Goal: Task Accomplishment & Management: Use online tool/utility

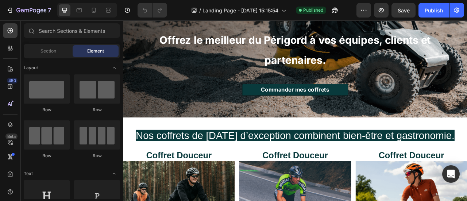
scroll to position [146, 0]
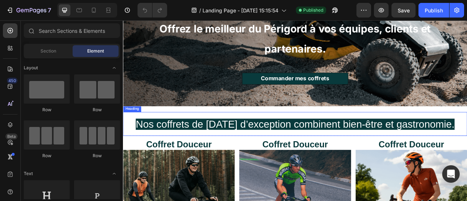
click at [250, 145] on span "Nos coffrets de [DATE] d’exception combinent bien-être et gastronomie." at bounding box center [342, 152] width 406 height 14
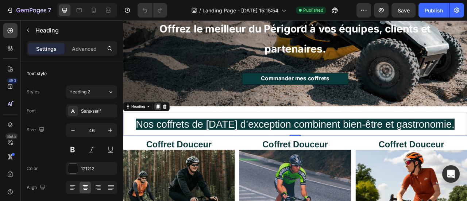
click at [169, 128] on icon at bounding box center [167, 130] width 4 height 5
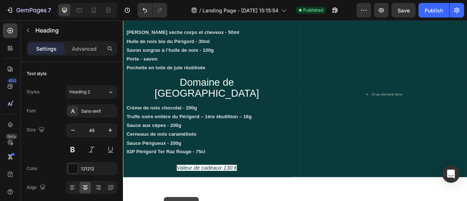
scroll to position [1105, 0]
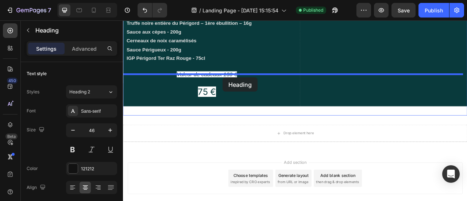
drag, startPoint x: 131, startPoint y: 161, endPoint x: 250, endPoint y: 93, distance: 136.4
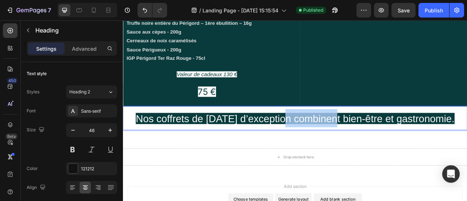
click at [338, 138] on span "Nos coffrets de [DATE] d’exception combinent bien-être et gastronomie." at bounding box center [342, 145] width 406 height 14
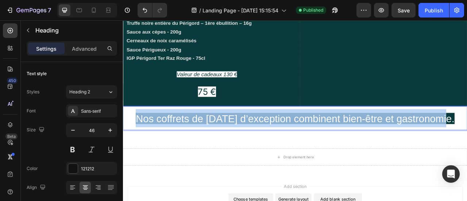
click at [338, 138] on span "Nos coffrets de [DATE] d’exception combinent bien-être et gastronomie." at bounding box center [342, 145] width 406 height 14
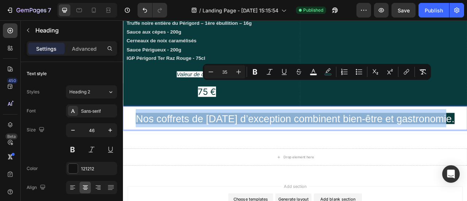
type input "46"
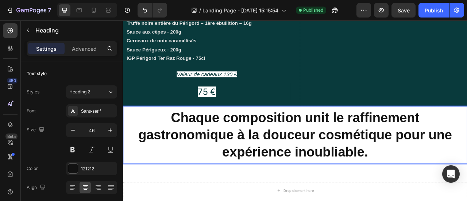
click at [354, 133] on p "Chaque composition unit le raffinement gastronomique à la douceur cosmétique po…" at bounding box center [342, 165] width 430 height 65
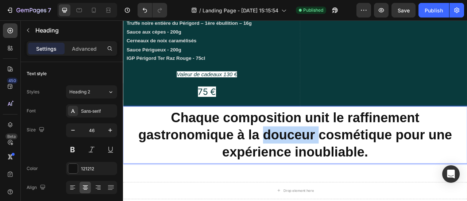
click at [354, 133] on p "Chaque composition unit le raffinement gastronomique à la douceur cosmétique po…" at bounding box center [342, 165] width 430 height 65
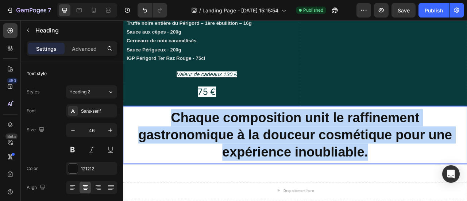
click at [354, 133] on p "Chaque composition unit le raffinement gastronomique à la douceur cosmétique po…" at bounding box center [342, 165] width 430 height 65
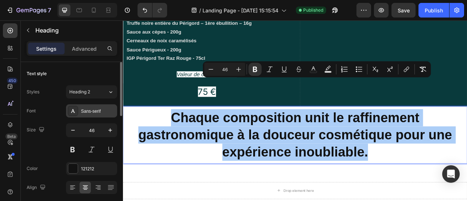
click at [87, 113] on div "Sans-serif" at bounding box center [98, 111] width 34 height 7
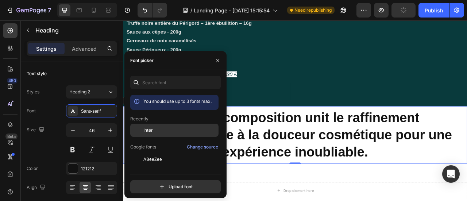
click at [170, 129] on div "Inter" at bounding box center [180, 130] width 74 height 7
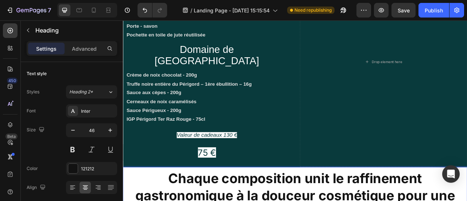
scroll to position [1026, 0]
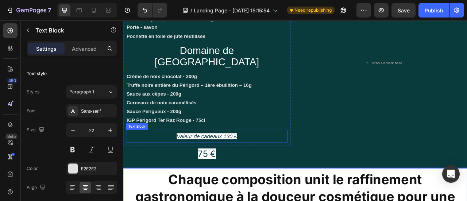
click at [242, 164] on icon "Valeur de cadeaux 130 €" at bounding box center [229, 168] width 77 height 8
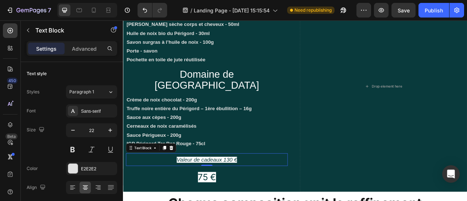
scroll to position [996, 0]
click at [95, 113] on div "Sans-serif" at bounding box center [98, 111] width 34 height 7
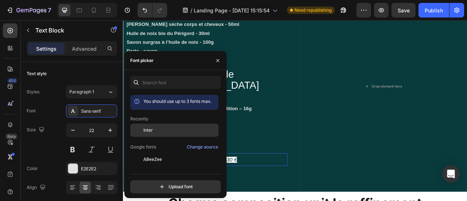
click at [147, 135] on div "Inter" at bounding box center [174, 130] width 88 height 13
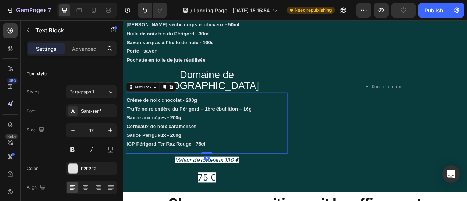
click at [309, 138] on p "Crème de noix chocolat - 200g Truffe noire entière du Périgord – 1ère ébullitio…" at bounding box center [229, 149] width 204 height 67
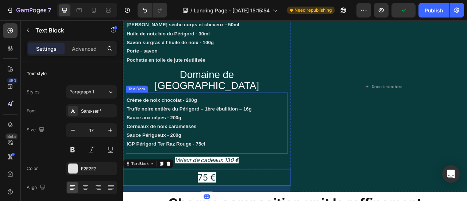
click at [208, 129] on p "Crème de noix chocolat - 200g Truffe noire entière du Périgord – 1ère ébullitio…" at bounding box center [229, 149] width 204 height 67
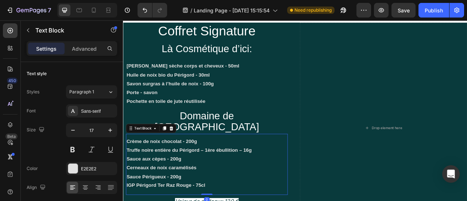
scroll to position [942, 0]
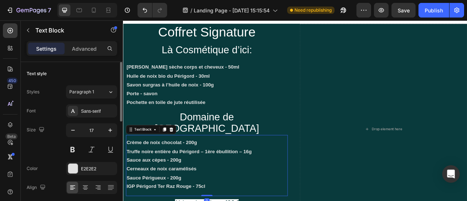
click at [94, 117] on div "Sans-serif" at bounding box center [91, 110] width 51 height 13
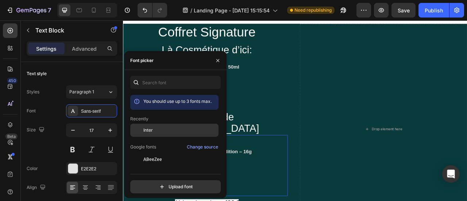
click at [151, 134] on div "Inter" at bounding box center [174, 130] width 88 height 13
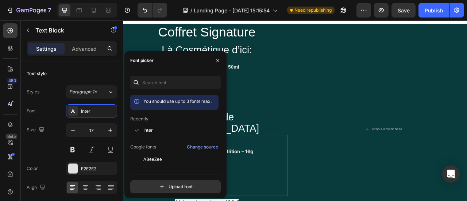
click at [308, 170] on p "Crème de noix chocolat - 200g Truffe noire entière du Périgord – 1ère ébullitio…" at bounding box center [229, 203] width 204 height 67
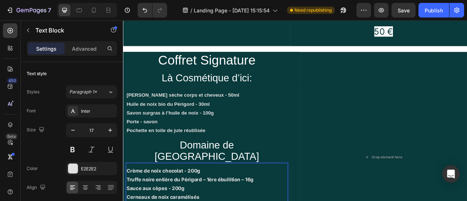
scroll to position [903, 0]
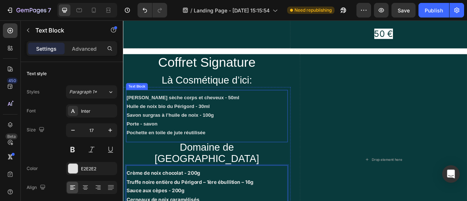
click at [216, 113] on p "Huile sèche corps et cheveux - 50ml Huile de noix bio du Périgord - 30ml Savon …" at bounding box center [229, 141] width 204 height 56
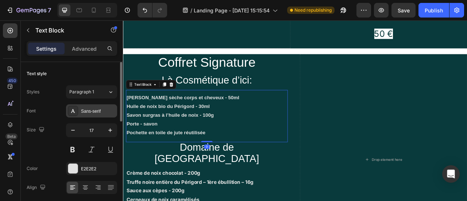
click at [98, 113] on div "Sans-serif" at bounding box center [98, 111] width 34 height 7
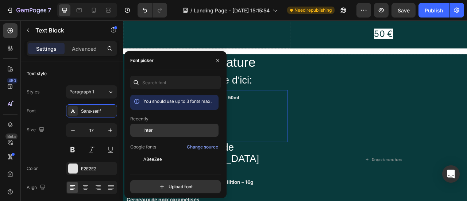
click at [156, 128] on div "Inter" at bounding box center [180, 130] width 74 height 7
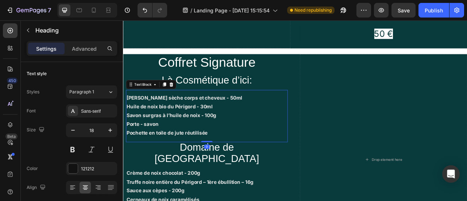
click at [271, 174] on span "Domaine de [GEOGRAPHIC_DATA]" at bounding box center [229, 188] width 133 height 28
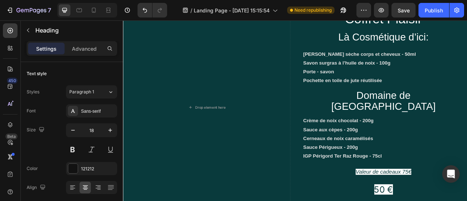
scroll to position [703, 0]
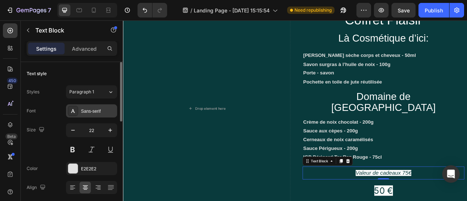
click at [97, 116] on div "Sans-serif" at bounding box center [91, 110] width 51 height 13
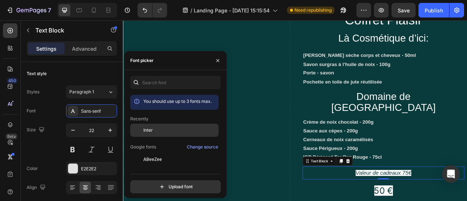
click at [172, 131] on div "Inter" at bounding box center [180, 130] width 74 height 7
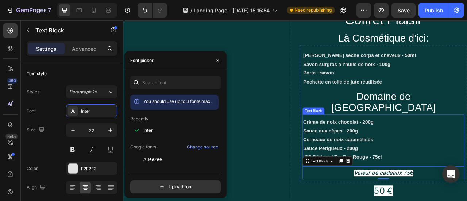
click at [419, 148] on p "Crème de noix chocolat - 200g Sauce aux cèpes - 200g Cerneaux de noix caramélis…" at bounding box center [454, 172] width 204 height 56
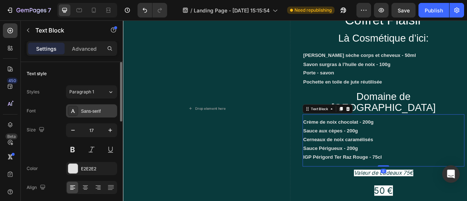
click at [99, 115] on div "Sans-serif" at bounding box center [91, 110] width 51 height 13
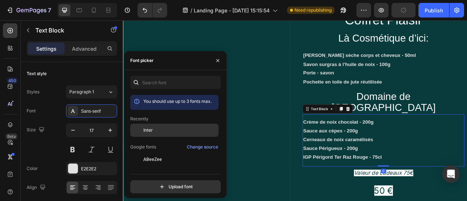
click at [148, 128] on span "Inter" at bounding box center [147, 130] width 9 height 7
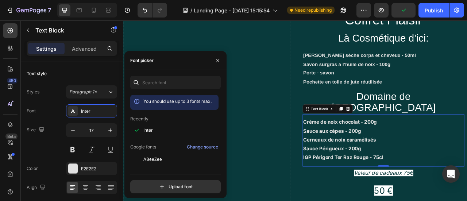
scroll to position [631, 0]
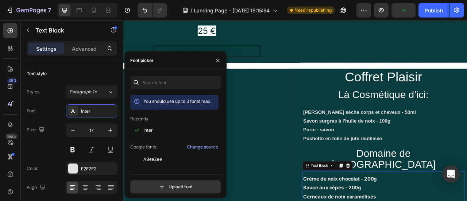
click at [426, 145] on strong "Savon surgras à l’huile de noix - 100g" at bounding box center [407, 148] width 111 height 7
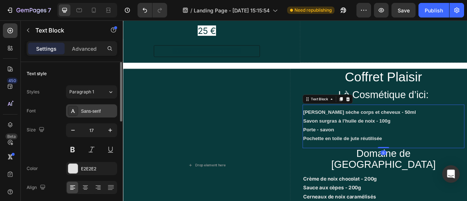
click at [105, 111] on div "Sans-serif" at bounding box center [98, 111] width 34 height 7
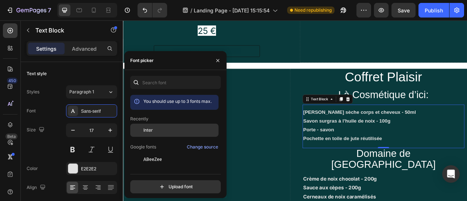
click at [163, 126] on div "Inter" at bounding box center [174, 130] width 88 height 13
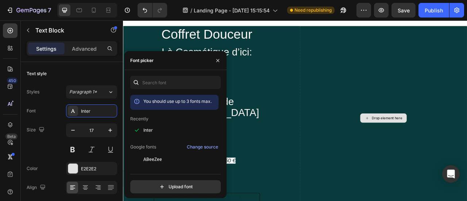
scroll to position [443, 0]
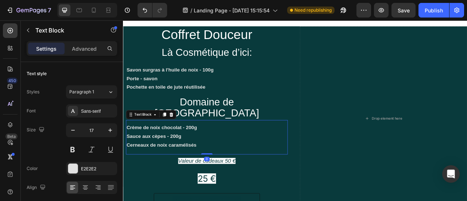
click at [321, 151] on p "Crème de noix chocolat - 200g Sauce aux cèpes - 200g Cerneaux de noix caramélis…" at bounding box center [229, 168] width 204 height 34
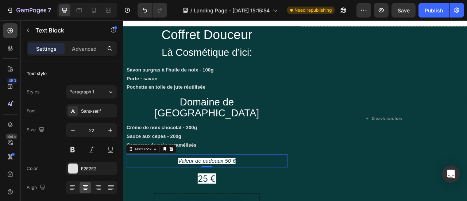
click at [244, 195] on icon "Valeur de cadeaux 50 €" at bounding box center [229, 199] width 73 height 8
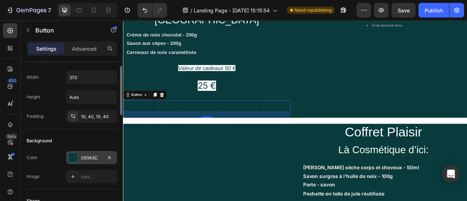
scroll to position [15, 0]
click at [90, 155] on div "093A3C" at bounding box center [91, 157] width 21 height 7
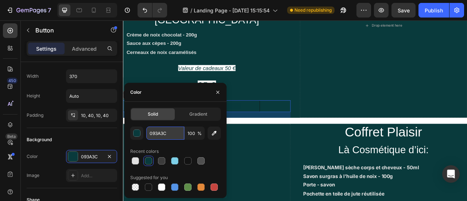
click at [169, 136] on input "093A3C" at bounding box center [165, 133] width 38 height 13
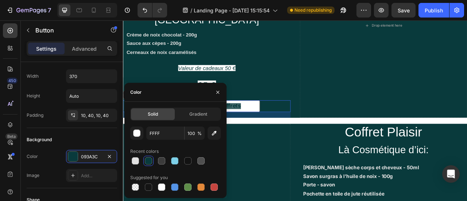
type input "FFFFFF"
click at [190, 143] on div "FFFFFF 100 % Recent colors Suggested for you" at bounding box center [175, 160] width 90 height 66
click at [317, 122] on div "Commander mes coffrets Button 20" at bounding box center [229, 129] width 213 height 15
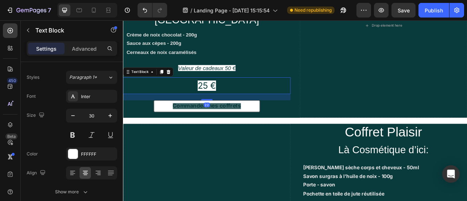
click at [297, 93] on p "25 €" at bounding box center [230, 103] width 212 height 20
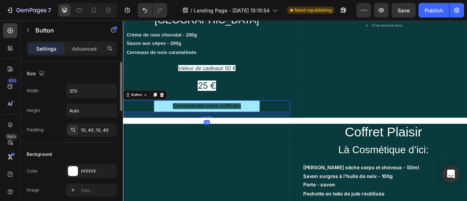
click at [278, 122] on button "Commander mes coffrets" at bounding box center [229, 129] width 135 height 15
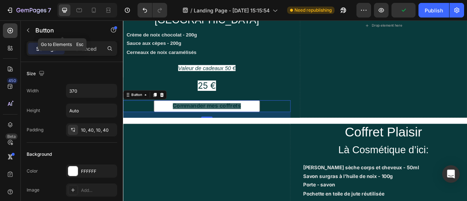
click at [80, 40] on div "Button" at bounding box center [62, 30] width 83 height 21
click at [85, 45] on p "Advanced" at bounding box center [84, 49] width 25 height 8
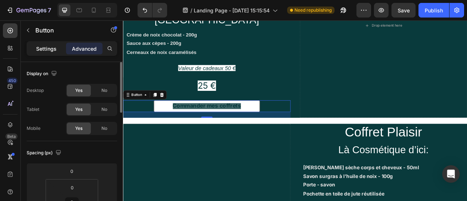
click at [59, 47] on div "Settings" at bounding box center [46, 49] width 36 height 12
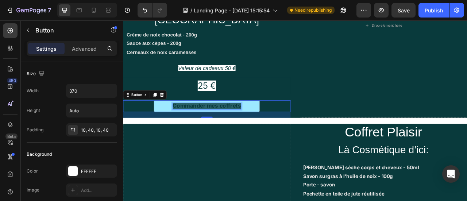
click at [230, 125] on strong "Commander mes coffrets" at bounding box center [229, 129] width 87 height 8
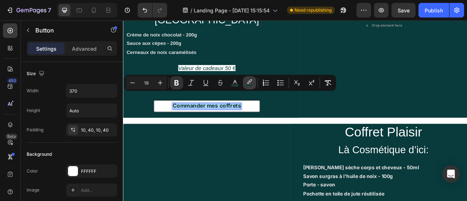
click at [246, 84] on icon "Editor contextual toolbar" at bounding box center [249, 82] width 7 height 7
type input "093A3C"
type input "77"
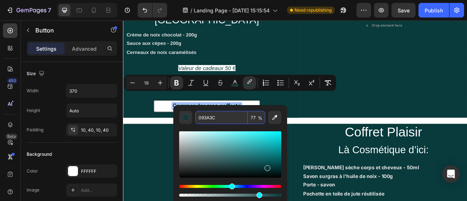
click at [214, 116] on input "093A3C" at bounding box center [221, 117] width 53 height 13
type input "FFFFFF"
type input "100"
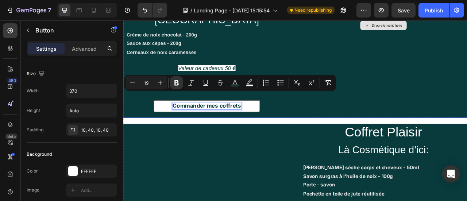
click at [438, 92] on div "Drop element here" at bounding box center [454, 27] width 213 height 235
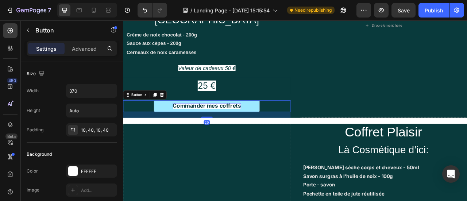
click at [266, 125] on strong "Commander mes coffrets" at bounding box center [229, 129] width 87 height 8
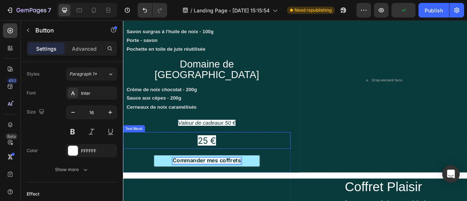
scroll to position [491, 0]
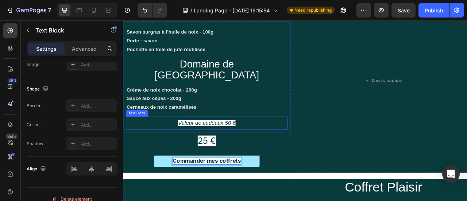
click at [232, 147] on icon "Valeur de cadeaux 50 €" at bounding box center [229, 151] width 73 height 8
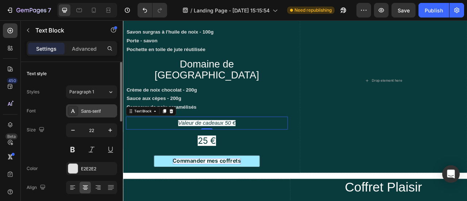
click at [96, 111] on div "Sans-serif" at bounding box center [98, 111] width 34 height 7
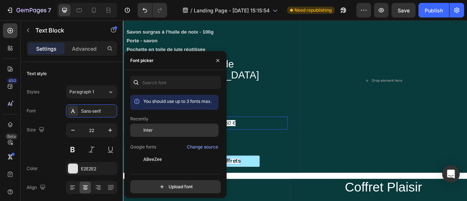
click at [152, 132] on span "Inter" at bounding box center [147, 130] width 9 height 7
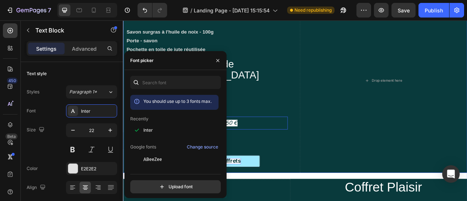
click at [343, 104] on div "Drop element here Coffret Douceur Heading Là Cosmétique d’ici: Heading Savon su…" at bounding box center [342, 97] width 438 height 235
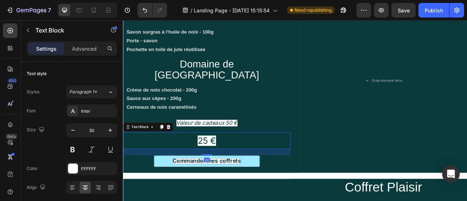
click at [240, 167] on span "25 €" at bounding box center [229, 173] width 23 height 13
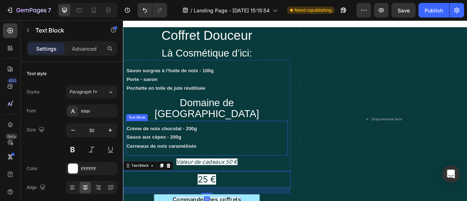
scroll to position [441, 0]
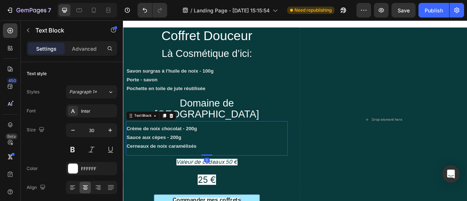
click at [230, 157] on p "Crème de noix chocolat - 200g Sauce aux cèpes - 200g Cerneaux de noix caramélis…" at bounding box center [229, 170] width 204 height 34
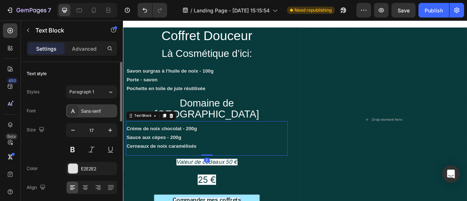
click at [93, 113] on div "Sans-serif" at bounding box center [98, 111] width 34 height 7
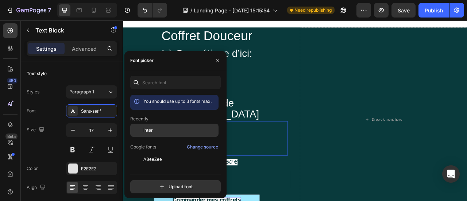
click at [150, 129] on span "Inter" at bounding box center [147, 130] width 9 height 7
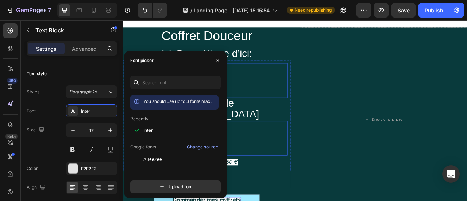
click at [275, 111] on p "Savon surgras à l'huile de noix - 100g Porte - savon Pochette en toile de jute …" at bounding box center [229, 96] width 204 height 34
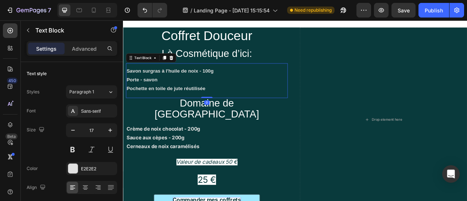
click at [254, 105] on p "Savon surgras à l'huile de noix - 100g Porte - savon Pochette en toile de jute …" at bounding box center [229, 96] width 204 height 34
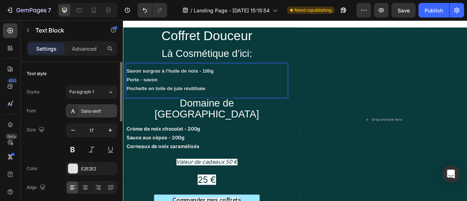
click at [104, 113] on div "Sans-serif" at bounding box center [98, 111] width 34 height 7
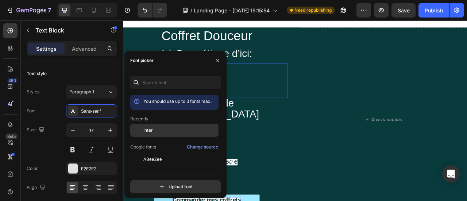
click at [154, 131] on div "Inter" at bounding box center [180, 130] width 74 height 7
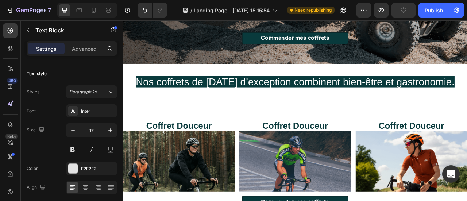
scroll to position [249, 0]
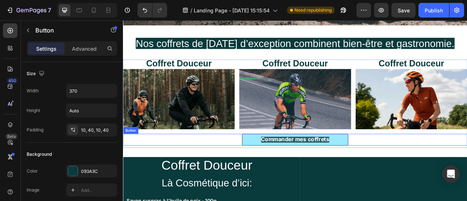
click at [390, 166] on button "Commander mes coffrets" at bounding box center [341, 172] width 135 height 15
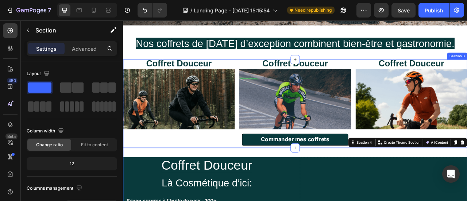
click at [349, 157] on div "Coffret Douceur Text Block Image Coffret Douceur Text Block Image Coffret Douce…" at bounding box center [342, 126] width 438 height 112
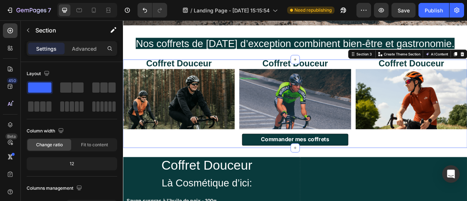
click at [357, 160] on div "Coffret Douceur Text Block Image Coffret Douceur Text Block Image Coffret Douce…" at bounding box center [342, 126] width 438 height 112
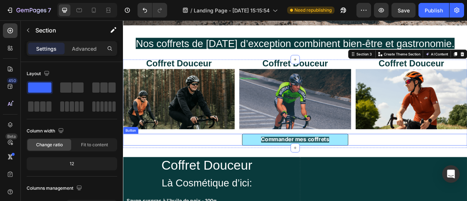
click at [363, 165] on button "Commander mes coffrets" at bounding box center [341, 172] width 135 height 15
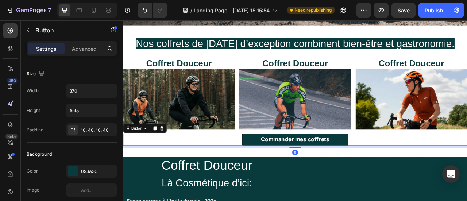
click at [416, 165] on div "Commander mes coffrets Button 8" at bounding box center [342, 172] width 438 height 15
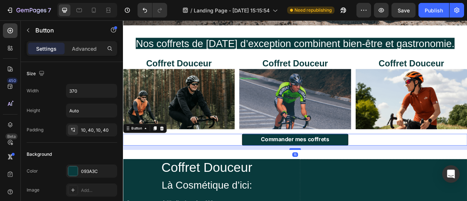
click at [343, 183] on div at bounding box center [342, 184] width 15 height 2
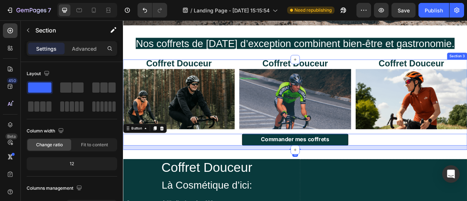
click at [352, 155] on div "Coffret Douceur Text Block Image Coffret Douceur Text Block Image Coffret Douce…" at bounding box center [342, 127] width 438 height 115
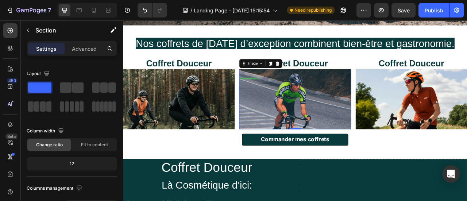
click at [344, 151] on img at bounding box center [342, 120] width 142 height 77
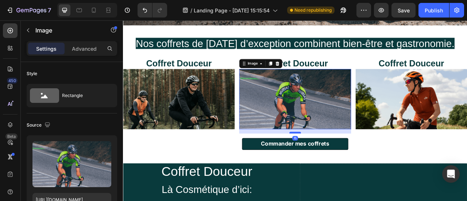
drag, startPoint x: 342, startPoint y: 154, endPoint x: 343, endPoint y: 160, distance: 5.6
click at [343, 162] on div at bounding box center [342, 163] width 15 height 2
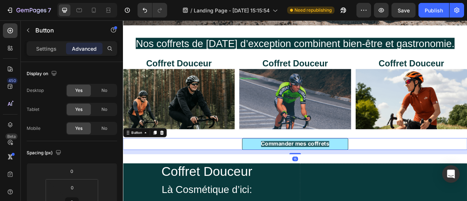
click at [352, 181] on button "Commander mes coffrets" at bounding box center [341, 177] width 135 height 15
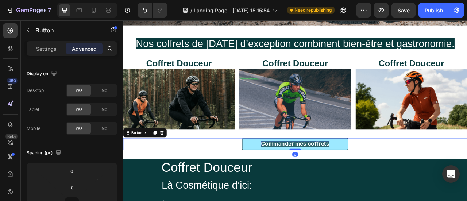
drag, startPoint x: 345, startPoint y: 186, endPoint x: 352, endPoint y: 175, distance: 13.7
click at [352, 175] on div "Commander mes coffrets Button 0" at bounding box center [342, 177] width 438 height 15
type input "0"
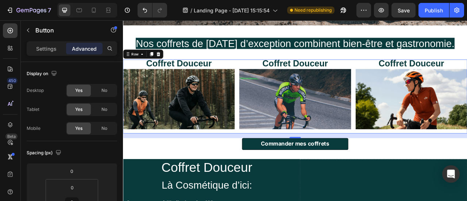
click at [374, 160] on div "Coffret Douceur Text Block Image" at bounding box center [342, 117] width 142 height 94
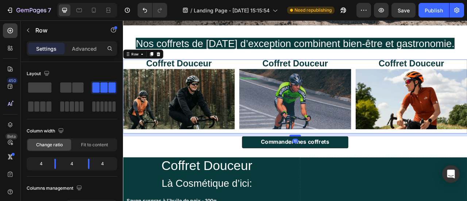
click at [344, 166] on div at bounding box center [342, 167] width 15 height 2
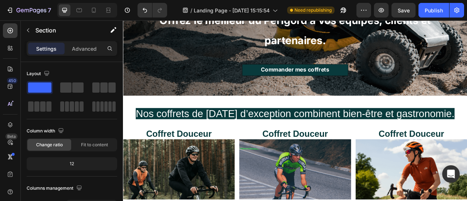
scroll to position [153, 0]
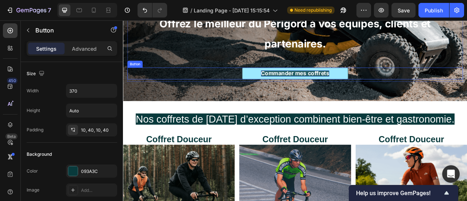
click at [339, 88] on strong "Commander mes coffrets" at bounding box center [341, 87] width 87 height 8
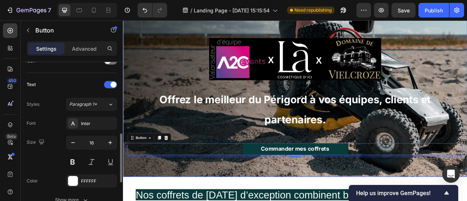
scroll to position [35, 0]
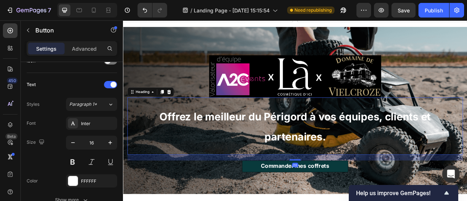
click at [318, 158] on h2 "Offrez le meilleur du Périgord à vos équipes, clients et partenaires." at bounding box center [341, 154] width 427 height 73
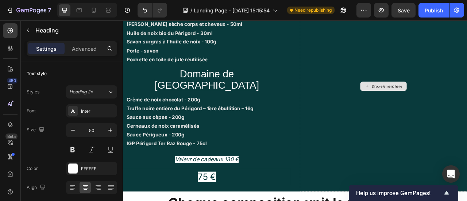
scroll to position [967, 0]
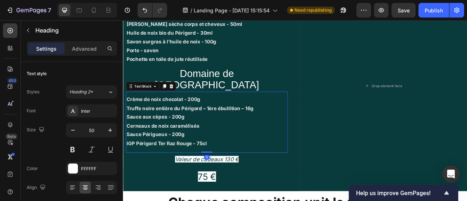
click at [254, 140] on p "Crème de noix chocolat - 200g Truffe noire entière du Périgord – 1ère ébullitio…" at bounding box center [229, 148] width 204 height 67
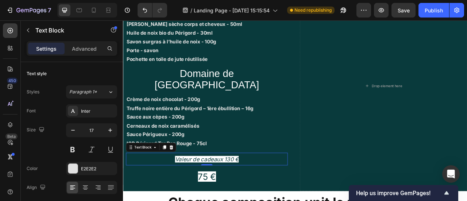
click at [259, 193] on icon "Valeur de cadeaux 130 €" at bounding box center [229, 197] width 81 height 8
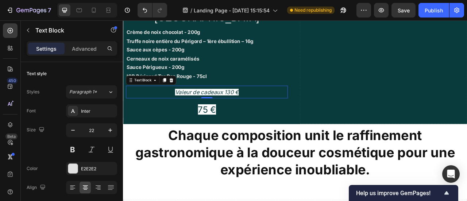
scroll to position [1053, 0]
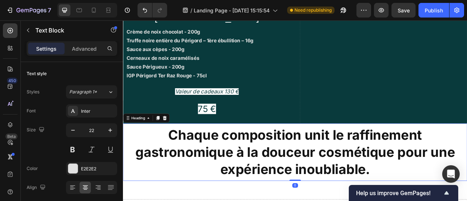
click at [324, 158] on strong "Chaque composition unit le raffinement gastronomique à la douceur cosmétique po…" at bounding box center [342, 187] width 407 height 64
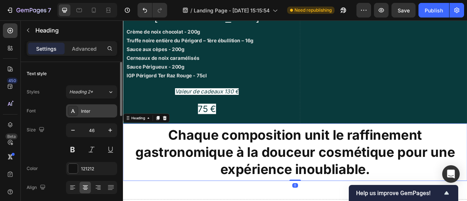
click at [91, 109] on div "Inter" at bounding box center [98, 111] width 34 height 7
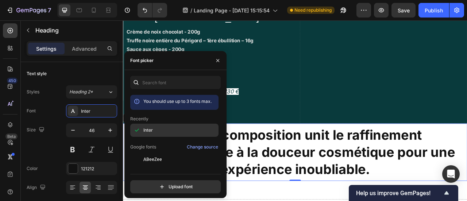
click at [160, 132] on div "Inter" at bounding box center [180, 130] width 74 height 7
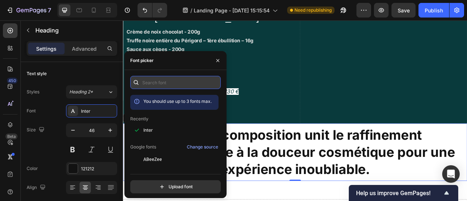
click at [180, 81] on input "text" at bounding box center [175, 82] width 90 height 13
click at [162, 86] on input "text" at bounding box center [175, 82] width 90 height 13
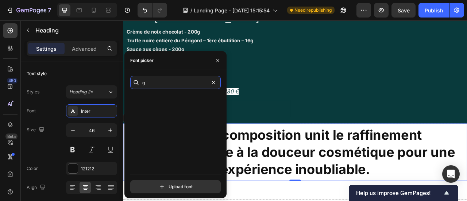
scroll to position [0, 0]
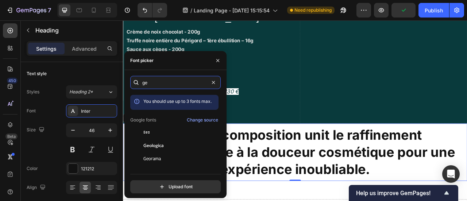
type input "g"
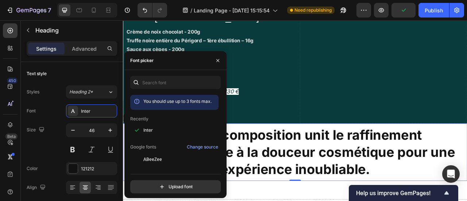
click at [169, 124] on div "Inter" at bounding box center [174, 130] width 88 height 13
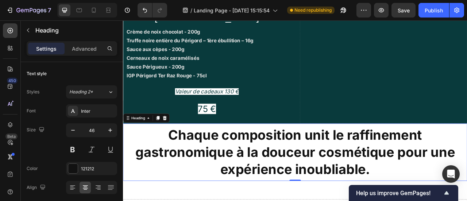
click at [364, 157] on h2 "Chaque composition unit le raffinement gastronomique à la douceur cosmétique po…" at bounding box center [342, 187] width 438 height 73
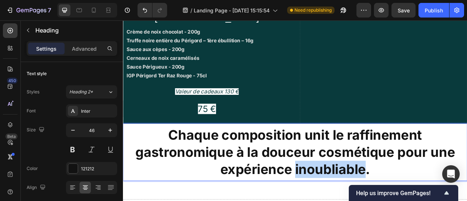
click at [364, 157] on p "Chaque composition unit le raffinement gastronomique à la douceur cosmétique po…" at bounding box center [342, 187] width 430 height 65
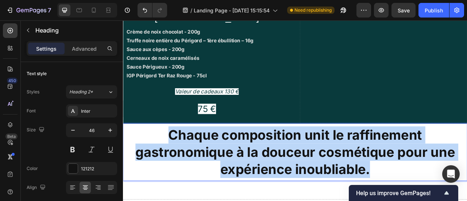
click at [364, 157] on p "Chaque composition unit le raffinement gastronomique à la douceur cosmétique po…" at bounding box center [342, 187] width 430 height 65
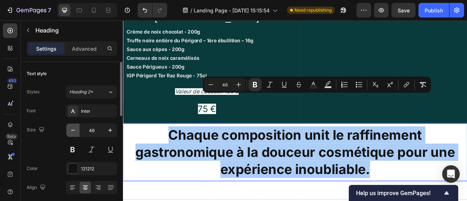
click at [73, 130] on icon "button" at bounding box center [73, 130] width 4 height 1
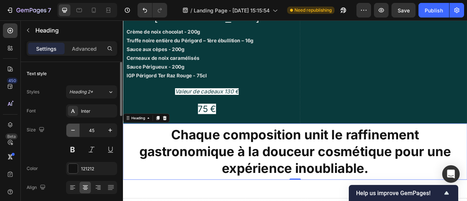
click at [73, 130] on icon "button" at bounding box center [73, 130] width 4 height 1
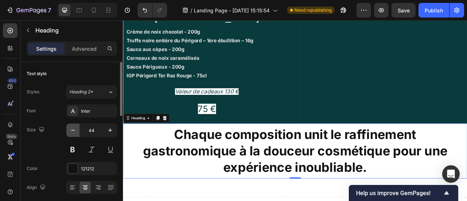
click at [73, 130] on icon "button" at bounding box center [73, 130] width 4 height 1
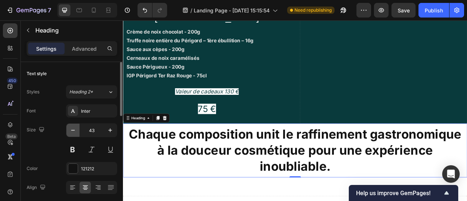
click at [73, 130] on icon "button" at bounding box center [73, 130] width 4 height 1
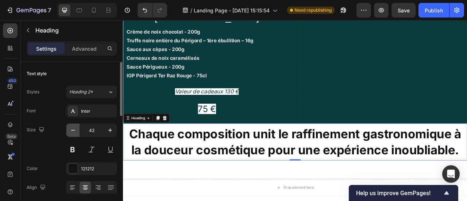
click at [73, 130] on icon "button" at bounding box center [73, 130] width 4 height 1
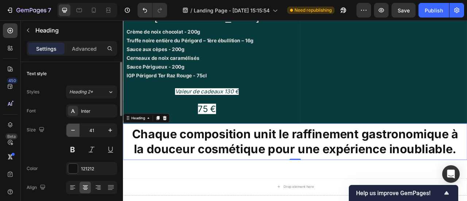
click at [73, 130] on icon "button" at bounding box center [73, 130] width 4 height 1
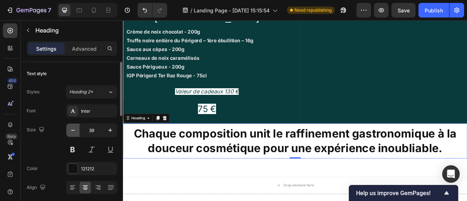
click at [73, 130] on icon "button" at bounding box center [73, 130] width 4 height 1
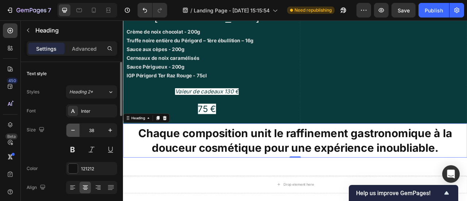
click at [73, 130] on icon "button" at bounding box center [73, 130] width 4 height 1
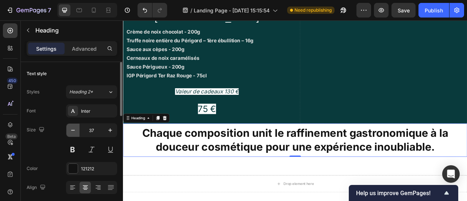
click at [73, 130] on icon "button" at bounding box center [73, 130] width 4 height 1
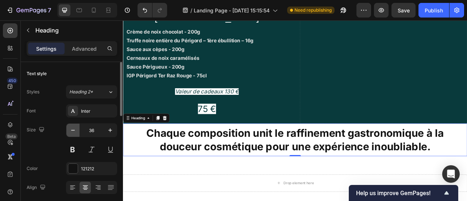
click at [73, 130] on icon "button" at bounding box center [73, 130] width 4 height 1
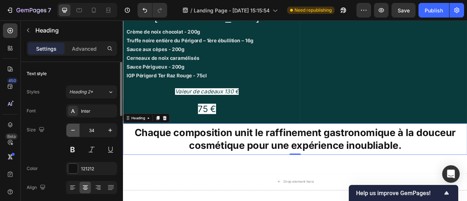
click at [73, 130] on icon "button" at bounding box center [73, 130] width 4 height 1
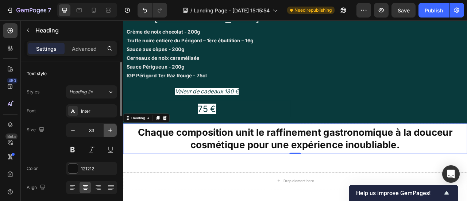
click at [108, 129] on icon "button" at bounding box center [110, 130] width 7 height 7
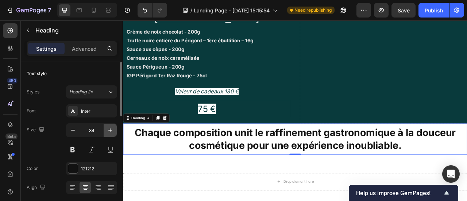
click at [107, 129] on icon "button" at bounding box center [110, 130] width 7 height 7
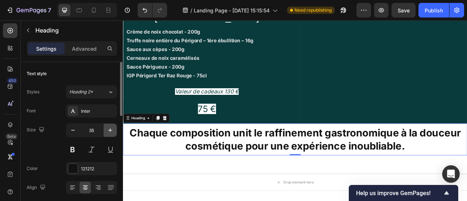
click at [107, 129] on icon "button" at bounding box center [110, 130] width 7 height 7
type input "36"
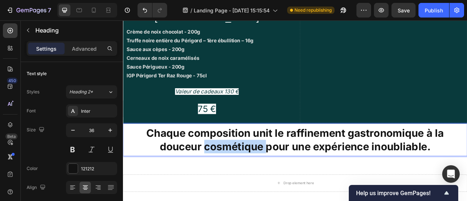
click at [264, 155] on strong "Chaque composition unit le raffinement gastronomique à la douceur cosmétique po…" at bounding box center [341, 171] width 379 height 33
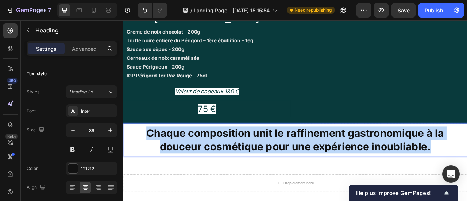
click at [264, 155] on strong "Chaque composition unit le raffinement gastronomique à la douceur cosmétique po…" at bounding box center [341, 171] width 379 height 33
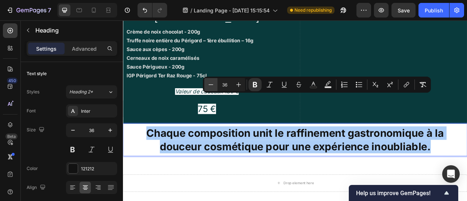
click at [211, 83] on icon "Editor contextual toolbar" at bounding box center [210, 84] width 7 height 7
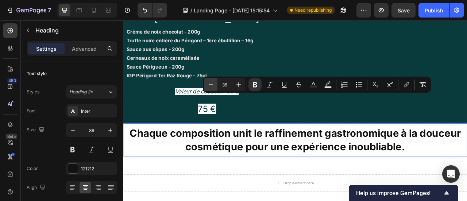
click at [211, 83] on icon "Editor contextual toolbar" at bounding box center [210, 84] width 7 height 7
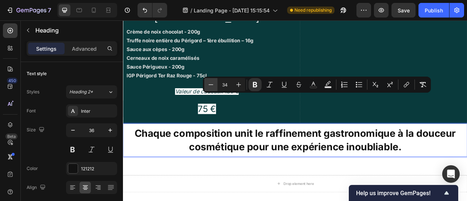
click at [211, 83] on icon "Editor contextual toolbar" at bounding box center [210, 84] width 7 height 7
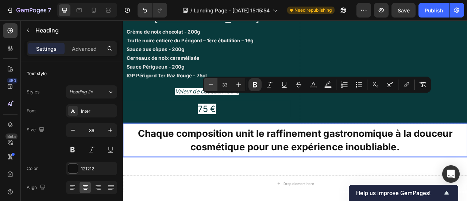
click at [211, 83] on icon "Editor contextual toolbar" at bounding box center [210, 84] width 7 height 7
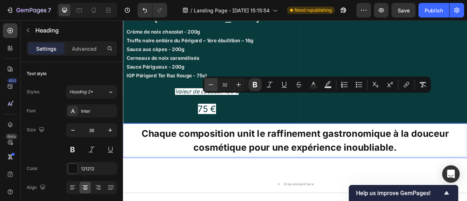
click at [211, 83] on icon "Editor contextual toolbar" at bounding box center [210, 84] width 7 height 7
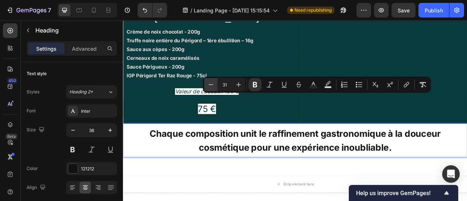
click at [211, 83] on icon "Editor contextual toolbar" at bounding box center [210, 84] width 7 height 7
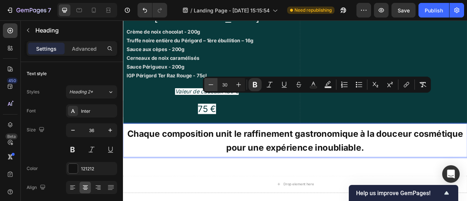
click at [211, 83] on icon "Editor contextual toolbar" at bounding box center [210, 84] width 7 height 7
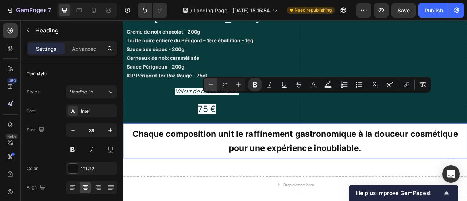
click at [211, 83] on icon "Editor contextual toolbar" at bounding box center [210, 84] width 7 height 7
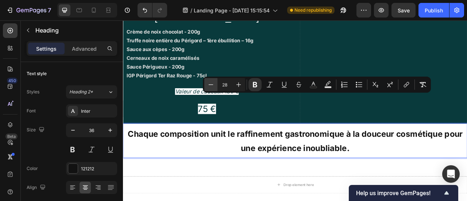
click at [211, 83] on icon "Editor contextual toolbar" at bounding box center [210, 84] width 7 height 7
type input "27"
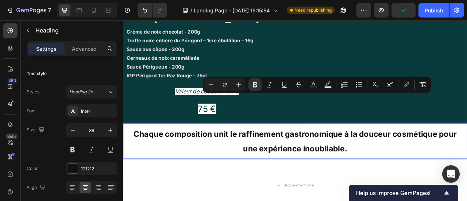
click at [404, 159] on strong "Chaque composition unit le raffinement gastronomique à la douceur cosmétique po…" at bounding box center [341, 174] width 411 height 31
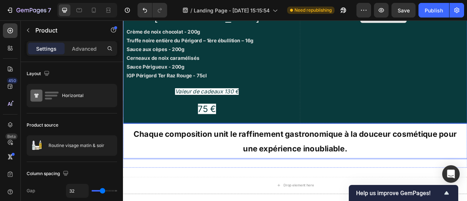
click at [346, 109] on div "Drop element here Coffret Signature Heading Là Cosmétique d’ici: Heading Huile …" at bounding box center [342, 17] width 438 height 268
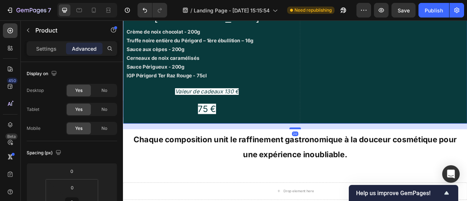
drag, startPoint x: 340, startPoint y: 109, endPoint x: 341, endPoint y: 116, distance: 7.3
click at [341, 156] on div at bounding box center [342, 157] width 15 height 2
type input "20"
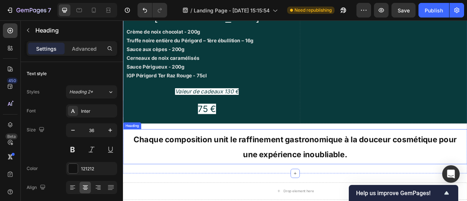
click at [352, 166] on strong "Chaque composition unit le raffinement gastronomique à la douceur cosmétique po…" at bounding box center [341, 181] width 411 height 31
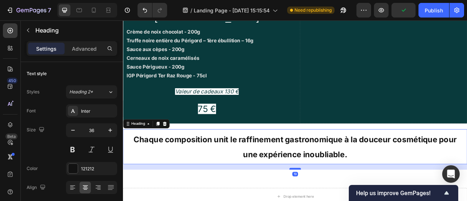
drag, startPoint x: 340, startPoint y: 159, endPoint x: 341, endPoint y: 166, distance: 6.7
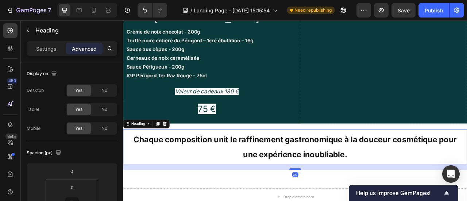
type input "21"
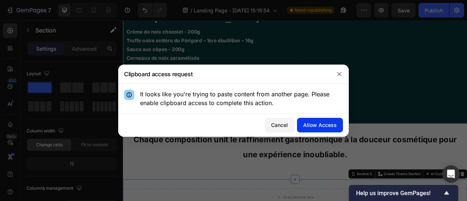
click at [312, 124] on div "Allow Access" at bounding box center [320, 125] width 34 height 8
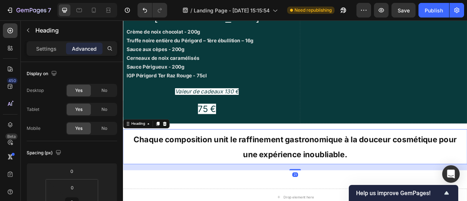
click at [344, 159] on h2 "⁠⁠⁠⁠⁠⁠⁠ Chaque composition unit le raffinement gastronomique à la douceur cosmé…" at bounding box center [342, 181] width 438 height 45
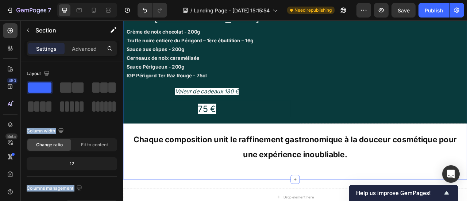
drag, startPoint x: 227, startPoint y: 111, endPoint x: 306, endPoint y: 174, distance: 101.5
click at [108, 81] on div at bounding box center [104, 87] width 26 height 13
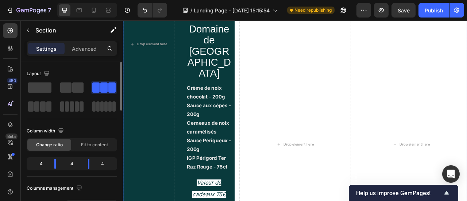
scroll to position [1421, 0]
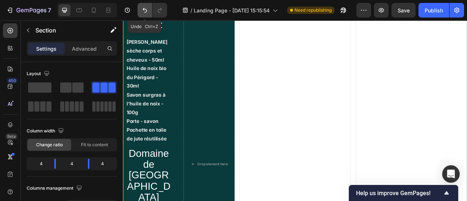
click at [143, 9] on icon "Undo/Redo" at bounding box center [145, 10] width 4 height 5
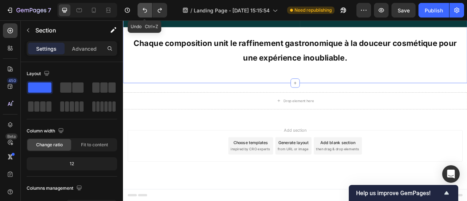
scroll to position [1053, 0]
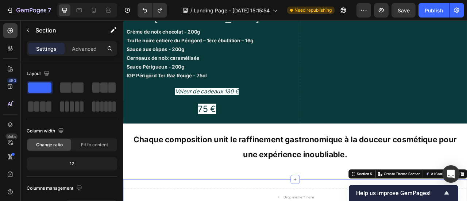
click at [12, 35] on div at bounding box center [10, 30] width 15 height 15
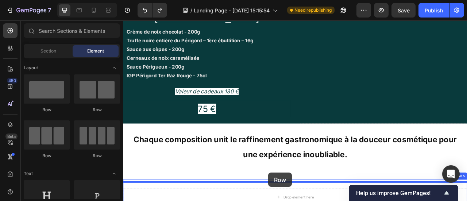
scroll to position [1133, 0]
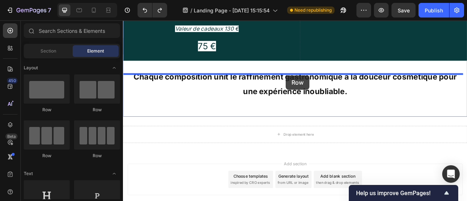
drag, startPoint x: 165, startPoint y: 162, endPoint x: 330, endPoint y: 90, distance: 179.6
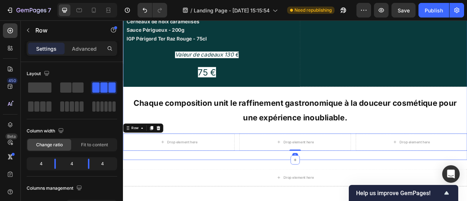
scroll to position [1099, 0]
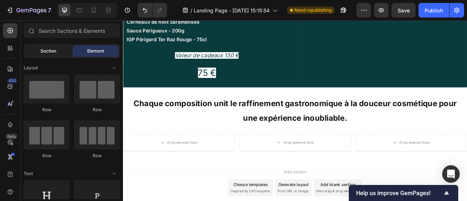
click at [36, 53] on div "Section" at bounding box center [48, 51] width 46 height 12
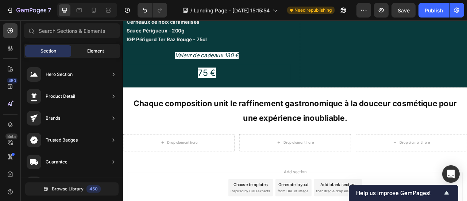
click at [80, 55] on div "Element" at bounding box center [96, 51] width 46 height 12
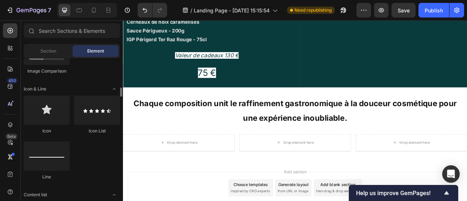
scroll to position [448, 0]
click at [66, 31] on input "text" at bounding box center [72, 30] width 96 height 15
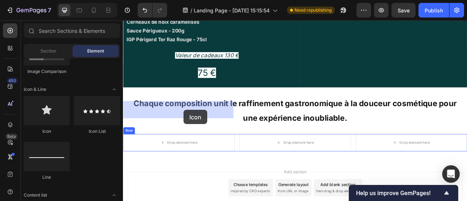
drag, startPoint x: 173, startPoint y: 126, endPoint x: 200, endPoint y: 135, distance: 28.7
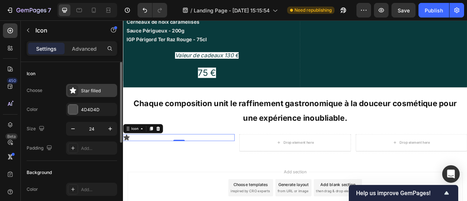
click at [74, 90] on icon at bounding box center [73, 90] width 6 height 6
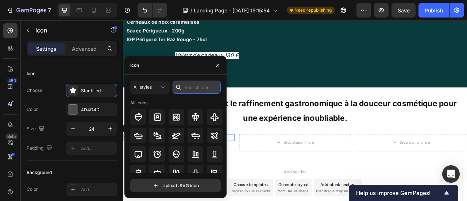
click at [188, 88] on input "text" at bounding box center [197, 87] width 48 height 13
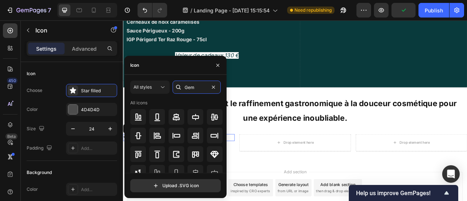
scroll to position [24, 0]
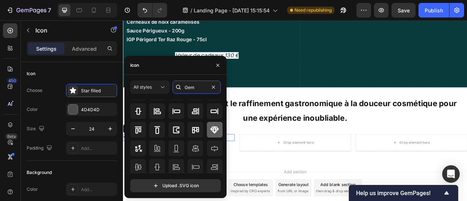
type input "Gem"
click at [214, 129] on icon at bounding box center [214, 129] width 8 height 7
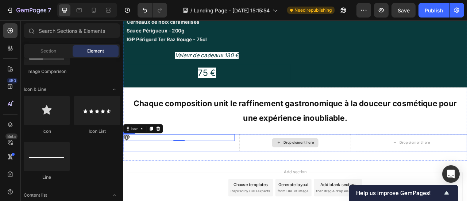
click at [321, 170] on div "Drop element here" at bounding box center [341, 176] width 59 height 12
click at [169, 165] on div "Icon" at bounding box center [194, 176] width 142 height 22
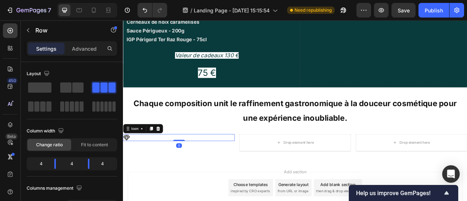
click at [134, 165] on div "Icon 0" at bounding box center [194, 169] width 142 height 9
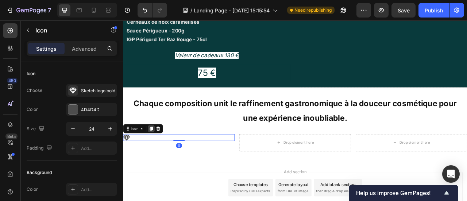
click at [158, 155] on icon at bounding box center [159, 157] width 4 height 5
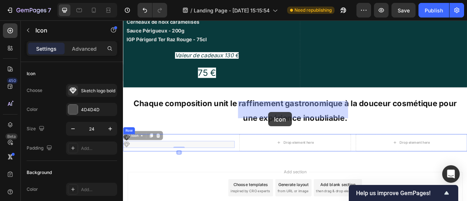
drag, startPoint x: 155, startPoint y: 135, endPoint x: 308, endPoint y: 136, distance: 152.5
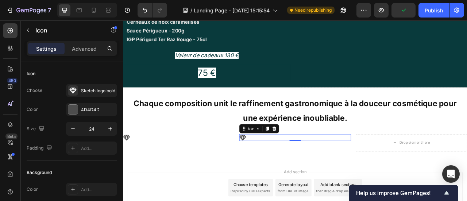
click at [275, 166] on icon at bounding box center [275, 169] width 8 height 7
click at [283, 154] on div "Icon" at bounding box center [285, 158] width 26 height 9
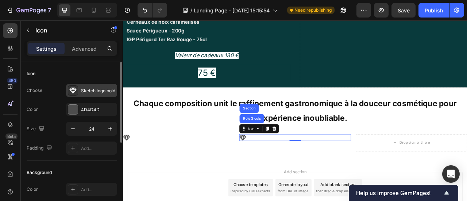
click at [82, 94] on div "Sketch logo bold" at bounding box center [91, 90] width 51 height 13
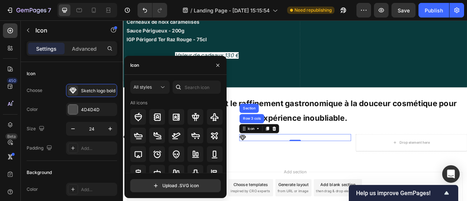
click at [173, 70] on div "Icon" at bounding box center [175, 65] width 102 height 19
click at [181, 82] on div at bounding box center [179, 87] width 12 height 13
click at [190, 87] on input "text" at bounding box center [197, 87] width 48 height 13
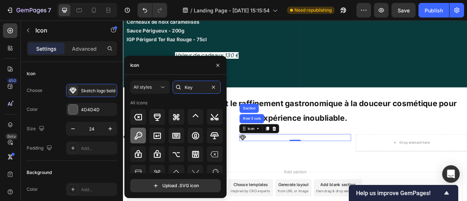
type input "Key"
click at [141, 139] on icon at bounding box center [138, 135] width 9 height 9
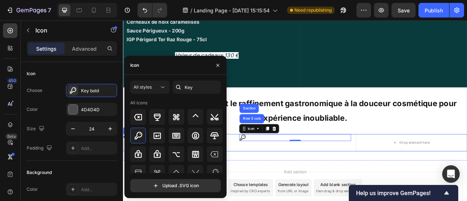
click at [329, 165] on div "Icon Row 3 cols Section 0" at bounding box center [342, 176] width 142 height 22
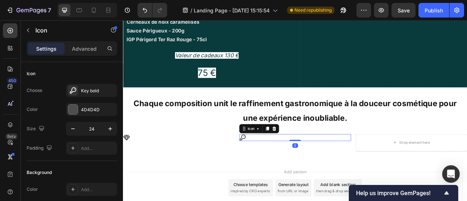
click at [275, 165] on icon at bounding box center [275, 169] width 9 height 9
click at [305, 155] on icon at bounding box center [307, 157] width 4 height 5
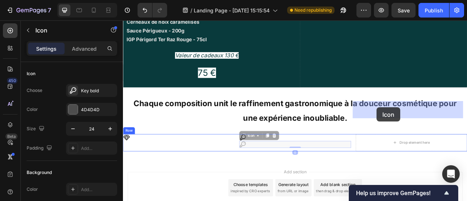
drag, startPoint x: 296, startPoint y: 136, endPoint x: 445, endPoint y: 130, distance: 148.9
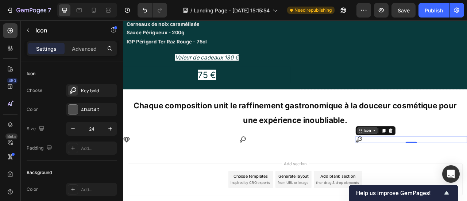
click at [432, 161] on div "Icon" at bounding box center [434, 161] width 12 height 0
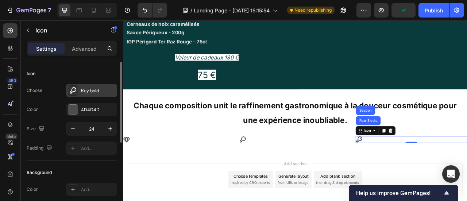
click at [74, 91] on icon at bounding box center [73, 90] width 7 height 6
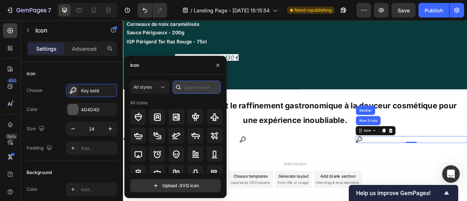
click at [197, 88] on input "text" at bounding box center [197, 87] width 48 height 13
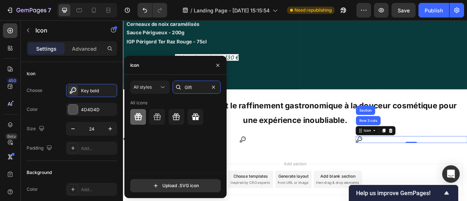
type input "Gift"
click at [138, 117] on icon at bounding box center [138, 117] width 9 height 9
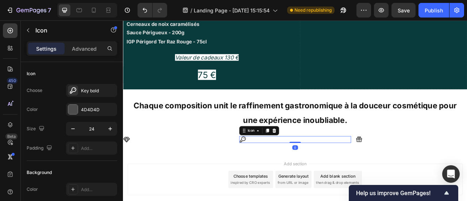
click at [283, 167] on div "Icon 0" at bounding box center [342, 171] width 142 height 9
click at [12, 28] on icon at bounding box center [10, 30] width 7 height 7
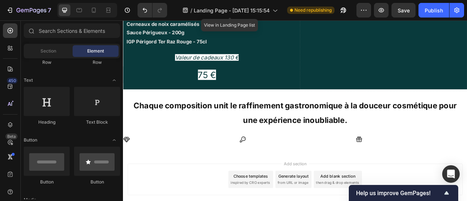
scroll to position [64, 0]
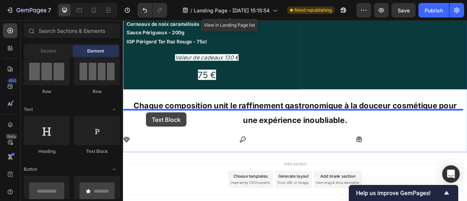
drag, startPoint x: 223, startPoint y: 150, endPoint x: 152, endPoint y: 138, distance: 72.2
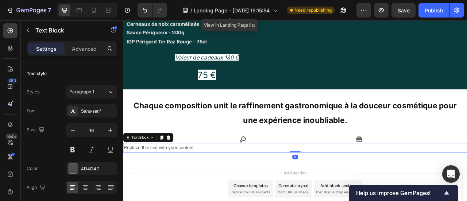
scroll to position [1099, 0]
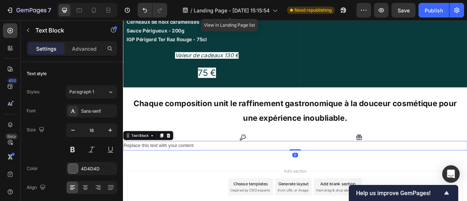
click at [228, 174] on div "Replace this text with your content" at bounding box center [342, 180] width 438 height 12
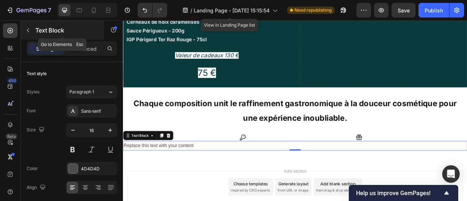
click at [31, 31] on button "button" at bounding box center [28, 30] width 12 height 12
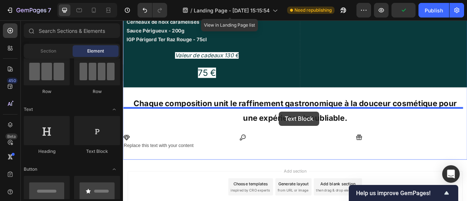
drag, startPoint x: 228, startPoint y: 160, endPoint x: 321, endPoint y: 136, distance: 96.0
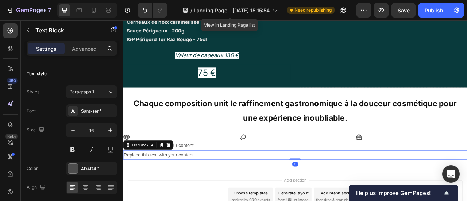
click at [279, 186] on div "Replace this text with your content" at bounding box center [342, 192] width 438 height 12
click at [244, 174] on div "Replace this text with your content" at bounding box center [342, 180] width 438 height 12
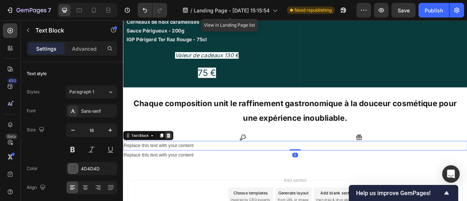
click at [182, 164] on icon at bounding box center [181, 167] width 6 height 6
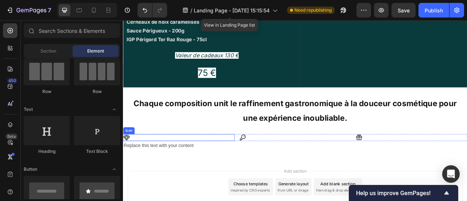
click at [188, 165] on div "Icon" at bounding box center [194, 169] width 142 height 9
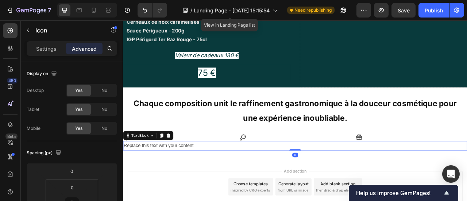
click at [209, 174] on div "Replace this text with your content" at bounding box center [342, 180] width 438 height 12
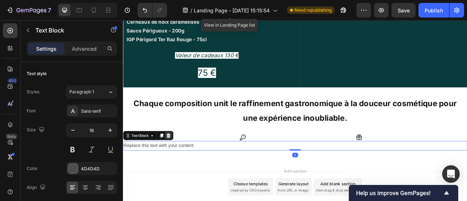
click at [179, 164] on icon at bounding box center [180, 166] width 5 height 5
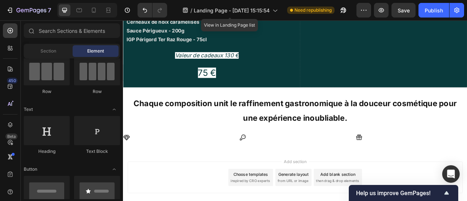
scroll to position [1096, 0]
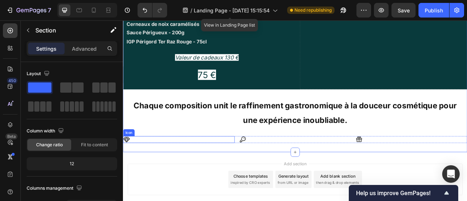
click at [143, 167] on div "Icon" at bounding box center [194, 171] width 142 height 9
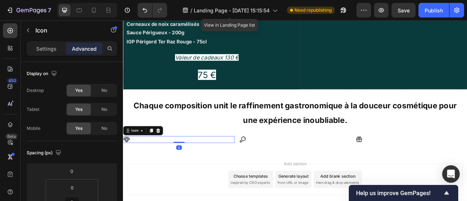
click at [143, 167] on div "Icon 0" at bounding box center [194, 171] width 142 height 9
click at [136, 167] on div "Icon 0" at bounding box center [194, 171] width 142 height 9
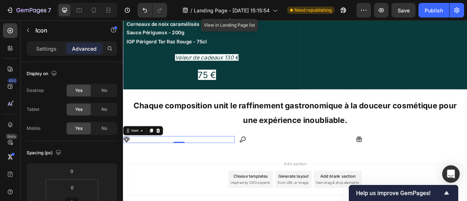
click at [136, 167] on div "Icon 0" at bounding box center [194, 171] width 142 height 9
click at [10, 35] on div at bounding box center [10, 30] width 15 height 15
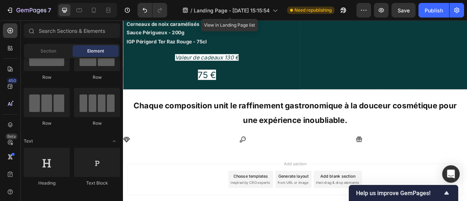
scroll to position [0, 0]
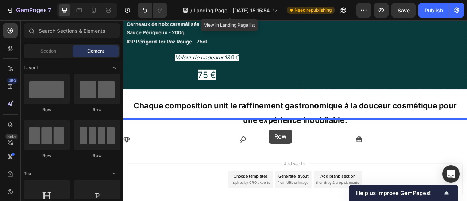
drag, startPoint x: 178, startPoint y: 162, endPoint x: 307, endPoint y: 158, distance: 128.8
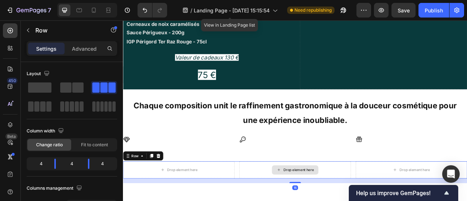
scroll to position [1099, 0]
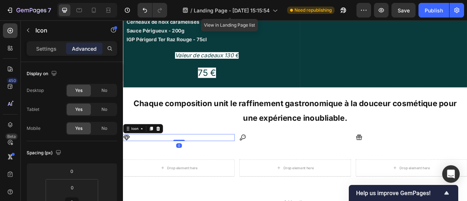
click at [162, 165] on div "Icon 0" at bounding box center [194, 169] width 142 height 9
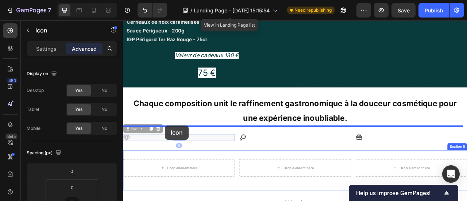
drag, startPoint x: 162, startPoint y: 127, endPoint x: 176, endPoint y: 154, distance: 31.0
type input "16"
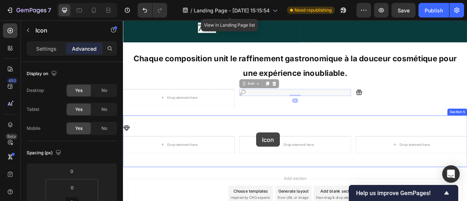
scroll to position [1164, 0]
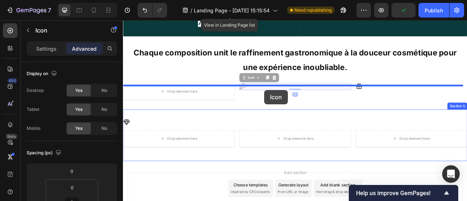
drag, startPoint x: 282, startPoint y: 131, endPoint x: 302, endPoint y: 109, distance: 29.4
type input "16"
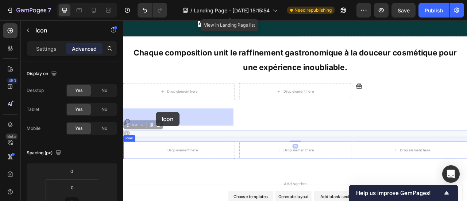
drag, startPoint x: 137, startPoint y: 121, endPoint x: 165, endPoint y: 137, distance: 31.7
type input "0"
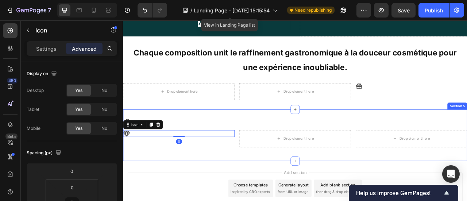
click at [220, 145] on div "Icon Icon 0 Drop element here Drop element here Row" at bounding box center [342, 166] width 438 height 42
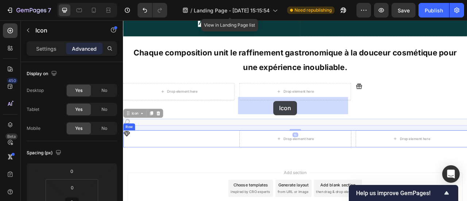
drag, startPoint x: 136, startPoint y: 107, endPoint x: 314, endPoint y: 123, distance: 178.7
type input "0"
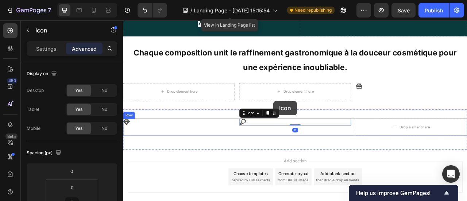
scroll to position [1160, 0]
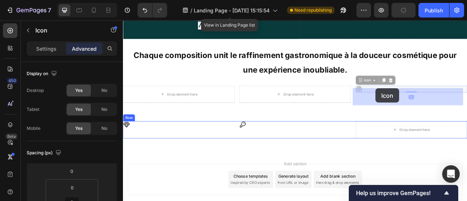
drag, startPoint x: 419, startPoint y: 67, endPoint x: 444, endPoint y: 107, distance: 47.4
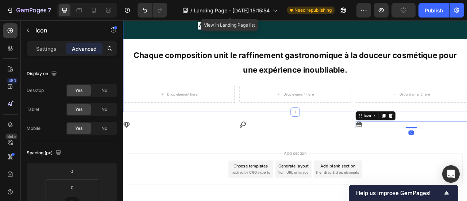
scroll to position [1147, 0]
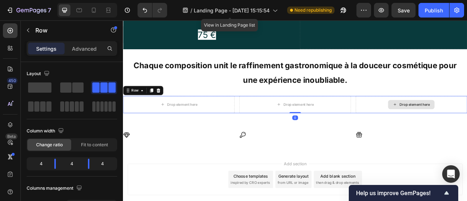
click at [383, 116] on div "Drop element here" at bounding box center [342, 127] width 142 height 22
click at [171, 105] on div at bounding box center [167, 109] width 9 height 9
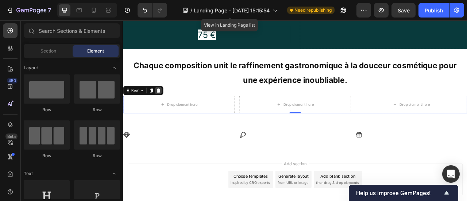
scroll to position [1125, 0]
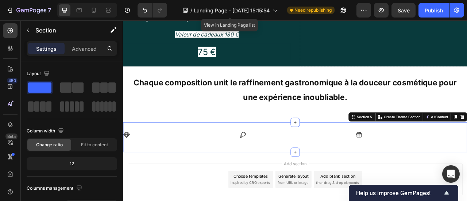
click at [291, 150] on div "Icon Icon Icon Row Section 5 You can create reusable sections Create Theme Sect…" at bounding box center [342, 169] width 438 height 38
click at [201, 162] on div "Icon Icon Icon Row" at bounding box center [342, 169] width 438 height 15
click at [11, 33] on icon at bounding box center [10, 30] width 5 height 5
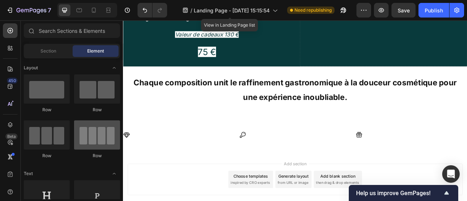
scroll to position [23, 0]
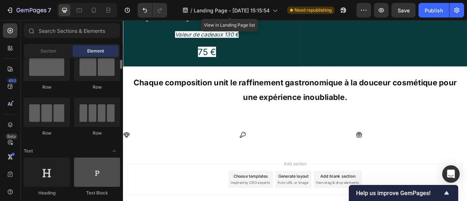
click at [103, 175] on div at bounding box center [97, 172] width 46 height 29
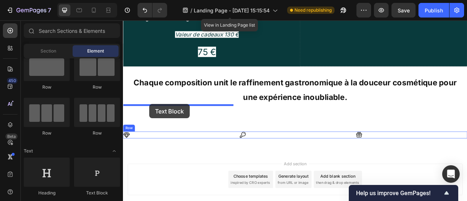
drag, startPoint x: 226, startPoint y: 195, endPoint x: 156, endPoint y: 127, distance: 97.5
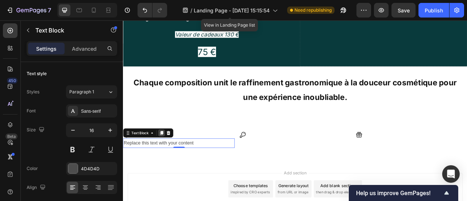
click at [171, 161] on icon at bounding box center [172, 163] width 4 height 5
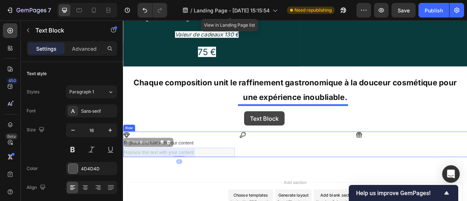
drag, startPoint x: 201, startPoint y: 143, endPoint x: 277, endPoint y: 136, distance: 76.2
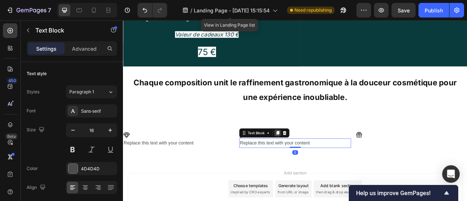
click at [318, 161] on icon at bounding box center [320, 163] width 4 height 5
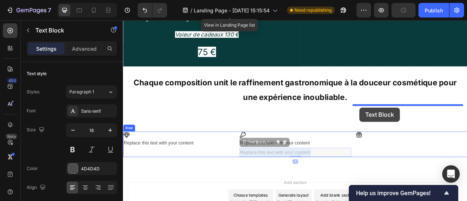
drag, startPoint x: 345, startPoint y: 143, endPoint x: 424, endPoint y: 131, distance: 80.1
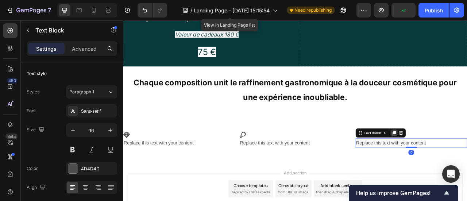
click at [465, 161] on icon at bounding box center [467, 163] width 4 height 5
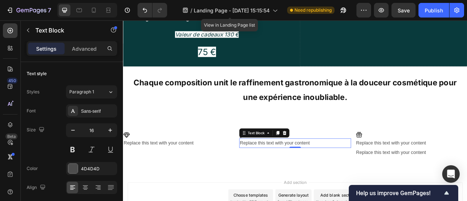
click at [279, 170] on div "Replace this text with your content" at bounding box center [342, 176] width 142 height 12
click at [319, 161] on icon at bounding box center [320, 163] width 4 height 5
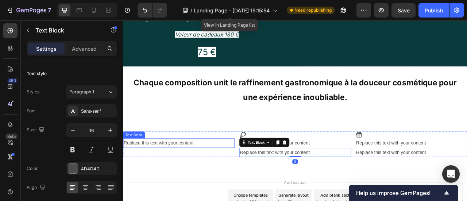
click at [178, 170] on div "Replace this text with your content" at bounding box center [194, 176] width 142 height 12
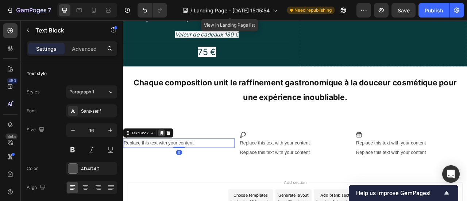
click at [174, 161] on icon at bounding box center [172, 164] width 6 height 6
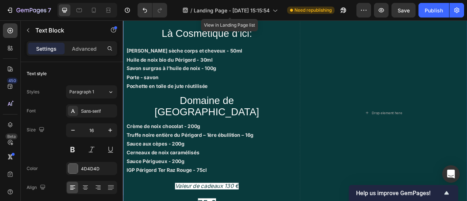
scroll to position [932, 0]
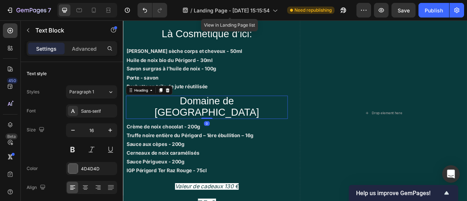
click at [279, 115] on span "Domaine de [GEOGRAPHIC_DATA]" at bounding box center [229, 129] width 133 height 28
click at [172, 107] on icon at bounding box center [171, 109] width 4 height 5
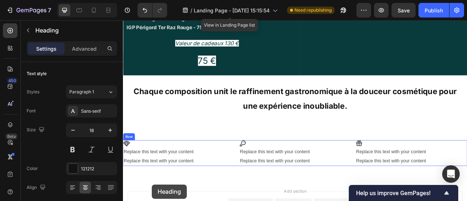
scroll to position [1165, 0]
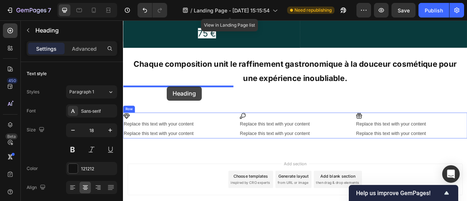
drag, startPoint x: 151, startPoint y: 92, endPoint x: 179, endPoint y: 104, distance: 30.0
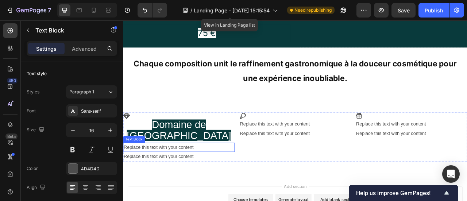
click at [196, 176] on div "Replace this text with your content" at bounding box center [194, 182] width 142 height 12
click at [181, 166] on icon at bounding box center [180, 168] width 5 height 5
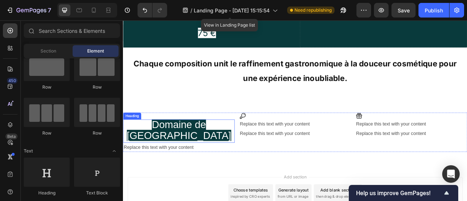
click at [212, 146] on span "Domaine de [GEOGRAPHIC_DATA]" at bounding box center [194, 160] width 133 height 28
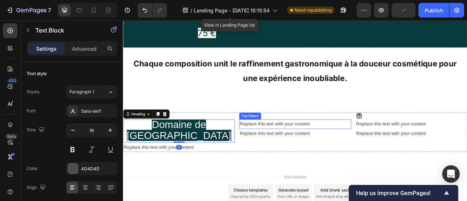
click at [278, 146] on div "Replace this text with your content" at bounding box center [342, 152] width 142 height 12
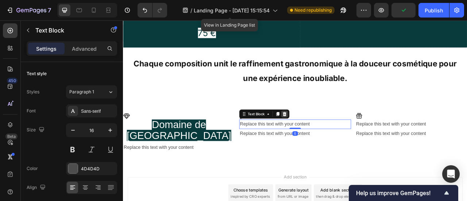
click at [325, 136] on icon at bounding box center [328, 139] width 6 height 6
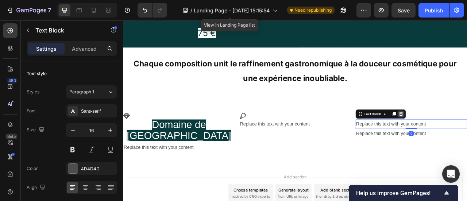
click at [467, 137] on icon at bounding box center [476, 139] width 5 height 5
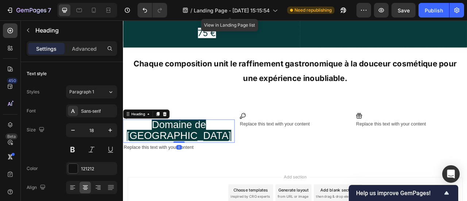
click at [217, 146] on span "Domaine de [GEOGRAPHIC_DATA]" at bounding box center [194, 160] width 133 height 28
click at [168, 135] on div at bounding box center [167, 139] width 9 height 9
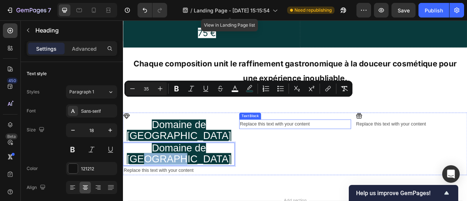
drag, startPoint x: 219, startPoint y: 121, endPoint x: 278, endPoint y: 106, distance: 61.3
click at [224, 175] on span "Domaine de [GEOGRAPHIC_DATA]" at bounding box center [194, 189] width 133 height 28
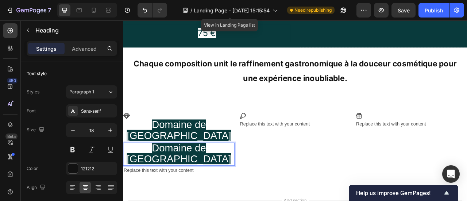
click at [138, 175] on span "Domaine de [GEOGRAPHIC_DATA]" at bounding box center [194, 189] width 133 height 28
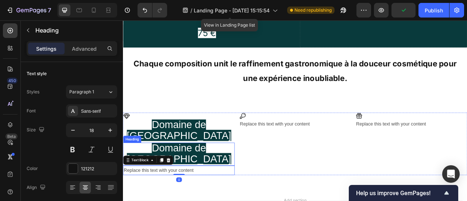
click at [216, 175] on span "Domaine de [GEOGRAPHIC_DATA]" at bounding box center [194, 189] width 133 height 28
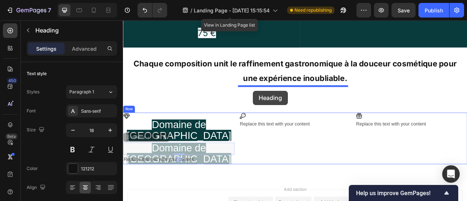
drag, startPoint x: 150, startPoint y: 113, endPoint x: 288, endPoint y: 110, distance: 138.7
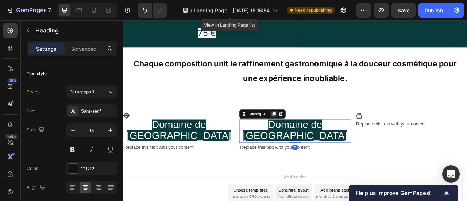
click at [313, 137] on icon at bounding box center [315, 139] width 4 height 5
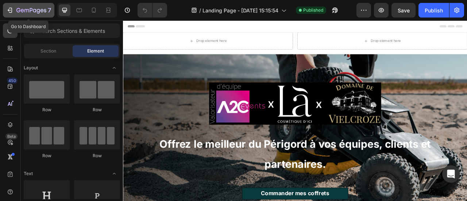
click at [22, 12] on icon "button" at bounding box center [22, 10] width 3 height 3
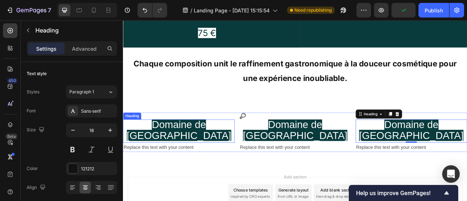
click at [206, 146] on span "Domaine de [GEOGRAPHIC_DATA]" at bounding box center [194, 160] width 133 height 28
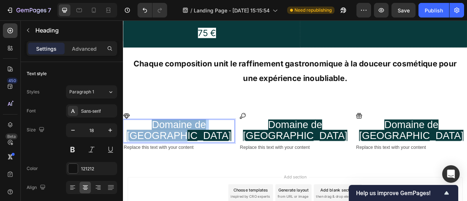
click at [206, 146] on span "Domaine de [GEOGRAPHIC_DATA]" at bounding box center [194, 160] width 133 height 28
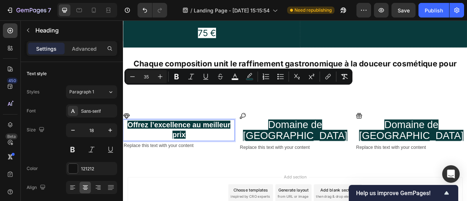
type input "25"
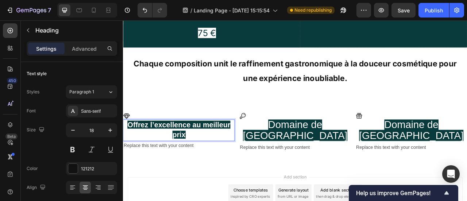
click at [197, 147] on p "Offrez l’excellence au meilleur prix" at bounding box center [194, 160] width 140 height 26
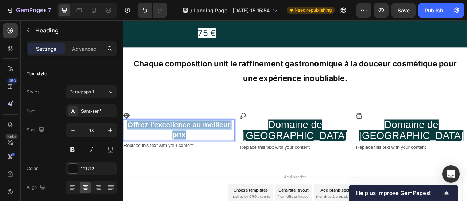
click at [197, 147] on p "Offrez l’excellence au meilleur prix" at bounding box center [194, 160] width 140 height 26
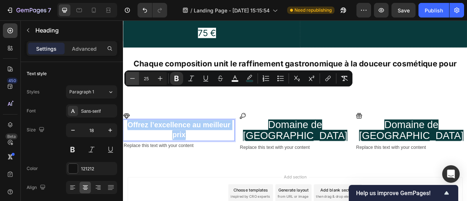
click at [129, 81] on icon "Editor contextual toolbar" at bounding box center [132, 78] width 7 height 7
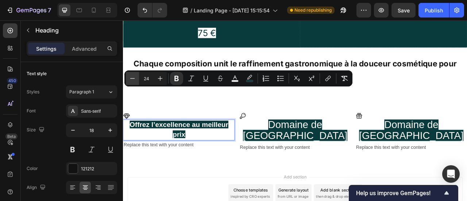
click at [129, 81] on icon "Editor contextual toolbar" at bounding box center [132, 78] width 7 height 7
type input "23"
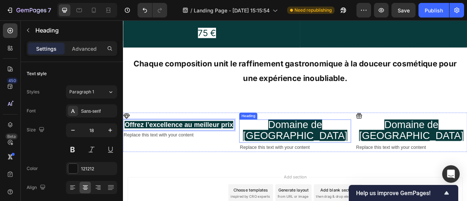
click at [328, 146] on span "Domaine de [GEOGRAPHIC_DATA]" at bounding box center [341, 160] width 133 height 28
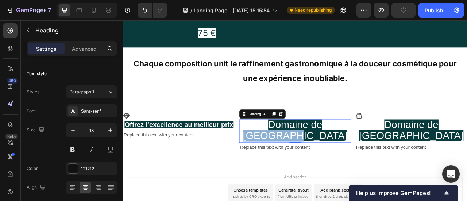
click at [350, 146] on span "Domaine de [GEOGRAPHIC_DATA]" at bounding box center [341, 160] width 133 height 28
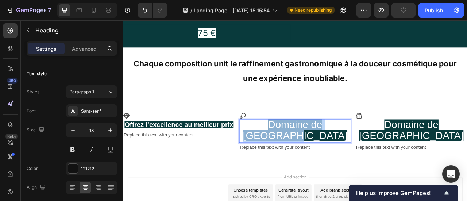
click at [350, 146] on span "Domaine de [GEOGRAPHIC_DATA]" at bounding box center [341, 160] width 133 height 28
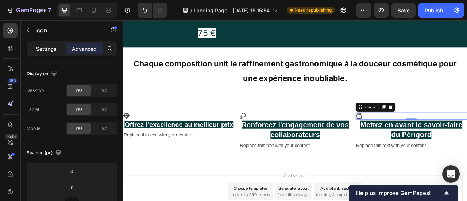
click at [60, 53] on div "Settings" at bounding box center [46, 49] width 36 height 12
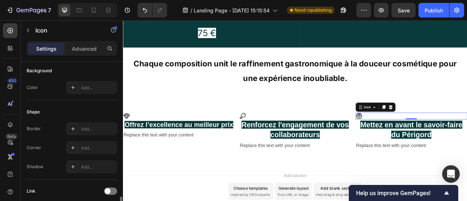
scroll to position [157, 0]
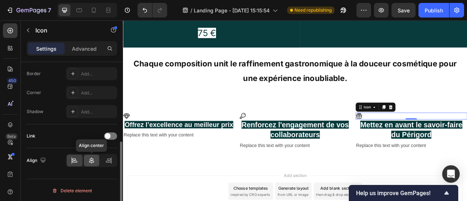
click at [92, 159] on icon at bounding box center [91, 160] width 7 height 7
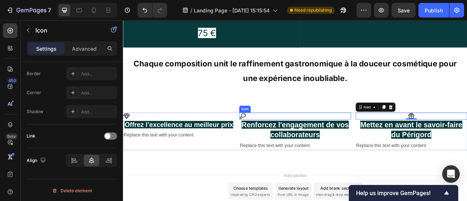
click at [327, 138] on div "Icon" at bounding box center [342, 142] width 142 height 9
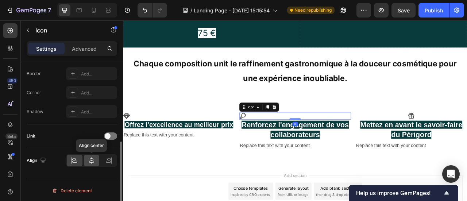
click at [91, 159] on icon at bounding box center [91, 160] width 5 height 7
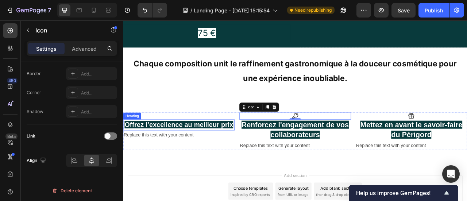
click at [199, 146] on h2 "⁠⁠⁠⁠⁠⁠⁠ Offrez l’excellence au meilleur prix" at bounding box center [194, 153] width 142 height 14
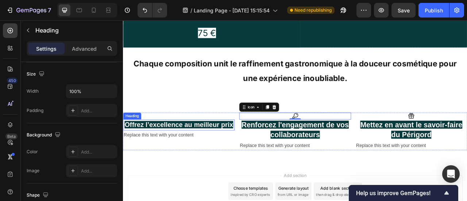
scroll to position [0, 0]
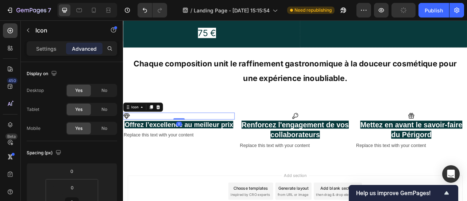
click at [222, 138] on div "Icon 0" at bounding box center [194, 142] width 142 height 9
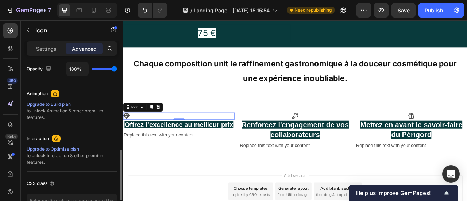
scroll to position [299, 0]
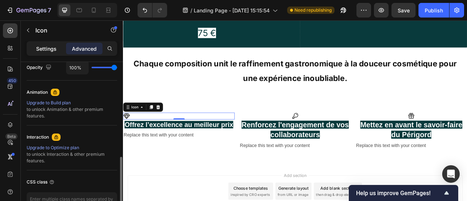
click at [45, 47] on p "Settings" at bounding box center [46, 49] width 20 height 8
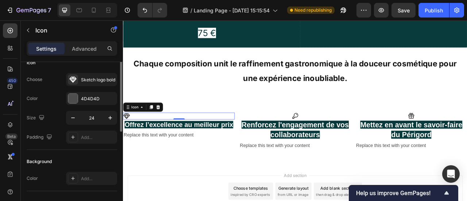
scroll to position [0, 0]
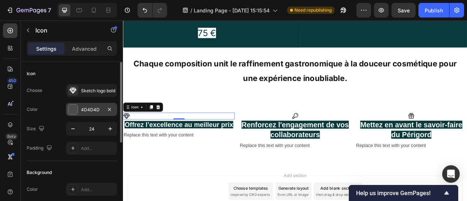
click at [71, 113] on div at bounding box center [72, 109] width 9 height 9
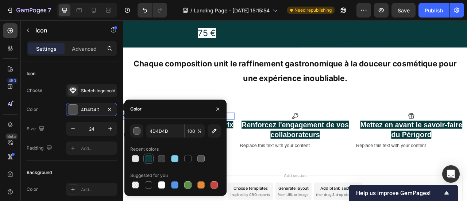
click at [148, 157] on div at bounding box center [148, 158] width 7 height 7
type input "093A3C"
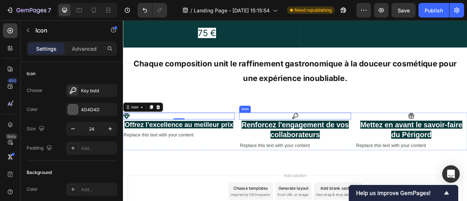
click at [341, 138] on icon at bounding box center [342, 142] width 8 height 8
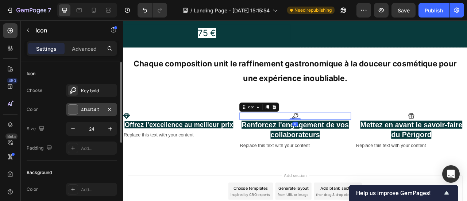
click at [86, 115] on div "4D4D4D" at bounding box center [91, 109] width 51 height 13
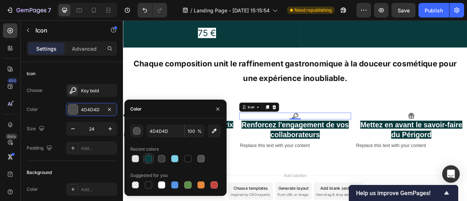
click at [148, 160] on div at bounding box center [148, 158] width 7 height 7
type input "093A3C"
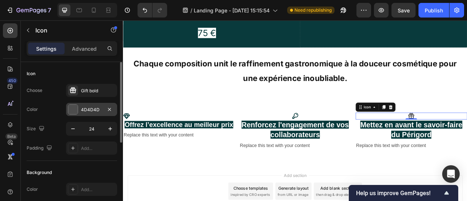
click at [86, 110] on div "4D4D4D" at bounding box center [91, 110] width 21 height 7
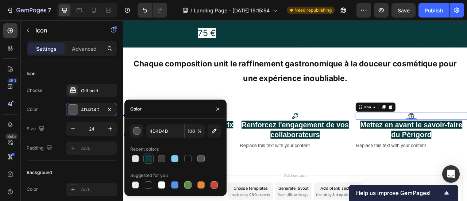
click at [151, 159] on div at bounding box center [148, 158] width 7 height 7
type input "093A3C"
click at [229, 138] on div "Icon" at bounding box center [194, 142] width 142 height 9
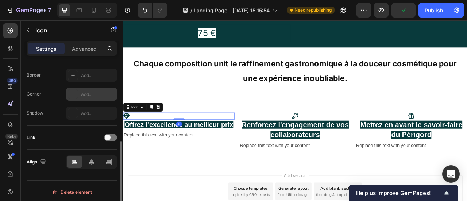
scroll to position [156, 0]
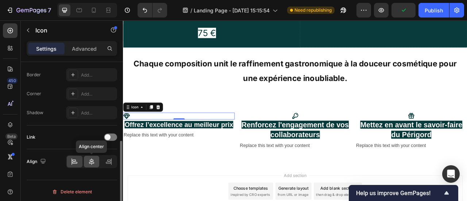
click at [88, 160] on icon at bounding box center [91, 161] width 7 height 7
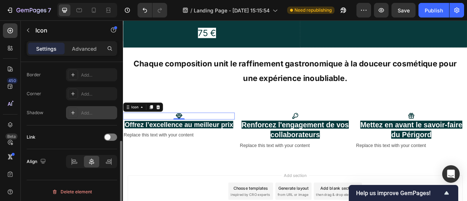
scroll to position [0, 0]
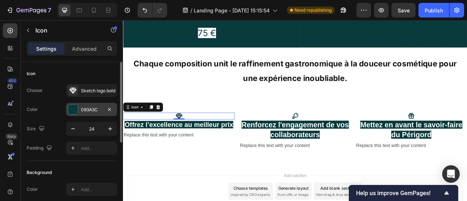
click at [82, 107] on div "093A3C" at bounding box center [91, 110] width 21 height 7
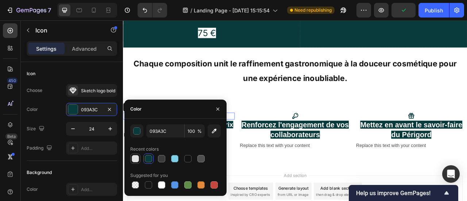
click at [135, 160] on div at bounding box center [135, 158] width 7 height 7
type input "E2E2E2"
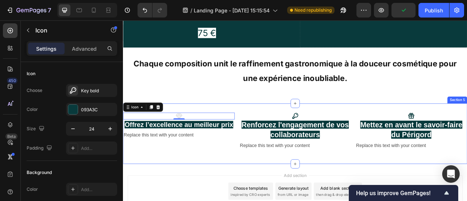
click at [353, 138] on div "Icon" at bounding box center [342, 142] width 142 height 9
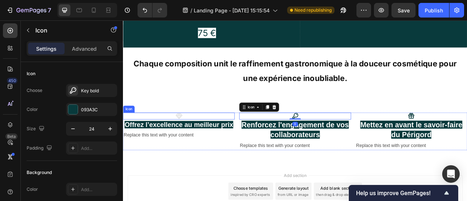
click at [219, 138] on div "Icon" at bounding box center [194, 142] width 142 height 9
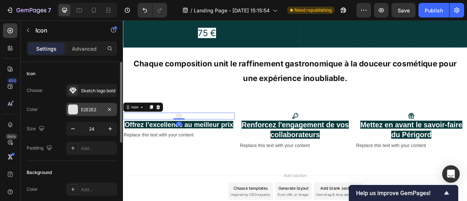
click at [95, 113] on div "E2E2E2" at bounding box center [91, 109] width 51 height 13
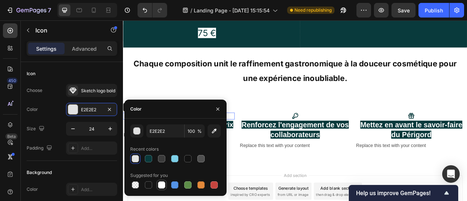
click at [164, 183] on div at bounding box center [161, 184] width 7 height 7
type input "FFFFFF"
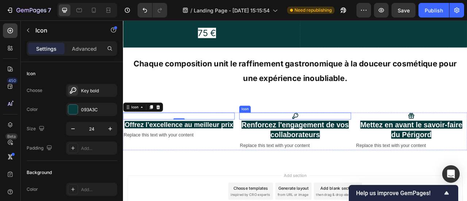
click at [342, 138] on icon at bounding box center [342, 142] width 8 height 8
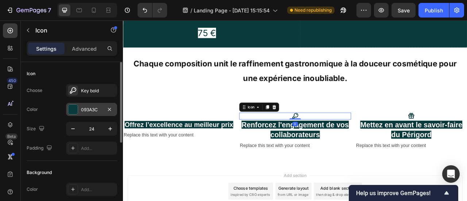
click at [101, 110] on div "093A3C" at bounding box center [91, 110] width 21 height 7
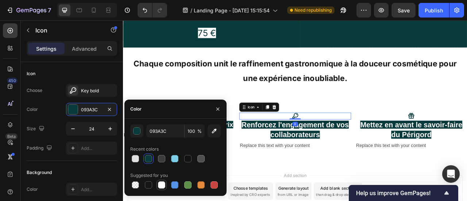
click at [165, 185] on div at bounding box center [161, 184] width 7 height 7
type input "FFFFFF"
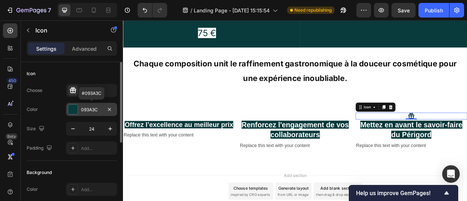
click at [88, 111] on div "093A3C" at bounding box center [91, 110] width 21 height 7
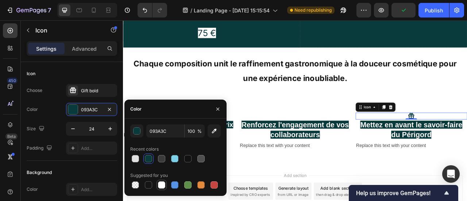
click at [165, 184] on div at bounding box center [161, 184] width 7 height 7
type input "FFFFFF"
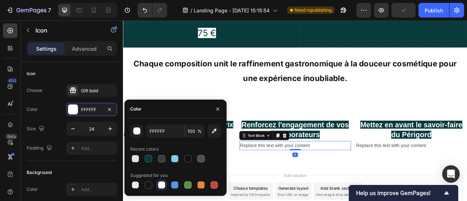
click at [340, 174] on div "Replace this text with your content" at bounding box center [342, 180] width 142 height 12
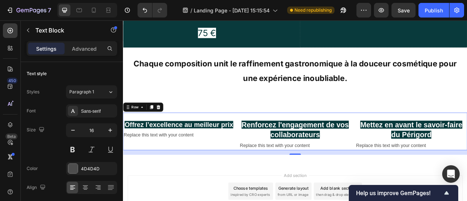
click at [255, 138] on div "Icon ⁠⁠⁠⁠⁠⁠⁠ Offrez l’excellence au meilleur prix Heading Replace this text wit…" at bounding box center [194, 162] width 142 height 48
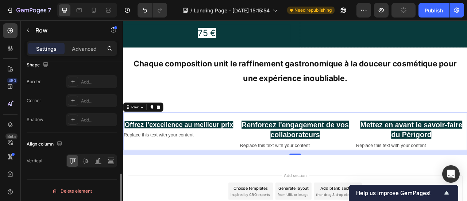
scroll to position [367, 0]
click at [84, 53] on div "Advanced" at bounding box center [84, 49] width 36 height 12
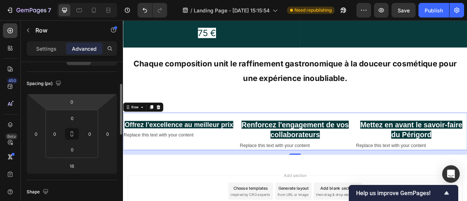
scroll to position [0, 0]
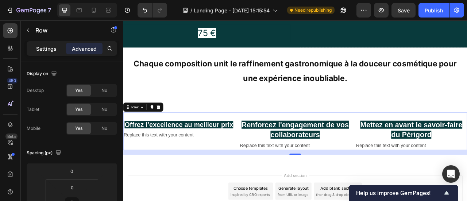
click at [57, 48] on div "Settings" at bounding box center [46, 49] width 36 height 12
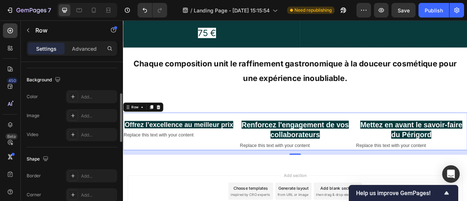
scroll to position [273, 0]
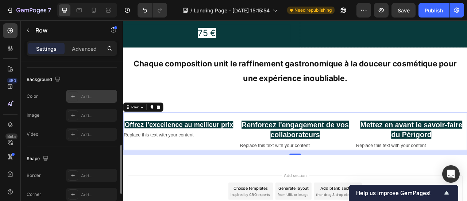
click at [84, 96] on div "Add..." at bounding box center [98, 96] width 34 height 7
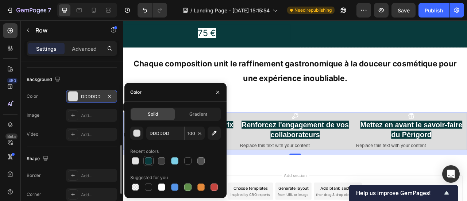
click at [146, 163] on div at bounding box center [148, 160] width 7 height 7
type input "093A3C"
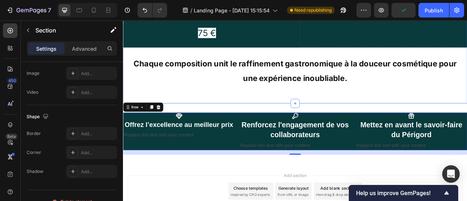
scroll to position [0, 0]
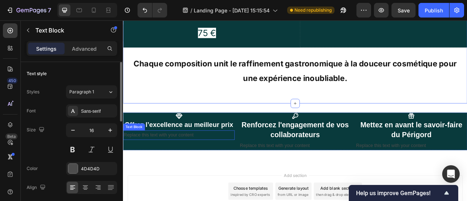
click at [202, 160] on div "Replace this text with your content" at bounding box center [194, 166] width 142 height 12
click at [214, 160] on div "Replace this text with your content" at bounding box center [194, 166] width 142 height 12
click at [214, 161] on p "Replace this text with your content" at bounding box center [194, 166] width 140 height 11
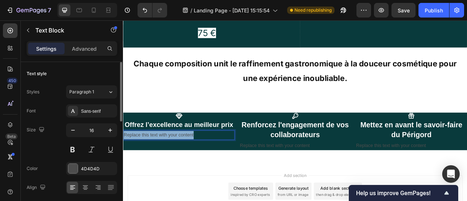
click at [214, 161] on p "Replace this text with your content" at bounding box center [194, 166] width 140 height 11
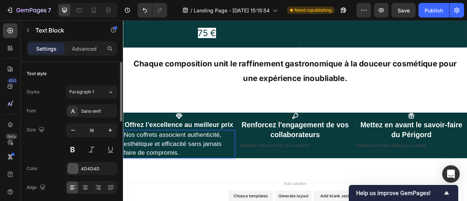
click at [208, 161] on span "Nos coffrets associent authenticité, esthétique et efficacité sans jamais faire…" at bounding box center [186, 177] width 124 height 32
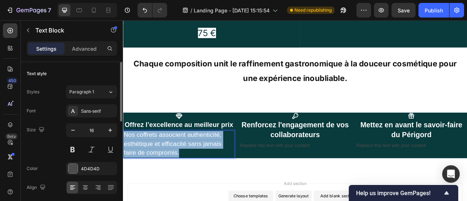
click at [208, 161] on span "Nos coffrets associent authenticité, esthétique et efficacité sans jamais faire…" at bounding box center [186, 177] width 124 height 32
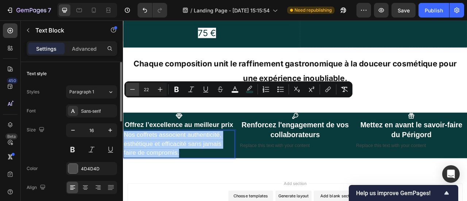
click at [137, 88] on button "Minus" at bounding box center [132, 89] width 13 height 13
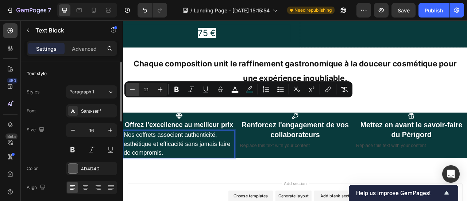
click at [137, 88] on button "Minus" at bounding box center [132, 89] width 13 height 13
type input "20"
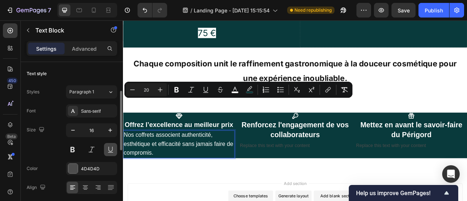
scroll to position [56, 0]
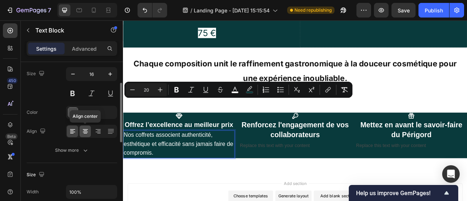
click at [83, 130] on icon at bounding box center [85, 131] width 7 height 7
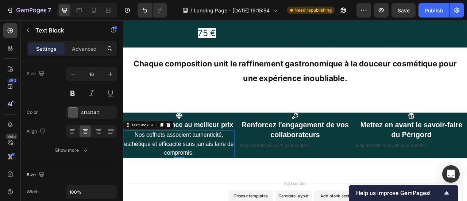
click at [203, 161] on p "Nos coffrets associent authenticité, esthétique et efficacité sans jamais faire…" at bounding box center [194, 178] width 140 height 34
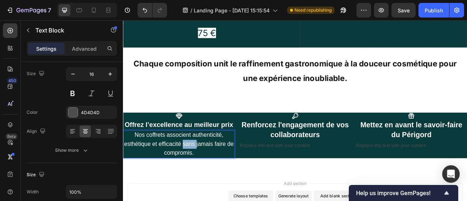
click at [203, 161] on p "Nos coffrets associent authenticité, esthétique et efficacité sans jamais faire…" at bounding box center [194, 178] width 140 height 34
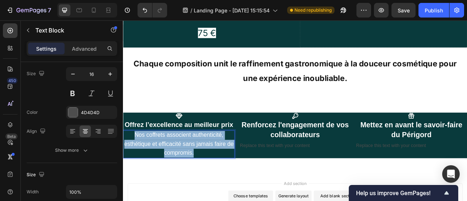
click at [203, 161] on p "Nos coffrets associent authenticité, esthétique et efficacité sans jamais faire…" at bounding box center [194, 178] width 140 height 34
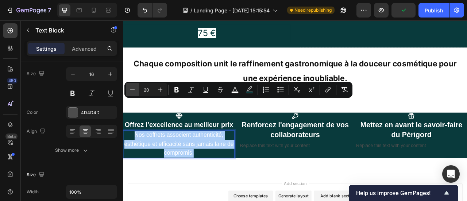
click at [135, 89] on icon "Editor contextual toolbar" at bounding box center [132, 89] width 5 height 0
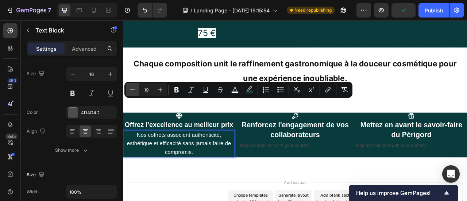
click at [135, 89] on icon "Editor contextual toolbar" at bounding box center [132, 89] width 5 height 0
type input "18"
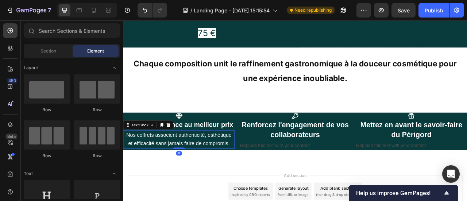
click at [196, 160] on div "Nos coffrets associent authenticité, esthétique et efficacité sans jamais faire…" at bounding box center [194, 171] width 142 height 23
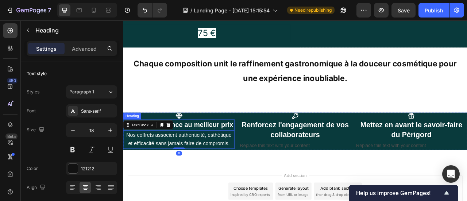
click at [193, 148] on strong "Offrez l’excellence au meilleur prix" at bounding box center [194, 152] width 138 height 9
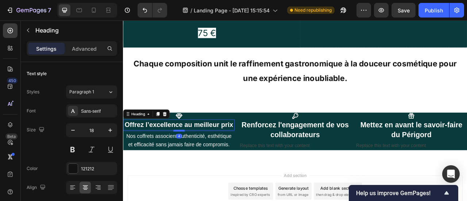
click at [197, 159] on div at bounding box center [194, 160] width 15 height 2
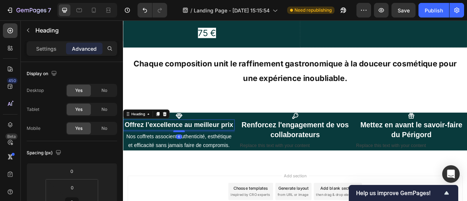
click at [197, 160] on div at bounding box center [194, 161] width 15 height 2
type input "6"
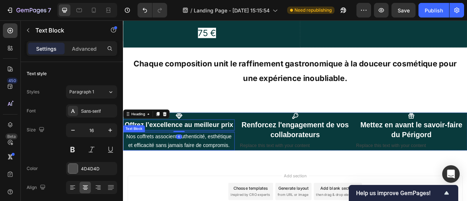
click at [201, 165] on span "Nos coffrets associent authenticité, esthétique et efficacité sans jamais faire…" at bounding box center [194, 174] width 134 height 18
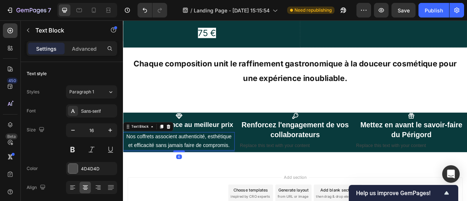
click at [196, 186] on div at bounding box center [194, 187] width 15 height 2
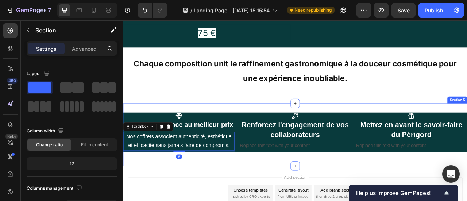
click at [244, 160] on div "Icon ⁠⁠⁠⁠⁠⁠⁠ Offrez l’excellence au meilleur prix Heading Nos coffrets associen…" at bounding box center [342, 166] width 438 height 80
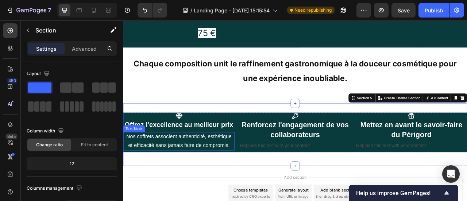
click at [237, 165] on span "Nos coffrets associent authenticité, esthétique et efficacité sans jamais faire…" at bounding box center [194, 174] width 134 height 18
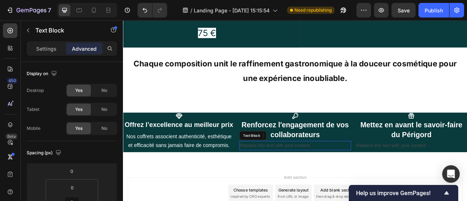
click at [298, 174] on div "Replace this text with your content" at bounding box center [342, 180] width 142 height 12
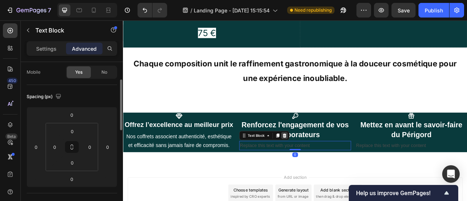
click at [326, 164] on icon at bounding box center [328, 166] width 5 height 5
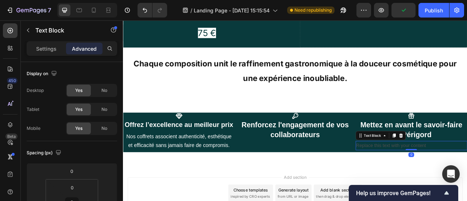
click at [467, 161] on div "Text Block" at bounding box center [451, 167] width 64 height 12
click at [467, 164] on icon at bounding box center [476, 166] width 5 height 5
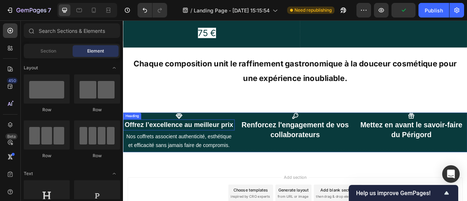
click at [208, 165] on span "Nos coffrets associent authenticité, esthétique et efficacité sans jamais faire…" at bounding box center [194, 174] width 134 height 18
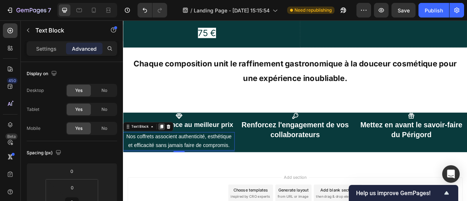
click at [174, 152] on icon at bounding box center [172, 155] width 6 height 6
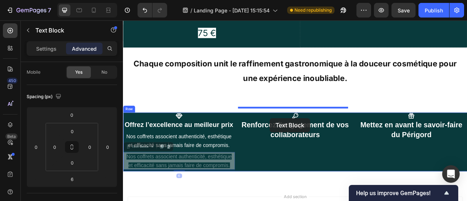
drag, startPoint x: 216, startPoint y: 149, endPoint x: 309, endPoint y: 144, distance: 93.1
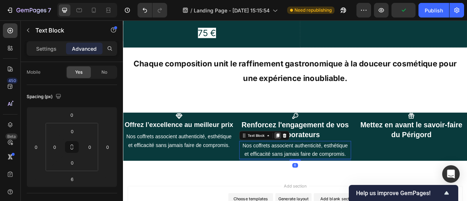
click at [317, 164] on icon at bounding box center [320, 167] width 6 height 6
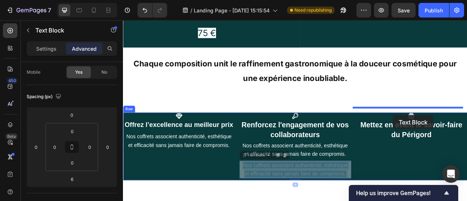
drag, startPoint x: 381, startPoint y: 167, endPoint x: 467, endPoint y: 141, distance: 89.3
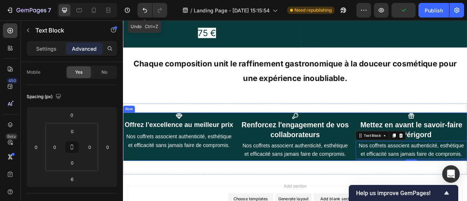
click at [356, 176] on span "Nos coffrets associent authenticité, esthétique et efficacité sans jamais faire…" at bounding box center [342, 185] width 134 height 18
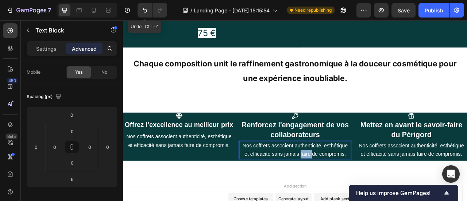
click at [356, 176] on span "Nos coffrets associent authenticité, esthétique et efficacité sans jamais faire…" at bounding box center [342, 185] width 134 height 18
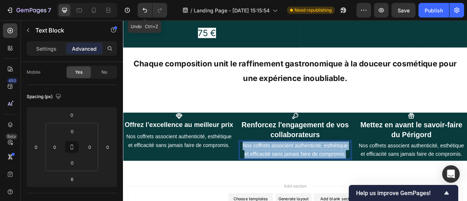
click at [356, 176] on span "Nos coffrets associent authenticité, esthétique et efficacité sans jamais faire…" at bounding box center [342, 185] width 134 height 18
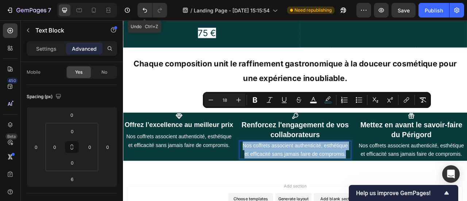
type input "22"
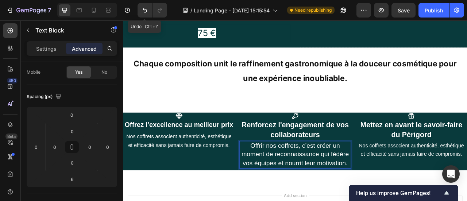
click at [347, 175] on span "Offrir nos coffrets, c’est créer un moment de reconnaissance qui fédère vos équ…" at bounding box center [342, 191] width 136 height 32
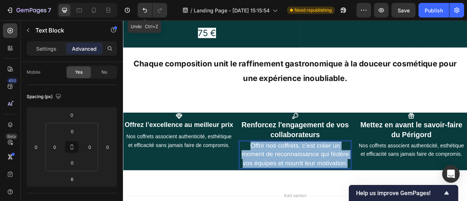
click at [347, 175] on span "Offrir nos coffrets, c’est créer un moment de reconnaissance qui fédère vos équ…" at bounding box center [342, 191] width 136 height 32
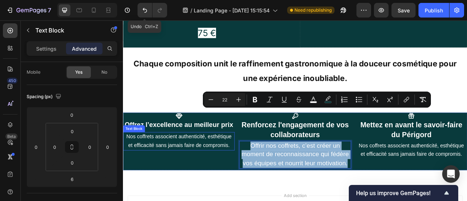
click at [211, 165] on span "Nos coffrets associent authenticité, esthétique et efficacité sans jamais faire…" at bounding box center [194, 174] width 134 height 18
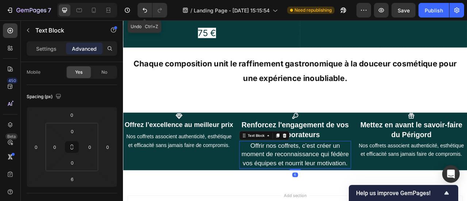
click at [314, 175] on span "Offrir nos coffrets, c’est créer un moment de reconnaissance qui fédère vos équ…" at bounding box center [342, 191] width 136 height 32
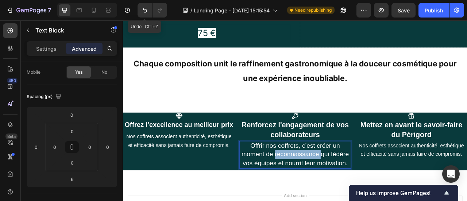
click at [330, 174] on p "Offrir nos coffrets, c’est créer un moment de reconnaissance qui fédère vos équ…" at bounding box center [341, 191] width 140 height 34
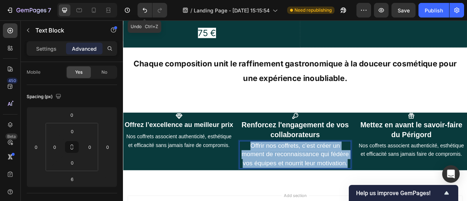
click at [330, 174] on p "Offrir nos coffrets, c’est créer un moment de reconnaissance qui fédère vos équ…" at bounding box center [341, 191] width 140 height 34
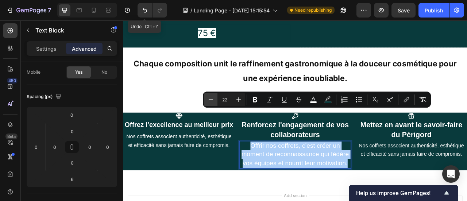
click at [215, 100] on button "Minus" at bounding box center [210, 99] width 13 height 13
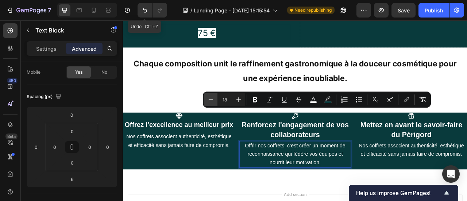
click at [215, 100] on button "Minus" at bounding box center [210, 99] width 13 height 13
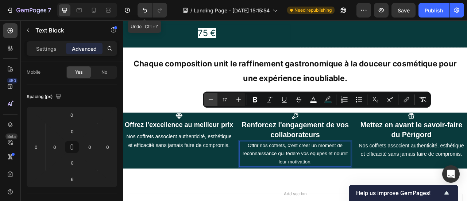
click at [215, 100] on button "Minus" at bounding box center [210, 99] width 13 height 13
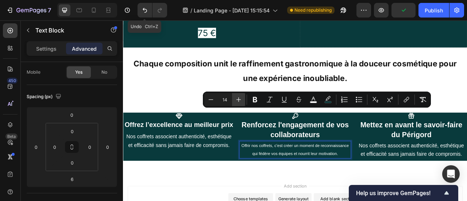
click at [236, 100] on icon "Editor contextual toolbar" at bounding box center [238, 99] width 7 height 7
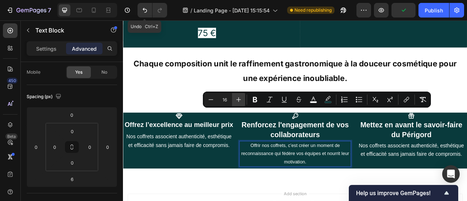
click at [236, 100] on icon "Editor contextual toolbar" at bounding box center [238, 99] width 7 height 7
type input "18"
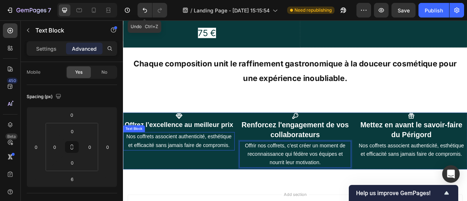
click at [194, 163] on p "Nos coffrets associent authenticité, esthétique et efficacité sans jamais faire…" at bounding box center [194, 174] width 140 height 22
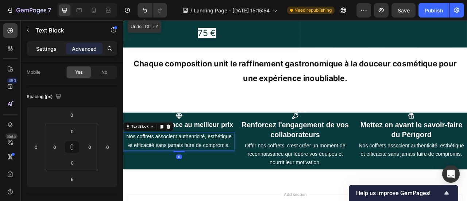
click at [46, 43] on div "Settings" at bounding box center [46, 49] width 36 height 12
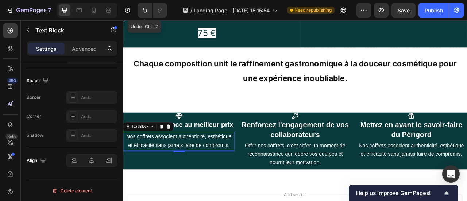
scroll to position [0, 0]
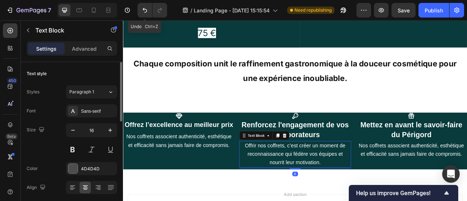
click at [308, 176] on span "Offrir nos coffrets, c’est créer un moment de reconnaissance qui fédère vos équ…" at bounding box center [342, 190] width 128 height 29
click at [322, 174] on p "Offrir nos coffrets, c’est créer un moment de reconnaissance qui fédère vos équ…" at bounding box center [341, 190] width 140 height 32
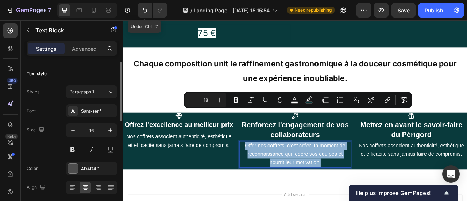
click at [322, 174] on p "Offrir nos coffrets, c’est créer un moment de reconnaissance qui fédère vos équ…" at bounding box center [341, 190] width 140 height 32
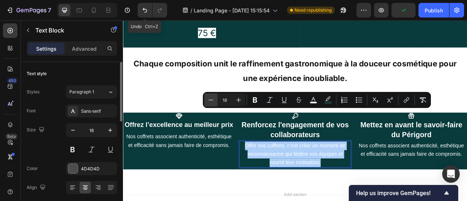
click at [210, 103] on icon "Editor contextual toolbar" at bounding box center [210, 99] width 7 height 7
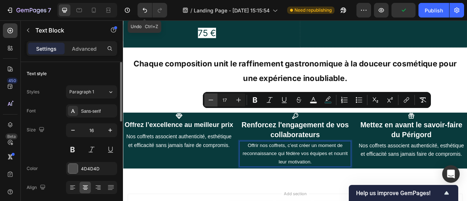
click at [210, 102] on icon "Editor contextual toolbar" at bounding box center [210, 99] width 7 height 7
type input "16"
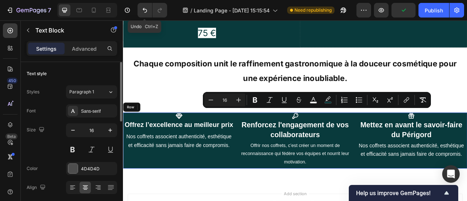
click at [254, 156] on div "Icon ⁠⁠⁠⁠⁠⁠⁠ Offrez l’excellence au meilleur prix Heading Nos coffrets associen…" at bounding box center [194, 173] width 142 height 71
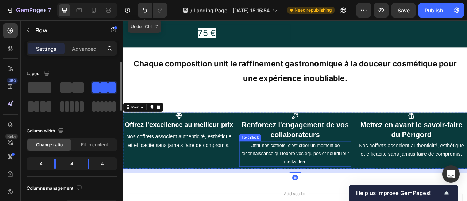
click at [351, 176] on span "Offrir nos coffrets, c’est créer un moment de reconnaissance qui fédère vos équ…" at bounding box center [341, 189] width 137 height 27
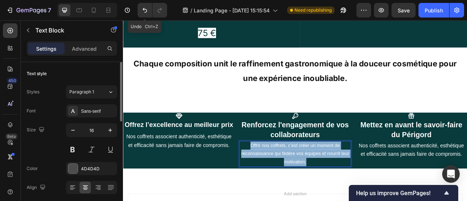
click at [351, 176] on span "Offrir nos coffrets, c’est créer un moment de reconnaissance qui fédère vos équ…" at bounding box center [341, 189] width 137 height 27
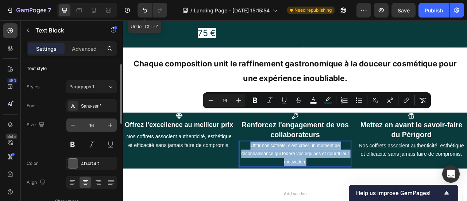
scroll to position [6, 0]
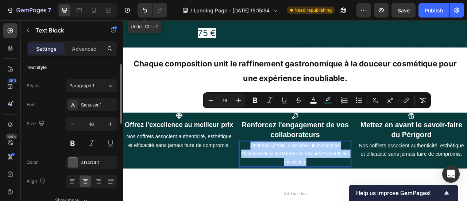
click at [91, 95] on div "Styles Paragraph 1 Font Sans-serif Size 16 Color 4D4D4D Align Show more" at bounding box center [72, 143] width 90 height 128
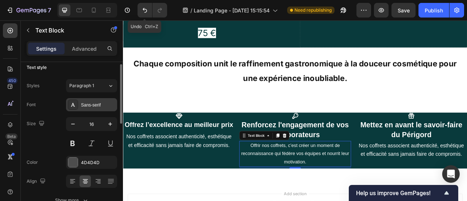
click at [93, 98] on div "Sans-serif" at bounding box center [91, 104] width 51 height 13
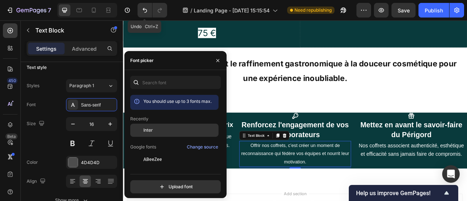
click at [152, 135] on div "Inter" at bounding box center [174, 130] width 88 height 13
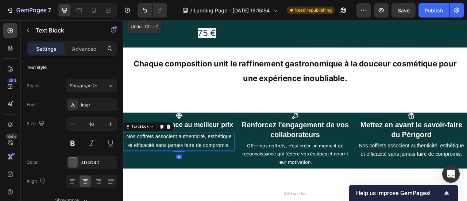
click at [244, 165] on span "Nos coffrets associent authenticité, esthétique et efficacité sans jamais faire…" at bounding box center [194, 174] width 134 height 18
click at [96, 106] on div "Sans-serif" at bounding box center [98, 105] width 34 height 7
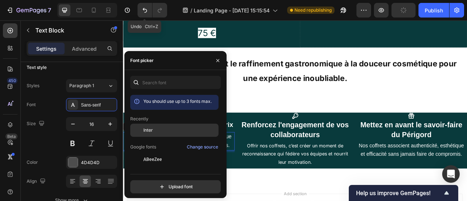
click at [156, 129] on div "Inter" at bounding box center [180, 130] width 74 height 7
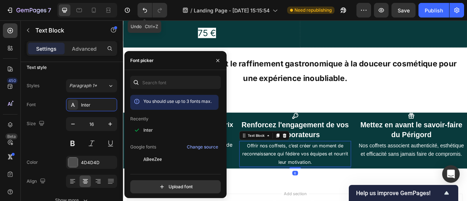
click at [346, 176] on span "Offrir nos coffrets, c’est créer un moment de reconnaissance qui fédère vos équ…" at bounding box center [342, 190] width 134 height 28
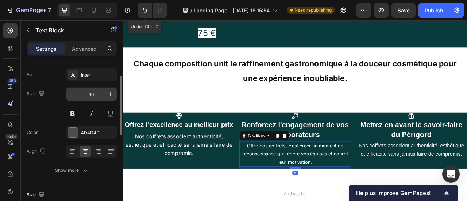
scroll to position [36, 0]
click at [75, 110] on button at bounding box center [72, 113] width 13 height 13
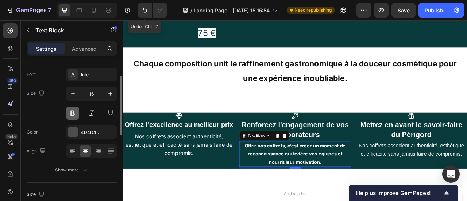
click at [75, 110] on button at bounding box center [72, 113] width 13 height 13
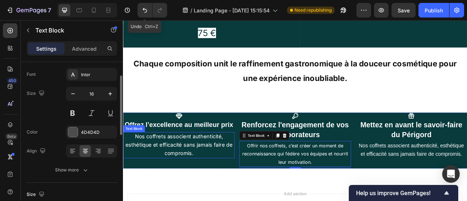
click at [202, 163] on p "Nos coffrets associent authenticité, esthétique et efficacité sans jamais faire…" at bounding box center [194, 178] width 140 height 31
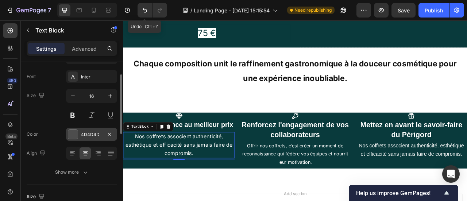
scroll to position [34, 0]
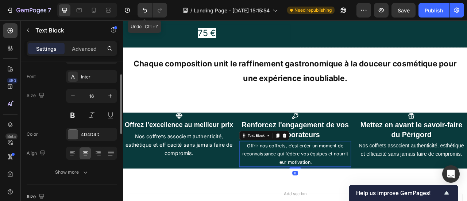
click at [321, 176] on span "Offrir nos coffrets, c’est créer un moment de reconnaissance qui fédère vos équ…" at bounding box center [342, 190] width 134 height 28
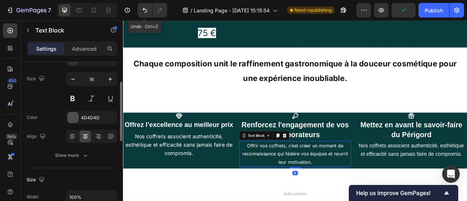
scroll to position [52, 0]
click at [206, 163] on p "Nos coffrets associent authenticité, esthétique et efficacité sans jamais faire…" at bounding box center [194, 178] width 140 height 31
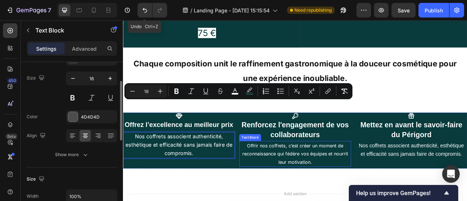
click at [340, 176] on span "Offrir nos coffrets, c’est créer un moment de reconnaissance qui fédère vos équ…" at bounding box center [342, 190] width 134 height 28
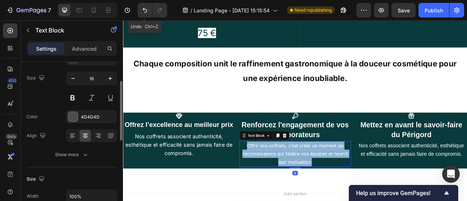
click at [340, 176] on span "Offrir nos coffrets, c’est créer un moment de reconnaissance qui fédère vos équ…" at bounding box center [342, 190] width 134 height 28
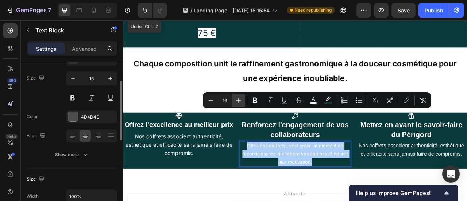
click at [240, 99] on icon "Editor contextual toolbar" at bounding box center [238, 100] width 7 height 7
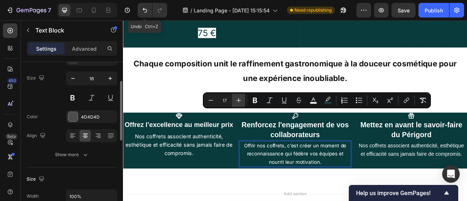
click at [240, 99] on icon "Editor contextual toolbar" at bounding box center [238, 100] width 7 height 7
type input "18"
click at [366, 175] on span "Offrir nos coffrets, c’est créer un moment de reconnaissance qui fédère vos équ…" at bounding box center [342, 189] width 134 height 29
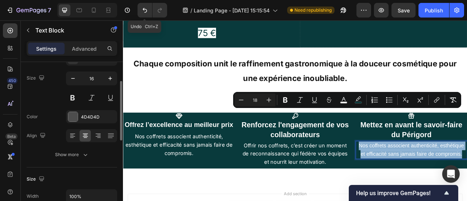
copy span "Nos coffrets associent authenticité, esthétique et efficacité sans jamais faire…"
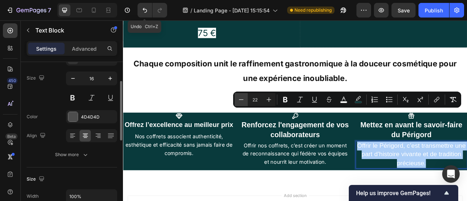
click at [239, 98] on icon "Editor contextual toolbar" at bounding box center [240, 99] width 7 height 7
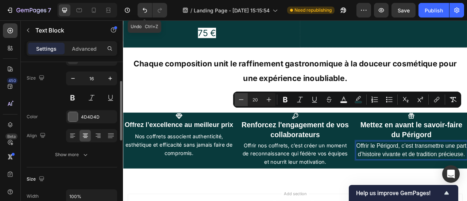
click at [239, 98] on icon "Editor contextual toolbar" at bounding box center [240, 99] width 7 height 7
type input "18"
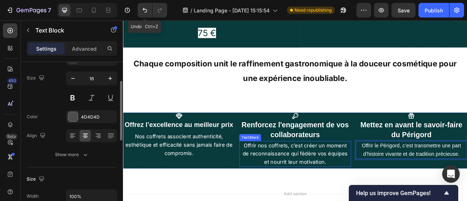
click at [369, 174] on p "Offrir nos coffrets, c’est créer un moment de reconnaissance qui fédère vos équ…" at bounding box center [341, 189] width 140 height 31
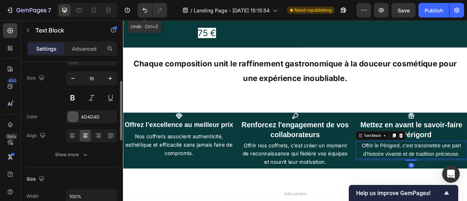
click at [360, 148] on strong "Renforcez l'engagement de vos collaborateurs" at bounding box center [342, 159] width 136 height 23
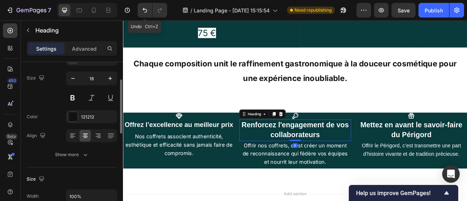
scroll to position [0, 0]
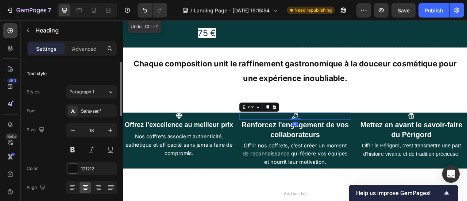
click at [349, 138] on div "Icon 0" at bounding box center [342, 142] width 142 height 9
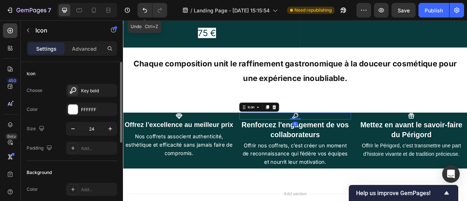
click at [342, 138] on icon at bounding box center [341, 142] width 9 height 9
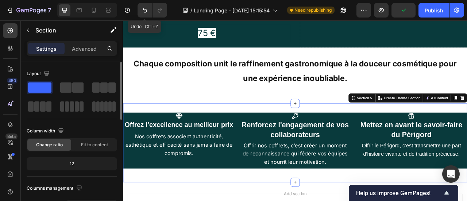
click at [348, 126] on div "Icon ⁠⁠⁠⁠⁠⁠⁠ Offrez l’excellence au meilleur prix Heading Nos coffrets associen…" at bounding box center [342, 176] width 438 height 100
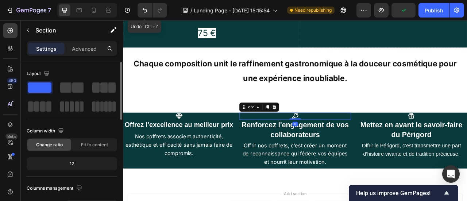
click at [350, 138] on div "Icon 0" at bounding box center [342, 142] width 142 height 9
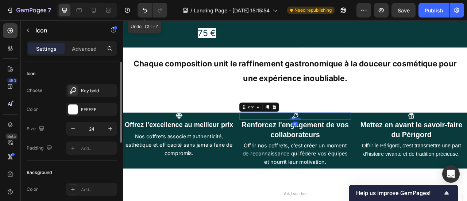
click at [338, 138] on icon at bounding box center [342, 142] width 8 height 8
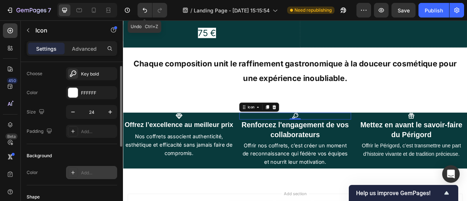
scroll to position [14, 0]
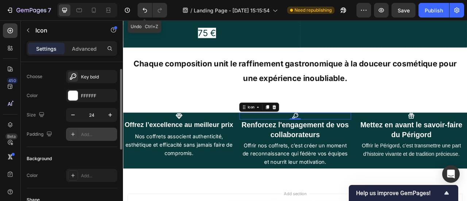
click at [91, 132] on div "Add..." at bounding box center [98, 134] width 34 height 7
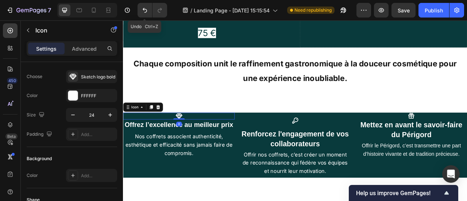
click at [220, 138] on div "Icon 0" at bounding box center [194, 142] width 142 height 9
click at [96, 134] on div "Add..." at bounding box center [98, 134] width 34 height 7
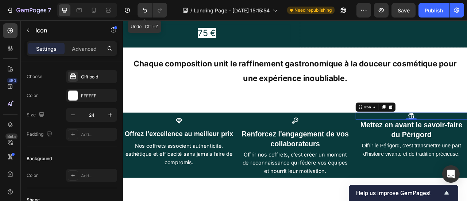
click at [90, 137] on div "Add..." at bounding box center [98, 134] width 34 height 7
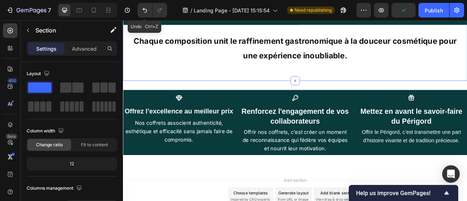
scroll to position [1179, 0]
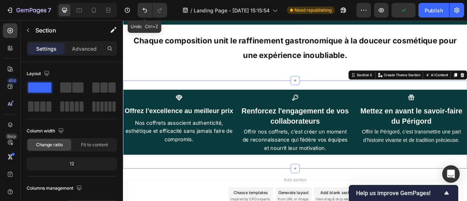
click at [351, 150] on div "Icon ⁠⁠⁠⁠⁠⁠⁠ Offrez l’excellence au meilleur prix Heading Nos coffrets associen…" at bounding box center [342, 152] width 438 height 89
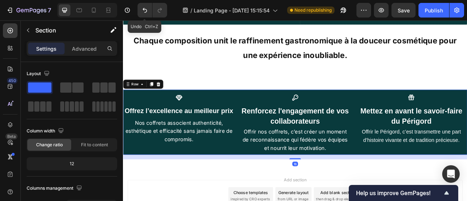
click at [336, 149] on div "Icon ⁠⁠⁠⁠⁠⁠⁠ Renforcez l'engagement de vos collaborateurs Heading Offrir nos co…" at bounding box center [342, 149] width 142 height 83
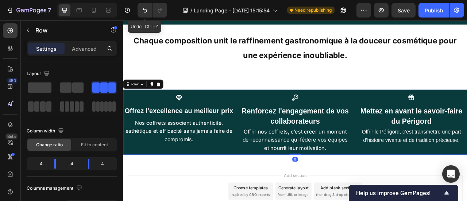
drag, startPoint x: 341, startPoint y: 153, endPoint x: 347, endPoint y: 146, distance: 9.4
click at [347, 146] on div "Icon ⁠⁠⁠⁠⁠⁠⁠ Offrez l’excellence au meilleur prix Heading Nos coffrets associen…" at bounding box center [342, 149] width 438 height 83
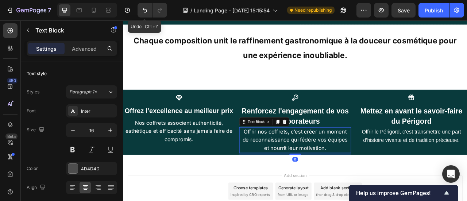
click at [369, 157] on p "Offrir nos coffrets, c’est créer un moment de reconnaissance qui fédère vos équ…" at bounding box center [341, 172] width 140 height 31
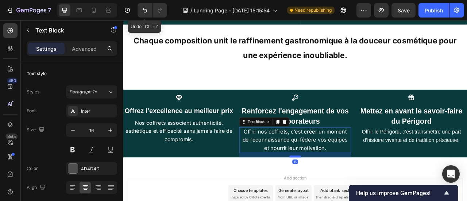
click at [344, 192] on div at bounding box center [342, 193] width 15 height 2
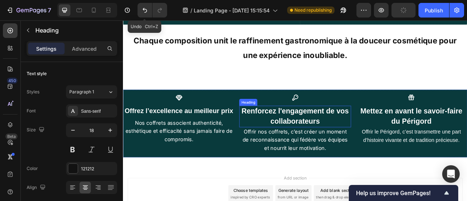
click at [381, 129] on p "⁠⁠⁠⁠⁠⁠⁠ Renforcez l'engagement de vos collaborateurs" at bounding box center [341, 142] width 140 height 26
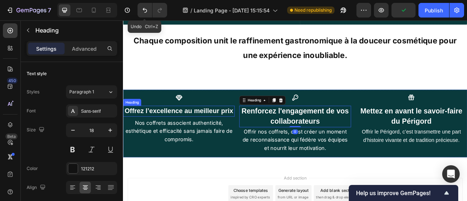
click at [247, 131] on strong "Offrez l’excellence au meilleur prix" at bounding box center [194, 135] width 138 height 9
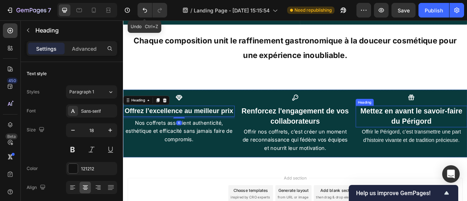
click at [369, 130] on strong "Renforcez l'engagement de vos collaborateurs" at bounding box center [342, 141] width 136 height 23
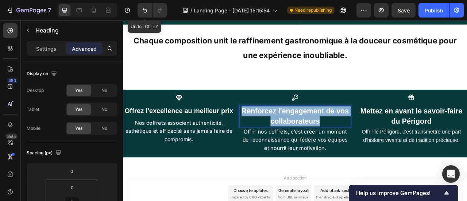
click at [369, 130] on strong "Renforcez l'engagement de vos collaborateurs" at bounding box center [342, 141] width 136 height 23
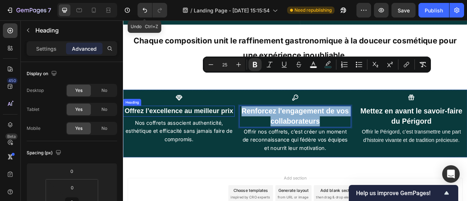
click at [243, 131] on strong "Offrez l’excellence au meilleur prix" at bounding box center [194, 135] width 138 height 9
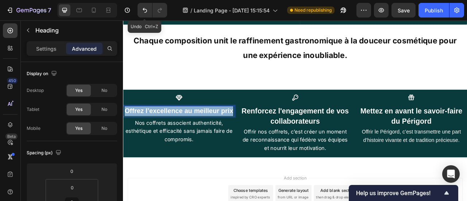
click at [243, 131] on strong "Offrez l’excellence au meilleur prix" at bounding box center [194, 135] width 138 height 9
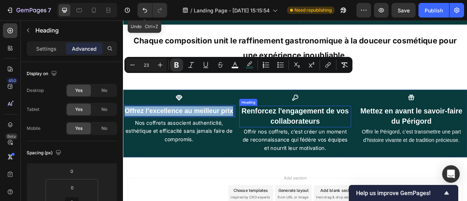
click at [320, 130] on strong "Renforcez l'engagement de vos collaborateurs" at bounding box center [342, 141] width 136 height 23
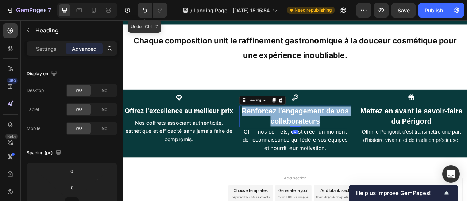
click at [320, 130] on strong "Renforcez l'engagement de vos collaborateurs" at bounding box center [342, 141] width 136 height 23
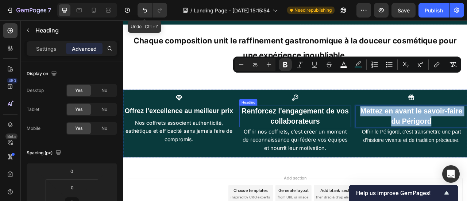
click at [340, 130] on strong "Renforcez l'engagement de vos collaborateurs" at bounding box center [342, 141] width 136 height 23
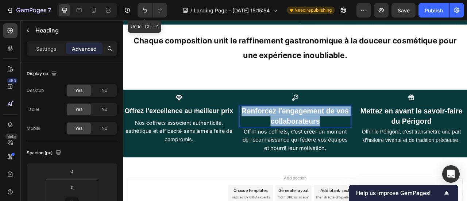
click at [340, 130] on strong "Renforcez l'engagement de vos collaborateurs" at bounding box center [342, 141] width 136 height 23
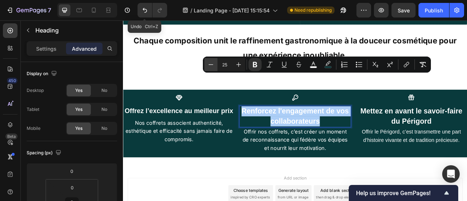
click at [215, 65] on button "Minus" at bounding box center [210, 64] width 13 height 13
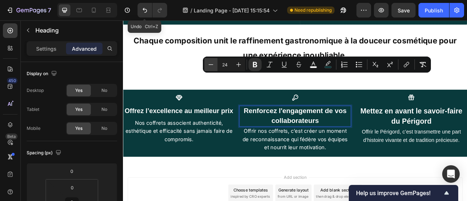
click at [215, 65] on button "Minus" at bounding box center [210, 64] width 13 height 13
type input "23"
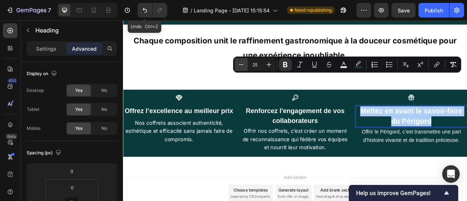
click at [245, 65] on button "Minus" at bounding box center [241, 64] width 13 height 13
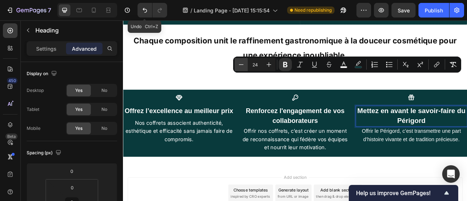
click at [245, 65] on button "Minus" at bounding box center [241, 64] width 13 height 13
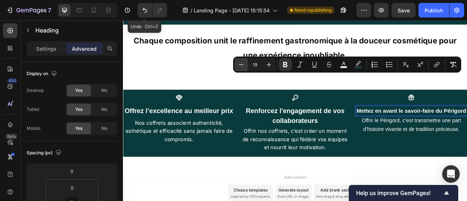
click at [245, 65] on button "Minus" at bounding box center [241, 64] width 13 height 13
click at [271, 65] on icon "Editor contextual toolbar" at bounding box center [269, 64] width 5 height 5
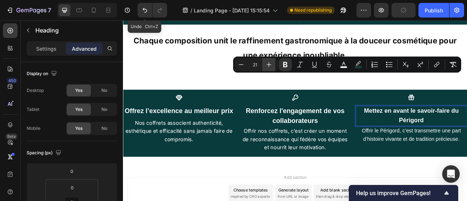
click at [271, 65] on icon "Editor contextual toolbar" at bounding box center [269, 64] width 5 height 5
type input "23"
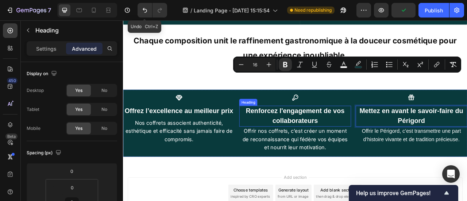
click at [364, 131] on strong "Renforcez l'engagement de vos collaborateurs" at bounding box center [341, 142] width 125 height 22
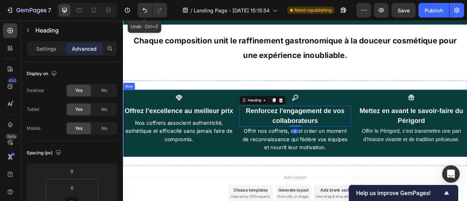
click at [234, 131] on strong "Offrez l’excellence au meilleur prix" at bounding box center [194, 135] width 138 height 9
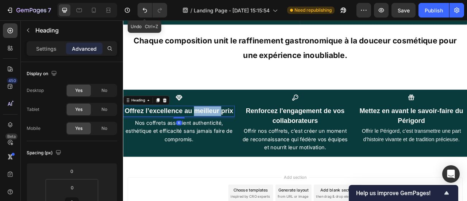
click at [233, 131] on strong "Offrez l’excellence au meilleur prix" at bounding box center [194, 135] width 138 height 9
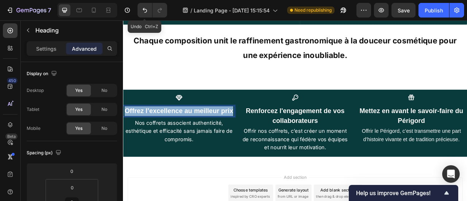
click at [233, 131] on strong "Offrez l’excellence au meilleur prix" at bounding box center [194, 135] width 138 height 9
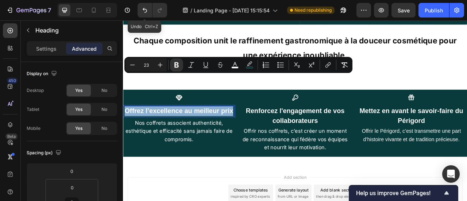
click at [233, 131] on strong "Offrez l’excellence au meilleur prix" at bounding box center [194, 135] width 138 height 9
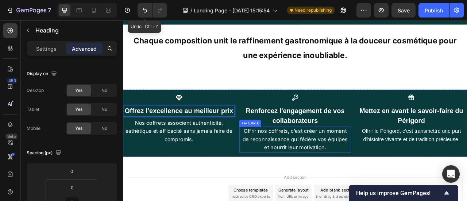
click at [319, 157] on span "Offrir nos coffrets, c’est créer un moment de reconnaissance qui fédère vos équ…" at bounding box center [342, 171] width 134 height 29
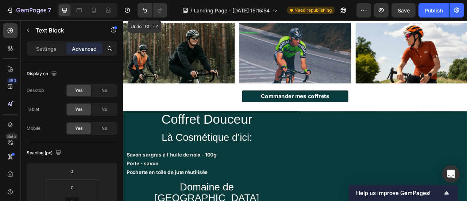
scroll to position [306, 0]
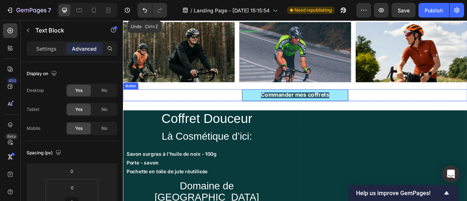
click at [326, 117] on strong "Commander mes coffrets" at bounding box center [341, 115] width 87 height 8
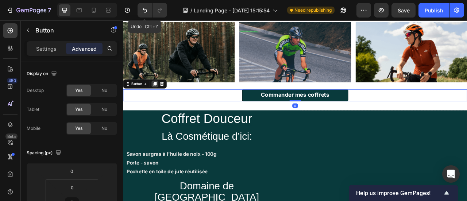
click at [163, 101] on icon at bounding box center [164, 101] width 6 height 6
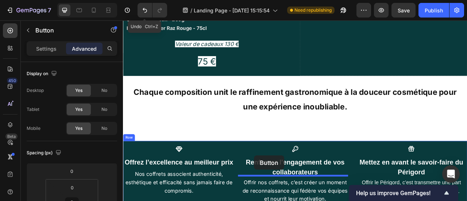
scroll to position [1212, 0]
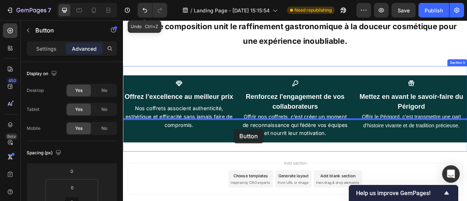
drag, startPoint x: 136, startPoint y: 115, endPoint x: 263, endPoint y: 159, distance: 134.5
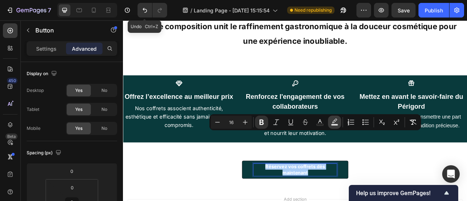
click at [333, 124] on rect "Editor contextual toolbar" at bounding box center [334, 125] width 7 height 2
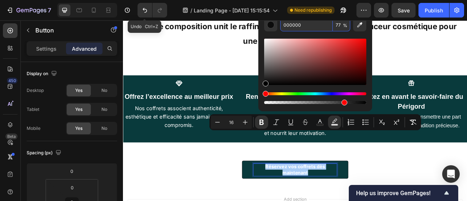
click at [306, 27] on input "000000" at bounding box center [306, 24] width 53 height 13
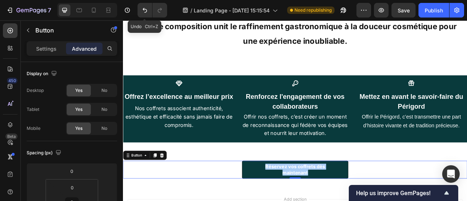
click at [50, 55] on div "Settings Advanced" at bounding box center [72, 48] width 90 height 15
click at [46, 46] on p "Settings" at bounding box center [46, 49] width 20 height 8
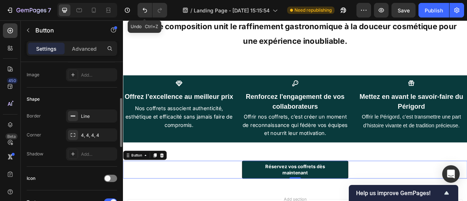
scroll to position [118, 0]
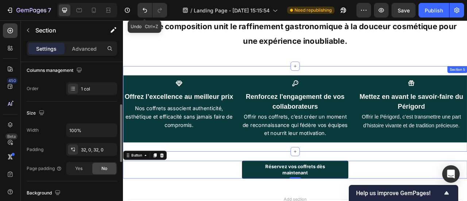
click at [270, 143] on div "Icon Offrez l’excellence au meilleur prix Heading Nos coffrets associent authen…" at bounding box center [342, 132] width 438 height 109
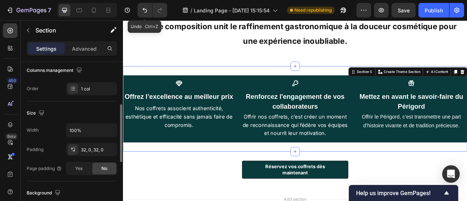
scroll to position [0, 0]
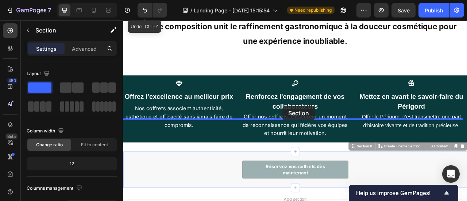
drag, startPoint x: 288, startPoint y: 152, endPoint x: 325, endPoint y: 129, distance: 43.4
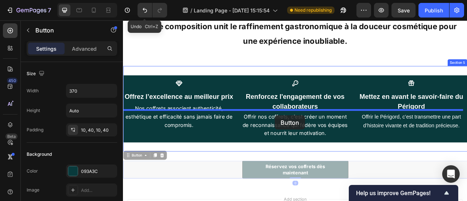
drag, startPoint x: 323, startPoint y: 168, endPoint x: 316, endPoint y: 141, distance: 27.9
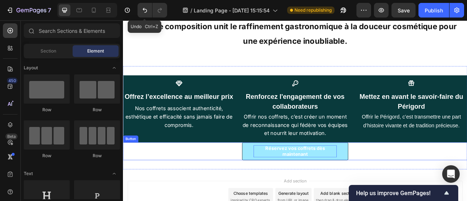
click at [344, 179] on strong "Réservez vos coffrets dès maintenant" at bounding box center [342, 186] width 76 height 15
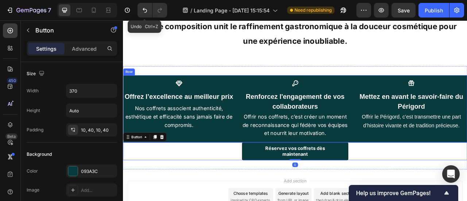
click at [338, 134] on div "Icon Offrez l’excellence au meilleur prix Heading Nos coffrets associent authen…" at bounding box center [342, 132] width 438 height 85
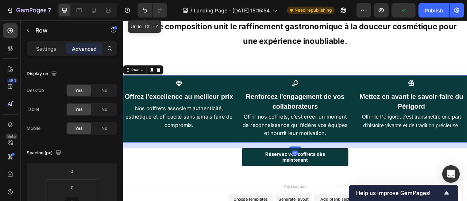
drag, startPoint x: 338, startPoint y: 134, endPoint x: 340, endPoint y: 141, distance: 7.5
click at [340, 181] on div at bounding box center [342, 182] width 15 height 2
type input "20"
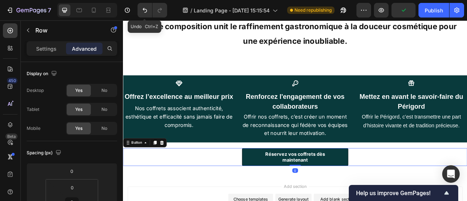
click at [430, 183] on div "Réservez vos coffrets dès maintenant Button 0" at bounding box center [342, 194] width 438 height 23
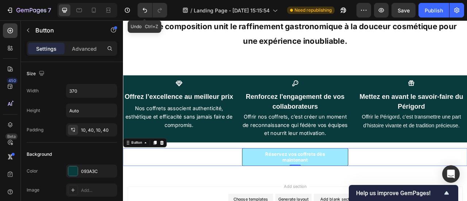
click at [372, 183] on button "Réservez vos coffrets dès maintenant" at bounding box center [341, 194] width 135 height 23
click at [351, 186] on strong "Réservez vos coffrets dès maintenant" at bounding box center [342, 193] width 76 height 15
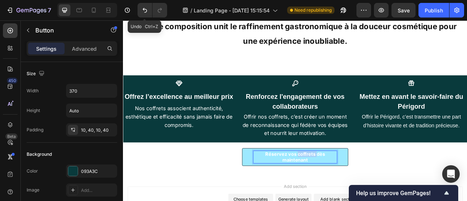
click at [351, 186] on strong "Réservez vos coffrets dès maintenant" at bounding box center [342, 193] width 76 height 15
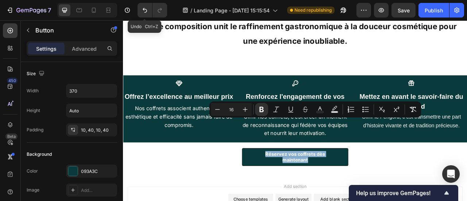
click at [414, 183] on div "Réservez vos coffrets dès maintenant Button 0" at bounding box center [342, 194] width 438 height 23
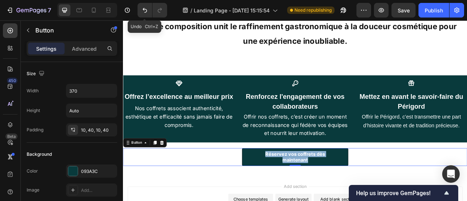
click at [425, 183] on div "Réservez vos coffrets dès maintenant Button 0" at bounding box center [342, 194] width 438 height 23
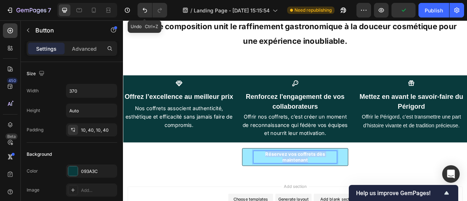
click at [365, 186] on strong "Réservez vos coffrets dès maintenant" at bounding box center [342, 193] width 76 height 15
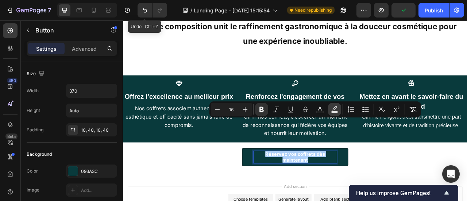
click at [336, 110] on icon "Editor contextual toolbar" at bounding box center [334, 109] width 7 height 7
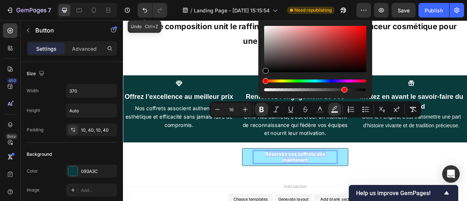
click at [399, 183] on button "Réservez vos coffrets dès maintenant" at bounding box center [341, 194] width 135 height 23
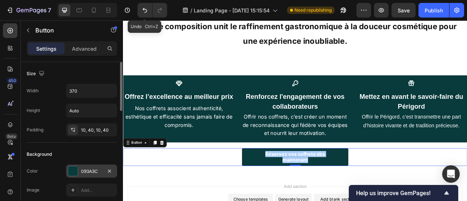
click at [78, 169] on div at bounding box center [73, 171] width 10 height 10
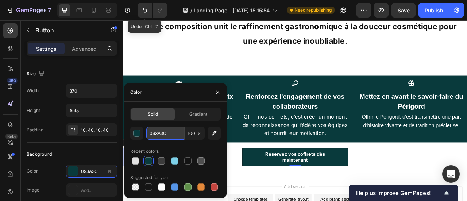
click at [163, 135] on input "093A3C" at bounding box center [165, 133] width 38 height 13
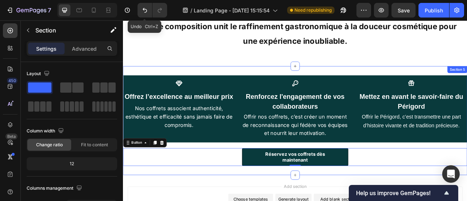
click at [410, 169] on div "Icon Offrez l’excellence au meilleur prix Heading Nos coffrets associent authen…" at bounding box center [342, 147] width 438 height 139
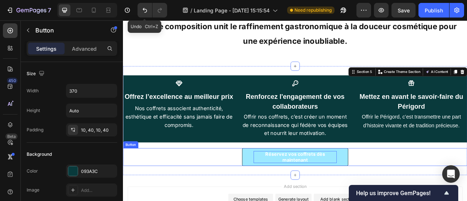
click at [366, 186] on strong "Réservez vos coffrets dès maintenant" at bounding box center [342, 193] width 76 height 15
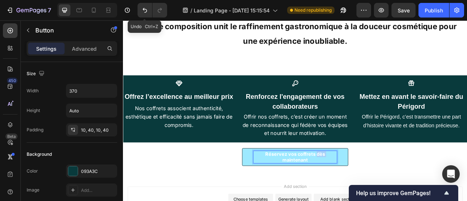
click at [365, 186] on strong "Réservez vos coffrets dès maintenant" at bounding box center [342, 193] width 76 height 15
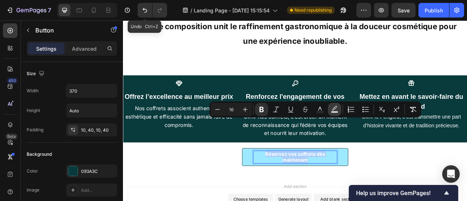
click at [337, 112] on rect "Editor contextual toolbar" at bounding box center [334, 112] width 7 height 2
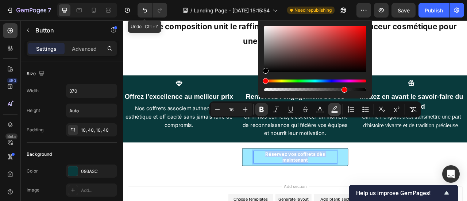
click at [331, 112] on rect "Editor contextual toolbar" at bounding box center [334, 112] width 7 height 2
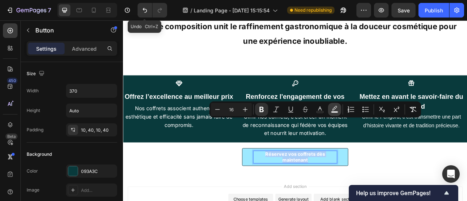
click at [331, 112] on rect "Editor contextual toolbar" at bounding box center [334, 112] width 7 height 2
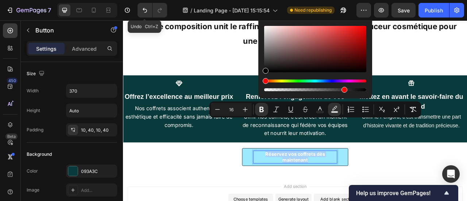
click at [452, 183] on div "Réservez vos coffrets dès maintenant Button 0" at bounding box center [342, 194] width 438 height 23
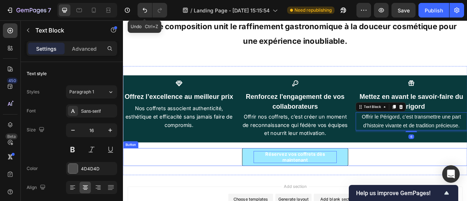
click at [391, 186] on p "Réservez vos coffrets dès maintenant" at bounding box center [342, 193] width 106 height 15
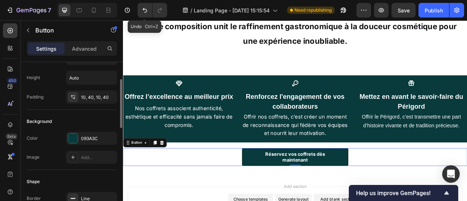
scroll to position [40, 0]
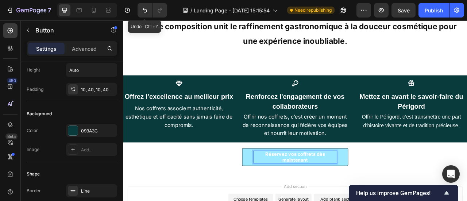
click at [316, 186] on strong "Réservez vos coffrets dès maintenant" at bounding box center [342, 193] width 76 height 15
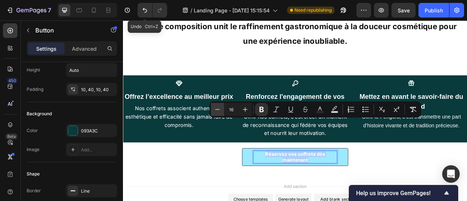
click at [222, 111] on button "Minus" at bounding box center [217, 109] width 13 height 13
type input "15"
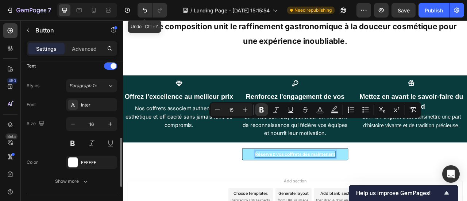
scroll to position [252, 0]
click at [108, 121] on icon "button" at bounding box center [110, 123] width 7 height 7
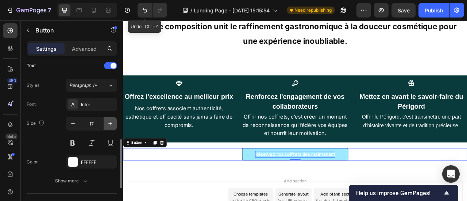
click at [108, 121] on icon "button" at bounding box center [110, 123] width 7 height 7
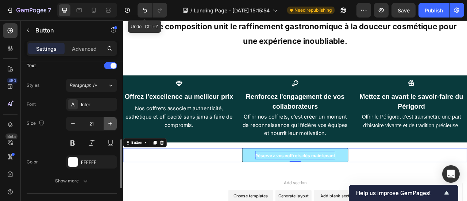
click at [107, 121] on icon "button" at bounding box center [110, 123] width 7 height 7
type input "25"
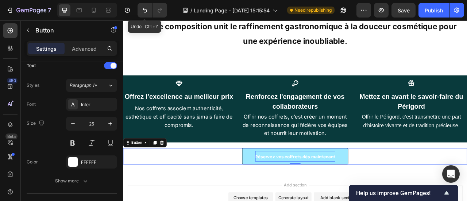
click at [362, 190] on strong "Réservez vos coffrets dès maintenant" at bounding box center [342, 193] width 102 height 7
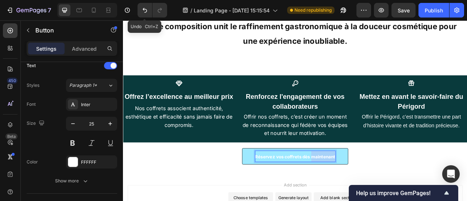
click at [362, 190] on strong "Réservez vos coffrets dès maintenant" at bounding box center [342, 193] width 102 height 7
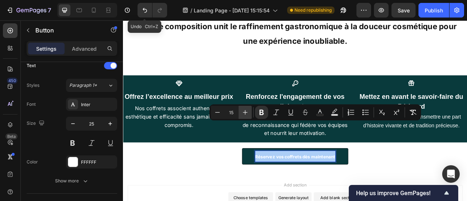
click at [245, 111] on icon "Editor contextual toolbar" at bounding box center [245, 112] width 5 height 5
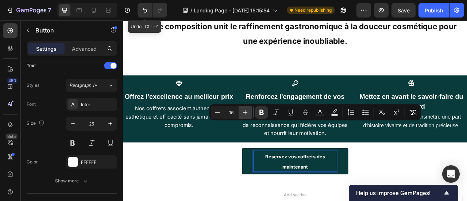
click at [245, 111] on icon "Editor contextual toolbar" at bounding box center [245, 112] width 5 height 5
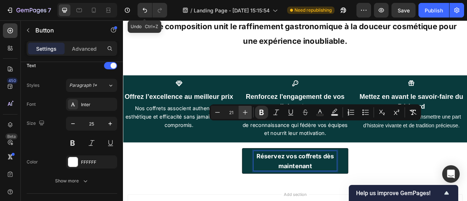
click at [245, 111] on icon "Editor contextual toolbar" at bounding box center [245, 112] width 5 height 5
type input "24"
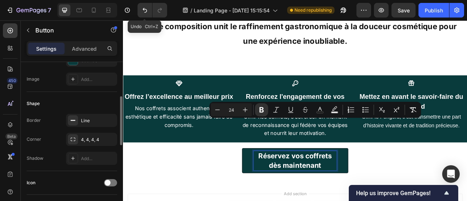
scroll to position [110, 0]
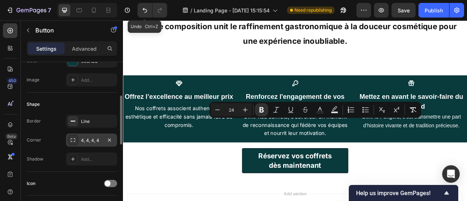
click at [93, 134] on div "4, 4, 4, 4" at bounding box center [91, 140] width 51 height 13
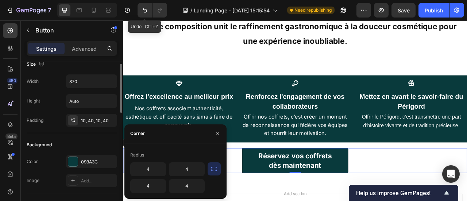
scroll to position [9, 0]
click at [93, 123] on div "10, 40, 10, 40" at bounding box center [91, 121] width 21 height 7
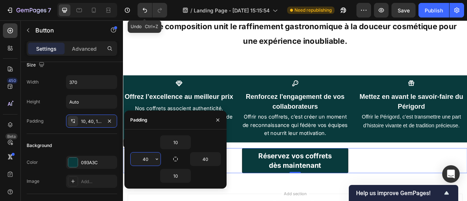
click at [149, 161] on input "40" at bounding box center [146, 158] width 30 height 13
type input "50"
click at [212, 155] on input "40" at bounding box center [205, 158] width 30 height 13
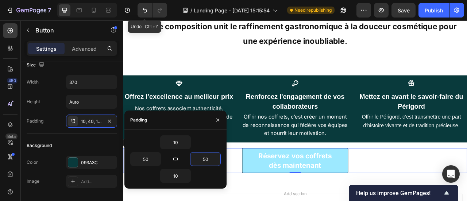
type input "50"
click at [397, 183] on button "Réservez vos coffrets dès maintenant" at bounding box center [341, 199] width 135 height 32
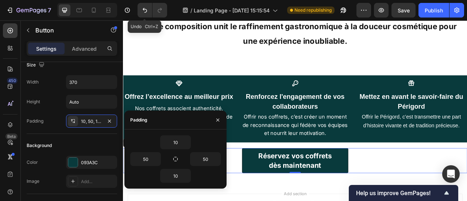
click at [453, 183] on div "Réservez vos coffrets dès maintenant Button 0" at bounding box center [342, 199] width 438 height 32
click at [217, 118] on icon "button" at bounding box center [218, 120] width 6 height 6
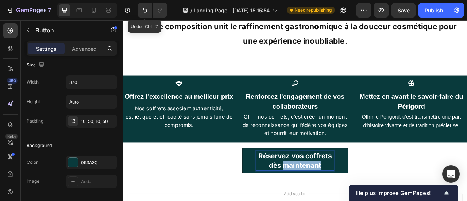
click at [340, 187] on strong "Réservez vos coffrets dès maintenant" at bounding box center [341, 198] width 93 height 23
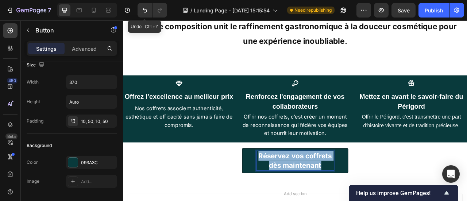
click at [340, 187] on strong "Réservez vos coffrets dès maintenant" at bounding box center [341, 198] width 93 height 23
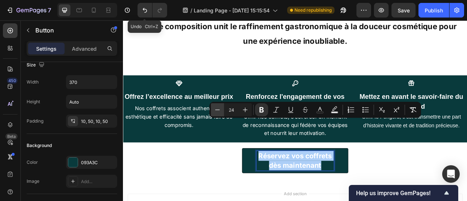
click at [220, 107] on icon "Editor contextual toolbar" at bounding box center [217, 109] width 7 height 7
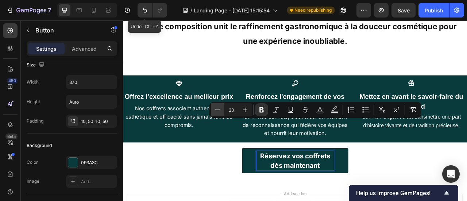
click at [220, 107] on icon "Editor contextual toolbar" at bounding box center [217, 109] width 7 height 7
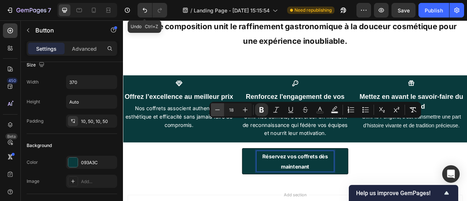
click at [220, 107] on icon "Editor contextual toolbar" at bounding box center [217, 109] width 7 height 7
type input "14"
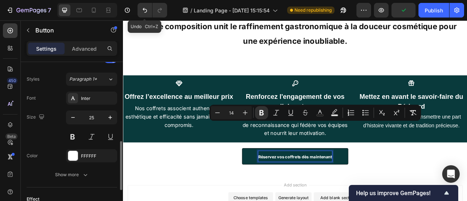
scroll to position [258, 0]
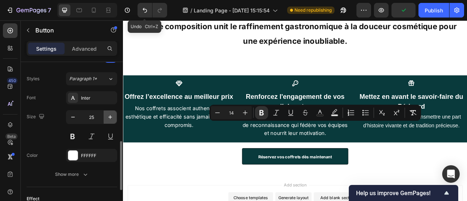
click at [106, 117] on button "button" at bounding box center [110, 117] width 13 height 13
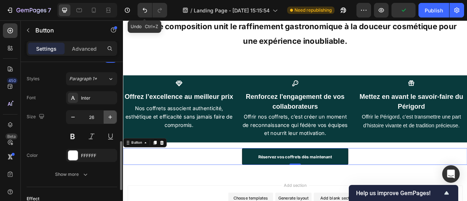
click at [106, 117] on button "button" at bounding box center [110, 117] width 13 height 13
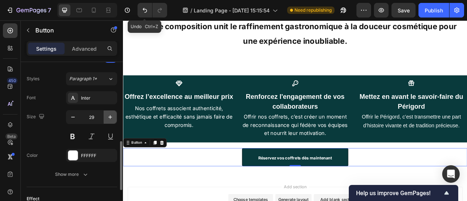
click at [106, 117] on button "button" at bounding box center [110, 117] width 13 height 13
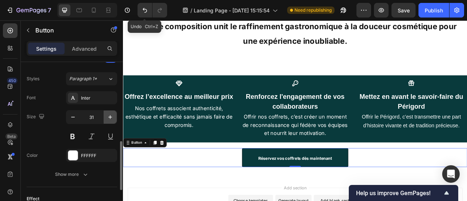
click at [106, 117] on button "button" at bounding box center [110, 117] width 13 height 13
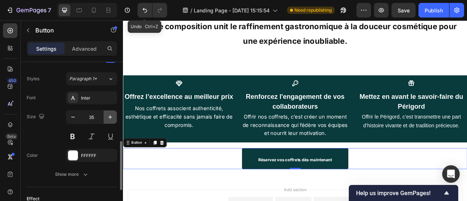
click at [106, 117] on button "button" at bounding box center [110, 117] width 13 height 13
type input "36"
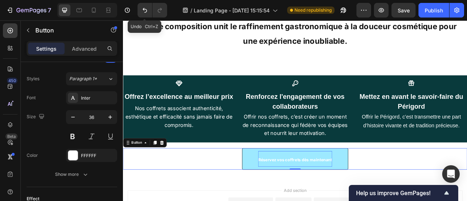
click at [295, 194] on strong "Réservez vos coffrets dès maintenant" at bounding box center [342, 197] width 94 height 6
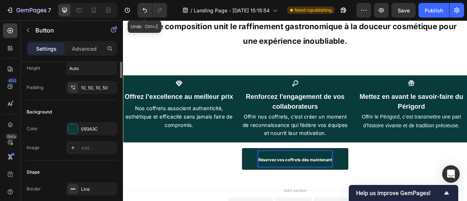
scroll to position [0, 0]
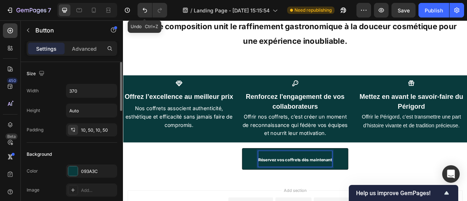
click at [90, 128] on div "10, 50, 10, 50" at bounding box center [98, 130] width 34 height 7
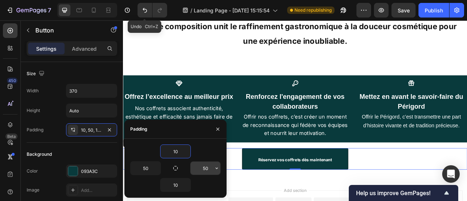
click at [207, 170] on input "50" at bounding box center [205, 168] width 30 height 13
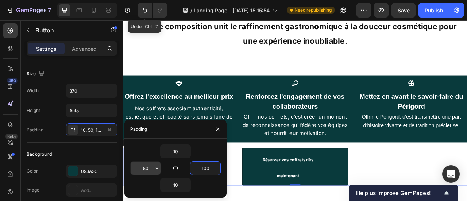
type input "100"
click at [150, 167] on input "50" at bounding box center [146, 168] width 30 height 13
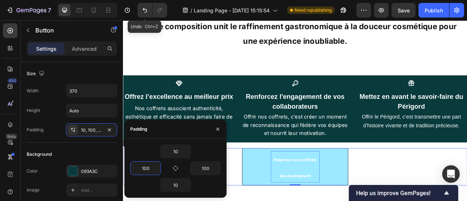
type input "100"
drag, startPoint x: 371, startPoint y: 167, endPoint x: 375, endPoint y: 167, distance: 4.0
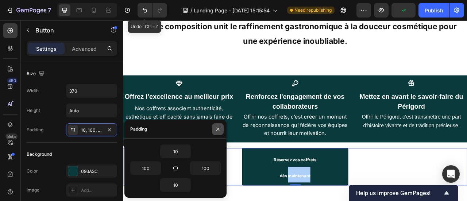
drag, startPoint x: 216, startPoint y: 129, endPoint x: 205, endPoint y: 142, distance: 16.6
click at [216, 129] on icon "button" at bounding box center [218, 129] width 6 height 6
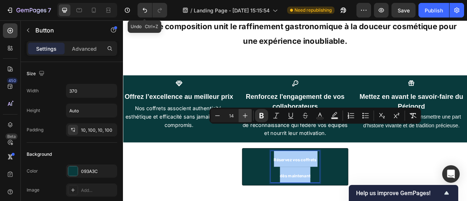
click at [242, 119] on icon "Editor contextual toolbar" at bounding box center [244, 115] width 7 height 7
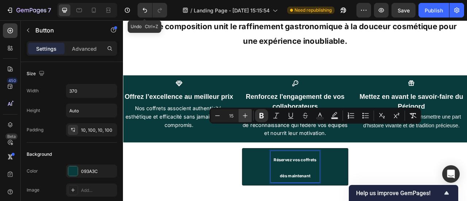
click at [242, 119] on icon "Editor contextual toolbar" at bounding box center [244, 115] width 7 height 7
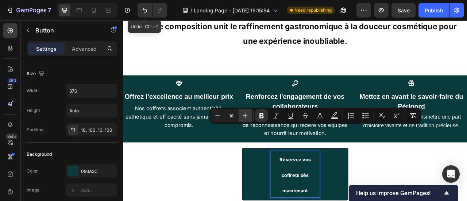
click at [242, 119] on icon "Editor contextual toolbar" at bounding box center [244, 115] width 7 height 7
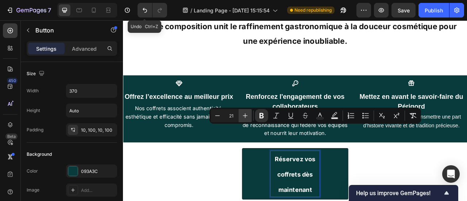
click at [242, 119] on icon "Editor contextual toolbar" at bounding box center [244, 115] width 7 height 7
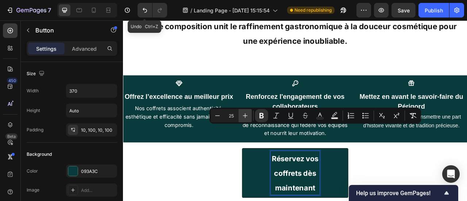
click at [242, 119] on icon "Editor contextual toolbar" at bounding box center [244, 115] width 7 height 7
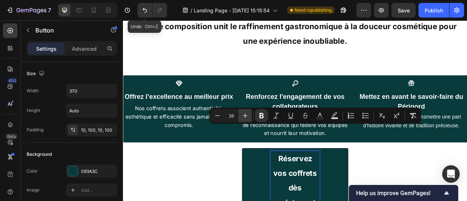
click at [243, 119] on button "Plus" at bounding box center [245, 115] width 13 height 13
click at [229, 119] on input "27" at bounding box center [231, 115] width 15 height 9
click at [224, 119] on button "Minus" at bounding box center [217, 115] width 13 height 13
click at [223, 119] on button "Minus" at bounding box center [217, 115] width 13 height 13
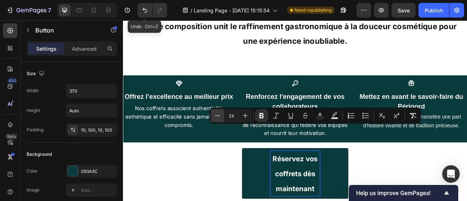
click at [223, 119] on button "Minus" at bounding box center [217, 115] width 13 height 13
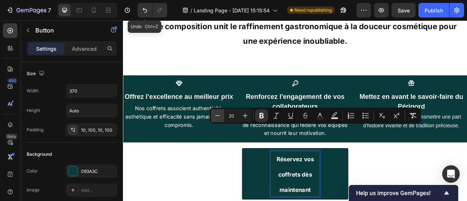
click at [223, 119] on button "Minus" at bounding box center [217, 115] width 13 height 13
click at [248, 116] on icon "Editor contextual toolbar" at bounding box center [244, 115] width 7 height 7
type input "21"
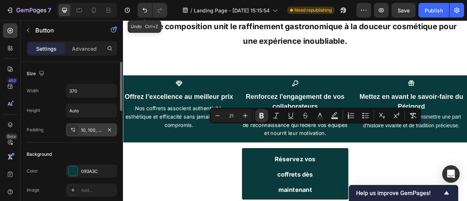
click at [93, 132] on div "10, 100, 10, 100" at bounding box center [91, 130] width 21 height 7
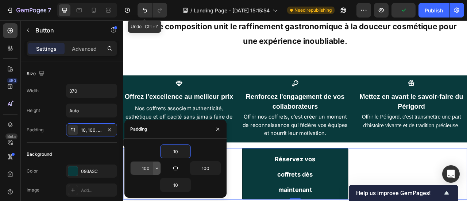
click at [155, 170] on icon "button" at bounding box center [157, 168] width 6 height 6
click at [152, 162] on input "100" at bounding box center [146, 168] width 30 height 13
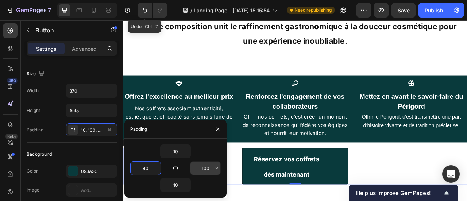
type input "40"
click at [206, 166] on input "100" at bounding box center [205, 168] width 30 height 13
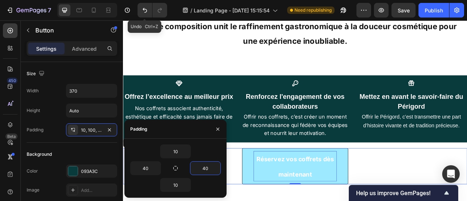
type input "40"
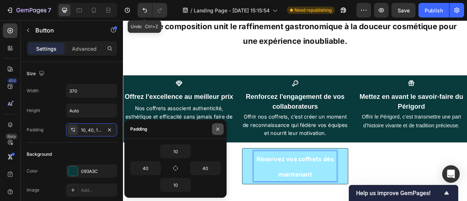
drag, startPoint x: 216, startPoint y: 127, endPoint x: 202, endPoint y: 142, distance: 20.4
click at [216, 127] on icon "button" at bounding box center [218, 129] width 6 height 6
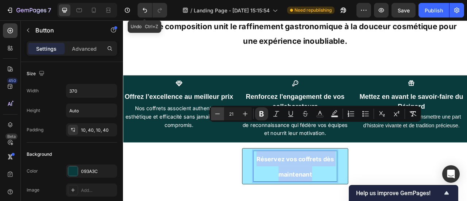
click at [216, 119] on button "Minus" at bounding box center [217, 113] width 13 height 13
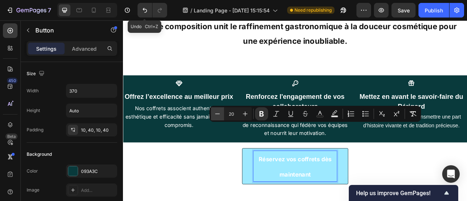
click at [216, 119] on button "Minus" at bounding box center [217, 113] width 13 height 13
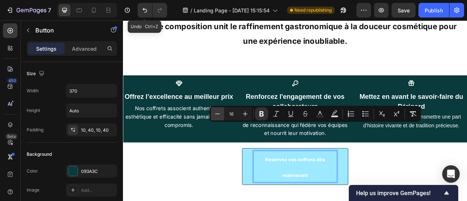
type input "15"
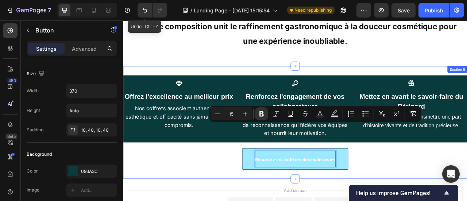
click at [457, 171] on div "Icon Offrez l’excellence au meilleur prix Heading Nos coffrets associent authen…" at bounding box center [342, 149] width 438 height 143
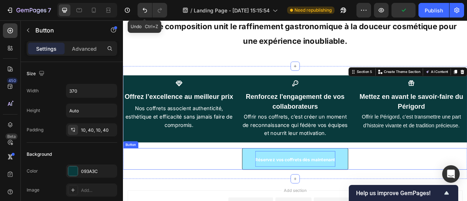
click at [405, 183] on button "Réservez vos coffrets dès maintenant" at bounding box center [341, 196] width 135 height 27
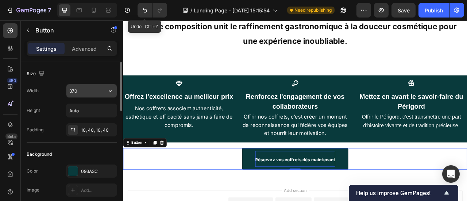
click at [90, 92] on input "370" at bounding box center [91, 90] width 50 height 13
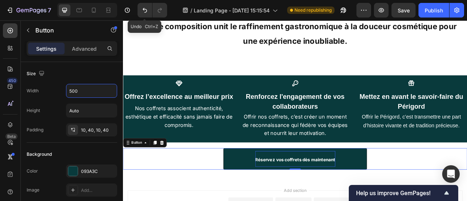
type input "500"
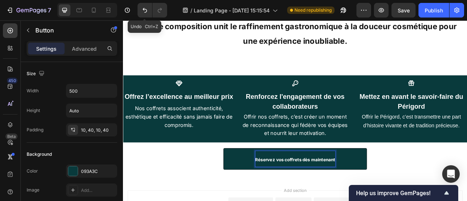
click at [356, 186] on p "Réservez vos coffrets dès maintenant" at bounding box center [342, 196] width 102 height 20
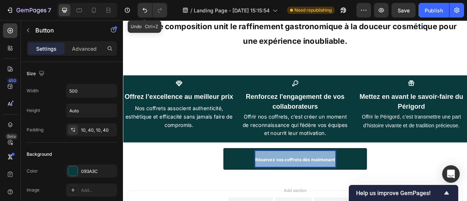
click at [356, 186] on p "Réservez vos coffrets dès maintenant" at bounding box center [342, 196] width 102 height 20
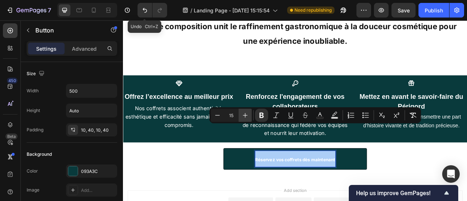
click at [250, 116] on button "Plus" at bounding box center [245, 115] width 13 height 13
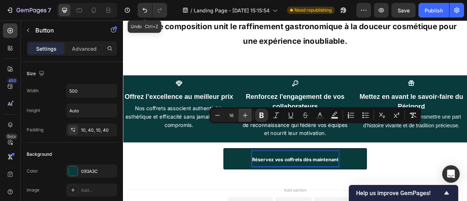
click at [250, 116] on button "Plus" at bounding box center [245, 115] width 13 height 13
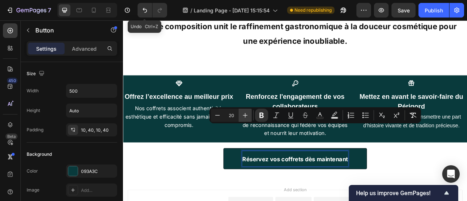
click at [250, 116] on button "Plus" at bounding box center [245, 115] width 13 height 13
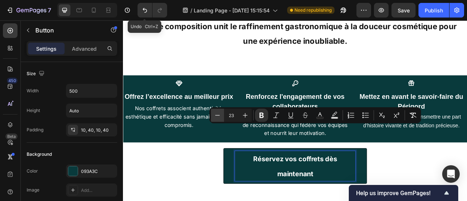
click at [215, 118] on icon "Editor contextual toolbar" at bounding box center [217, 115] width 7 height 7
type input "22"
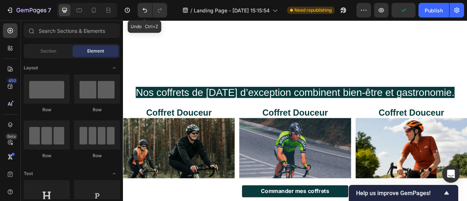
scroll to position [272, 0]
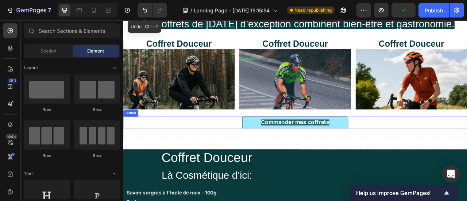
click at [305, 150] on strong "Commander mes coffrets" at bounding box center [341, 150] width 87 height 8
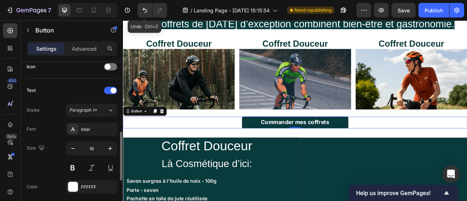
scroll to position [227, 0]
click at [369, 46] on span "Coffret Douceur" at bounding box center [341, 50] width 83 height 12
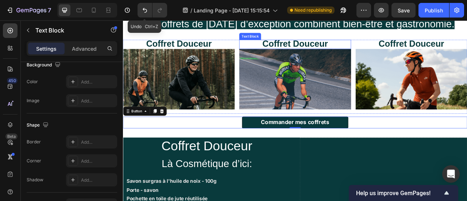
scroll to position [0, 0]
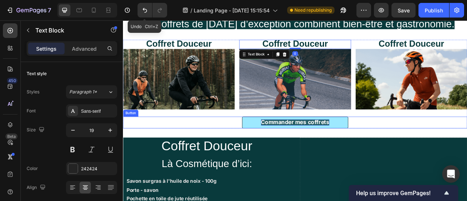
click at [311, 148] on strong "Commander mes coffrets" at bounding box center [341, 150] width 87 height 8
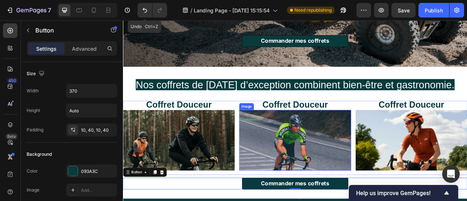
scroll to position [210, 0]
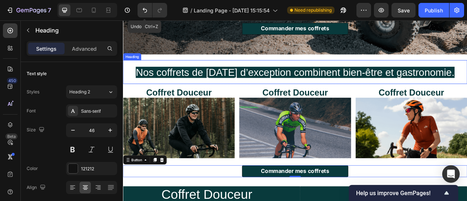
click at [318, 79] on span "Nos coffrets de Noël d’exception combinent bien-être et gastronomie." at bounding box center [342, 86] width 406 height 14
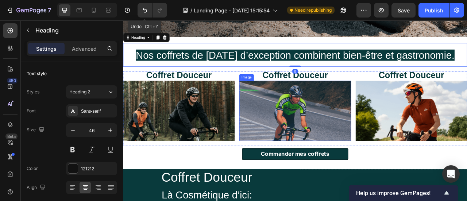
scroll to position [235, 0]
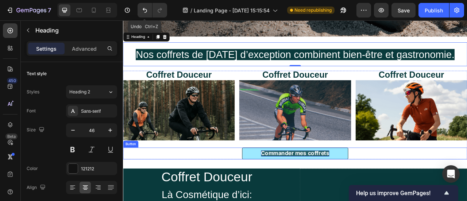
click at [372, 185] on strong "Commander mes coffrets" at bounding box center [341, 189] width 87 height 8
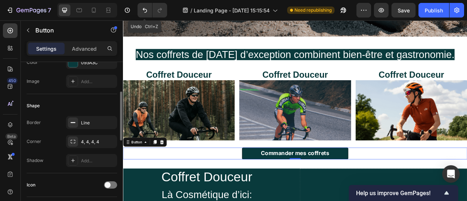
scroll to position [106, 0]
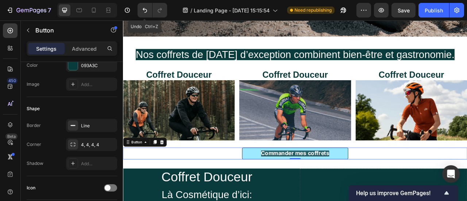
click at [399, 186] on button "Commander mes coffrets" at bounding box center [341, 189] width 135 height 15
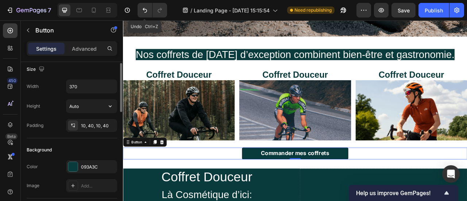
scroll to position [0, 0]
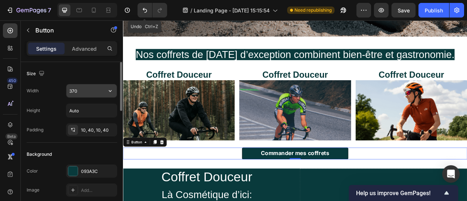
click at [85, 94] on input "370" at bounding box center [91, 90] width 50 height 13
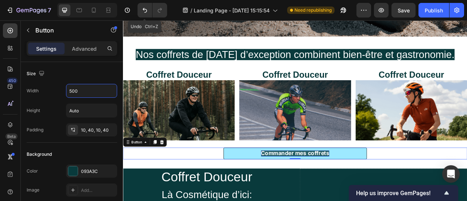
type input "500"
click at [340, 185] on strong "Commander mes coffrets" at bounding box center [341, 189] width 87 height 8
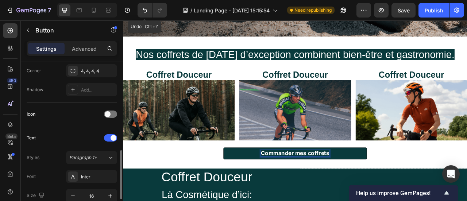
scroll to position [225, 0]
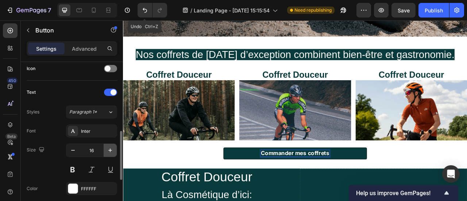
click at [109, 152] on button "button" at bounding box center [110, 150] width 13 height 13
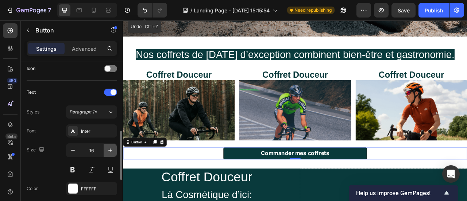
click at [109, 152] on button "button" at bounding box center [110, 150] width 13 height 13
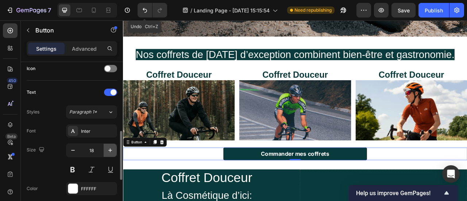
click at [109, 152] on button "button" at bounding box center [110, 150] width 13 height 13
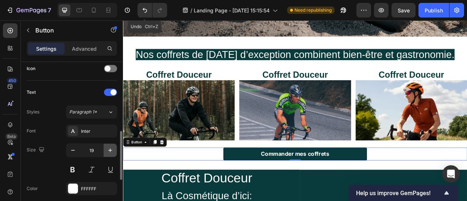
click at [109, 152] on button "button" at bounding box center [110, 150] width 13 height 13
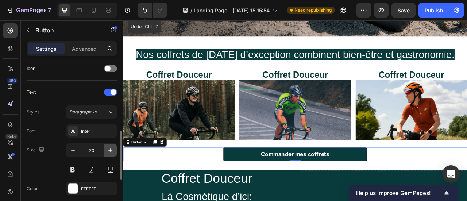
click at [109, 152] on button "button" at bounding box center [110, 150] width 13 height 13
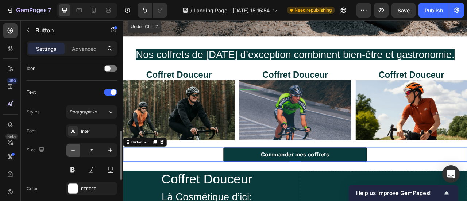
click at [74, 151] on icon "button" at bounding box center [72, 150] width 7 height 7
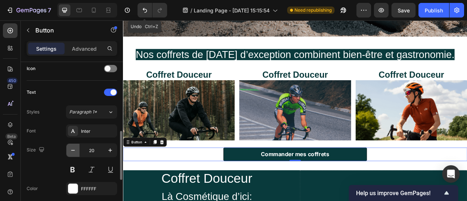
click at [74, 151] on icon "button" at bounding box center [72, 150] width 7 height 7
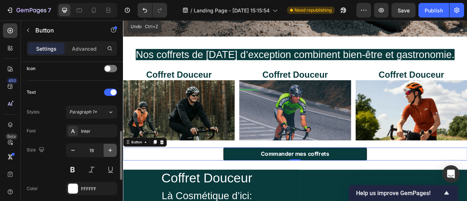
click at [106, 150] on button "button" at bounding box center [110, 150] width 13 height 13
type input "20"
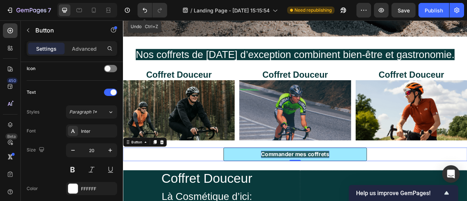
click at [324, 186] on strong "Commander mes coffrets" at bounding box center [341, 190] width 87 height 8
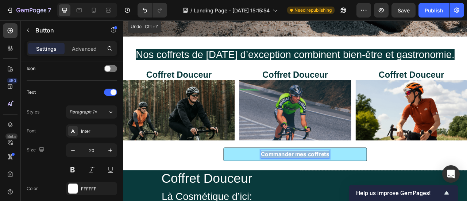
click at [324, 186] on strong "Commander mes coffrets" at bounding box center [341, 190] width 87 height 8
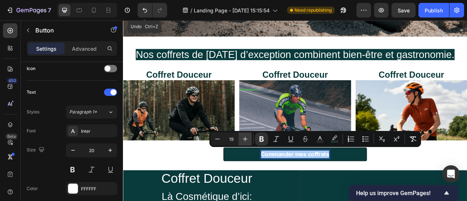
click at [244, 141] on icon "Editor contextual toolbar" at bounding box center [244, 138] width 7 height 7
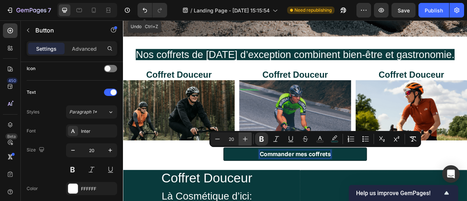
click at [244, 141] on icon "Editor contextual toolbar" at bounding box center [244, 138] width 7 height 7
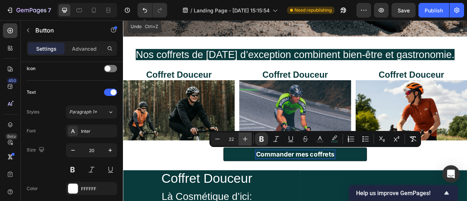
click at [244, 141] on icon "Editor contextual toolbar" at bounding box center [244, 138] width 7 height 7
type input "24"
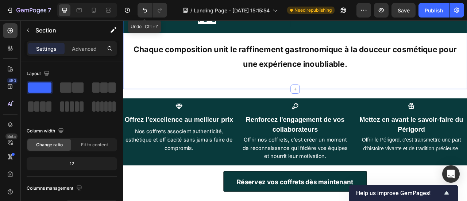
scroll to position [1140, 0]
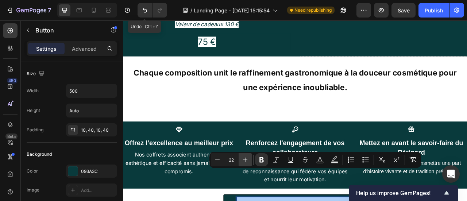
click at [243, 160] on icon "Editor contextual toolbar" at bounding box center [244, 159] width 7 height 7
type input "24"
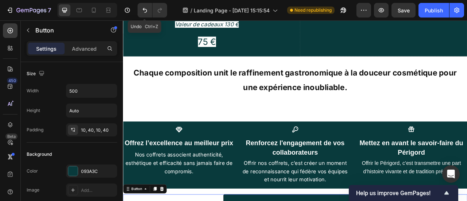
scroll to position [1162, 0]
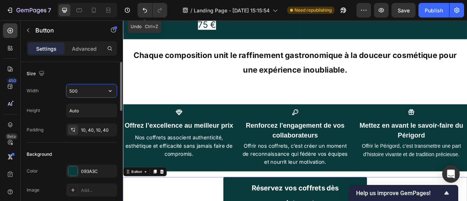
click at [90, 91] on input "500" at bounding box center [91, 90] width 50 height 13
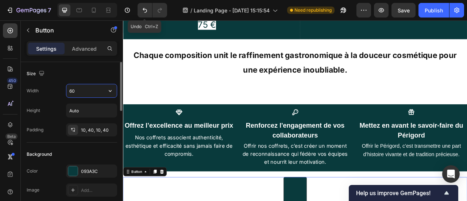
type input "600"
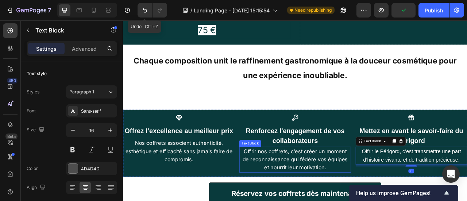
scroll to position [1161, 0]
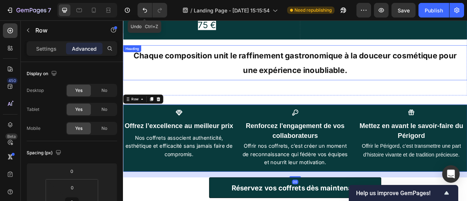
click at [410, 52] on h2 "Chaque composition unit le raffinement gastronomique à la douceur cosmétique po…" at bounding box center [342, 74] width 438 height 45
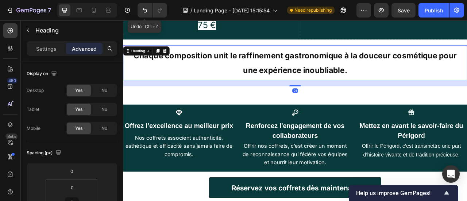
scroll to position [1075, 0]
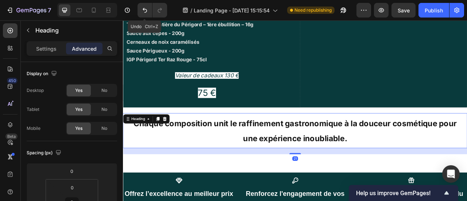
click at [396, 138] on h2 "Chaque composition unit le raffinement gastronomique à la douceur cosmétique po…" at bounding box center [342, 160] width 438 height 45
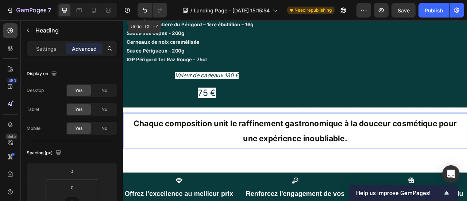
click at [368, 142] on p "Chaque composition unit le raffinement gastronomique à la douceur cosmétique po…" at bounding box center [342, 160] width 430 height 37
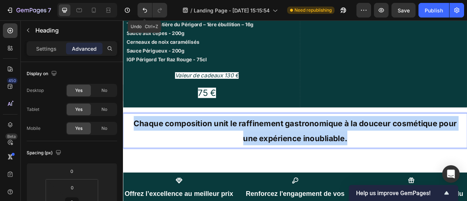
click at [368, 142] on p "Chaque composition unit le raffinement gastronomique à la douceur cosmétique po…" at bounding box center [342, 160] width 430 height 37
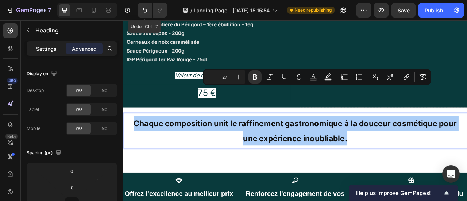
click at [50, 53] on div "Settings" at bounding box center [46, 49] width 36 height 12
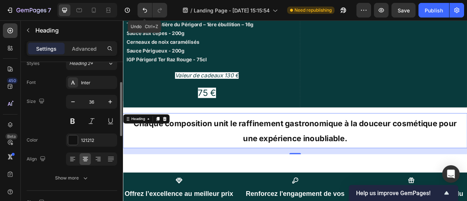
scroll to position [36, 0]
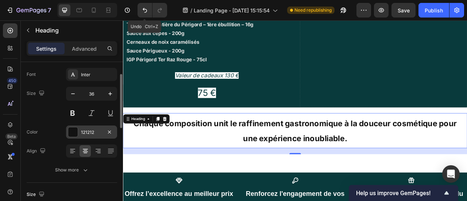
click at [82, 129] on div "121212" at bounding box center [91, 132] width 21 height 7
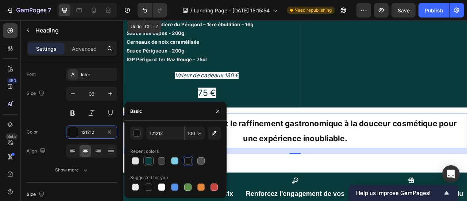
click at [149, 159] on div at bounding box center [148, 160] width 7 height 7
type input "093A3C"
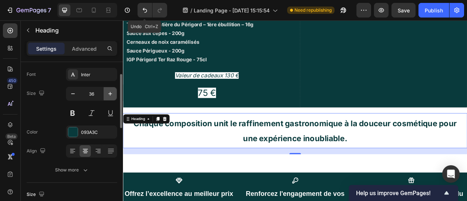
click at [105, 94] on button "button" at bounding box center [110, 93] width 13 height 13
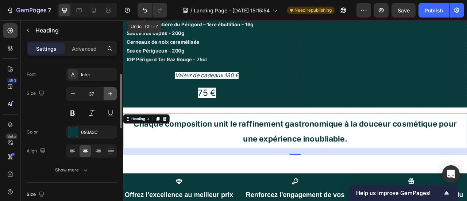
click at [105, 93] on button "button" at bounding box center [110, 93] width 13 height 13
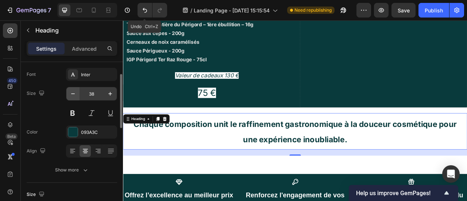
click at [79, 93] on button "button" at bounding box center [72, 93] width 13 height 13
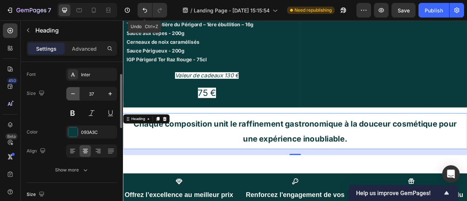
click at [79, 93] on button "button" at bounding box center [72, 93] width 13 height 13
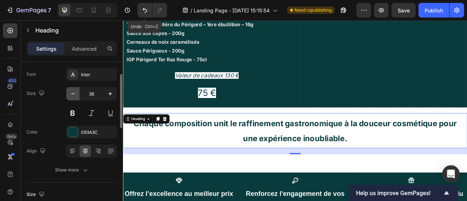
click at [79, 93] on button "button" at bounding box center [72, 93] width 13 height 13
type input "35"
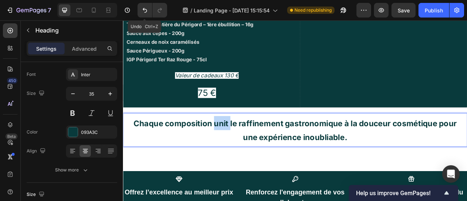
click at [243, 145] on strong "Chaque composition unit le raffinement gastronomique à la douceur cosmétique po…" at bounding box center [341, 160] width 411 height 30
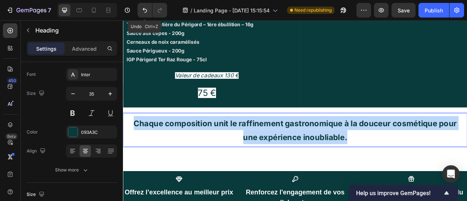
click at [243, 145] on strong "Chaque composition unit le raffinement gastronomique à la douceur cosmétique po…" at bounding box center [341, 160] width 411 height 30
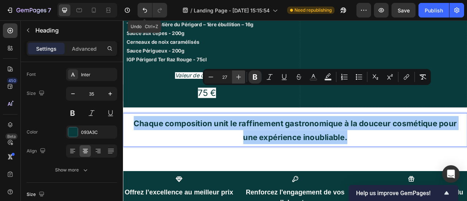
click at [239, 79] on icon "Editor contextual toolbar" at bounding box center [238, 76] width 7 height 7
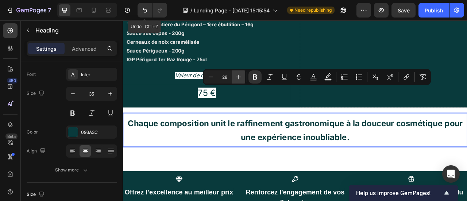
click at [239, 79] on icon "Editor contextual toolbar" at bounding box center [238, 76] width 7 height 7
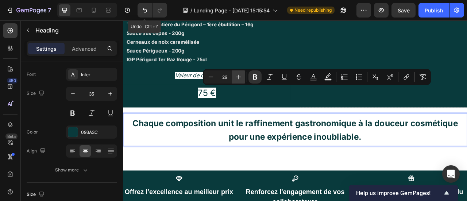
click at [239, 79] on icon "Editor contextual toolbar" at bounding box center [238, 76] width 7 height 7
type input "30"
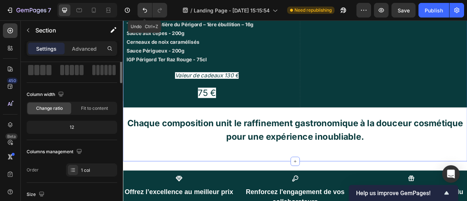
scroll to position [0, 0]
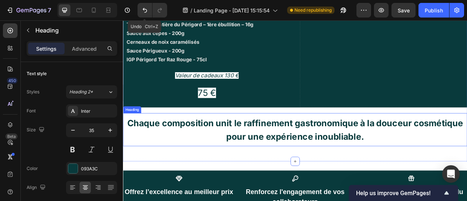
click at [325, 144] on strong "Chaque composition unit le raffinement gastronomique à la douceur cosmétique po…" at bounding box center [342, 159] width 428 height 31
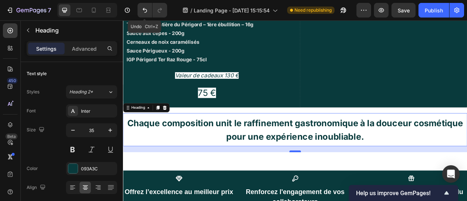
click at [343, 180] on div "21" at bounding box center [342, 180] width 438 height 0
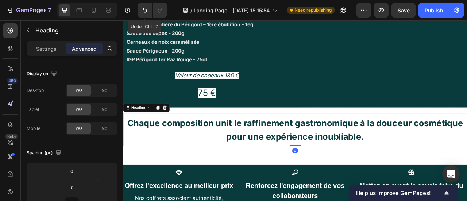
drag, startPoint x: 343, startPoint y: 145, endPoint x: 363, endPoint y: 109, distance: 41.0
click at [363, 138] on div "⁠⁠⁠⁠⁠⁠⁠ Chaque composition unit le raffinement gastronomique à la douceur cosmé…" at bounding box center [342, 159] width 438 height 42
type input "0"
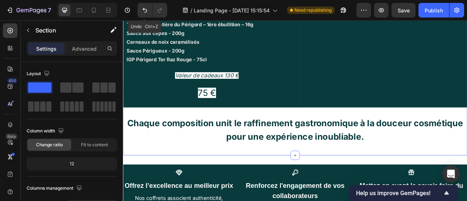
click at [369, 144] on strong "Chaque composition unit le raffinement gastronomique à la douceur cosmétique po…" at bounding box center [342, 159] width 428 height 31
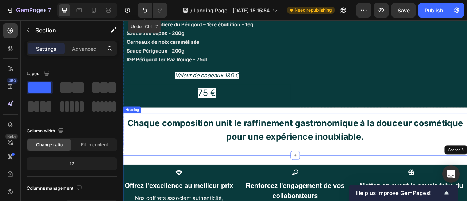
click at [293, 144] on strong "Chaque composition unit le raffinement gastronomique à la douceur cosmétique po…" at bounding box center [342, 159] width 428 height 31
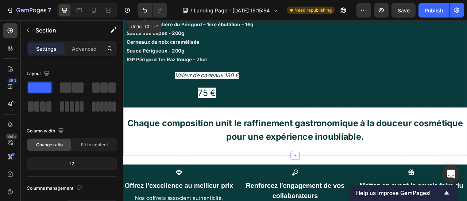
click at [304, 142] on p "⁠⁠⁠⁠⁠⁠⁠ Chaque composition unit le raffinement gastronomique à la douceur cosmé…" at bounding box center [342, 159] width 430 height 35
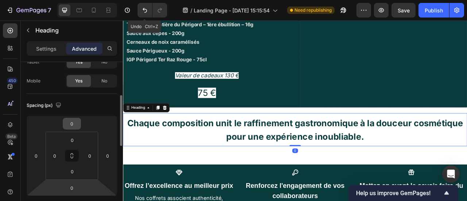
scroll to position [62, 0]
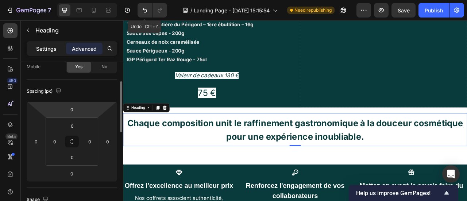
click at [50, 47] on p "Settings" at bounding box center [46, 49] width 20 height 8
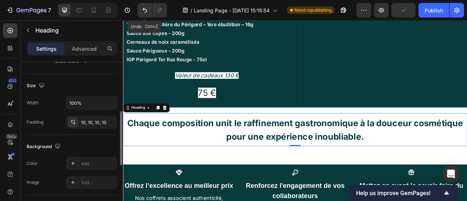
scroll to position [157, 0]
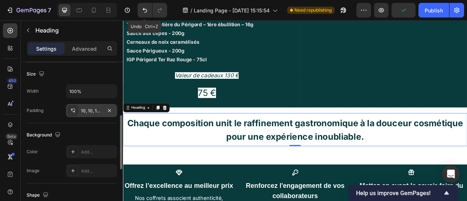
click at [90, 111] on div "10, 10, 10, 10" at bounding box center [91, 111] width 21 height 7
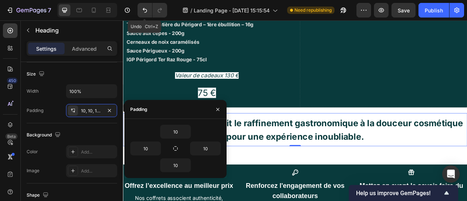
click at [180, 143] on div at bounding box center [175, 148] width 10 height 10
click at [177, 146] on icon "button" at bounding box center [176, 149] width 6 height 6
click at [176, 148] on icon "button" at bounding box center [176, 149] width 6 height 6
click at [182, 129] on input "10" at bounding box center [176, 131] width 30 height 13
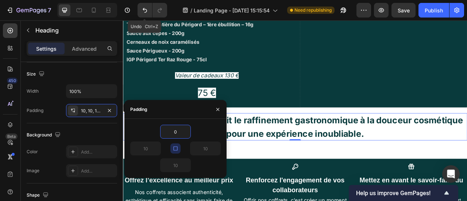
type input "0"
click at [197, 131] on div "0" at bounding box center [175, 132] width 90 height 14
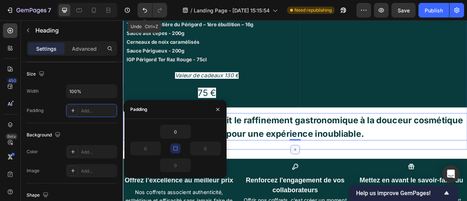
click at [336, 179] on div at bounding box center [342, 185] width 12 height 12
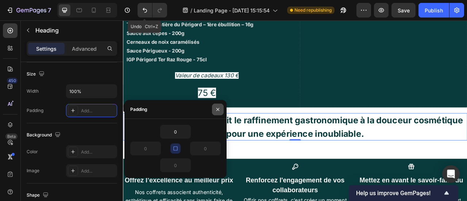
click at [220, 108] on icon "button" at bounding box center [218, 110] width 6 height 6
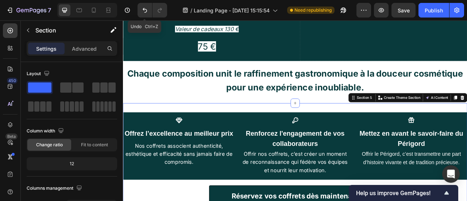
scroll to position [1130, 0]
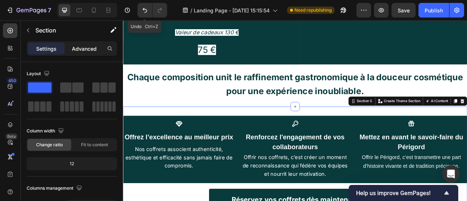
click at [69, 50] on div "Advanced" at bounding box center [84, 49] width 36 height 12
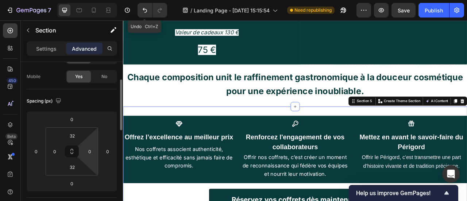
scroll to position [53, 0]
click at [77, 137] on input "32" at bounding box center [72, 134] width 15 height 11
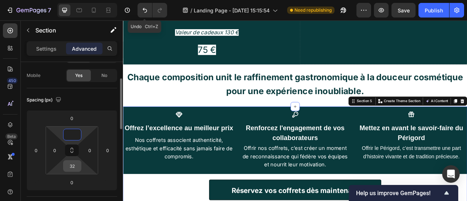
type input "0"
click at [78, 166] on input "32" at bounding box center [72, 166] width 15 height 11
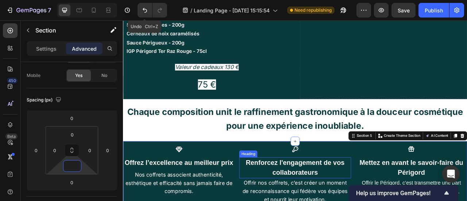
scroll to position [1085, 0]
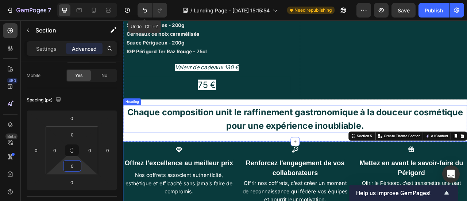
click at [358, 130] on strong "Chaque composition unit le raffinement gastronomique à la douceur cosmétique po…" at bounding box center [342, 145] width 428 height 31
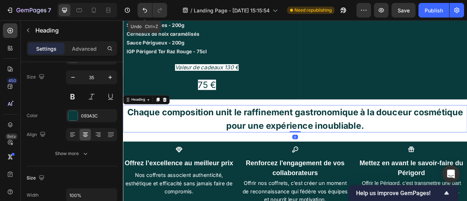
scroll to position [0, 0]
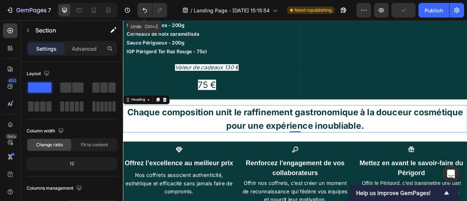
click at [356, 130] on strong "Chaque composition unit le raffinement gastronomique à la douceur cosmétique po…" at bounding box center [342, 145] width 428 height 31
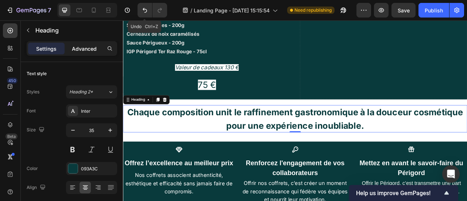
click at [85, 45] on p "Advanced" at bounding box center [84, 49] width 25 height 8
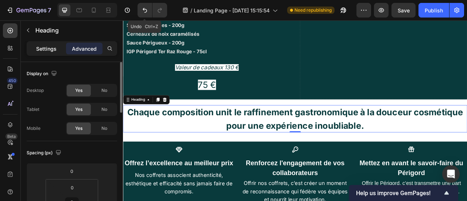
click at [45, 47] on p "Settings" at bounding box center [46, 49] width 20 height 8
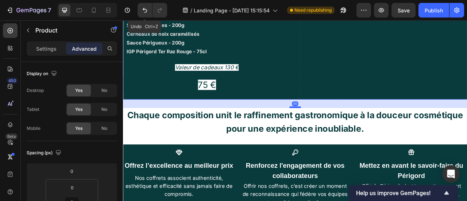
click at [343, 129] on div at bounding box center [342, 130] width 15 height 2
type input "30"
click at [413, 132] on p "⁠⁠⁠⁠⁠⁠⁠ Chaque composition unit le raffinement gastronomique à la douceur cosmé…" at bounding box center [342, 149] width 438 height 35
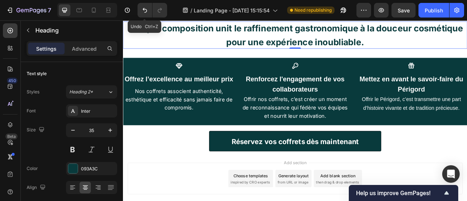
scroll to position [1110, 0]
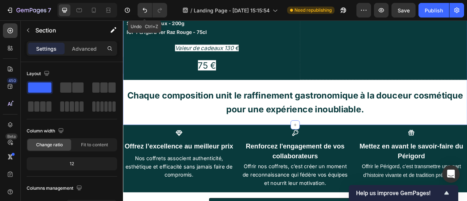
click at [324, 109] on strong "Chaque composition unit le raffinement gastronomique à la douceur cosmétique po…" at bounding box center [342, 124] width 428 height 31
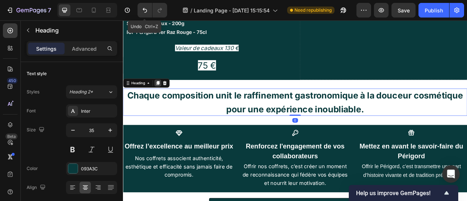
click at [170, 96] on div at bounding box center [167, 100] width 9 height 9
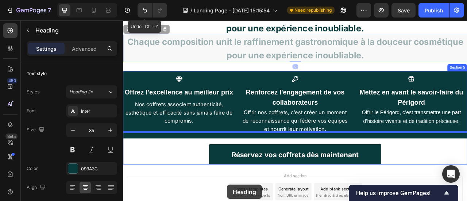
scroll to position [1230, 0]
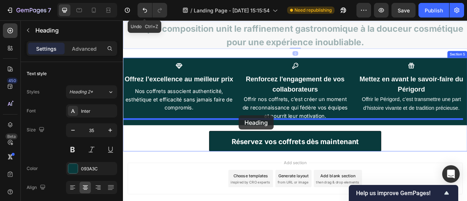
drag, startPoint x: 244, startPoint y: 119, endPoint x: 271, endPoint y: 142, distance: 35.0
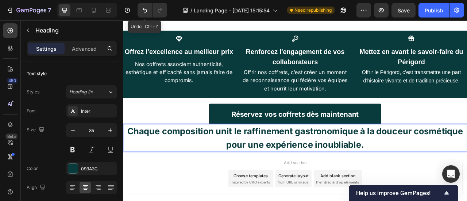
click at [339, 152] on h2 "Chaque composition unit le raffinement gastronomique à la douceur cosmétique po…" at bounding box center [342, 169] width 438 height 35
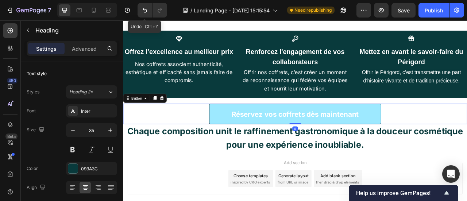
click at [389, 126] on button "Réservez vos coffrets dès maintenant" at bounding box center [341, 139] width 219 height 26
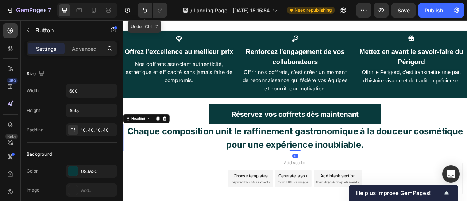
click at [467, 152] on p "⁠⁠⁠⁠⁠⁠⁠ Chaque composition unit le raffinement gastronomique à la douceur cosmé…" at bounding box center [342, 169] width 438 height 35
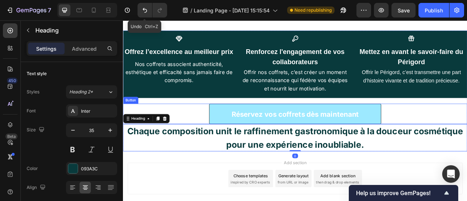
click at [356, 126] on button "Réservez vos coffrets dès maintenant" at bounding box center [341, 139] width 219 height 26
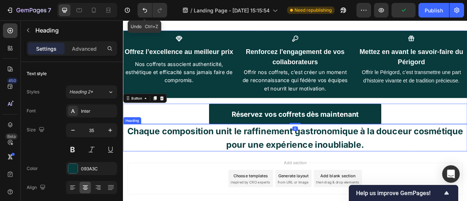
click at [354, 154] on strong "Chaque composition unit le raffinement gastronomique à la douceur cosmétique po…" at bounding box center [342, 169] width 428 height 31
click at [332, 152] on p "Chaque composition unit le raffinement gastronomique à la douceur cosmétique po…" at bounding box center [342, 169] width 438 height 35
click at [335, 152] on p "Chaque composition unit le raffinement gastronomique à la douceur cosmétique po…" at bounding box center [342, 169] width 438 height 35
click at [332, 152] on p "Chaque composition unit le raffinement gastronomique à la douceur cosmétique po…" at bounding box center [342, 169] width 438 height 35
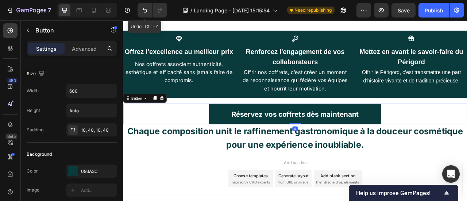
click at [467, 126] on div "Réservez vos coffrets dès maintenant Button 0" at bounding box center [342, 139] width 438 height 26
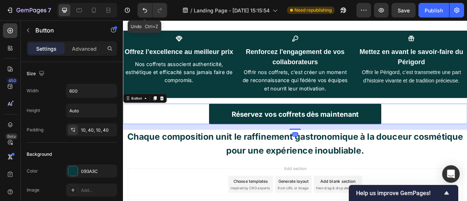
drag, startPoint x: 342, startPoint y: 111, endPoint x: 342, endPoint y: 118, distance: 7.3
click at [342, 118] on div "Icon Offrez l’excellence au meilleur prix Heading Nos coffrets associent authen…" at bounding box center [342, 113] width 438 height 161
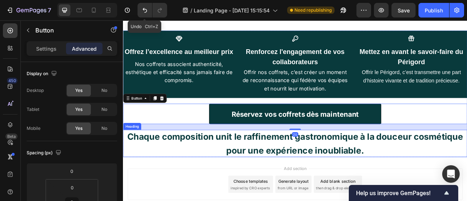
click at [360, 159] on p "⁠⁠⁠⁠⁠⁠⁠ Chaque composition unit le raffinement gastronomique à la douceur cosmé…" at bounding box center [342, 176] width 438 height 35
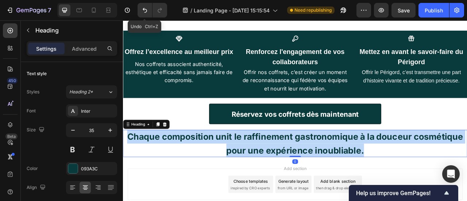
click at [360, 159] on p "Chaque composition unit le raffinement gastronomique à la douceur cosmétique po…" at bounding box center [342, 176] width 438 height 35
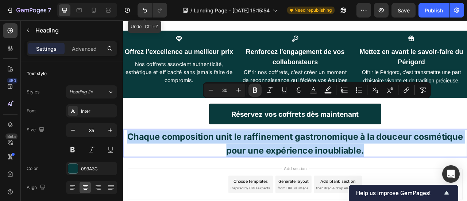
type input "35"
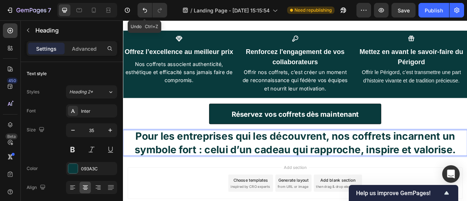
click at [339, 160] on strong "Pour les entreprises qui les découvrent, nos coffrets incarnent un symbole fort…" at bounding box center [342, 176] width 409 height 32
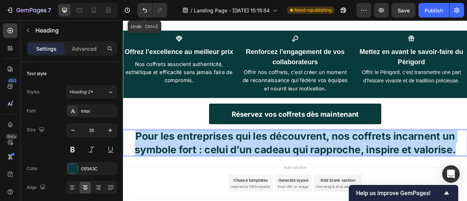
click at [339, 160] on strong "Pour les entreprises qui les découvrent, nos coffrets incarnent un symbole fort…" at bounding box center [342, 176] width 409 height 32
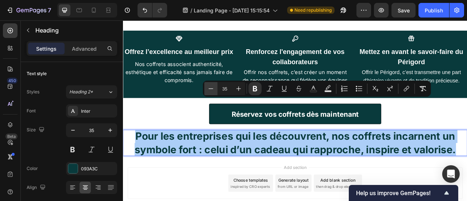
click at [212, 93] on button "Minus" at bounding box center [210, 88] width 13 height 13
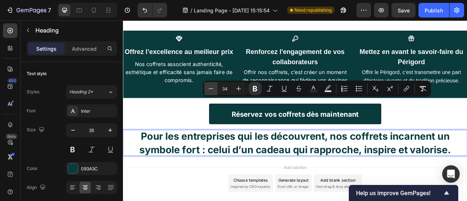
click at [212, 93] on button "Minus" at bounding box center [210, 88] width 13 height 13
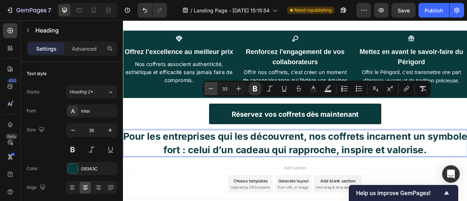
click at [212, 93] on button "Minus" at bounding box center [210, 88] width 13 height 13
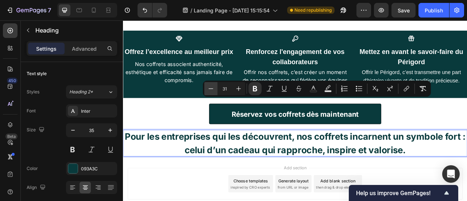
click at [212, 93] on button "Minus" at bounding box center [210, 88] width 13 height 13
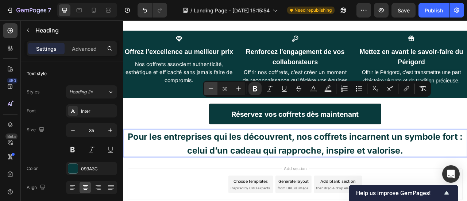
click at [212, 93] on button "Minus" at bounding box center [210, 88] width 13 height 13
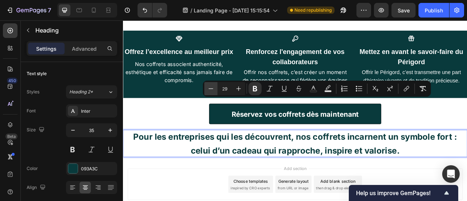
click at [212, 93] on button "Minus" at bounding box center [210, 88] width 13 height 13
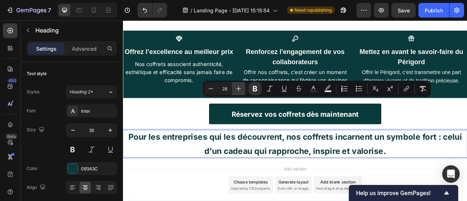
click at [239, 88] on icon "Editor contextual toolbar" at bounding box center [238, 88] width 7 height 7
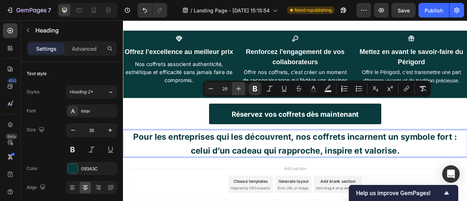
click at [239, 88] on icon "Editor contextual toolbar" at bounding box center [238, 88] width 7 height 7
type input "30"
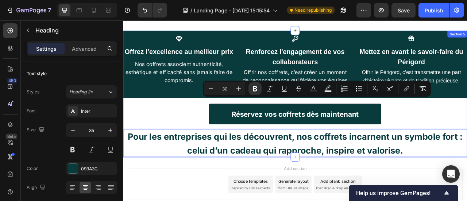
click at [467, 82] on div "Icon Offrez l’excellence au meilleur prix Heading Nos coffrets associent authen…" at bounding box center [342, 113] width 438 height 161
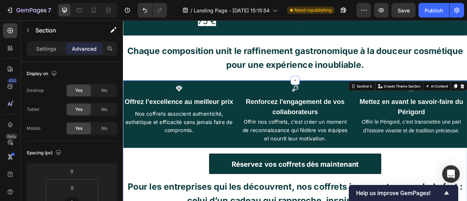
scroll to position [1220, 0]
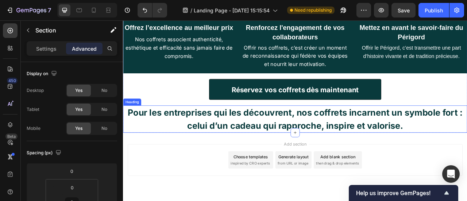
click at [395, 143] on strong "Pour les entreprises qui les découvrent, nos coffrets incarnent un symbole fort…" at bounding box center [342, 146] width 426 height 31
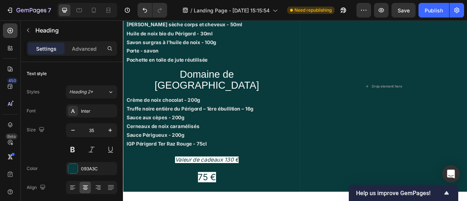
scroll to position [1237, 0]
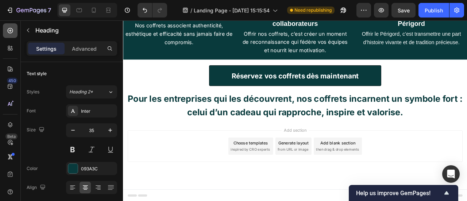
click at [10, 35] on div at bounding box center [10, 30] width 15 height 15
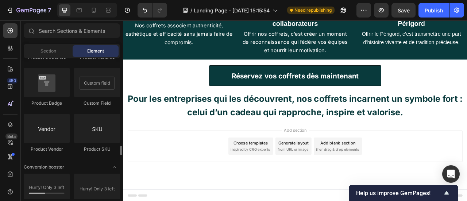
scroll to position [1349, 0]
click at [11, 83] on div "450" at bounding box center [12, 81] width 11 height 6
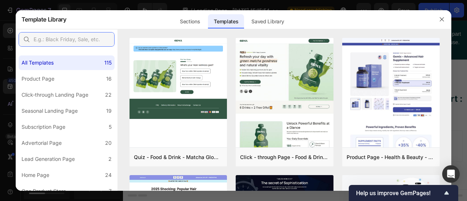
click at [84, 40] on input "text" at bounding box center [67, 39] width 96 height 15
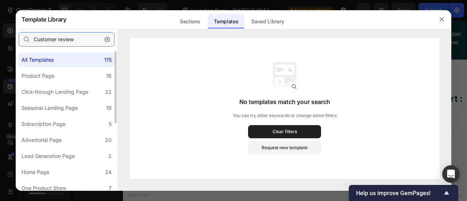
scroll to position [0, 0]
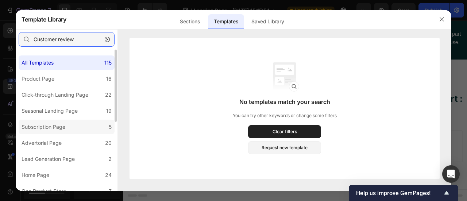
type input "Customer review"
click at [57, 129] on div "Subscription Page" at bounding box center [44, 127] width 44 height 9
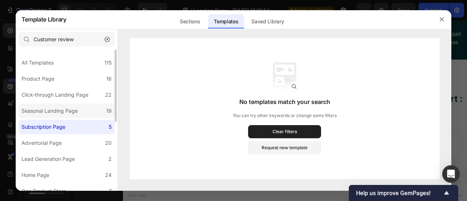
click at [72, 117] on label "Seasonal Landing Page 19" at bounding box center [67, 111] width 96 height 15
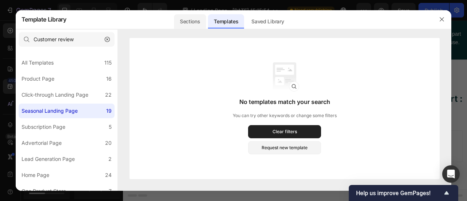
click at [181, 24] on div "Sections" at bounding box center [190, 21] width 32 height 15
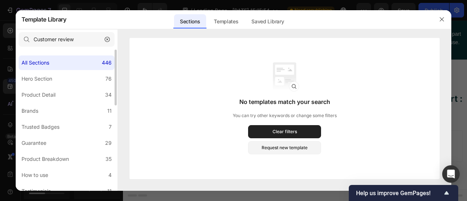
click at [59, 82] on label "Hero Section 76" at bounding box center [67, 78] width 96 height 15
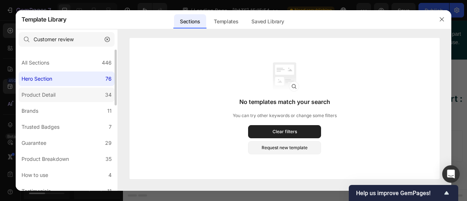
click at [70, 97] on label "Product Detail 34" at bounding box center [67, 95] width 96 height 15
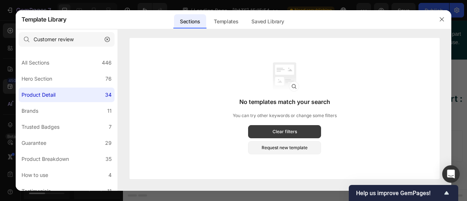
click at [276, 136] on button "Clear filters" at bounding box center [284, 131] width 73 height 13
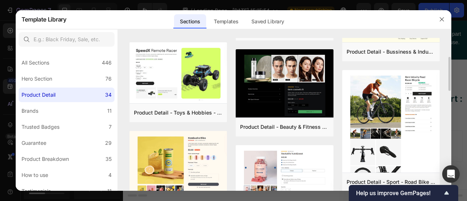
scroll to position [90, 0]
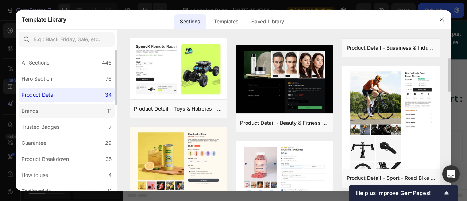
click at [66, 113] on label "Brands 11" at bounding box center [67, 111] width 96 height 15
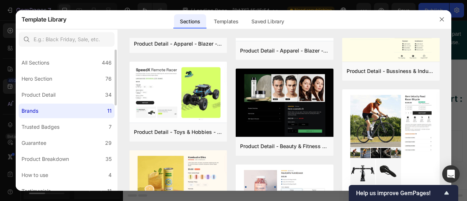
scroll to position [0, 0]
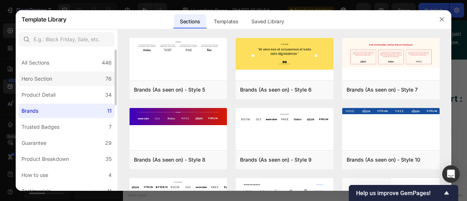
click at [76, 73] on label "Hero Section 76" at bounding box center [67, 78] width 96 height 15
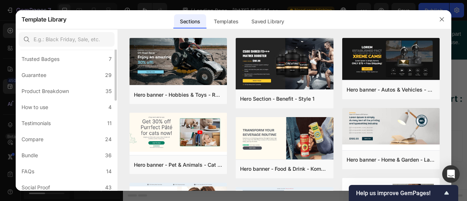
scroll to position [73, 0]
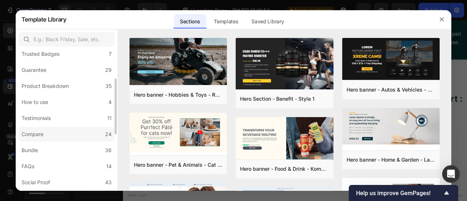
click at [56, 129] on label "Compare 24" at bounding box center [67, 134] width 96 height 15
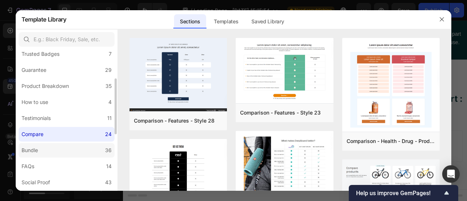
click at [72, 152] on label "Bundle 36" at bounding box center [67, 150] width 96 height 15
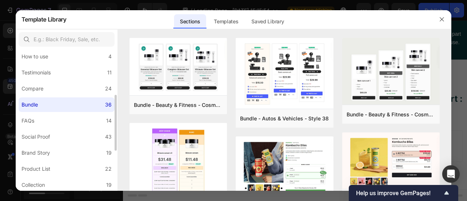
scroll to position [119, 0]
click at [59, 123] on label "FAQs 14" at bounding box center [67, 120] width 96 height 15
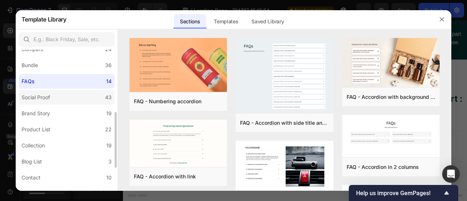
scroll to position [158, 0]
click at [79, 133] on label "Product List 22" at bounding box center [67, 129] width 96 height 15
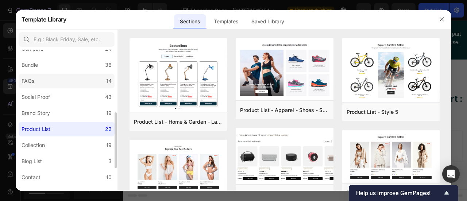
click at [60, 81] on label "FAQs 14" at bounding box center [67, 81] width 96 height 15
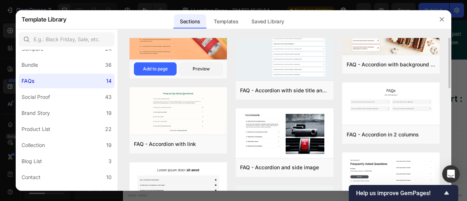
scroll to position [0, 0]
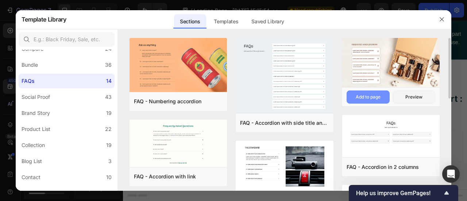
click at [374, 95] on div "Add to page" at bounding box center [368, 97] width 25 height 7
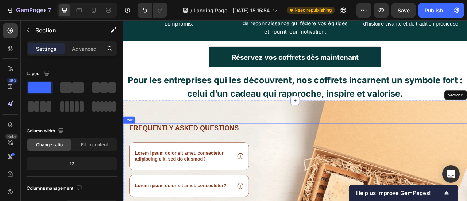
scroll to position [1260, 0]
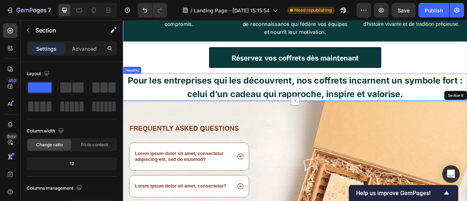
click at [414, 109] on strong "Pour les entreprises qui les découvrent, nos coffrets incarnent un symbole fort…" at bounding box center [342, 105] width 426 height 31
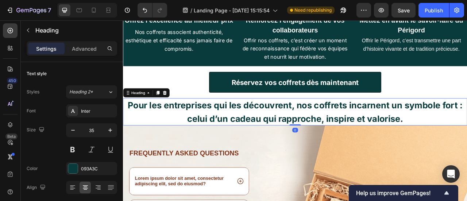
scroll to position [1244, 0]
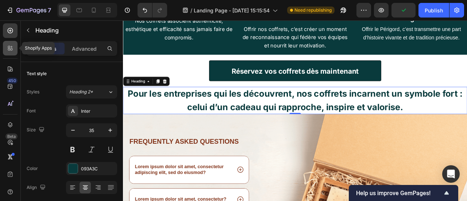
click at [9, 46] on icon at bounding box center [10, 48] width 7 height 7
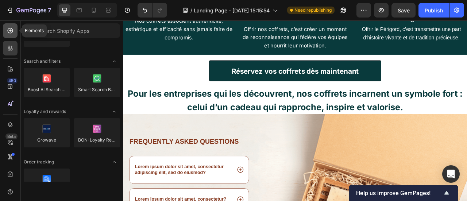
click at [10, 34] on icon at bounding box center [10, 30] width 7 height 7
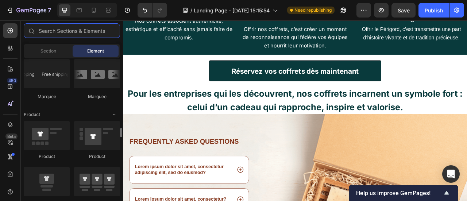
scroll to position [807, 0]
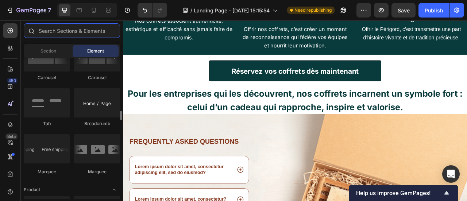
click at [67, 27] on input "text" at bounding box center [72, 30] width 96 height 15
click at [56, 47] on div "Section" at bounding box center [48, 51] width 46 height 12
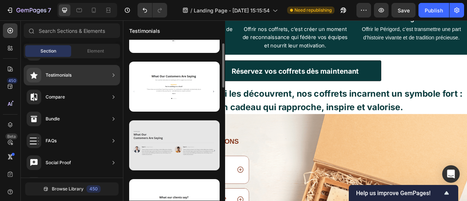
scroll to position [0, 0]
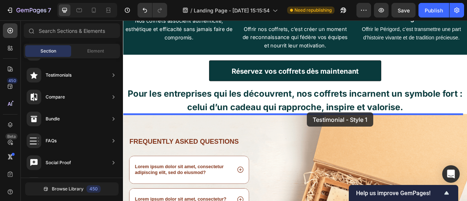
drag, startPoint x: 305, startPoint y: 100, endPoint x: 356, endPoint y: 138, distance: 64.2
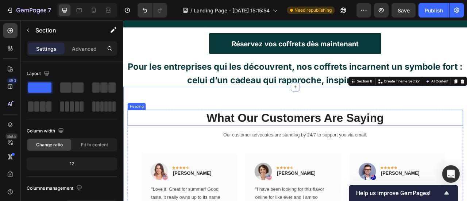
scroll to position [1277, 0]
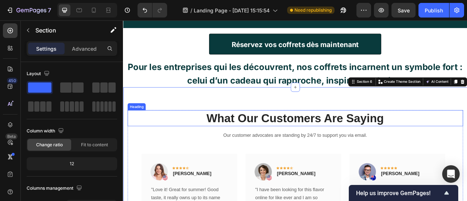
click at [309, 143] on p "What Our Customers Are Saying" at bounding box center [341, 144] width 425 height 19
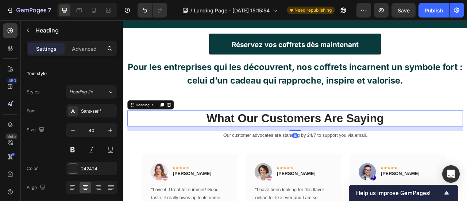
click at [311, 145] on p "What Our Customers Are Saying" at bounding box center [341, 144] width 425 height 19
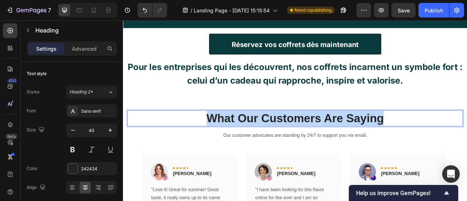
click at [311, 145] on p "What Our Customers Are Saying" at bounding box center [341, 144] width 425 height 19
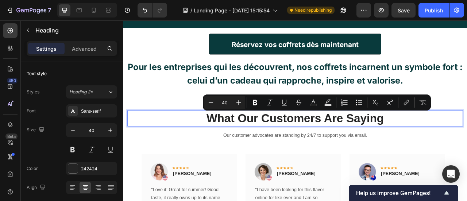
click at [182, 140] on p "What Our Customers Are Saying" at bounding box center [341, 144] width 425 height 19
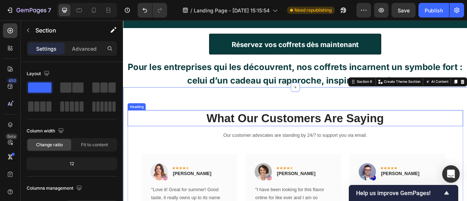
click at [181, 142] on p "What Our Customers Are Saying" at bounding box center [341, 144] width 425 height 19
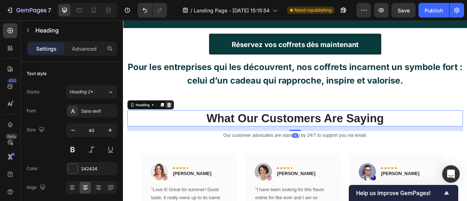
click at [182, 125] on icon at bounding box center [181, 127] width 5 height 5
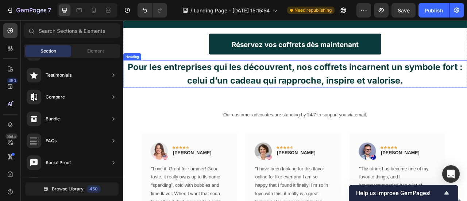
click at [232, 98] on strong "Pour les entreprises qui les découvrent, nos coffrets incarnent un symbole fort…" at bounding box center [342, 88] width 426 height 31
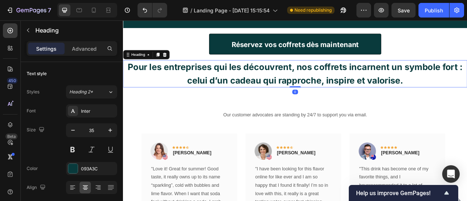
click at [162, 65] on div "Heading" at bounding box center [152, 64] width 59 height 12
click at [169, 64] on icon at bounding box center [167, 63] width 4 height 5
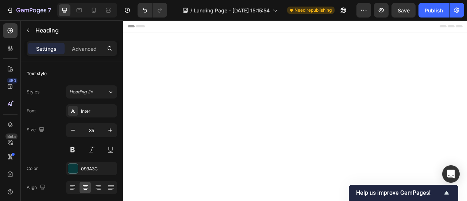
scroll to position [1277, 0]
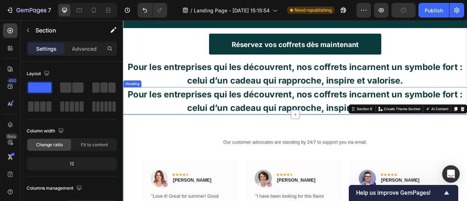
click at [169, 123] on p "⁠⁠⁠⁠⁠⁠⁠ Pour les entreprises qui les découvrent, nos coffrets incarnent un symb…" at bounding box center [342, 122] width 438 height 35
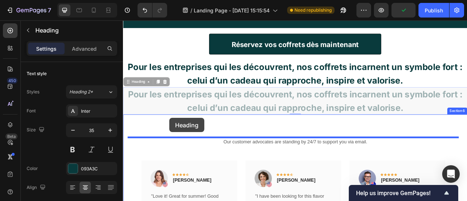
drag, startPoint x: 147, startPoint y: 101, endPoint x: 182, endPoint y: 144, distance: 56.3
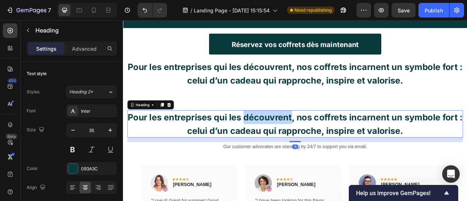
click at [285, 139] on strong "Pour les entreprises qui les découvrent, nos coffrets incarnent un symbole fort…" at bounding box center [342, 152] width 426 height 31
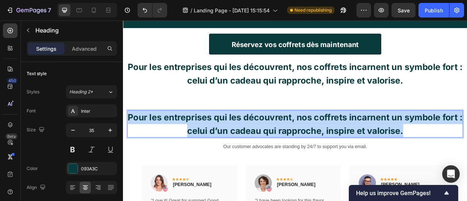
click at [285, 139] on strong "Pour les entreprises qui les découvrent, nos coffrets incarnent un symbole fort…" at bounding box center [342, 152] width 426 height 31
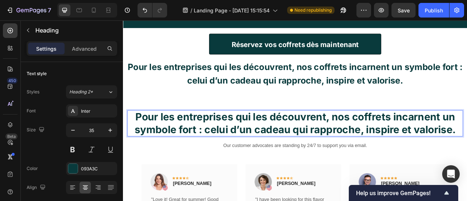
click at [348, 152] on strong "Pour les entreprises qui les découvrent, nos coffrets incarnent un symbole fort…" at bounding box center [342, 151] width 409 height 32
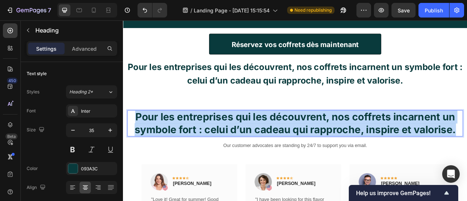
click at [348, 152] on strong "Pour les entreprises qui les découvrent, nos coffrets incarnent un symbole fort…" at bounding box center [342, 151] width 409 height 32
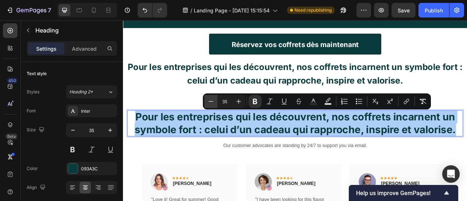
click at [208, 106] on button "Minus" at bounding box center [210, 101] width 13 height 13
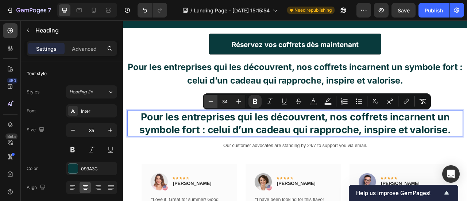
click at [208, 106] on button "Minus" at bounding box center [210, 101] width 13 height 13
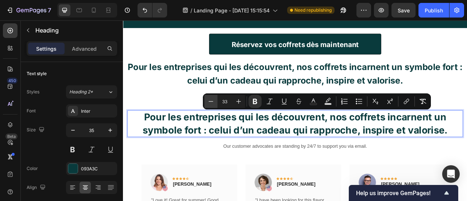
click at [208, 106] on button "Minus" at bounding box center [210, 101] width 13 height 13
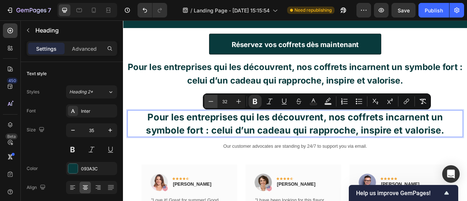
click at [208, 106] on button "Minus" at bounding box center [210, 101] width 13 height 13
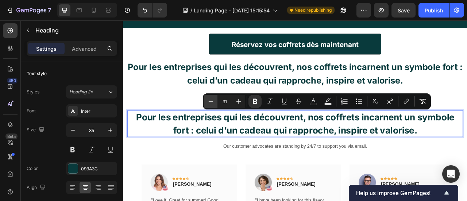
click at [208, 106] on button "Minus" at bounding box center [210, 101] width 13 height 13
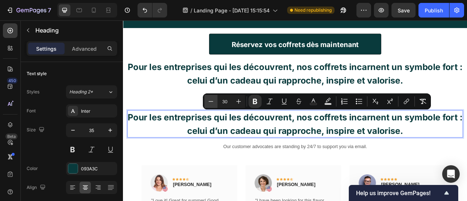
click at [208, 106] on button "Minus" at bounding box center [210, 101] width 13 height 13
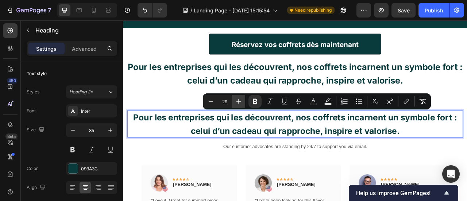
click at [233, 102] on button "Plus" at bounding box center [238, 101] width 13 height 13
type input "30"
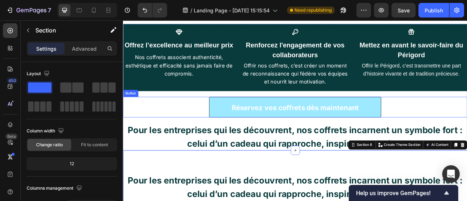
scroll to position [1263, 0]
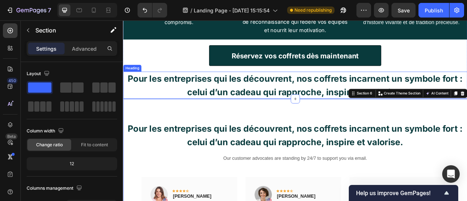
click at [335, 97] on strong "Pour les entreprises qui les découvrent, nos coffrets incarnent un symbole fort…" at bounding box center [342, 103] width 426 height 31
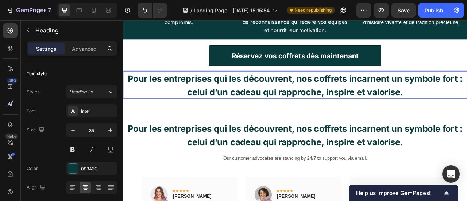
click at [335, 97] on strong "Pour les entreprises qui les découvrent, nos coffrets incarnent un symbole fort…" at bounding box center [342, 103] width 426 height 31
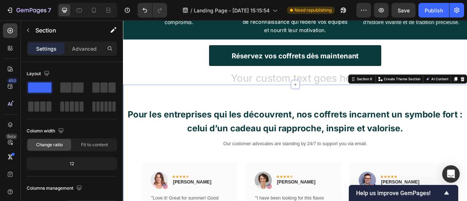
click at [317, 92] on h2 "Rich Text Editor. Editing area: main" at bounding box center [342, 93] width 438 height 17
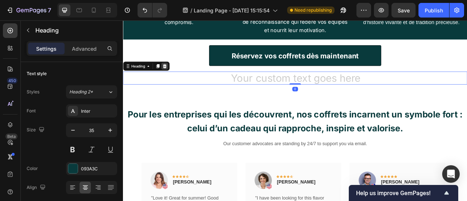
click at [177, 76] on icon at bounding box center [176, 79] width 6 height 6
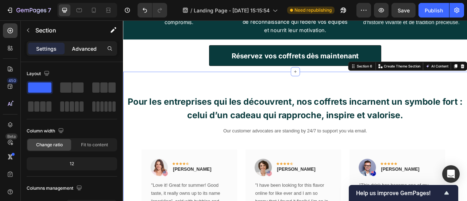
click at [78, 49] on p "Advanced" at bounding box center [84, 49] width 25 height 8
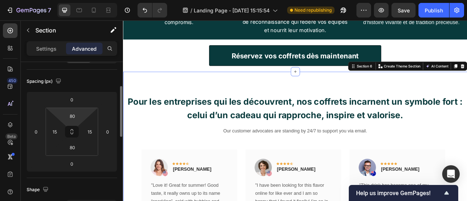
scroll to position [73, 0]
click at [80, 114] on div "80" at bounding box center [72, 115] width 18 height 12
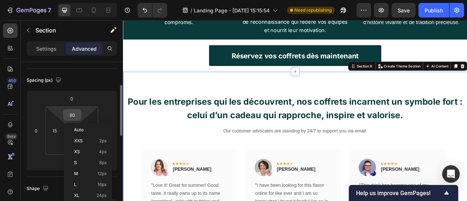
click at [74, 113] on input "80" at bounding box center [72, 114] width 15 height 11
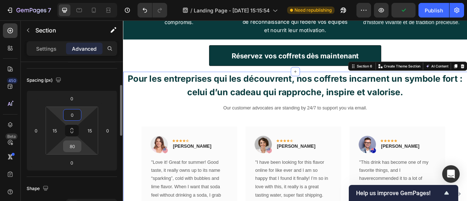
type input "0"
click at [73, 146] on input "80" at bounding box center [72, 146] width 15 height 11
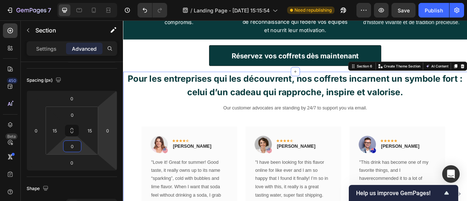
type input "0"
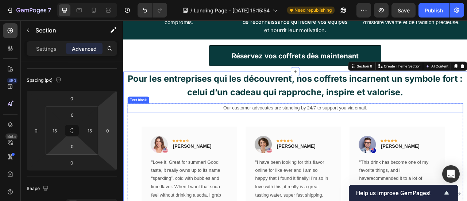
click at [355, 134] on p "Our customer advocates are standing by 24/7 to support you via email." at bounding box center [341, 132] width 425 height 11
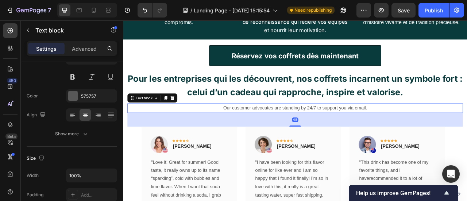
scroll to position [0, 0]
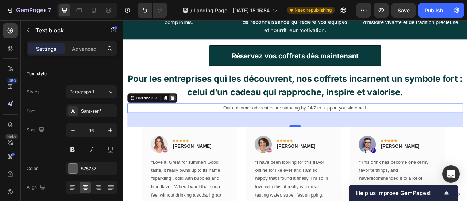
click at [186, 117] on icon at bounding box center [185, 118] width 5 height 5
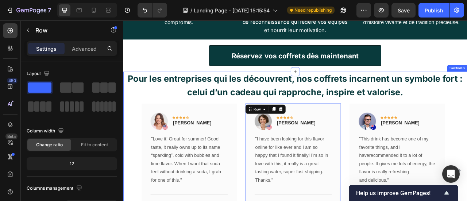
click at [351, 122] on div "⁠⁠⁠⁠⁠⁠⁠ Pour les entreprises qui les découvrent, nos coffrets incarnent un symb…" at bounding box center [341, 196] width 427 height 222
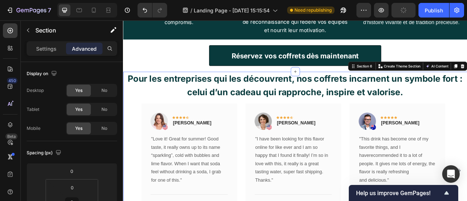
click at [353, 124] on div "⁠⁠⁠⁠⁠⁠⁠ Pour les entreprises qui les découvrent, nos coffrets incarnent un symb…" at bounding box center [341, 196] width 427 height 222
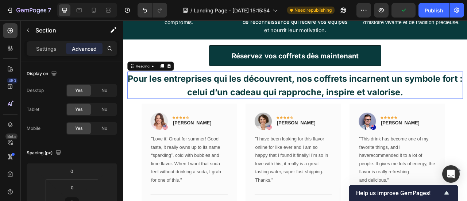
click at [346, 115] on strong "Pour les entreprises qui les découvrent, nos coffrets incarnent un symbole fort…" at bounding box center [342, 103] width 426 height 31
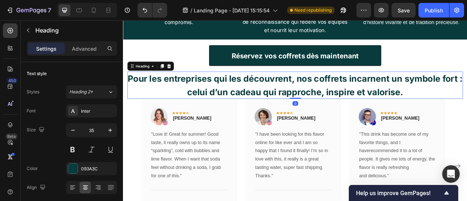
drag, startPoint x: 341, startPoint y: 124, endPoint x: 350, endPoint y: 111, distance: 16.6
click at [350, 111] on div "⁠⁠⁠⁠⁠⁠⁠ Pour les entreprises qui les découvrent, nos coffrets incarnent un symb…" at bounding box center [341, 102] width 427 height 35
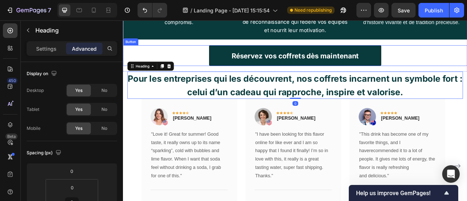
click at [467, 60] on div "Réservez vos coffrets dès maintenant Button" at bounding box center [342, 65] width 438 height 26
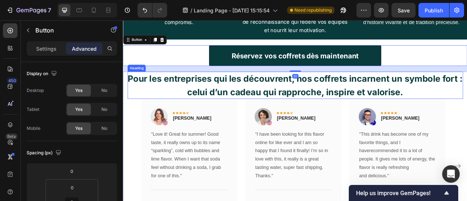
click at [332, 101] on p "⁠⁠⁠⁠⁠⁠⁠ Pour les entreprises qui les découvrent, nos coffrets incarnent un symb…" at bounding box center [341, 102] width 427 height 35
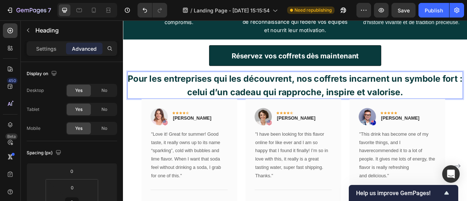
click at [254, 105] on strong "Pour les entreprises qui les découvrent, nos coffrets incarnent un symbole fort…" at bounding box center [342, 103] width 426 height 31
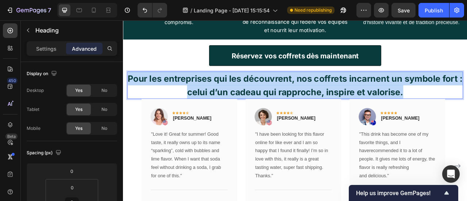
click at [254, 105] on strong "Pour les entreprises qui les découvrent, nos coffrets incarnent un symbole fort…" at bounding box center [342, 103] width 426 height 31
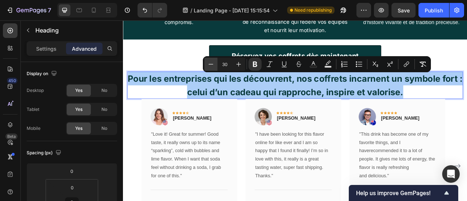
click at [215, 66] on button "Minus" at bounding box center [210, 64] width 13 height 13
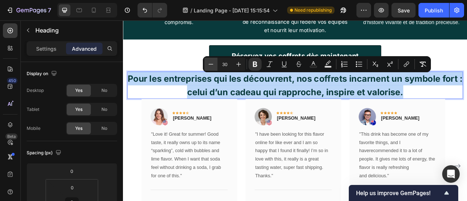
type input "29"
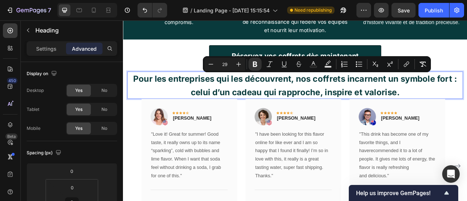
click at [467, 110] on p "Pour les entreprises qui les découvrent, nos coffrets incarnent un symbole fort…" at bounding box center [341, 102] width 427 height 35
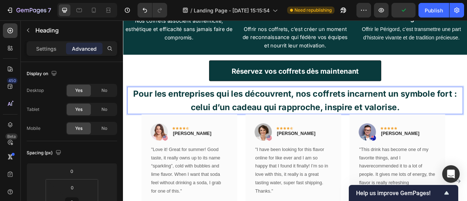
scroll to position [1244, 0]
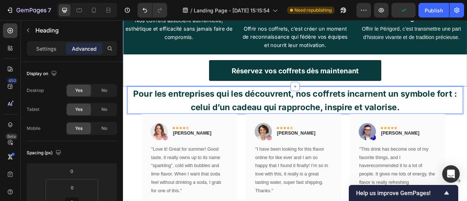
click at [426, 101] on div "Réservez vos coffrets dès maintenant Button" at bounding box center [342, 88] width 438 height 34
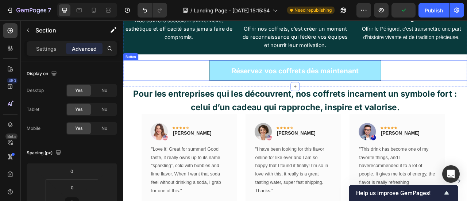
click at [390, 72] on button "Réservez vos coffrets dès maintenant" at bounding box center [341, 84] width 219 height 26
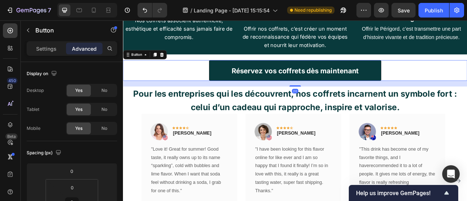
click at [370, 64] on div "Icon Offrez l’excellence au meilleur prix Heading Nos coffrets associent authen…" at bounding box center [342, 41] width 438 height 126
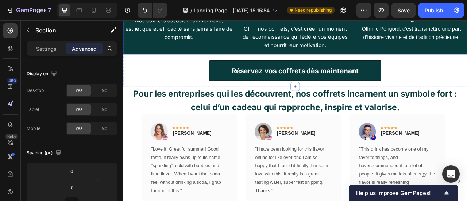
click at [344, 59] on div "Icon Renforcez l'engagement de vos collaborateurs Heading Offrir nos coffrets, …" at bounding box center [342, 20] width 142 height 85
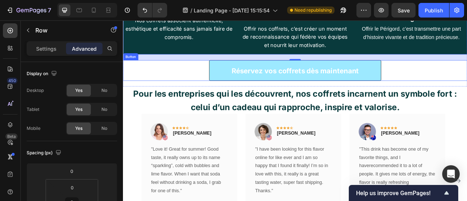
click at [351, 97] on button "Réservez vos coffrets dès maintenant" at bounding box center [341, 84] width 219 height 26
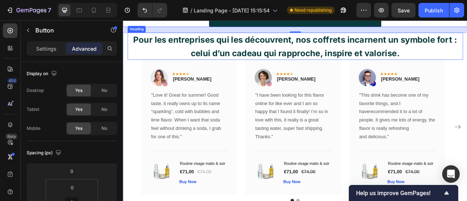
scroll to position [1323, 0]
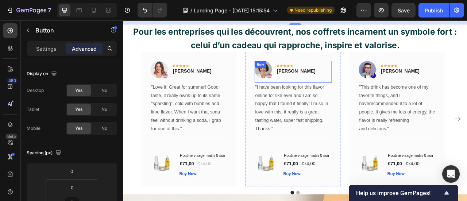
click at [373, 79] on div "Image Icon Icon Icon Icon Icon Row [PERSON_NAME] Text block Row" at bounding box center [339, 86] width 98 height 28
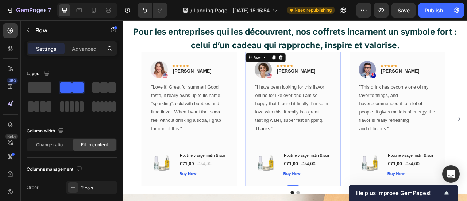
click at [394, 85] on div "Image Icon Icon Icon Icon Icon Row [PERSON_NAME] Text block Row "I have been lo…" at bounding box center [338, 145] width 121 height 171
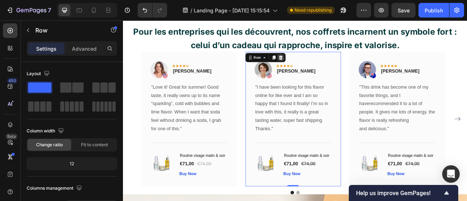
click at [326, 68] on div at bounding box center [323, 67] width 9 height 9
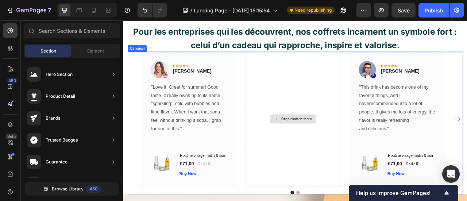
click at [377, 103] on div "Drop element here" at bounding box center [338, 145] width 121 height 171
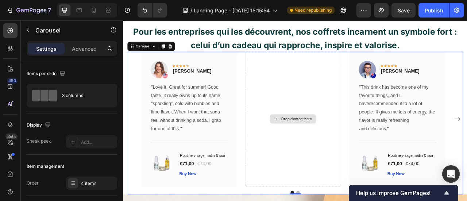
click at [360, 93] on div "Drop element here" at bounding box center [338, 145] width 121 height 171
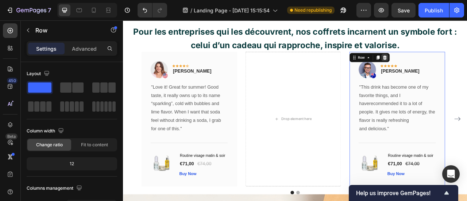
click at [457, 67] on icon at bounding box center [456, 68] width 6 height 6
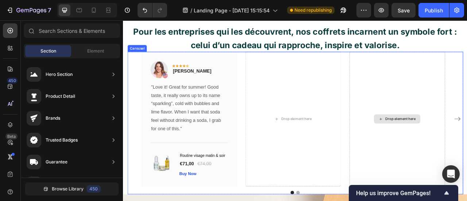
click at [467, 124] on div "Drop element here" at bounding box center [471, 145] width 121 height 171
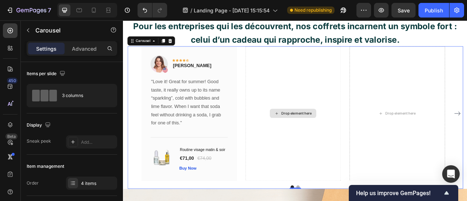
scroll to position [1323, 0]
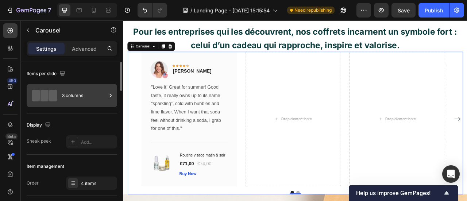
click at [80, 94] on div "3 columns" at bounding box center [84, 95] width 45 height 17
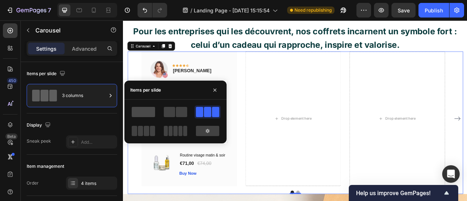
click at [150, 112] on span at bounding box center [143, 112] width 23 height 10
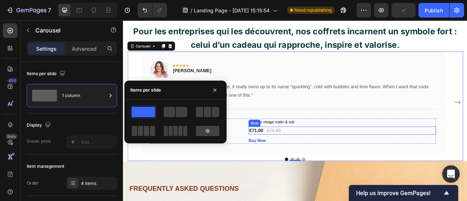
click at [446, 166] on div "Routine visage matin & soir (P) Title €71,00 (P) Price (P) Price €74,00 (P) Pri…" at bounding box center [401, 161] width 238 height 32
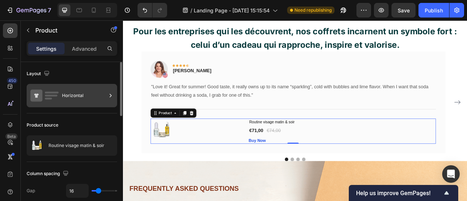
click at [83, 99] on div "Horizontal" at bounding box center [84, 95] width 45 height 17
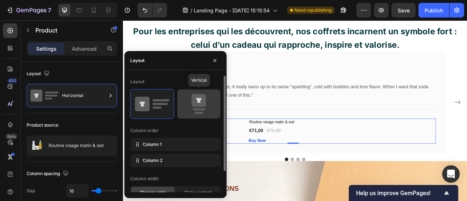
click at [186, 113] on icon at bounding box center [199, 104] width 34 height 20
type input "0"
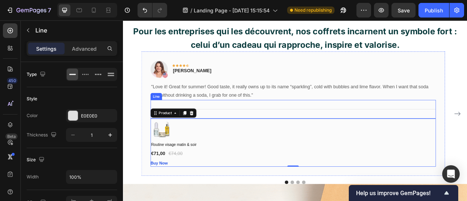
click at [368, 125] on div "Title Line" at bounding box center [339, 133] width 363 height 24
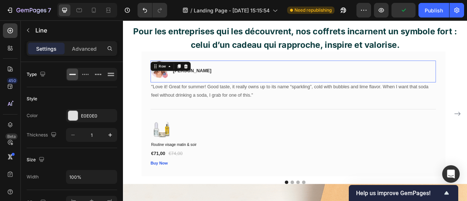
click at [247, 77] on div "Image Icon Icon Icon Icon Icon Row [PERSON_NAME] Text block Row 0" at bounding box center [339, 85] width 363 height 28
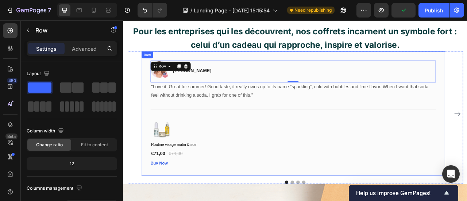
click at [226, 69] on div "Image Icon Icon Icon Icon Icon Row [PERSON_NAME] Text block Row 0 "Love it! Gre…" at bounding box center [339, 139] width 386 height 158
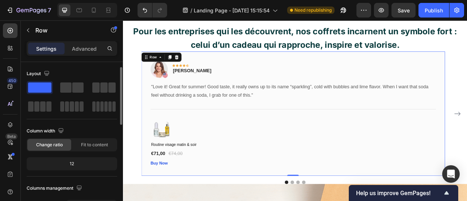
scroll to position [15, 0]
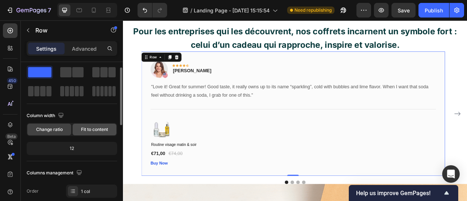
click at [87, 128] on span "Fit to content" at bounding box center [94, 129] width 27 height 7
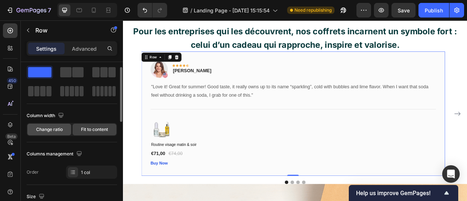
click at [57, 128] on span "Change ratio" at bounding box center [49, 129] width 27 height 7
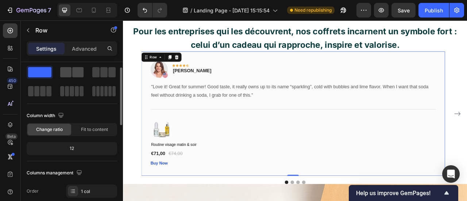
click at [77, 74] on span at bounding box center [77, 72] width 11 height 10
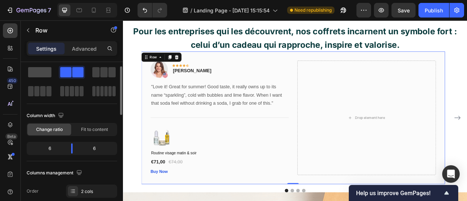
click at [46, 75] on span at bounding box center [39, 72] width 23 height 10
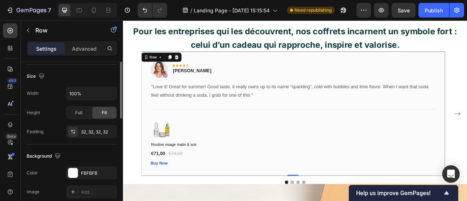
scroll to position [156, 0]
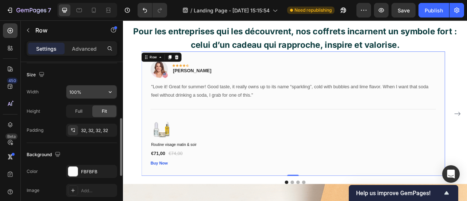
click at [77, 89] on input "100%" at bounding box center [91, 91] width 50 height 13
click at [108, 91] on icon "button" at bounding box center [110, 91] width 7 height 7
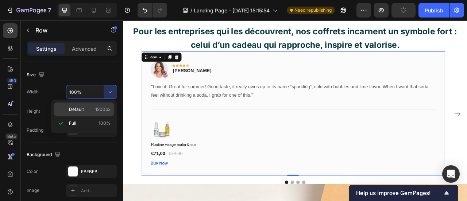
click at [93, 112] on p "Default 1200px" at bounding box center [90, 109] width 42 height 7
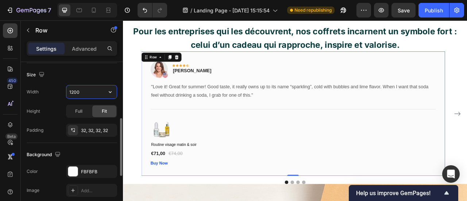
click at [90, 93] on input "1200" at bounding box center [91, 91] width 50 height 13
click at [101, 92] on input "1200" at bounding box center [91, 91] width 50 height 13
click at [110, 90] on icon "button" at bounding box center [110, 91] width 7 height 7
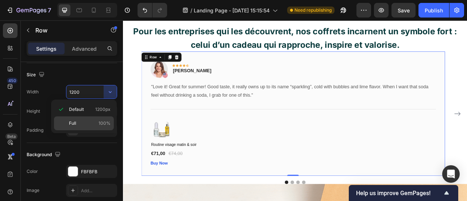
click at [96, 123] on p "Full 100%" at bounding box center [90, 123] width 42 height 7
type input "100%"
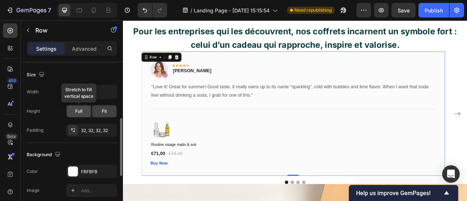
click at [80, 112] on span "Full" at bounding box center [78, 111] width 7 height 7
click at [94, 111] on div "Fit" at bounding box center [104, 111] width 24 height 12
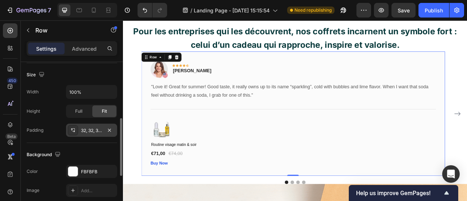
click at [96, 129] on div "32, 32, 32, 32" at bounding box center [91, 130] width 21 height 7
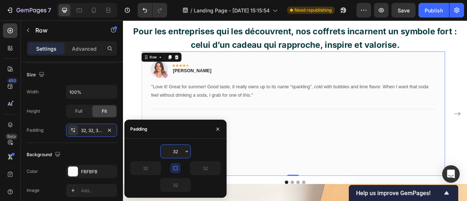
click at [180, 155] on input "32" at bounding box center [176, 151] width 30 height 13
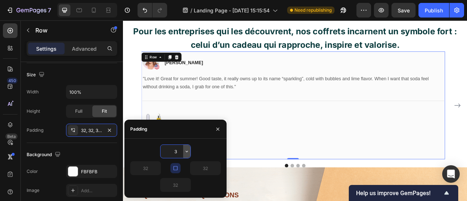
type input "32"
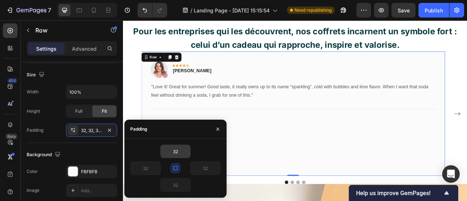
click at [174, 167] on icon "button" at bounding box center [176, 168] width 6 height 6
click at [150, 167] on input "32" at bounding box center [146, 168] width 30 height 13
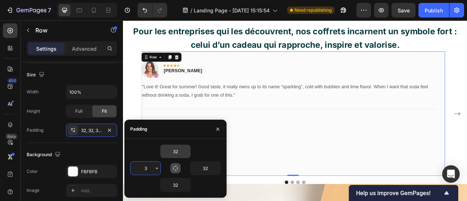
type input "32"
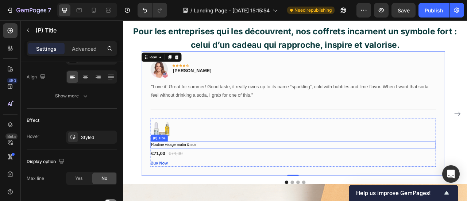
click at [338, 182] on h1 "Routine visage matin & soir" at bounding box center [339, 178] width 363 height 9
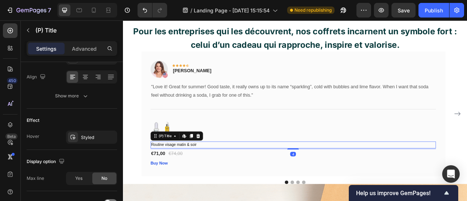
scroll to position [0, 0]
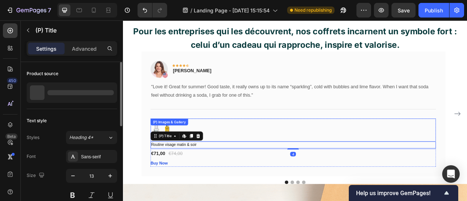
click at [240, 156] on div "(P) Images & Gallery" at bounding box center [339, 159] width 363 height 29
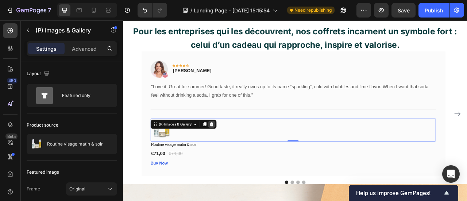
click at [236, 152] on icon at bounding box center [235, 152] width 5 height 5
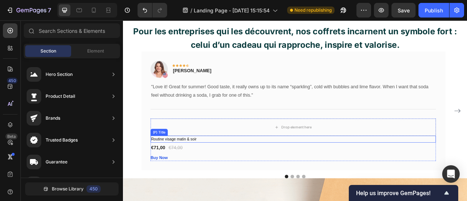
click at [212, 169] on h1 "Routine visage matin & soir" at bounding box center [339, 171] width 363 height 9
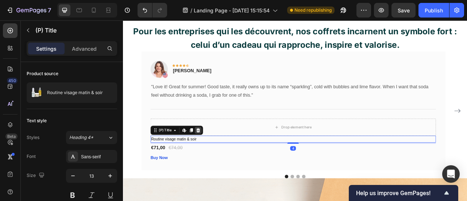
click at [221, 160] on div at bounding box center [218, 160] width 9 height 9
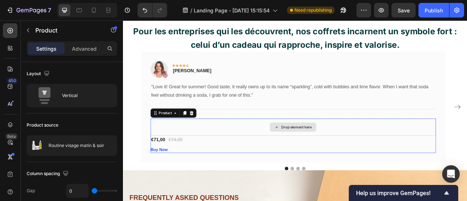
click at [231, 156] on div "Drop element here" at bounding box center [339, 156] width 363 height 22
click at [210, 139] on icon at bounding box center [210, 138] width 6 height 6
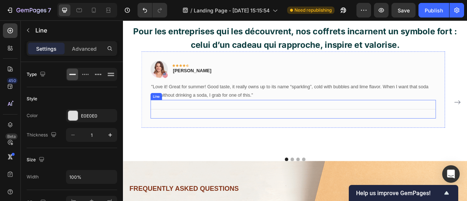
click at [244, 132] on div "Title Line" at bounding box center [339, 133] width 363 height 24
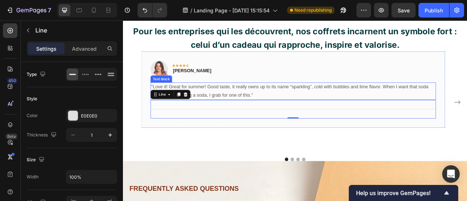
click at [273, 109] on p ""Love it! Great for summer! Good taste, it really owns up to its name “sparklin…" at bounding box center [338, 110] width 361 height 21
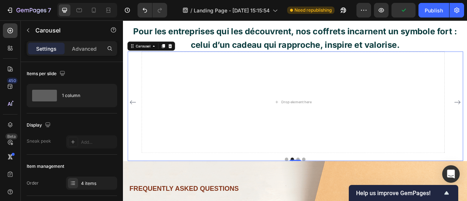
click at [136, 127] on icon "Carousel Back Arrow" at bounding box center [135, 124] width 9 height 9
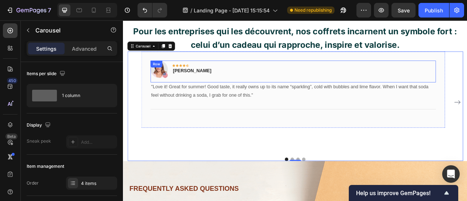
click at [224, 86] on div "Image Icon Icon Icon Icon Icon Row [PERSON_NAME] Text block Row" at bounding box center [339, 85] width 363 height 28
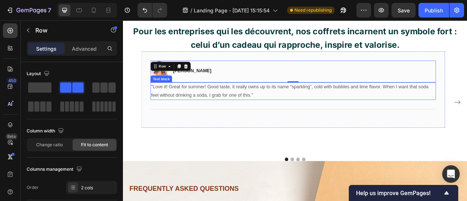
click at [277, 119] on p ""Love it! Great for summer! Good taste, it really owns up to its name “sparklin…" at bounding box center [338, 110] width 361 height 21
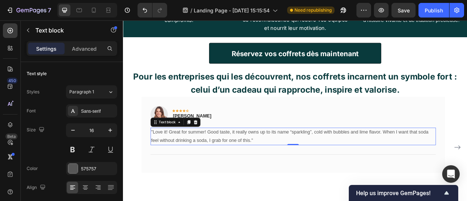
scroll to position [1265, 0]
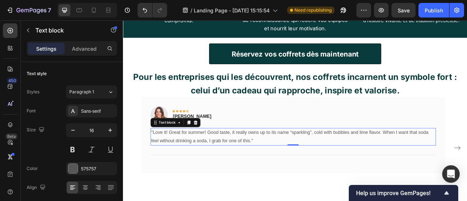
click at [303, 108] on strong "Pour les entreprises qui les découvrent, nos coffrets incarnent un symbole fort…" at bounding box center [342, 101] width 412 height 30
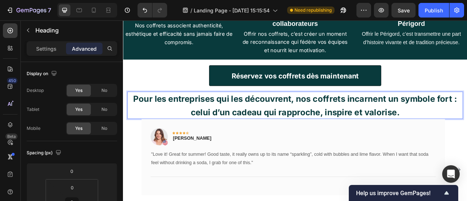
scroll to position [1235, 0]
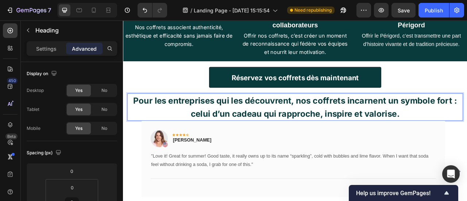
click at [271, 125] on strong "Pour les entreprises qui les découvrent, nos coffrets incarnent un symbole fort…" at bounding box center [342, 131] width 412 height 30
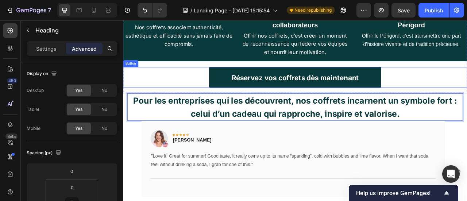
click at [153, 101] on div "Réservez vos coffrets dès maintenant Button" at bounding box center [342, 93] width 438 height 26
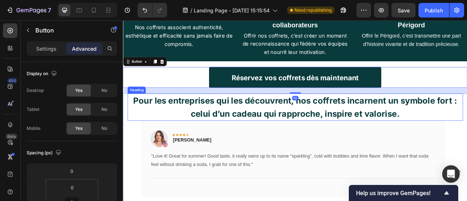
click at [195, 131] on p "⁠⁠⁠⁠⁠⁠⁠ Pour les entreprises qui les découvrent, nos coffrets incarnent un symb…" at bounding box center [341, 130] width 427 height 35
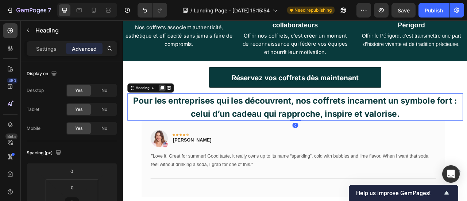
click at [171, 105] on icon at bounding box center [173, 106] width 4 height 5
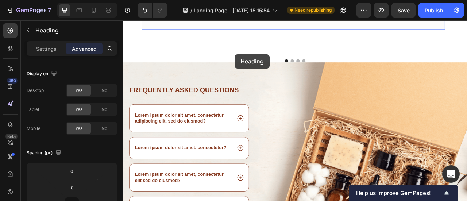
scroll to position [1424, 0]
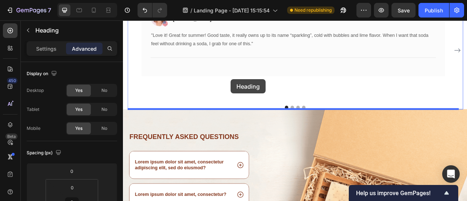
drag, startPoint x: 141, startPoint y: 142, endPoint x: 260, endPoint y: 95, distance: 127.3
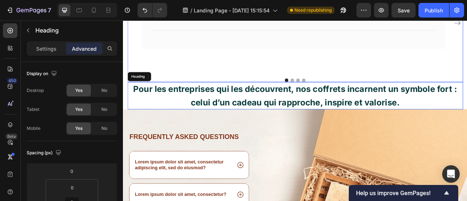
scroll to position [1389, 0]
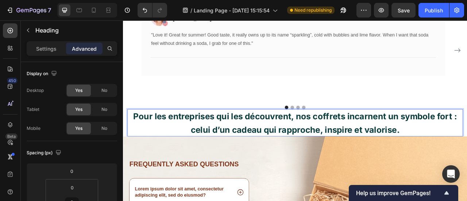
click at [323, 151] on p "Pour les entreprises qui les découvrent, nos coffrets incarnent un symbole fort…" at bounding box center [341, 150] width 427 height 35
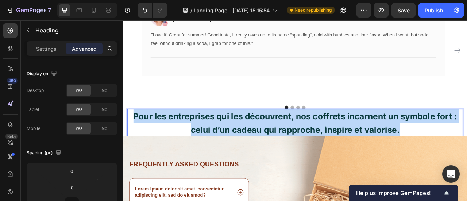
click at [323, 151] on p "Pour les entreprises qui les découvrent, nos coffrets incarnent un symbole fort…" at bounding box center [341, 150] width 427 height 35
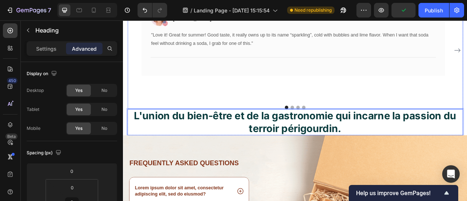
click at [352, 105] on div "Image Icon Icon Icon Icon Icon Row [PERSON_NAME] Text block Row "Love it! Great…" at bounding box center [339, 58] width 386 height 129
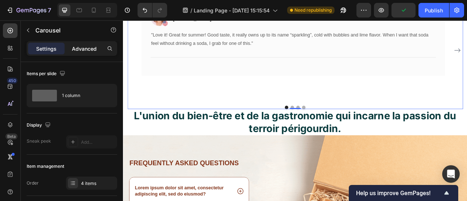
click at [78, 52] on p "Advanced" at bounding box center [84, 49] width 25 height 8
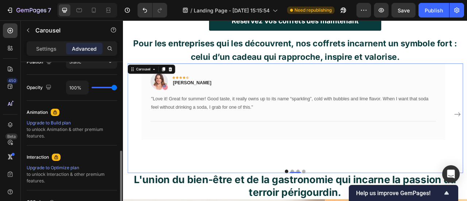
scroll to position [279, 0]
click at [43, 45] on p "Settings" at bounding box center [46, 49] width 20 height 8
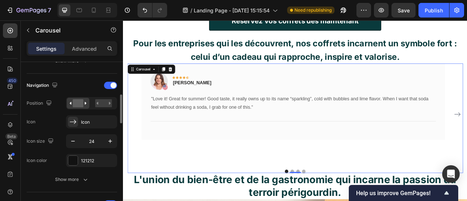
scroll to position [247, 0]
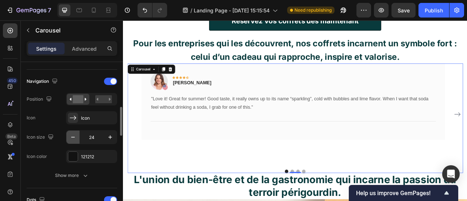
click at [76, 137] on icon "button" at bounding box center [72, 137] width 7 height 7
click at [102, 136] on input "21" at bounding box center [92, 137] width 24 height 13
click at [104, 136] on button "button" at bounding box center [110, 137] width 13 height 13
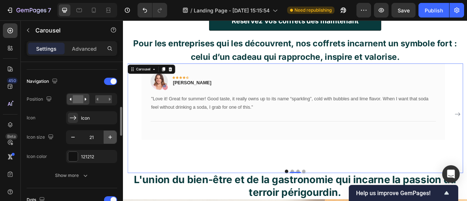
type input "22"
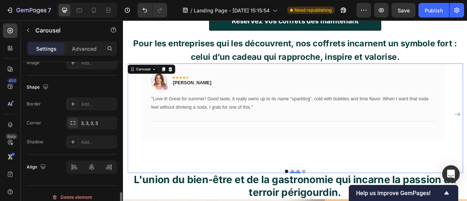
scroll to position [722, 0]
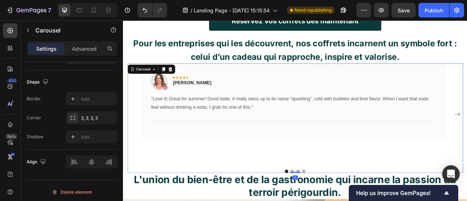
drag, startPoint x: 338, startPoint y: 213, endPoint x: 328, endPoint y: 152, distance: 61.7
click at [342, 159] on div "Image Icon Icon Icon Icon Icon Row [PERSON_NAME] Text block Row "Love it! Great…" at bounding box center [341, 144] width 427 height 139
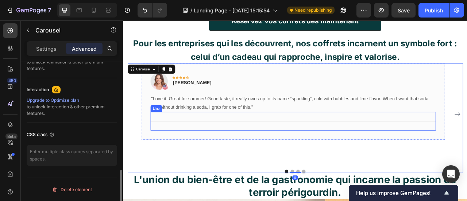
scroll to position [345, 0]
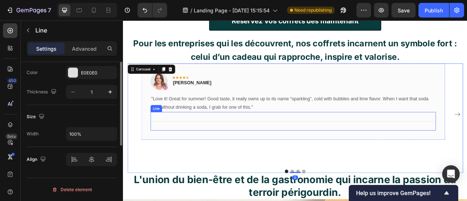
click at [322, 150] on div "Title Line" at bounding box center [339, 149] width 363 height 24
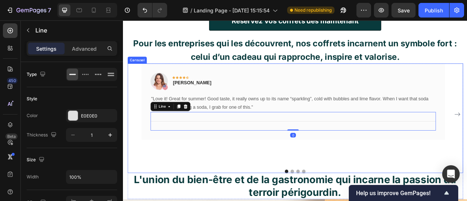
click at [294, 174] on div "Image Icon Icon Icon Icon Icon Row [PERSON_NAME] Text block Row "Love it! Great…" at bounding box center [339, 139] width 386 height 129
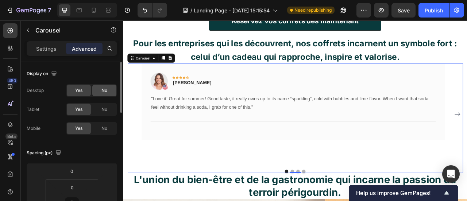
click at [106, 90] on span "No" at bounding box center [104, 90] width 6 height 7
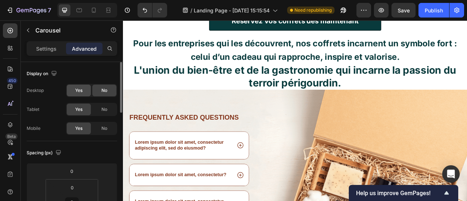
click at [78, 92] on span "Yes" at bounding box center [78, 90] width 7 height 7
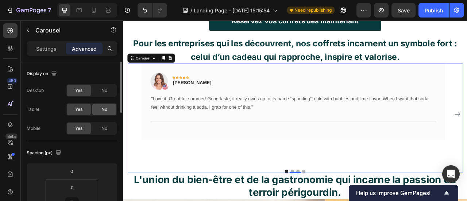
click at [102, 108] on span "No" at bounding box center [104, 109] width 6 height 7
click at [81, 108] on span "Yes" at bounding box center [78, 109] width 7 height 7
click at [50, 45] on p "Settings" at bounding box center [46, 49] width 20 height 8
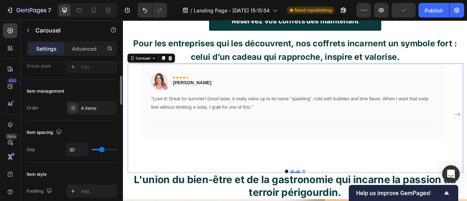
scroll to position [76, 0]
click at [79, 106] on div "4 items" at bounding box center [91, 107] width 51 height 13
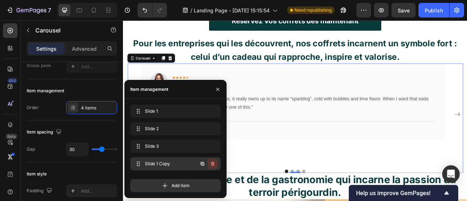
click at [215, 164] on icon "button" at bounding box center [213, 164] width 6 height 6
click at [206, 165] on div "Delete" at bounding box center [207, 164] width 13 height 7
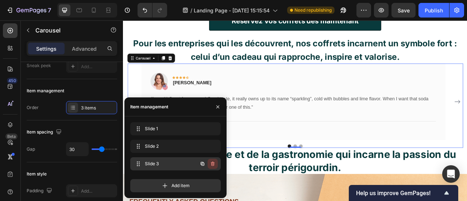
click at [212, 165] on icon "button" at bounding box center [213, 164] width 6 height 6
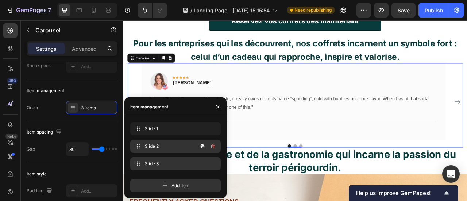
click at [181, 146] on span "Slide 2" at bounding box center [165, 146] width 41 height 7
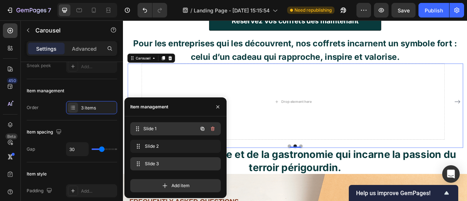
click at [162, 133] on div "Slide 1 Slide 1" at bounding box center [165, 129] width 64 height 10
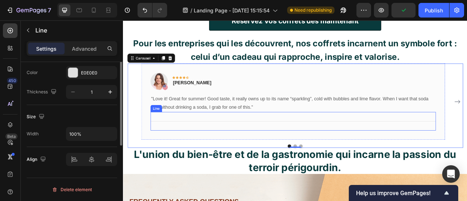
scroll to position [0, 0]
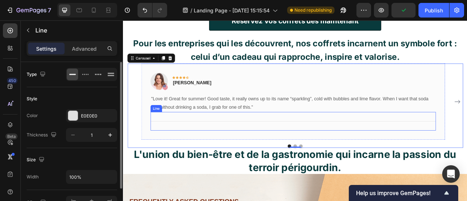
click at [324, 149] on div "Title Line" at bounding box center [339, 149] width 363 height 24
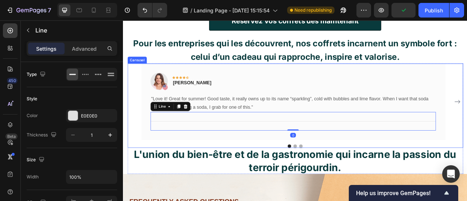
click at [364, 172] on div "Image Icon Icon Icon Icon Icon Row [PERSON_NAME] Text block Row "Love it! Great…" at bounding box center [341, 129] width 427 height 108
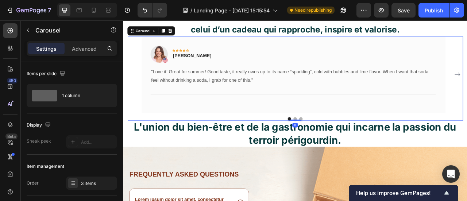
scroll to position [1343, 0]
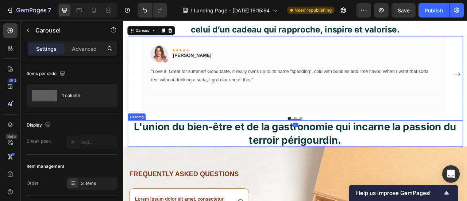
click at [376, 170] on strong "L'union du bien-être et de la gastronomie qui incarne la passion du terroir pér…" at bounding box center [342, 164] width 410 height 32
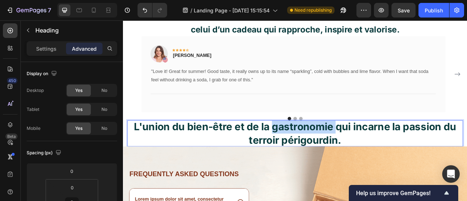
click at [338, 162] on strong "L'union du bien-être et de la gastronomie qui incarne la passion du terroir pér…" at bounding box center [342, 164] width 410 height 32
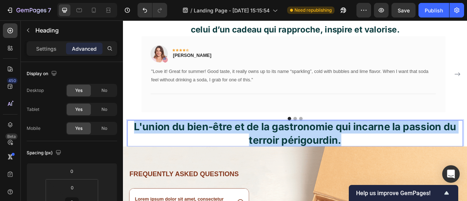
click at [338, 162] on strong "L'union du bien-être et de la gastronomie qui incarne la passion du terroir pér…" at bounding box center [342, 164] width 410 height 32
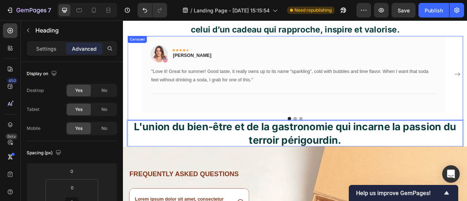
click at [363, 157] on strong "L'union du bien-être et de la gastronomie qui incarne la passion du terroir pér…" at bounding box center [342, 164] width 410 height 32
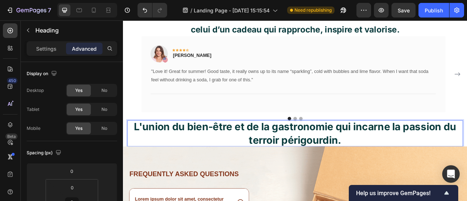
click at [363, 157] on strong "L'union du bien-être et de la gastronomie qui incarne la passion du terroir pér…" at bounding box center [342, 164] width 410 height 32
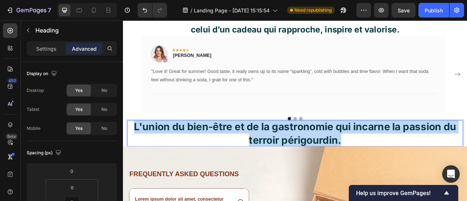
click at [363, 157] on strong "L'union du bien-être et de la gastronomie qui incarne la passion du terroir pér…" at bounding box center [342, 164] width 410 height 32
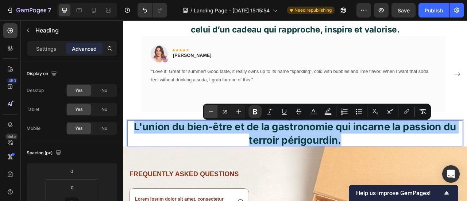
click at [212, 110] on icon "Editor contextual toolbar" at bounding box center [210, 111] width 7 height 7
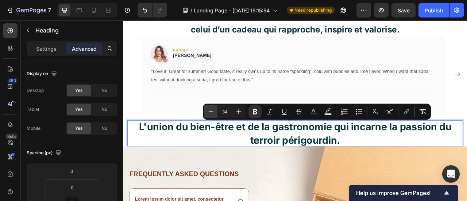
click at [212, 110] on icon "Editor contextual toolbar" at bounding box center [210, 111] width 7 height 7
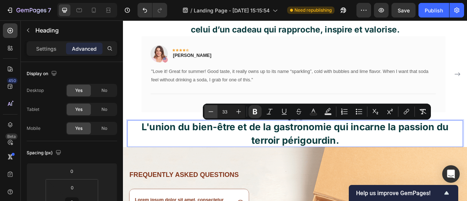
click at [212, 110] on icon "Editor contextual toolbar" at bounding box center [210, 111] width 7 height 7
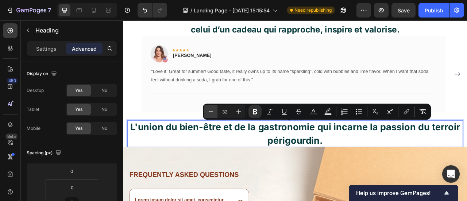
click at [212, 110] on icon "Editor contextual toolbar" at bounding box center [210, 111] width 7 height 7
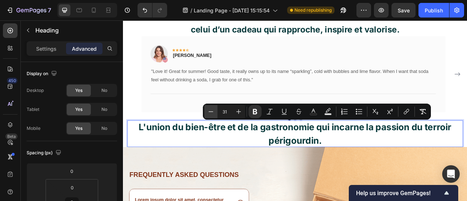
click at [212, 110] on icon "Editor contextual toolbar" at bounding box center [210, 111] width 7 height 7
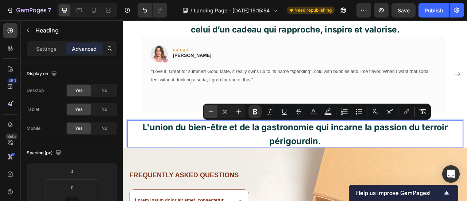
click at [212, 110] on icon "Editor contextual toolbar" at bounding box center [210, 111] width 7 height 7
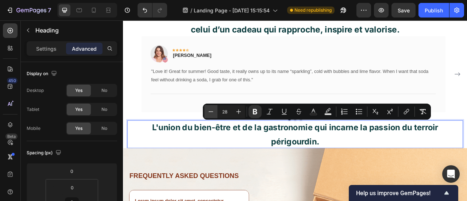
click at [212, 110] on icon "Editor contextual toolbar" at bounding box center [210, 111] width 7 height 7
type input "27"
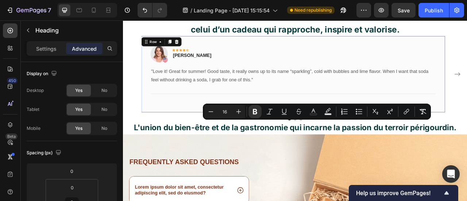
click at [200, 136] on div "Image Icon Icon Icon Icon Icon Row [PERSON_NAME] Text block Row "Love it! Great…" at bounding box center [339, 88] width 386 height 97
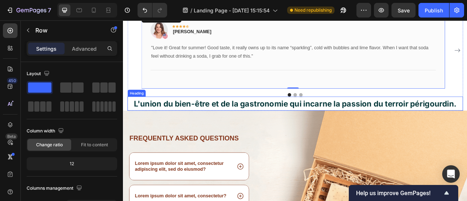
scroll to position [1374, 0]
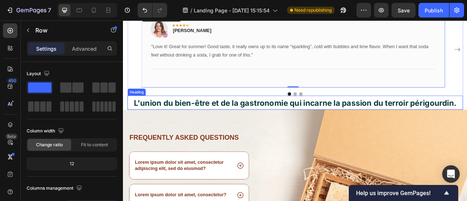
click at [332, 117] on p "⁠⁠⁠⁠⁠⁠⁠ L'union du bien-être et de la gastronomie qui incarne la passion du ter…" at bounding box center [341, 125] width 427 height 18
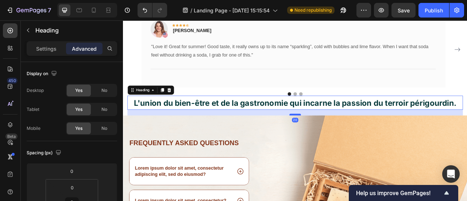
drag, startPoint x: 342, startPoint y: 132, endPoint x: 344, endPoint y: 139, distance: 7.5
click at [344, 139] on div at bounding box center [342, 140] width 15 height 2
type input "20"
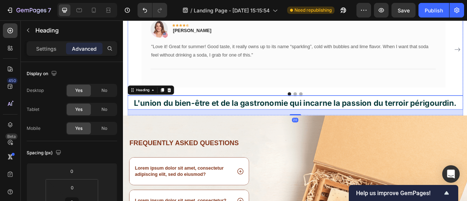
click at [340, 113] on button "Dot" at bounding box center [342, 114] width 4 height 4
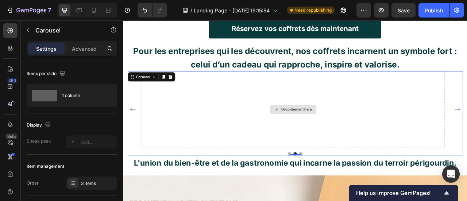
scroll to position [1299, 0]
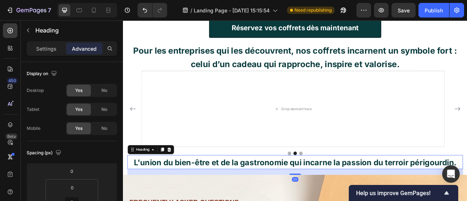
click at [340, 191] on div "Image Icon Icon Icon Icon Icon Row [PERSON_NAME] Text block Row "Love it! Great…" at bounding box center [341, 138] width 427 height 108
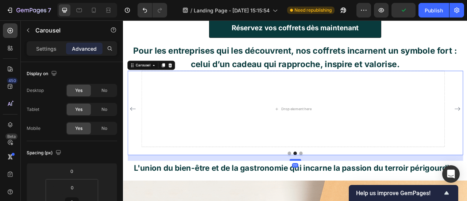
drag, startPoint x: 340, startPoint y: 191, endPoint x: 342, endPoint y: 198, distance: 7.6
click at [342, 198] on div at bounding box center [342, 198] width 15 height 2
type input "20"
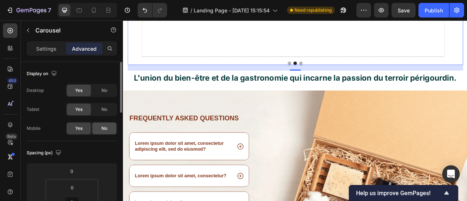
scroll to position [49, 0]
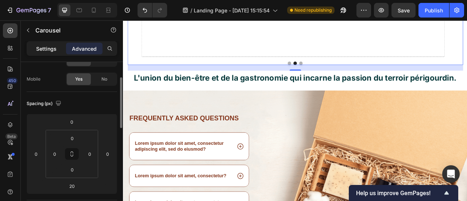
click at [50, 52] on p "Settings" at bounding box center [46, 49] width 20 height 8
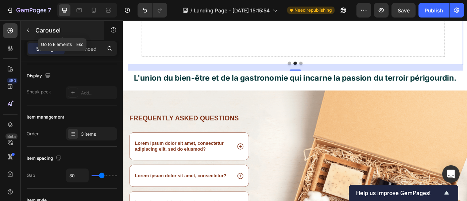
click at [24, 27] on button "button" at bounding box center [28, 30] width 12 height 12
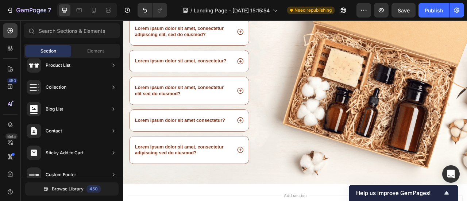
scroll to position [1639, 0]
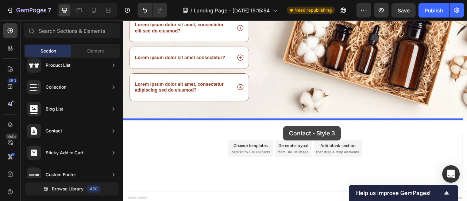
drag, startPoint x: 300, startPoint y: 162, endPoint x: 327, endPoint y: 155, distance: 27.6
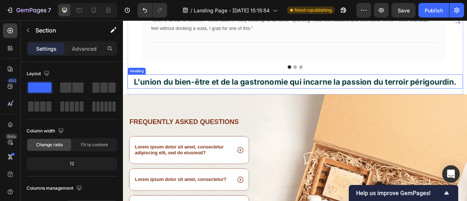
scroll to position [1410, 0]
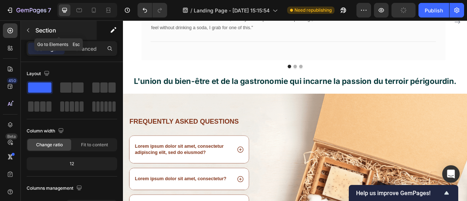
click at [27, 33] on button "button" at bounding box center [28, 30] width 12 height 12
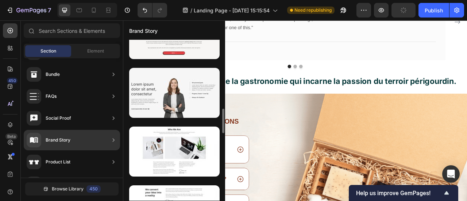
scroll to position [446, 0]
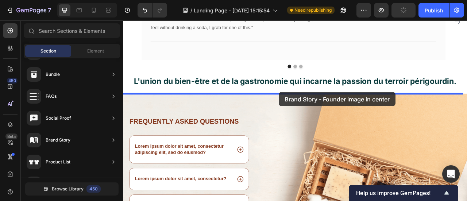
drag, startPoint x: 303, startPoint y: 124, endPoint x: 321, endPoint y: 112, distance: 21.9
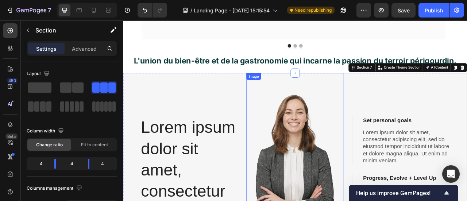
scroll to position [1430, 0]
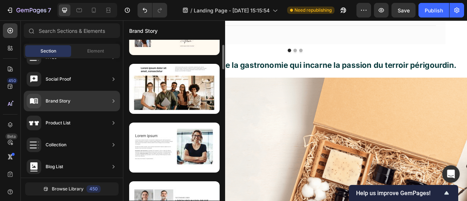
scroll to position [38, 0]
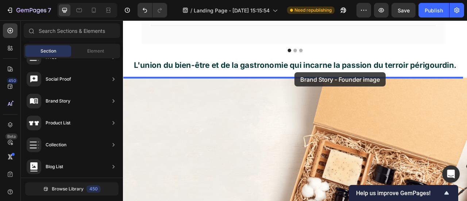
drag, startPoint x: 311, startPoint y: 167, endPoint x: 341, endPoint y: 89, distance: 83.9
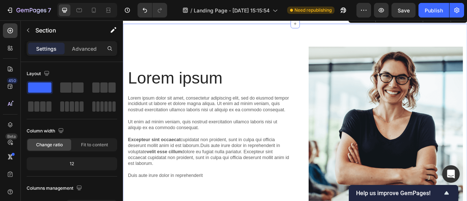
scroll to position [1499, 0]
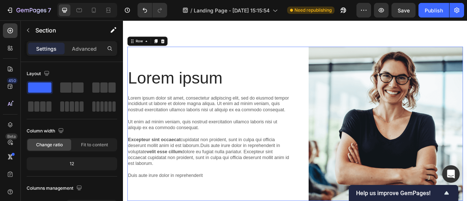
click at [314, 69] on div "Lorem ipsum Heading Lorem ipsum dolor sit amet, consectetur adipiscing elit, se…" at bounding box center [232, 152] width 208 height 196
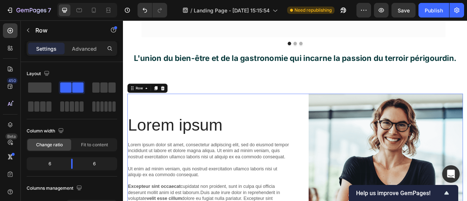
scroll to position [1434, 0]
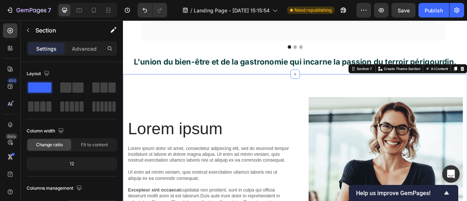
click at [88, 43] on div "Advanced" at bounding box center [84, 49] width 36 height 12
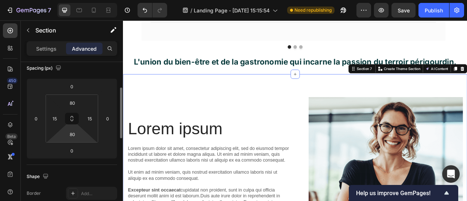
scroll to position [85, 0]
click at [79, 105] on input "80" at bounding box center [72, 102] width 15 height 11
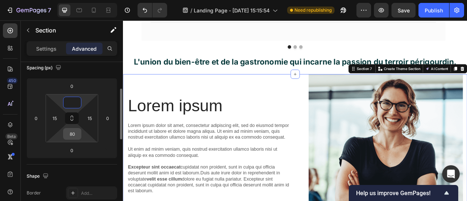
type input "0"
click at [76, 132] on input "80" at bounding box center [72, 133] width 15 height 11
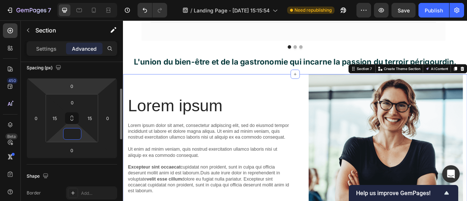
type input "0"
click at [84, 94] on icon at bounding box center [72, 118] width 53 height 48
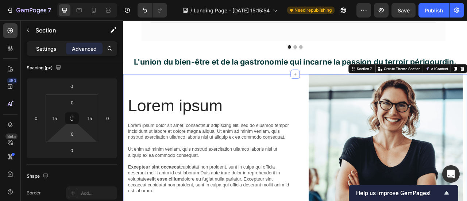
click at [60, 50] on div "Settings" at bounding box center [46, 49] width 36 height 12
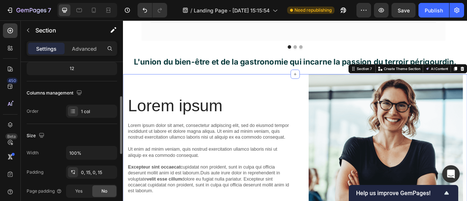
scroll to position [0, 0]
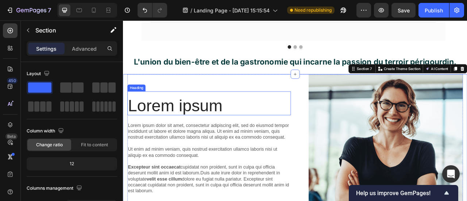
click at [206, 122] on h2 "Lorem ipsum" at bounding box center [232, 128] width 208 height 24
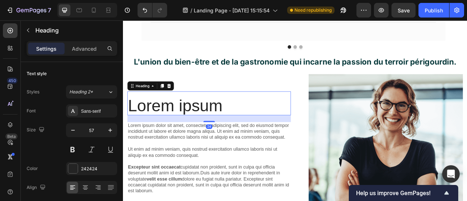
click at [206, 122] on h2 "Lorem ipsum" at bounding box center [232, 128] width 208 height 24
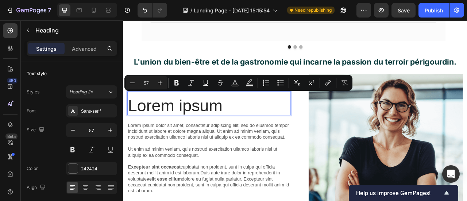
click at [191, 117] on p "Lorem ipsum" at bounding box center [232, 128] width 206 height 23
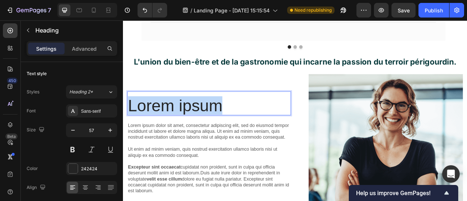
click at [191, 117] on p "Lorem ipsum" at bounding box center [232, 128] width 206 height 23
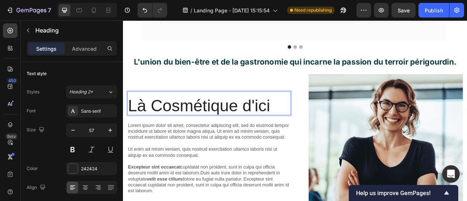
click at [229, 127] on p "Là Cosmétique d'ici" at bounding box center [232, 128] width 206 height 23
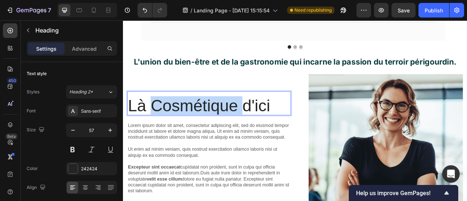
click at [229, 127] on p "Là Cosmétique d'ici" at bounding box center [232, 128] width 206 height 23
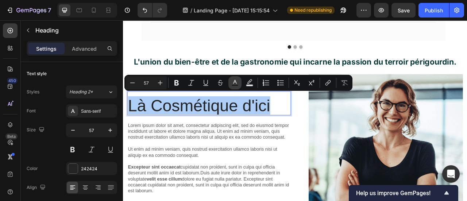
click at [235, 84] on icon "Editor contextual toolbar" at bounding box center [234, 82] width 7 height 7
type input "242424"
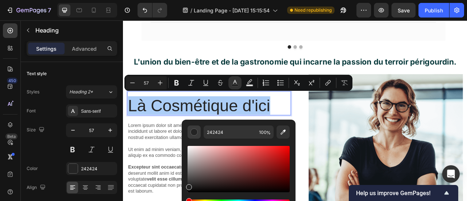
click at [196, 136] on button "Editor contextual toolbar" at bounding box center [193, 131] width 13 height 13
click at [83, 168] on div "242424" at bounding box center [91, 169] width 21 height 7
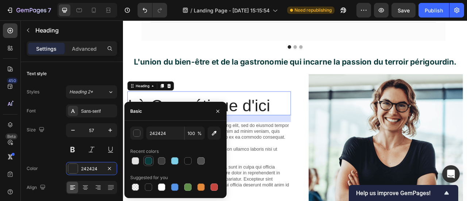
click at [147, 162] on div at bounding box center [148, 160] width 7 height 7
type input "093A3C"
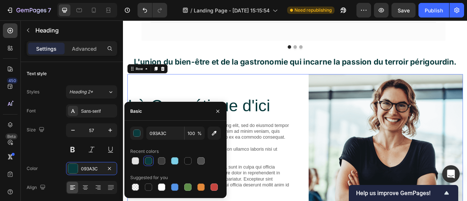
click at [300, 103] on div "Là Cosmétique d'ici Heading Lorem ipsum dolor sit amet, consectetur adipiscing …" at bounding box center [232, 187] width 208 height 196
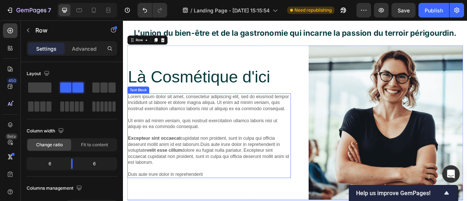
scroll to position [1482, 0]
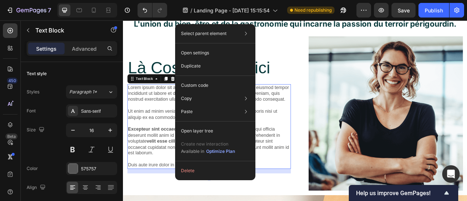
click at [177, 174] on strong "velit esse cillum" at bounding box center [175, 174] width 45 height 6
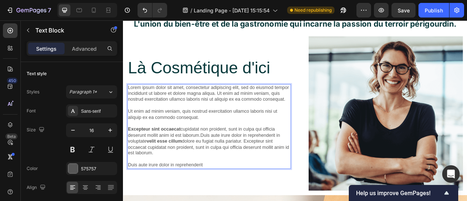
click at [228, 183] on p "Lorem ipsum dolor sit amet, consectetur adipiscing elit, sed do eiusmod tempor …" at bounding box center [232, 155] width 206 height 106
click at [231, 197] on p "Lorem ipsum dolor sit amet, consectetur adipiscing elit, sed do eiusmod tempor …" at bounding box center [232, 155] width 206 height 106
click at [230, 199] on p "Lorem ipsum dolor sit amet, consectetur adipiscing elit, sed do eiusmod tempor …" at bounding box center [232, 155] width 206 height 106
click at [224, 201] on p "Lorem ipsum dolor sit amet, consectetur adipiscing elit, sed do eiusmod tempor …" at bounding box center [232, 155] width 206 height 106
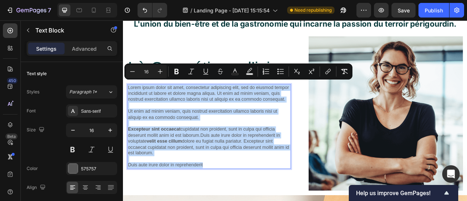
drag, startPoint x: 224, startPoint y: 205, endPoint x: 130, endPoint y: 101, distance: 139.9
click at [130, 102] on p "Lorem ipsum dolor sit amet, consectetur adipiscing elit, sed do eiusmod tempor …" at bounding box center [232, 155] width 206 height 106
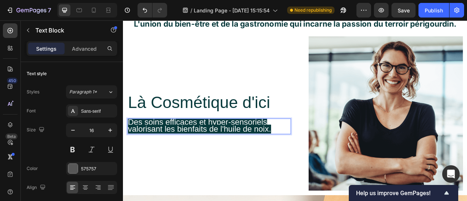
click at [279, 151] on span "Des soins efficaces et hyper-sensoriels valorisant les bienfaits de l'huile de …" at bounding box center [220, 154] width 182 height 20
click at [316, 150] on p "Des soins efficaces et hyper-sensoriels valorisant les bienfaits de l'huile de …" at bounding box center [232, 155] width 206 height 18
click at [279, 155] on span "Des soins efficaces et hyper-sensoriels valorisant les bienfaits de l'huile de …" at bounding box center [220, 154] width 182 height 20
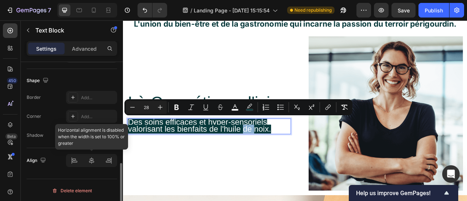
scroll to position [271, 0]
click at [88, 162] on div at bounding box center [91, 160] width 51 height 13
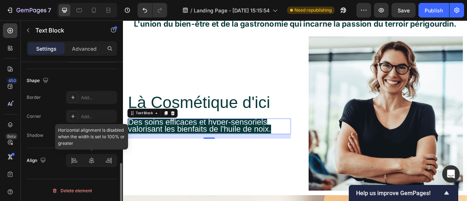
click at [90, 162] on div at bounding box center [91, 160] width 51 height 13
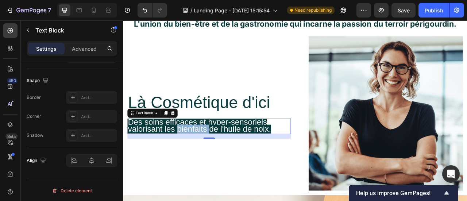
click at [207, 155] on span "Des soins efficaces et hyper-sensoriels valorisant les bienfaits de l'huile de …" at bounding box center [220, 154] width 182 height 20
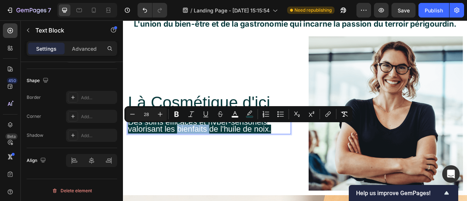
click at [207, 155] on span "Des soins efficaces et hyper-sensoriels valorisant les bienfaits de l'huile de …" at bounding box center [220, 154] width 182 height 20
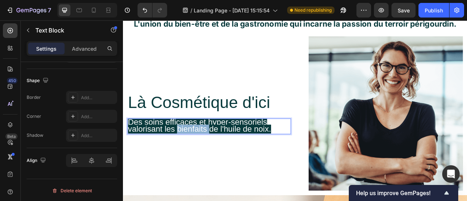
click at [207, 155] on span "Des soins efficaces et hyper-sensoriels valorisant les bienfaits de l'huile de …" at bounding box center [220, 154] width 182 height 20
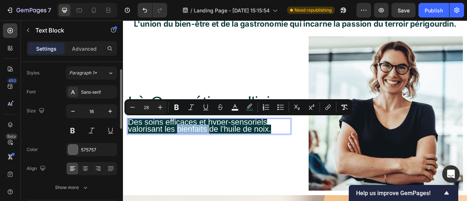
scroll to position [19, 0]
click at [88, 93] on div "Sans-serif" at bounding box center [98, 92] width 34 height 7
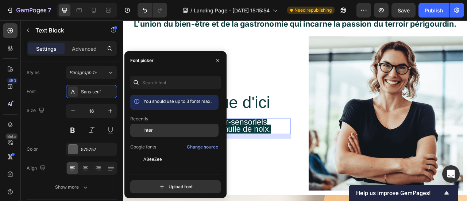
click at [154, 127] on div "Inter" at bounding box center [174, 130] width 88 height 13
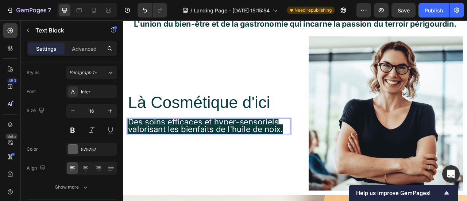
click at [291, 156] on span "Des soins efficaces et hyper-sensoriels valorisant les bienfaits de l'huile de …" at bounding box center [227, 154] width 197 height 22
click at [324, 148] on p "Des soins efficaces et hyper-sensoriels valorisant les bienfaits de l'huile de …" at bounding box center [232, 155] width 206 height 18
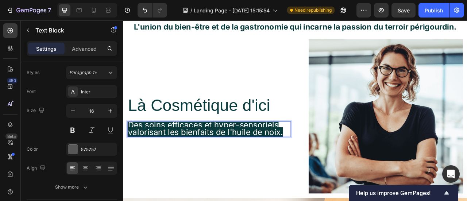
scroll to position [1482, 0]
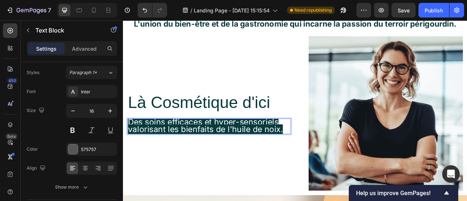
click at [309, 152] on span "Des soins efficaces et hyper-sensoriels valorisant les bienfaits de l'huile de …" at bounding box center [227, 154] width 197 height 22
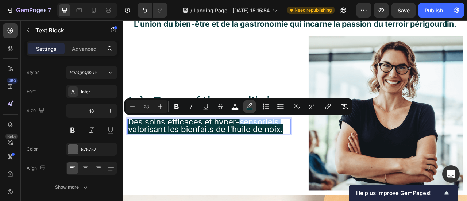
click at [248, 103] on icon "Editor contextual toolbar" at bounding box center [249, 106] width 7 height 7
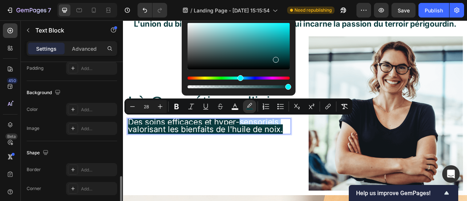
scroll to position [239, 0]
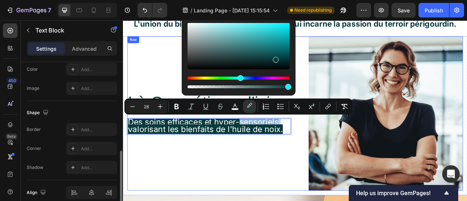
click at [267, 167] on div "Là Cosmétique d'ici Heading Des soins efficaces et hyper-sensoriels valorisant …" at bounding box center [232, 138] width 208 height 196
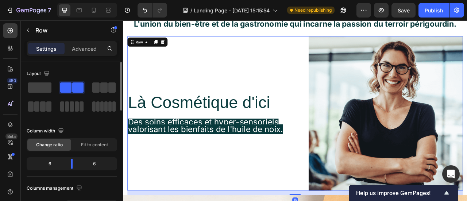
scroll to position [1436, 0]
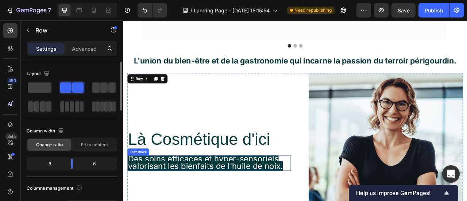
click at [256, 198] on span "Des soins efficaces et hyper-sensoriels valorisant les bienfaits de l'huile de …" at bounding box center [227, 201] width 197 height 22
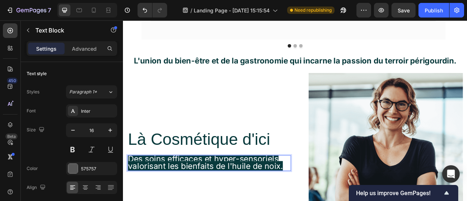
click at [256, 198] on span "Des soins efficaces et hyper-sensoriels valorisant les bienfaits de l'huile de …" at bounding box center [227, 201] width 197 height 22
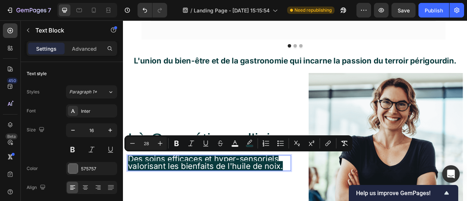
click at [256, 142] on div "Minus 28 Plus Bold Italic Underline Strikethrough color color Numbered List Bul…" at bounding box center [238, 143] width 225 height 13
click at [248, 143] on icon "Editor contextual toolbar" at bounding box center [249, 143] width 7 height 7
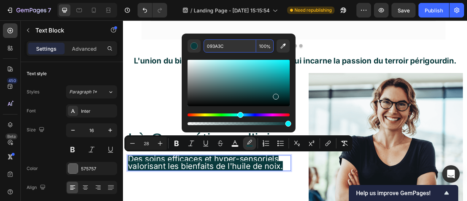
click at [239, 43] on input "093A3C" at bounding box center [230, 45] width 53 height 13
type input "FFFF"
click at [316, 201] on div "Là Cosmétique d'ici Heading Des soins efficaces et hyper-sensoriels valorisant …" at bounding box center [232, 185] width 208 height 196
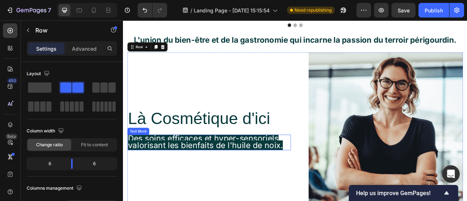
scroll to position [1463, 0]
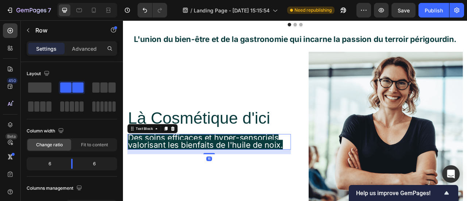
click at [259, 176] on span "Des soins efficaces et hyper-sensoriels valorisant les bienfaits de l'huile de …" at bounding box center [227, 174] width 197 height 22
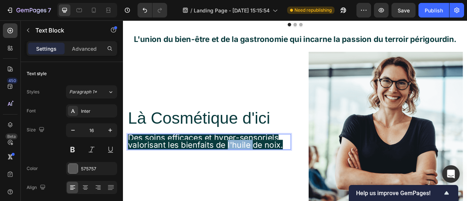
click at [259, 176] on span "Des soins efficaces et hyper-sensoriels valorisant les bienfaits de l'huile de …" at bounding box center [227, 174] width 197 height 22
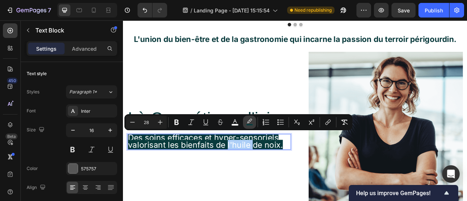
click at [247, 118] on button "color" at bounding box center [249, 122] width 13 height 13
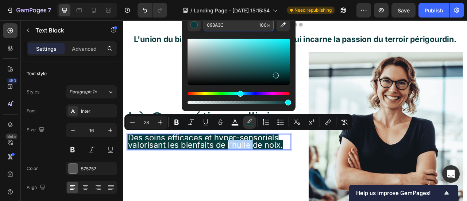
click at [226, 27] on input "093A3C" at bounding box center [230, 24] width 53 height 13
click at [194, 28] on div "Editor contextual toolbar" at bounding box center [193, 24] width 7 height 7
click at [214, 28] on input "093A3C" at bounding box center [230, 24] width 53 height 13
click at [215, 28] on input "093A3C" at bounding box center [230, 24] width 53 height 13
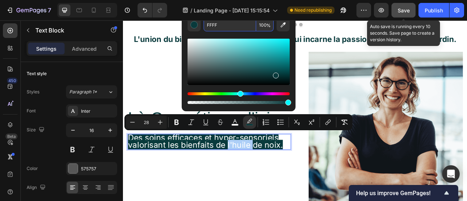
type input "093A3C"
click at [409, 10] on span "Save" at bounding box center [404, 10] width 12 height 6
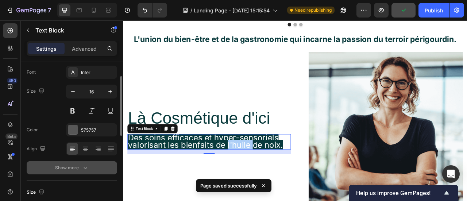
scroll to position [39, 0]
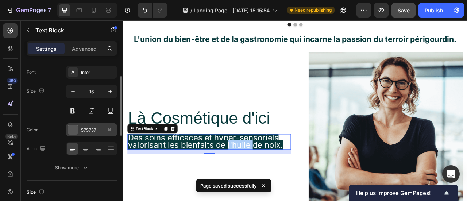
click at [86, 128] on div "575757" at bounding box center [91, 130] width 21 height 7
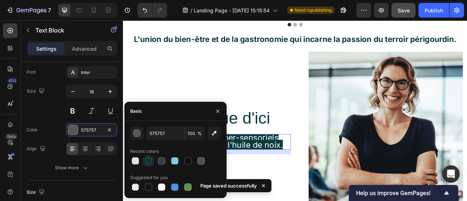
click at [151, 159] on div at bounding box center [148, 160] width 7 height 7
type input "093A3C"
click at [324, 185] on div "16" at bounding box center [232, 188] width 208 height 6
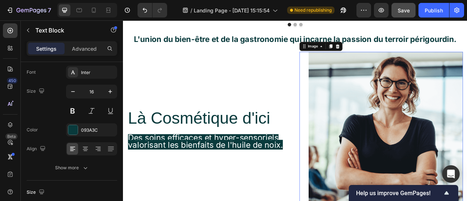
click at [352, 168] on div "Image 0" at bounding box center [451, 158] width 208 height 196
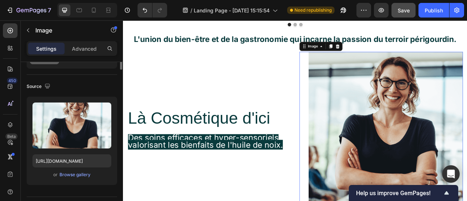
scroll to position [0, 0]
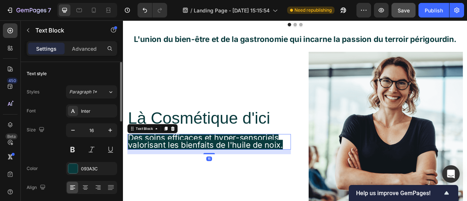
click at [332, 169] on p "Des soins efficaces et hyper-sensoriels valorisant les bienfaits de l'huile de …" at bounding box center [232, 175] width 206 height 18
click at [97, 166] on div "093A3C" at bounding box center [91, 169] width 21 height 7
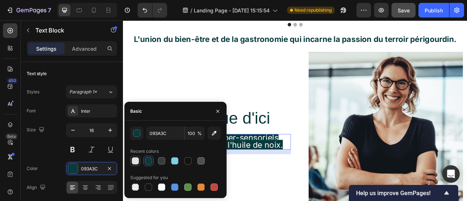
click at [132, 159] on div at bounding box center [135, 160] width 7 height 7
click at [147, 187] on div at bounding box center [148, 186] width 7 height 7
click at [159, 187] on div at bounding box center [161, 186] width 7 height 7
click at [150, 157] on div at bounding box center [148, 160] width 9 height 9
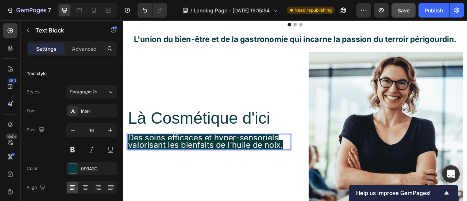
click at [214, 173] on span "Des soins efficaces et hyper-sensoriels valorisant les bienfaits de l'huile de …" at bounding box center [227, 174] width 197 height 22
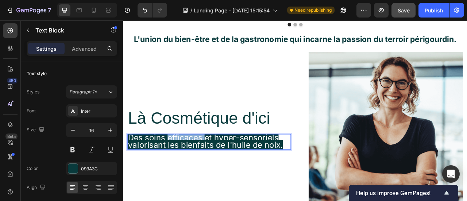
click at [214, 173] on span "Des soins efficaces et hyper-sensoriels valorisant les bienfaits de l'huile de …" at bounding box center [227, 174] width 197 height 22
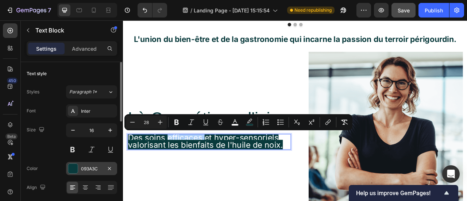
click at [89, 163] on div "093A3C" at bounding box center [91, 168] width 51 height 13
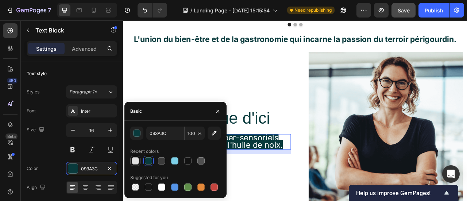
click at [139, 161] on div at bounding box center [135, 160] width 7 height 7
click at [146, 161] on div at bounding box center [148, 160] width 7 height 7
click at [137, 160] on div at bounding box center [135, 160] width 7 height 7
click at [152, 160] on div at bounding box center [148, 160] width 9 height 9
type input "093A3C"
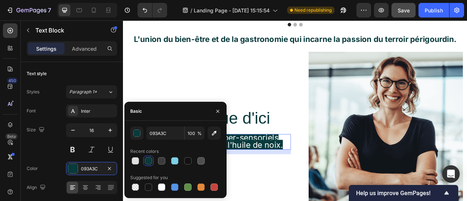
click at [294, 198] on div "Là Cosmétique d'ici Heading Des soins efficaces et hyper-sensoriels valorisant …" at bounding box center [232, 158] width 208 height 196
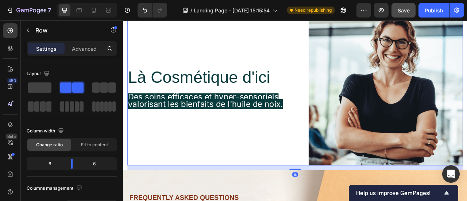
scroll to position [1525, 0]
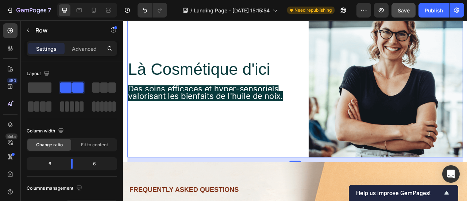
click at [321, 118] on span "Des soins efficaces et hyper-sensoriels valorisant les bienfaits de l'huile de …" at bounding box center [227, 112] width 197 height 22
click at [336, 109] on div "Là Cosmétique d'ici Heading Des soins efficaces et hyper-sensoriels valorisant …" at bounding box center [341, 96] width 427 height 196
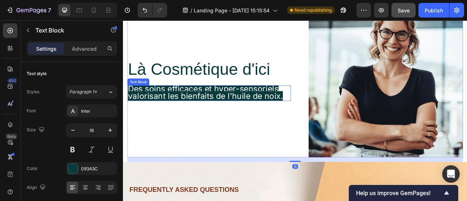
click at [329, 109] on p "Des soins efficaces et hyper-sensoriels valorisant les bienfaits de l'huile de …" at bounding box center [232, 113] width 206 height 18
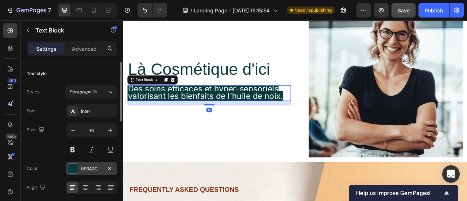
click at [82, 169] on div "093A3C" at bounding box center [91, 169] width 21 height 7
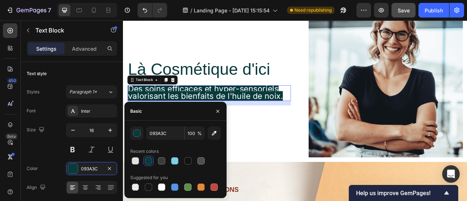
click at [156, 160] on div at bounding box center [175, 161] width 90 height 10
click at [166, 160] on div at bounding box center [161, 160] width 9 height 9
click at [149, 162] on div at bounding box center [148, 160] width 7 height 7
type input "093A3C"
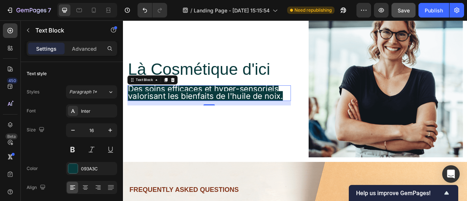
click at [252, 123] on div "16" at bounding box center [232, 126] width 208 height 6
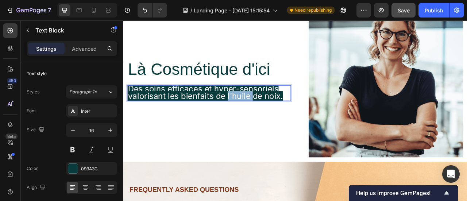
click at [263, 115] on span "Des soins efficaces et hyper-sensoriels valorisant les bienfaits de l'huile de …" at bounding box center [227, 112] width 197 height 22
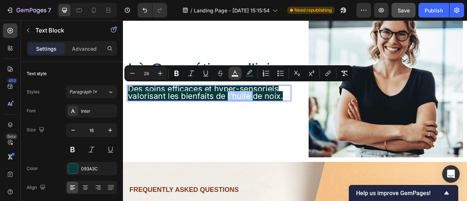
click at [240, 74] on button "color" at bounding box center [234, 73] width 13 height 13
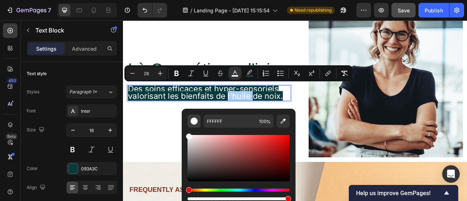
click at [193, 121] on div "Editor contextual toolbar" at bounding box center [193, 120] width 7 height 7
click at [248, 71] on icon "Editor contextual toolbar" at bounding box center [249, 73] width 7 height 7
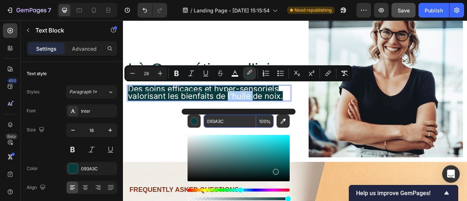
click at [220, 123] on input "093A3C" at bounding box center [230, 121] width 53 height 13
click at [233, 72] on icon "Editor contextual toolbar" at bounding box center [234, 73] width 7 height 7
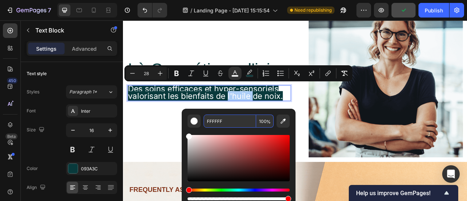
click at [225, 120] on input "FFFFFF" at bounding box center [230, 121] width 53 height 13
paste input "093A3C"
type input "093A3C"
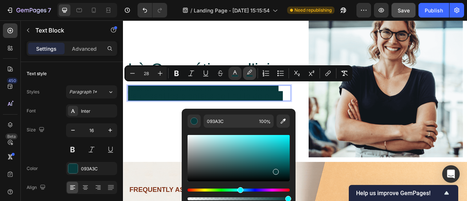
click at [252, 73] on icon "Editor contextual toolbar" at bounding box center [249, 73] width 7 height 7
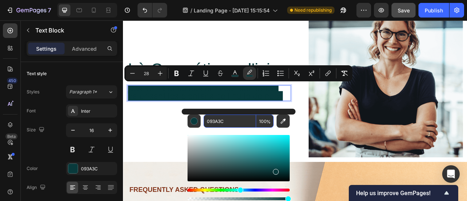
click at [222, 122] on input "093A3C" at bounding box center [230, 121] width 53 height 13
type input "FFF"
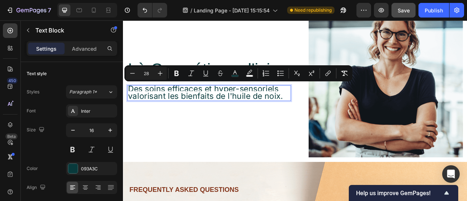
click at [248, 150] on div "Là Cosmétique d'ici Heading Des soins efficaces et hyper-sensoriels valorisant …" at bounding box center [232, 96] width 208 height 196
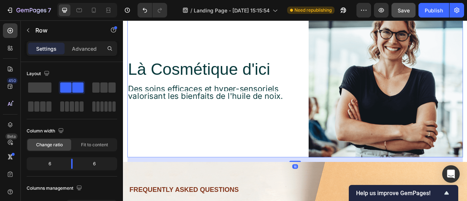
click at [256, 120] on span "Des soins efficaces et hyper-sensoriels valorisant les bienfaits de l'huile de …" at bounding box center [227, 112] width 197 height 22
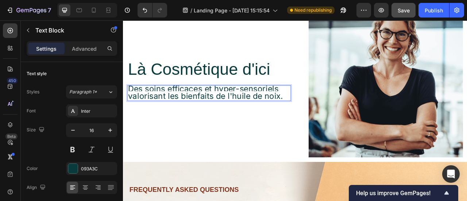
click at [232, 107] on span "Des soins efficaces et hyper-sensoriels valorisant les bienfaits de l'huile de …" at bounding box center [227, 112] width 197 height 22
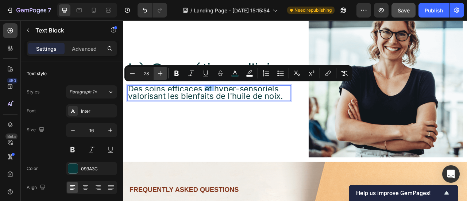
click at [164, 73] on button "Plus" at bounding box center [160, 73] width 13 height 13
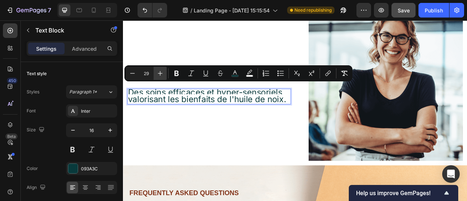
click at [164, 73] on button "Plus" at bounding box center [160, 73] width 13 height 13
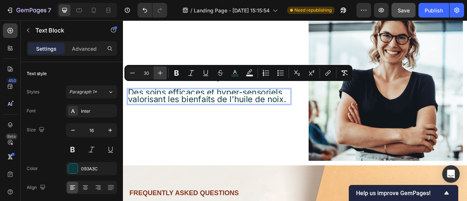
scroll to position [1520, 0]
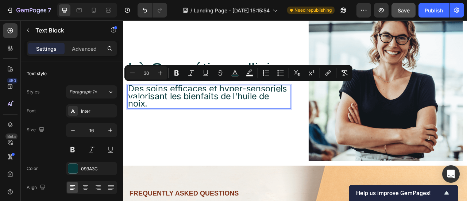
click at [147, 73] on input "30" at bounding box center [146, 73] width 15 height 9
click at [133, 74] on icon "Editor contextual toolbar" at bounding box center [132, 72] width 7 height 7
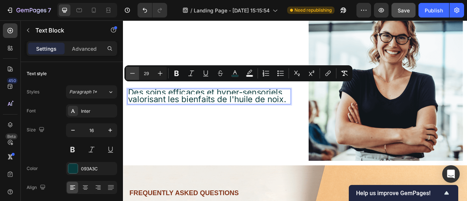
click at [133, 74] on icon "Editor contextual toolbar" at bounding box center [132, 73] width 7 height 7
type input "28"
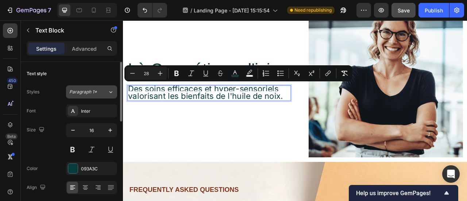
click at [96, 96] on button "Paragraph 1*" at bounding box center [91, 91] width 51 height 13
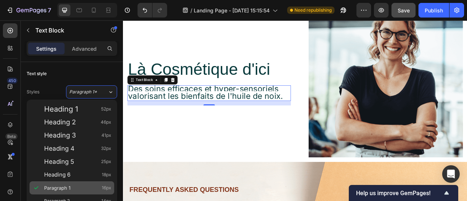
click at [78, 183] on div "Paragraph 1 16px" at bounding box center [72, 187] width 85 height 13
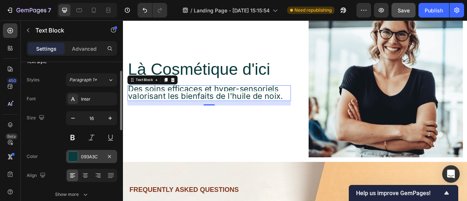
scroll to position [17, 0]
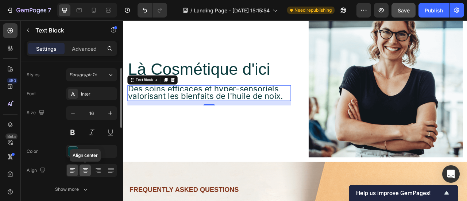
click at [87, 169] on icon at bounding box center [85, 170] width 7 height 7
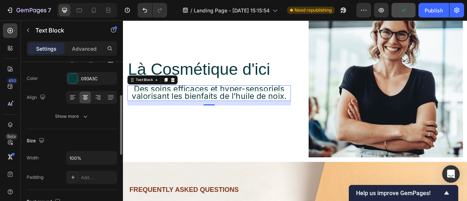
scroll to position [90, 0]
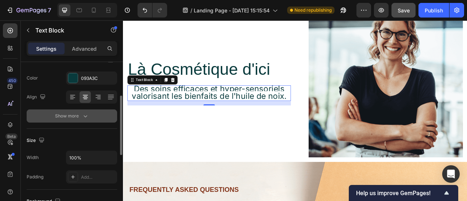
click at [97, 113] on button "Show more" at bounding box center [72, 115] width 90 height 13
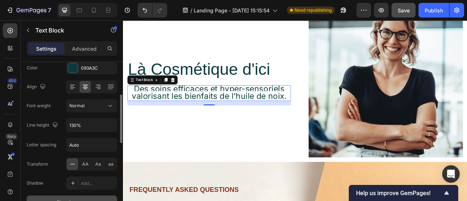
scroll to position [104, 0]
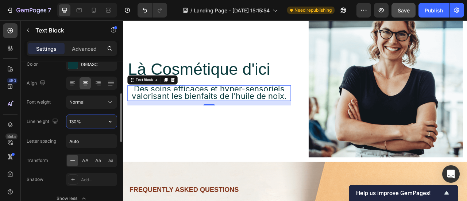
click at [79, 123] on input "130%" at bounding box center [91, 121] width 50 height 13
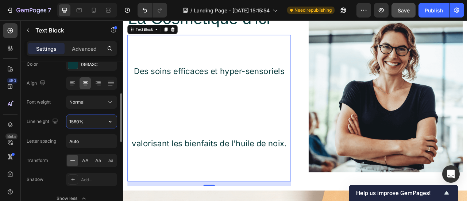
scroll to position [1461, 0]
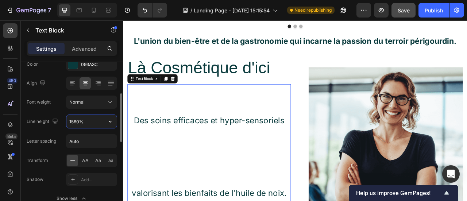
click at [76, 121] on input "1560%" at bounding box center [91, 121] width 50 height 13
click at [74, 121] on input "1560%" at bounding box center [91, 121] width 50 height 13
type input "160%"
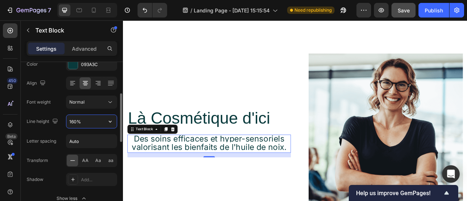
scroll to position [1523, 0]
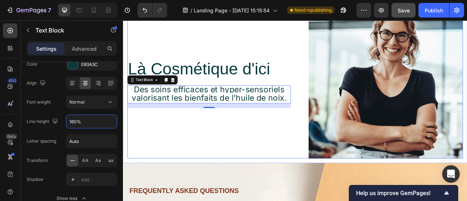
click at [295, 151] on div "Là Cosmétique d'ici Heading Des soins efficaces et hyper-sensoriels valorisant …" at bounding box center [232, 98] width 208 height 196
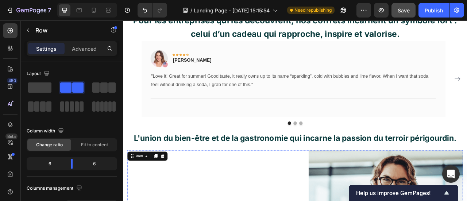
scroll to position [1266, 0]
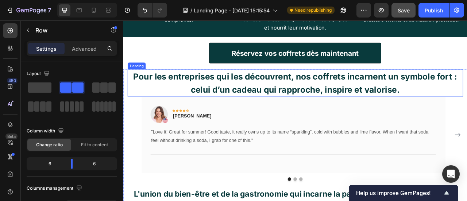
click at [305, 113] on strong "Pour les entreprises qui les découvrent, nos coffrets incarnent un symbole fort…" at bounding box center [342, 100] width 412 height 30
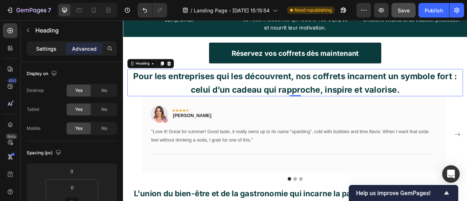
click at [55, 48] on p "Settings" at bounding box center [46, 49] width 20 height 8
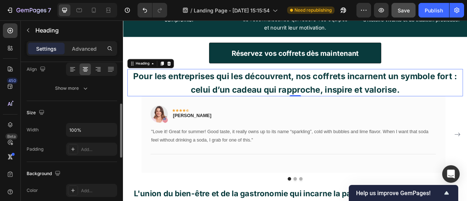
scroll to position [120, 0]
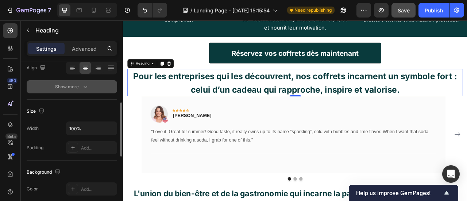
click at [84, 89] on icon "button" at bounding box center [85, 86] width 7 height 7
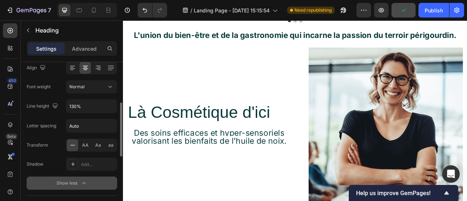
scroll to position [1469, 0]
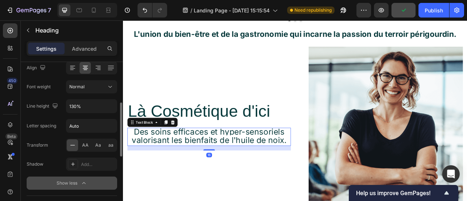
click at [214, 168] on span "Des soins efficaces et hyper-sensoriels valorisant les bienfaits de l'huile de …" at bounding box center [232, 167] width 197 height 23
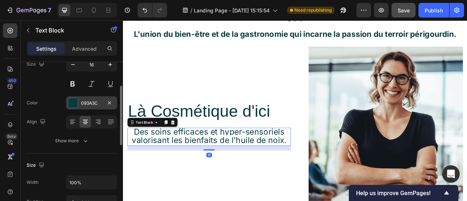
scroll to position [66, 0]
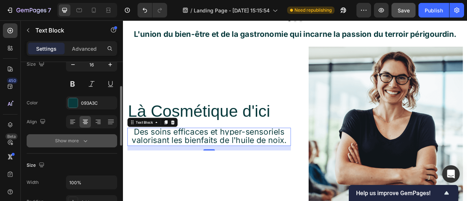
click at [75, 136] on button "Show more" at bounding box center [72, 140] width 90 height 13
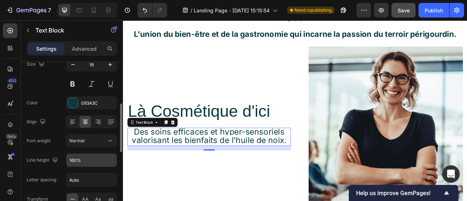
scroll to position [92, 0]
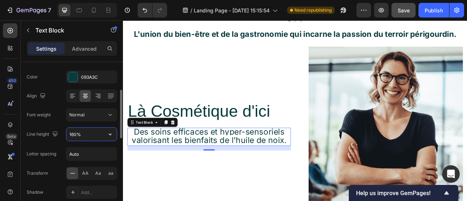
click at [74, 135] on input "160%" at bounding box center [91, 134] width 50 height 13
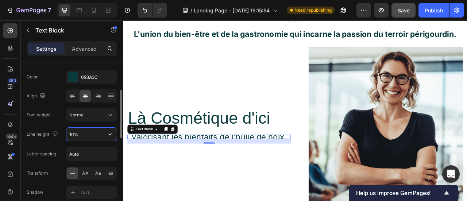
type input "160%"
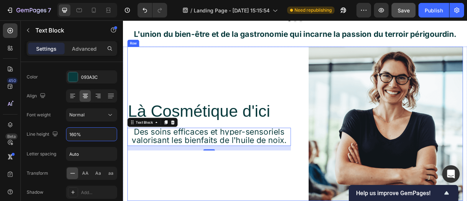
click at [219, 151] on div "Là Cosmétique d'ici Heading Des soins efficaces et hyper-sensoriels valorisant …" at bounding box center [232, 152] width 208 height 196
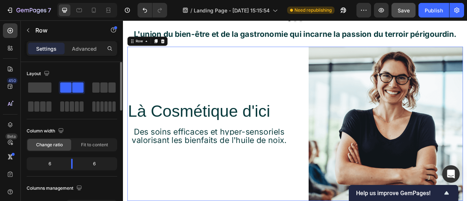
scroll to position [1501, 0]
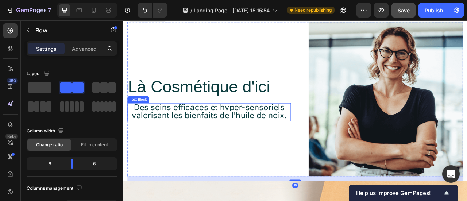
click at [277, 131] on span "Des soins efficaces et hyper-sensoriels valorisant les bienfaits de l'huile de …" at bounding box center [232, 135] width 197 height 23
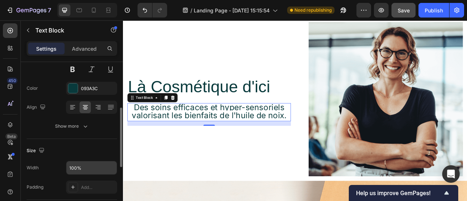
scroll to position [103, 0]
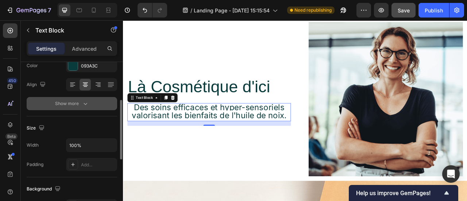
click at [86, 104] on icon "button" at bounding box center [85, 103] width 7 height 7
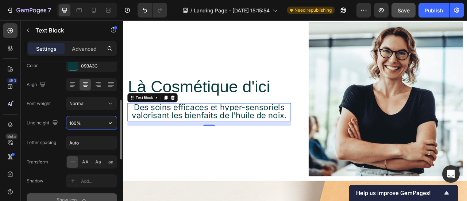
click at [75, 124] on input "160%" at bounding box center [91, 122] width 50 height 13
click at [72, 124] on input "160%" at bounding box center [91, 122] width 50 height 13
click at [74, 123] on input "160%" at bounding box center [91, 122] width 50 height 13
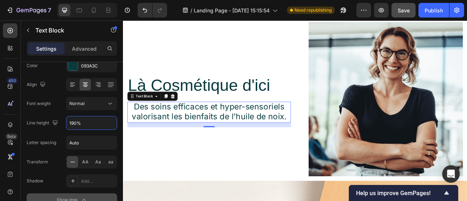
type input "190%"
click at [233, 138] on span "Des soins efficaces et hyper-sensoriels valorisant les bienfaits de l'huile de …" at bounding box center [232, 136] width 197 height 25
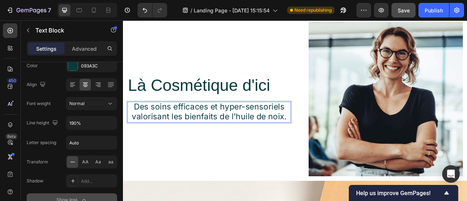
click at [298, 161] on div "Là Cosmétique d'ici Heading Des soins efficaces et hyper-sensoriels valorisant …" at bounding box center [232, 120] width 208 height 196
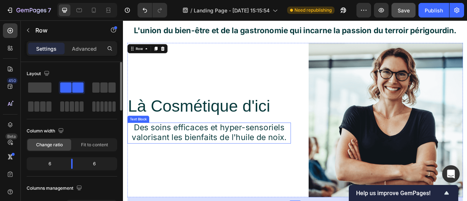
scroll to position [1473, 0]
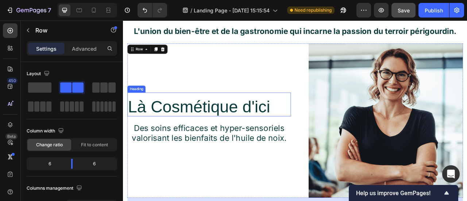
click at [248, 122] on h2 "Là Cosmétique d'ici" at bounding box center [232, 130] width 208 height 24
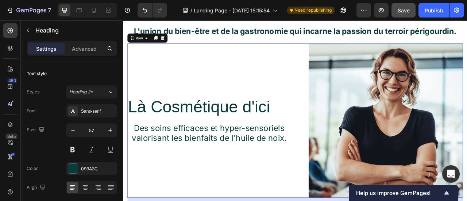
click at [263, 96] on div "Là Cosmétique d'ici Heading Des soins efficaces et hyper-sensoriels valorisant …" at bounding box center [232, 148] width 208 height 196
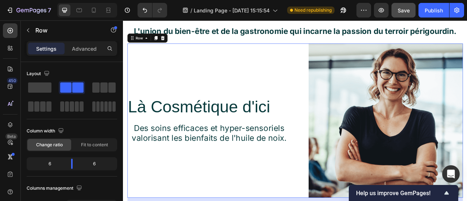
click at [246, 123] on h2 "Là Cosmétique d'ici" at bounding box center [232, 130] width 208 height 24
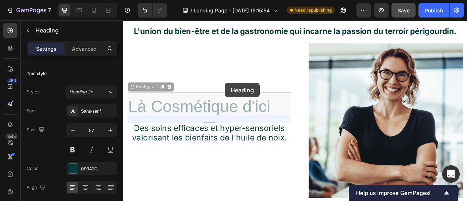
scroll to position [1454, 0]
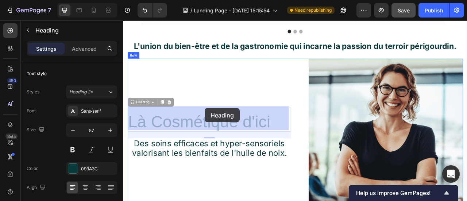
drag, startPoint x: 246, startPoint y: 123, endPoint x: 227, endPoint y: 135, distance: 22.3
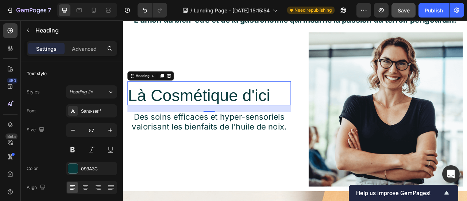
scroll to position [1488, 0]
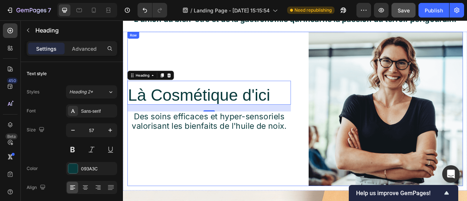
click at [236, 89] on div "Là Cosmétique d'ici Heading 24 Des soins efficaces et hyper-sensoriels valorisa…" at bounding box center [232, 133] width 208 height 196
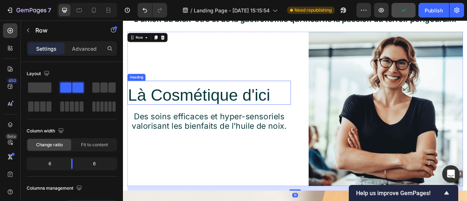
click at [259, 124] on p "Là Cosmétique d'ici" at bounding box center [232, 115] width 206 height 23
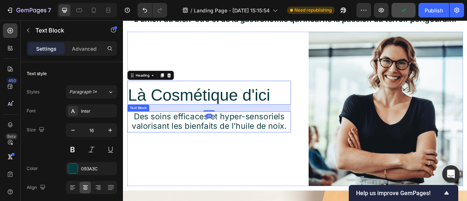
click at [279, 158] on span "Des soins efficaces et hyper-sensoriels valorisant les bienfaits de l'huile de …" at bounding box center [232, 148] width 197 height 25
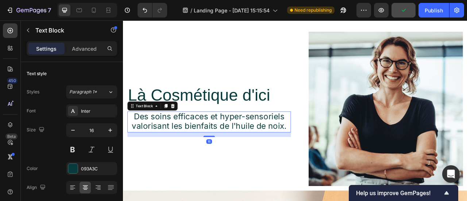
scroll to position [1525, 0]
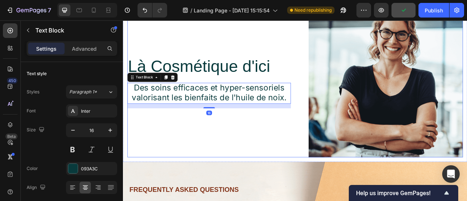
click at [341, 151] on div "Là Cosmétique d'ici Heading Des soins efficaces et hyper-sensoriels valorisant …" at bounding box center [341, 96] width 427 height 196
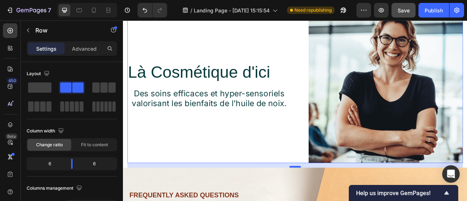
scroll to position [1515, 0]
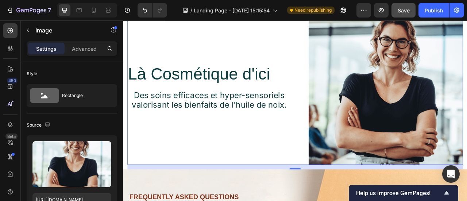
click at [347, 170] on div "Image" at bounding box center [451, 106] width 208 height 196
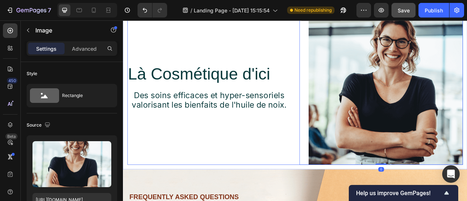
click at [269, 179] on div "Là Cosmétique d'ici Heading Des soins efficaces et hyper-sensoriels valorisant …" at bounding box center [232, 106] width 208 height 196
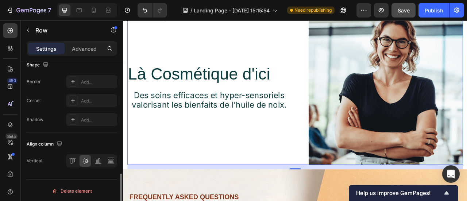
scroll to position [363, 0]
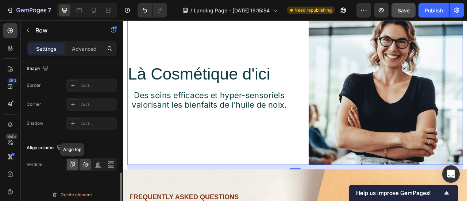
click at [74, 162] on icon at bounding box center [74, 164] width 2 height 4
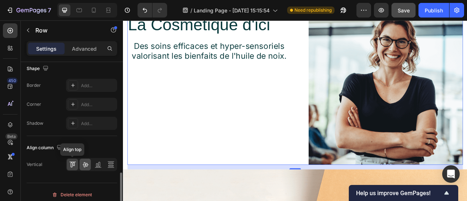
scroll to position [1455, 0]
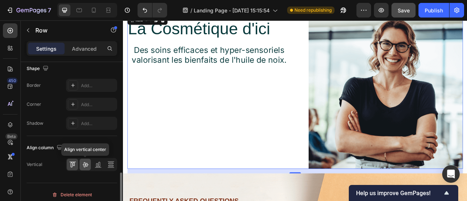
click at [88, 164] on icon at bounding box center [85, 164] width 7 height 7
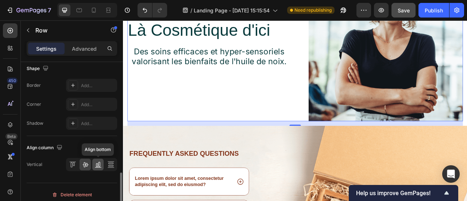
click at [100, 162] on icon at bounding box center [99, 164] width 2 height 5
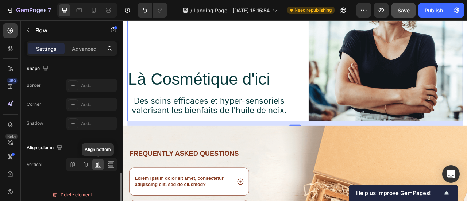
scroll to position [1632, 0]
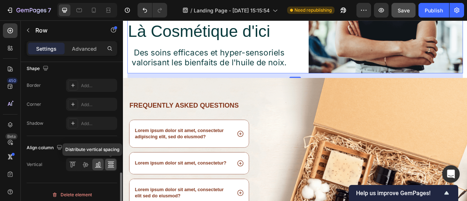
click at [113, 163] on icon at bounding box center [110, 164] width 7 height 7
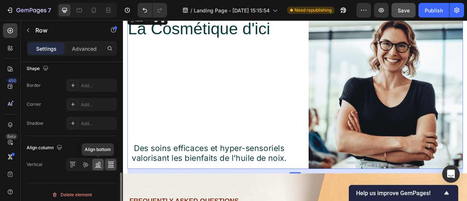
click at [97, 164] on icon at bounding box center [97, 165] width 2 height 4
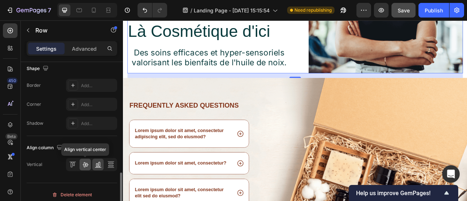
click at [83, 165] on icon at bounding box center [85, 164] width 7 height 7
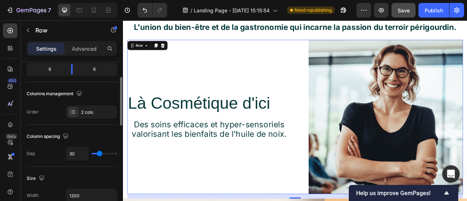
scroll to position [84, 0]
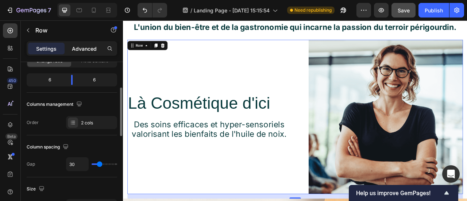
click at [86, 45] on p "Advanced" at bounding box center [84, 49] width 25 height 8
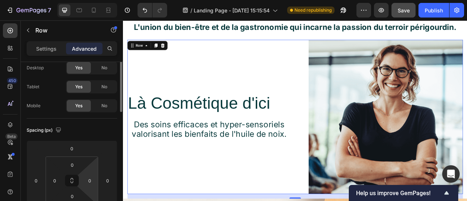
scroll to position [0, 0]
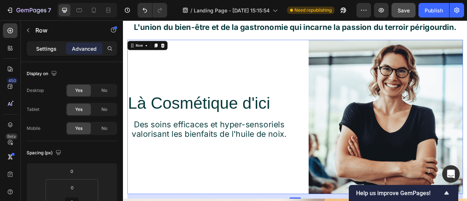
click at [58, 49] on div "Settings" at bounding box center [46, 49] width 36 height 12
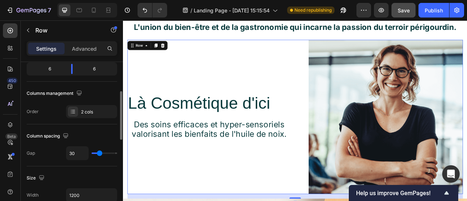
scroll to position [95, 0]
click at [88, 110] on div "2 cols" at bounding box center [98, 111] width 34 height 7
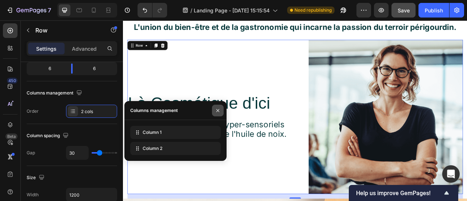
click at [221, 108] on button "button" at bounding box center [218, 111] width 12 height 12
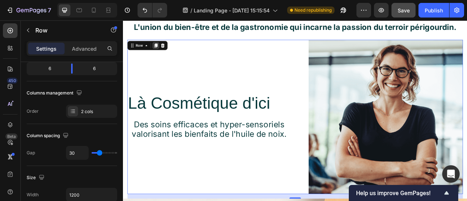
click at [165, 54] on icon at bounding box center [165, 52] width 6 height 6
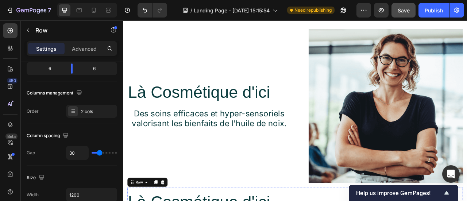
scroll to position [1676, 0]
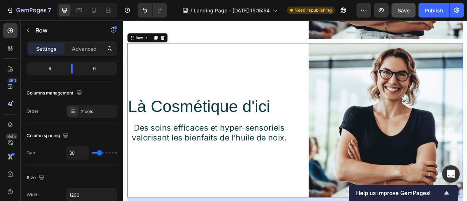
click at [206, 93] on div "Là Cosmétique d'ici Heading Des soins efficaces et hyper-sensoriels valorisant …" at bounding box center [232, 147] width 208 height 196
click at [96, 112] on div "2 cols" at bounding box center [98, 111] width 34 height 7
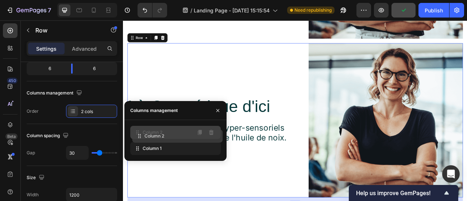
drag, startPoint x: 155, startPoint y: 145, endPoint x: 157, endPoint y: 133, distance: 12.6
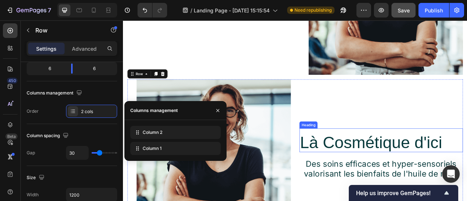
scroll to position [1655, 0]
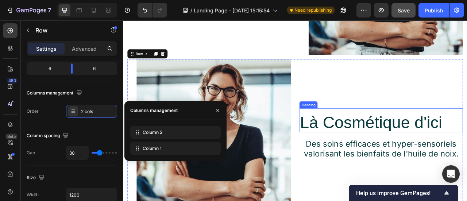
click at [444, 142] on h2 "Là Cosmétique d'ici" at bounding box center [451, 150] width 208 height 24
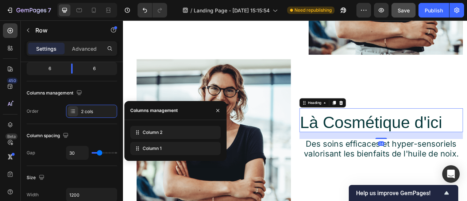
click at [444, 142] on h2 "Là Cosmétique d'ici" at bounding box center [451, 150] width 208 height 24
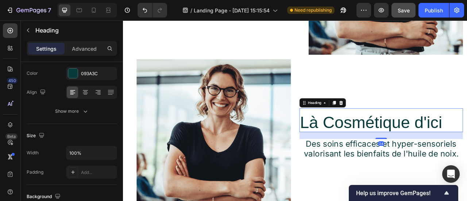
scroll to position [0, 0]
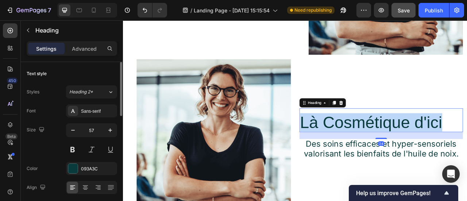
click at [444, 142] on p "Là Cosmétique d'ici" at bounding box center [451, 150] width 206 height 23
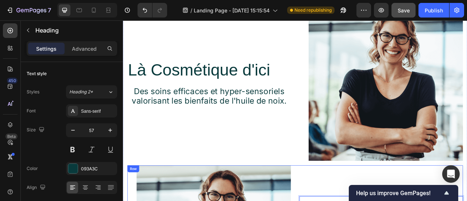
scroll to position [1515, 0]
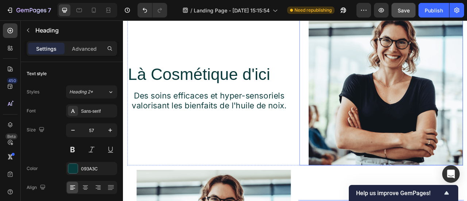
click at [430, 117] on img at bounding box center [457, 106] width 196 height 196
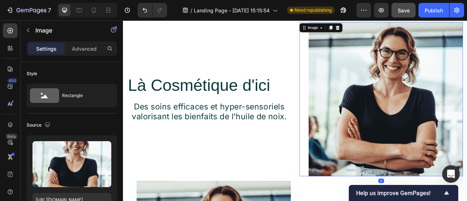
scroll to position [1490, 0]
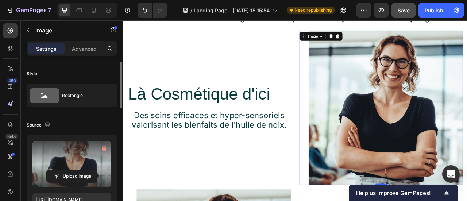
click at [89, 152] on label at bounding box center [71, 164] width 79 height 46
click at [89, 170] on input "file" at bounding box center [72, 176] width 50 height 12
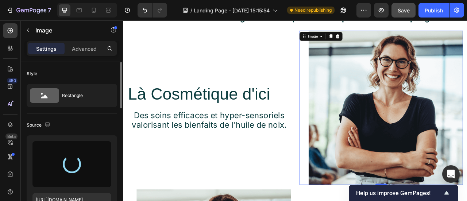
type input "[URL][DOMAIN_NAME]"
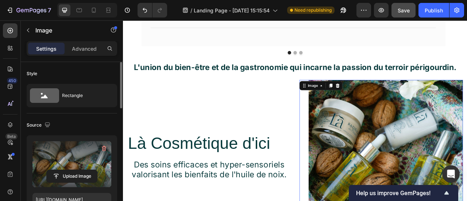
scroll to position [1428, 0]
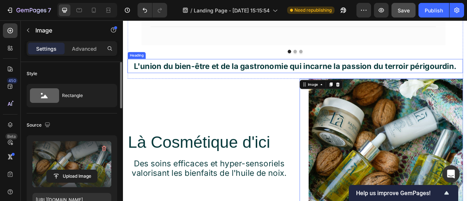
click at [355, 78] on strong "L'union du bien-être et de la gastronomie qui incarne la passion du terroir pér…" at bounding box center [341, 79] width 411 height 12
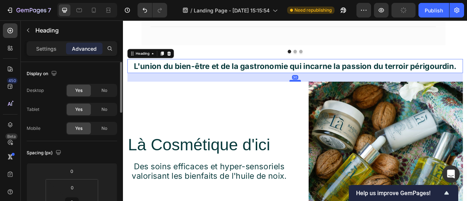
drag, startPoint x: 338, startPoint y: 93, endPoint x: 340, endPoint y: 97, distance: 4.1
click at [340, 97] on div at bounding box center [342, 97] width 15 height 2
type input "30"
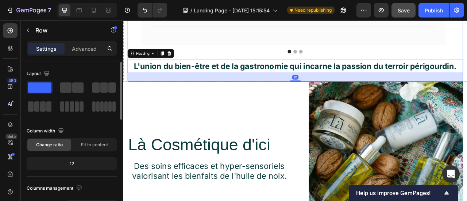
click at [337, 65] on div "Image Icon Icon Icon Icon Icon Row [PERSON_NAME] Text block Row "Love it! Great…" at bounding box center [341, 12] width 427 height 115
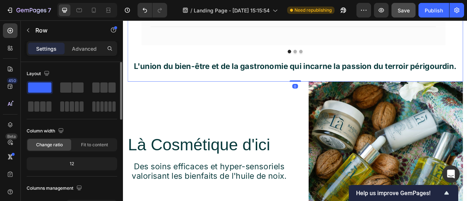
click at [342, 70] on h2 "L'union du bien-être et de la gastronomie qui incarne la passion du terroir pér…" at bounding box center [341, 78] width 427 height 18
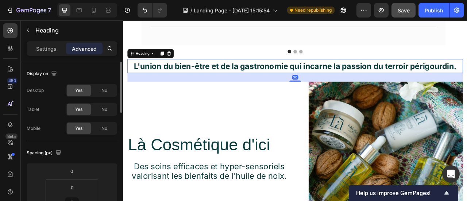
click at [340, 70] on h2 "L'union du bien-être et de la gastronomie qui incarne la passion du terroir pér…" at bounding box center [341, 78] width 427 height 18
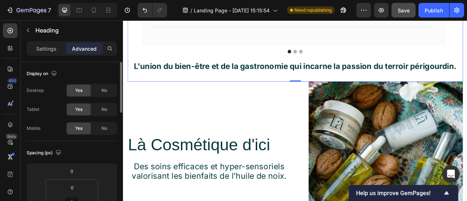
click at [332, 66] on div "Image Icon Icon Icon Icon Icon Row [PERSON_NAME] Text block Row "Love it! Great…" at bounding box center [341, 12] width 427 height 115
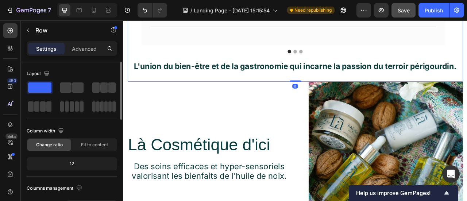
click at [340, 61] on button "Dot" at bounding box center [342, 60] width 4 height 4
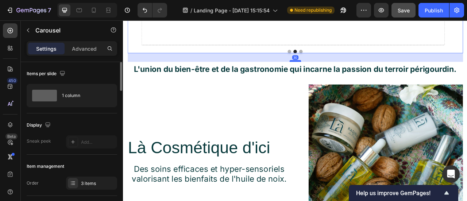
drag, startPoint x: 344, startPoint y: 69, endPoint x: 345, endPoint y: 72, distance: 3.7
click at [345, 72] on div at bounding box center [342, 72] width 15 height 2
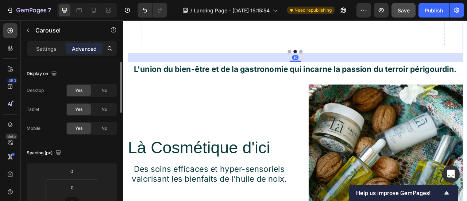
click at [379, 88] on p "⁠⁠⁠⁠⁠⁠⁠ L'union du bien-être et de la gastronomie qui incarne la passion du ter…" at bounding box center [341, 82] width 427 height 18
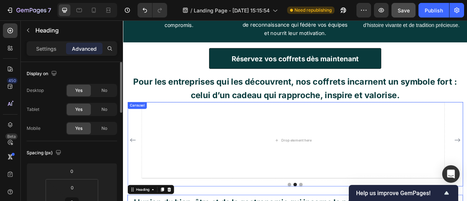
scroll to position [1258, 0]
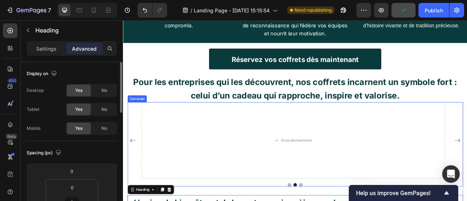
click at [138, 174] on icon "Carousel Back Arrow" at bounding box center [135, 173] width 8 height 8
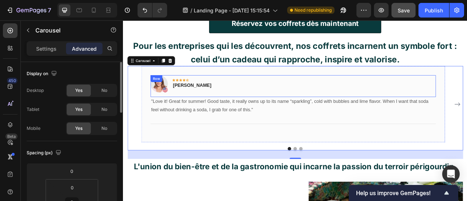
scroll to position [1307, 0]
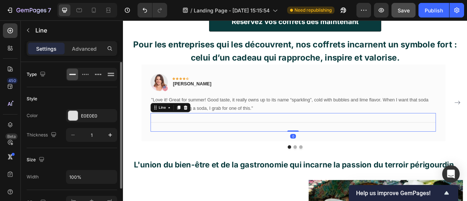
click at [378, 155] on div "Title Line 0" at bounding box center [339, 150] width 363 height 24
click at [202, 132] on icon at bounding box center [202, 130] width 5 height 5
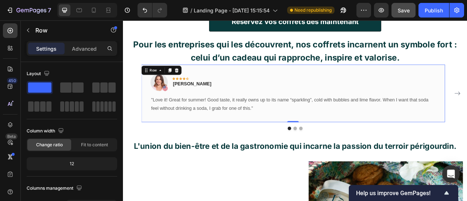
click at [391, 150] on div "Image Icon Icon Icon Icon Icon Row [PERSON_NAME] Text block Row "Love it! Great…" at bounding box center [339, 113] width 386 height 74
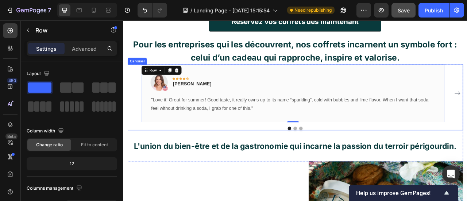
click at [395, 154] on div "Image Icon Icon Icon Icon Icon Row [PERSON_NAME] Text block Row "Love it! Great…" at bounding box center [341, 118] width 427 height 84
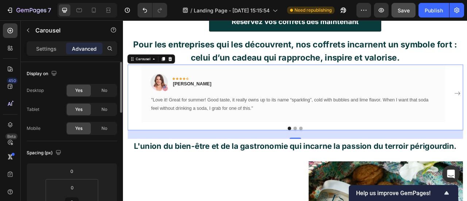
scroll to position [16, 0]
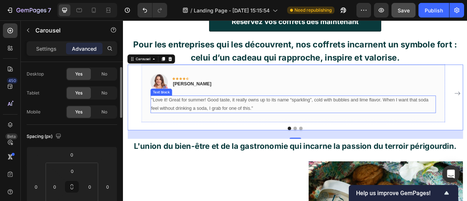
click at [215, 128] on p ""Love it! Great for summer! Good taste, it really owns up to its name “sparklin…" at bounding box center [338, 126] width 361 height 21
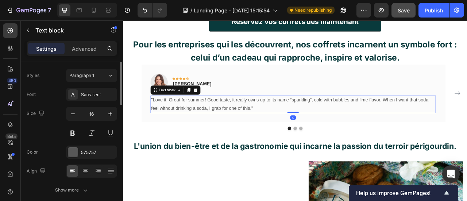
scroll to position [0, 0]
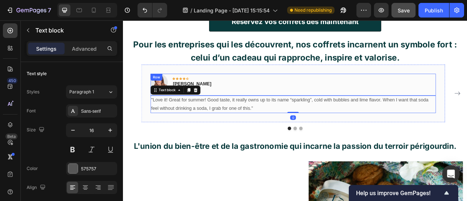
click at [267, 107] on div "Image Icon Icon Icon Icon Icon Row [PERSON_NAME] Text block Row" at bounding box center [339, 102] width 363 height 28
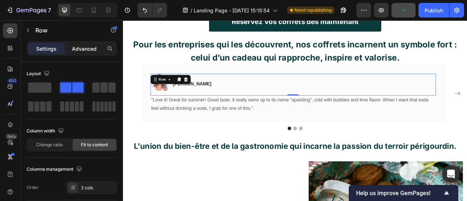
click at [87, 54] on div "Advanced" at bounding box center [84, 49] width 36 height 12
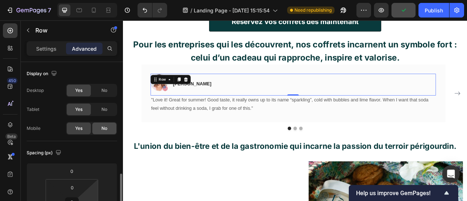
scroll to position [86, 0]
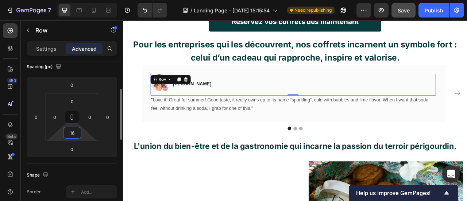
click at [76, 132] on input "16" at bounding box center [72, 132] width 15 height 11
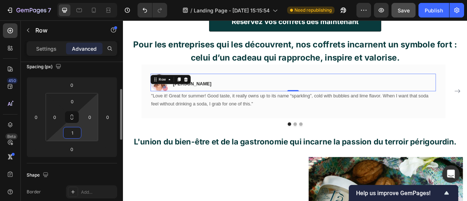
type input "10"
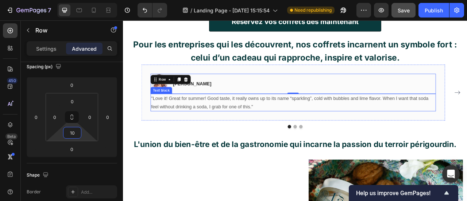
click at [223, 127] on p ""Love it! Great for summer! Good taste, it really owns up to its name “sparklin…" at bounding box center [338, 124] width 361 height 21
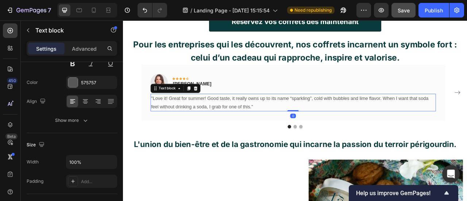
scroll to position [0, 0]
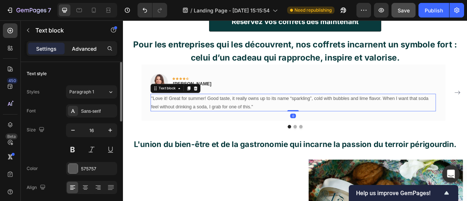
click at [82, 51] on p "Advanced" at bounding box center [84, 49] width 25 height 8
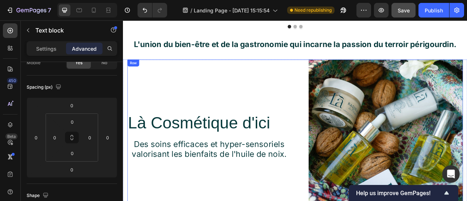
scroll to position [1431, 0]
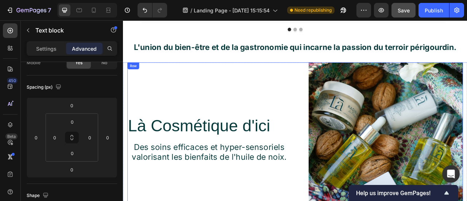
click at [296, 104] on div "Là Cosmétique d'ici Heading Des soins efficaces et hyper-sensoriels valorisant …" at bounding box center [232, 172] width 208 height 196
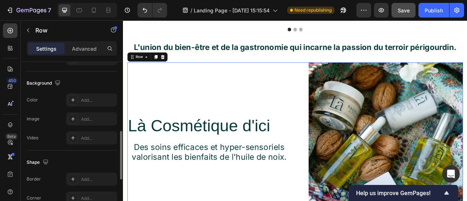
scroll to position [259, 0]
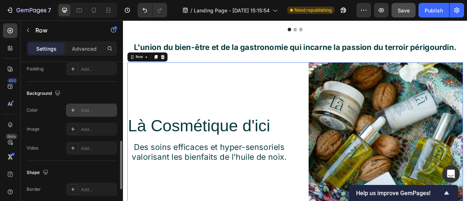
click at [74, 111] on icon at bounding box center [73, 110] width 6 height 6
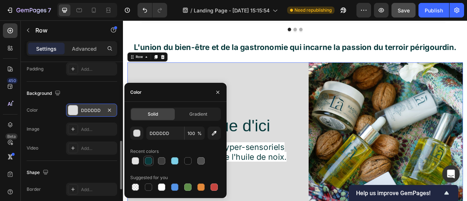
click at [152, 158] on div at bounding box center [148, 160] width 9 height 9
type input "093A3C"
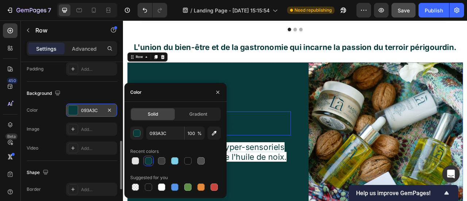
click at [316, 158] on h2 "Là Cosmétique d'ici" at bounding box center [232, 154] width 208 height 24
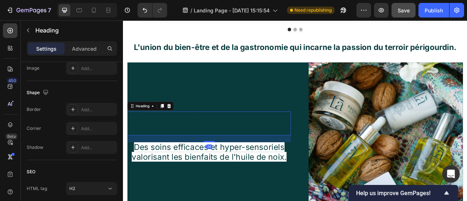
scroll to position [0, 0]
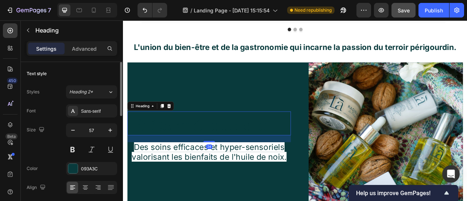
click at [254, 152] on h2 "Là Cosmétique d'ici" at bounding box center [232, 154] width 208 height 24
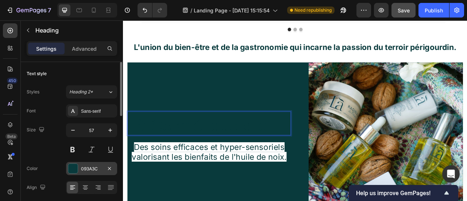
click at [76, 165] on div at bounding box center [72, 168] width 9 height 9
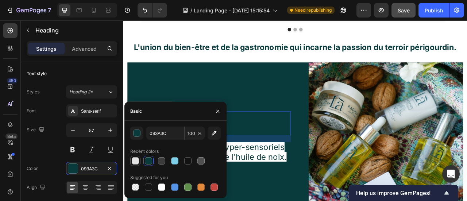
click at [137, 161] on div at bounding box center [135, 160] width 7 height 7
type input "E2E2E2"
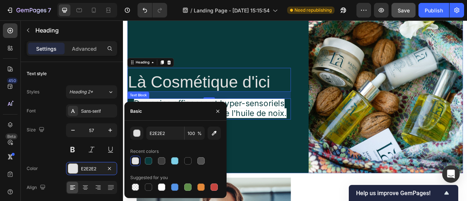
scroll to position [1487, 0]
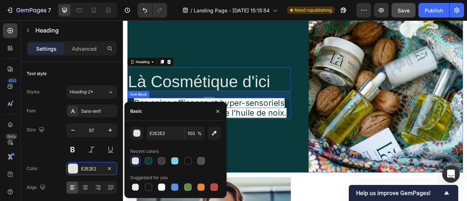
click at [302, 140] on span "Des soins efficaces et hyper-sensoriels valorisant les bienfaits de l'huile de …" at bounding box center [232, 131] width 197 height 25
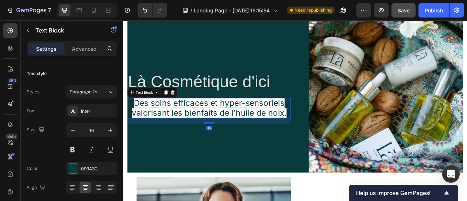
click at [217, 134] on span "Des soins efficaces et hyper-sensoriels valorisant les bienfaits de l'huile de …" at bounding box center [232, 131] width 197 height 25
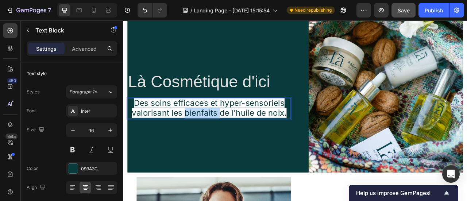
click at [217, 134] on span "Des soins efficaces et hyper-sensoriels valorisant les bienfaits de l'huile de …" at bounding box center [232, 131] width 197 height 25
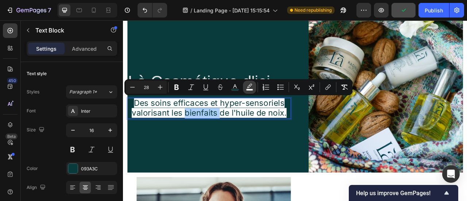
click at [252, 87] on icon "Editor contextual toolbar" at bounding box center [249, 87] width 7 height 7
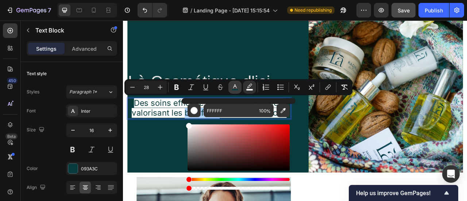
click at [232, 85] on icon "Editor contextual toolbar" at bounding box center [234, 87] width 7 height 7
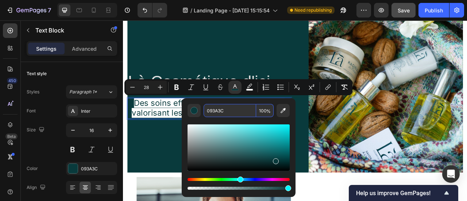
click at [221, 114] on input "093A3C" at bounding box center [230, 110] width 53 height 13
click at [249, 86] on icon "Editor contextual toolbar" at bounding box center [249, 87] width 7 height 7
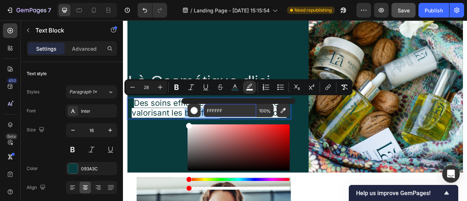
click at [228, 104] on input "FFFFFF" at bounding box center [230, 110] width 53 height 13
paste input "093A3C"
type input "093A3C"
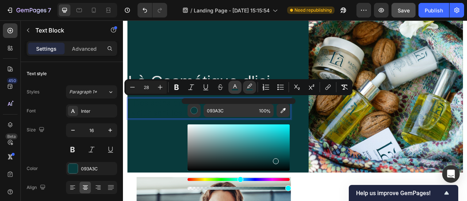
click at [237, 88] on icon "Editor contextual toolbar" at bounding box center [234, 87] width 7 height 7
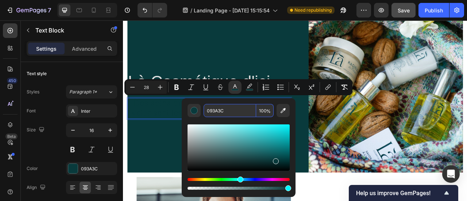
click at [225, 106] on input "093A3C" at bounding box center [230, 110] width 53 height 13
type input "FFFFFF"
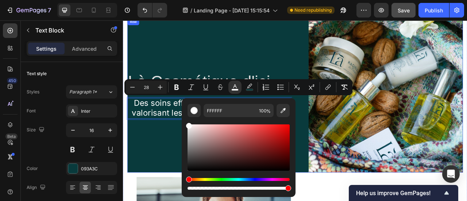
click at [273, 74] on div "Là Cosmétique d'ici Heading Des soins efficaces et hyper-sensoriels valorisant …" at bounding box center [232, 116] width 208 height 196
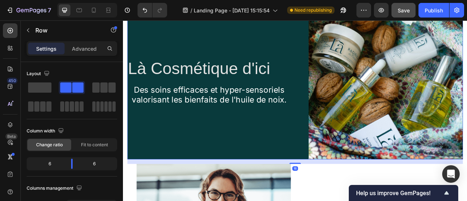
scroll to position [1466, 0]
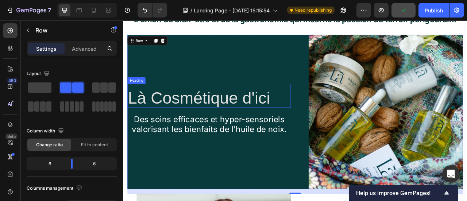
click at [265, 146] on span "Des soins efficaces et hyper-sensoriels valorisant les bienfaits de l'huile de …" at bounding box center [232, 152] width 197 height 25
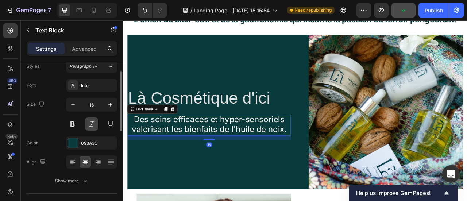
scroll to position [26, 0]
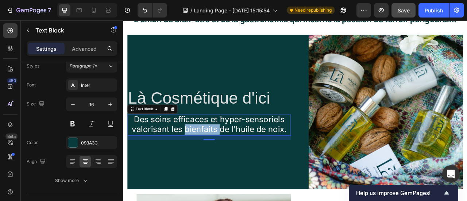
click at [236, 155] on span "Des soins efficaces et hyper-sensoriels valorisant les bienfaits de l'huile de …" at bounding box center [232, 152] width 197 height 25
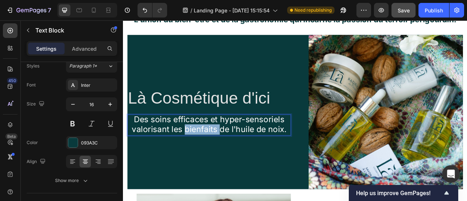
click at [236, 155] on span "Des soins efficaces et hyper-sensoriels valorisant les bienfaits de l'huile de …" at bounding box center [232, 152] width 197 height 25
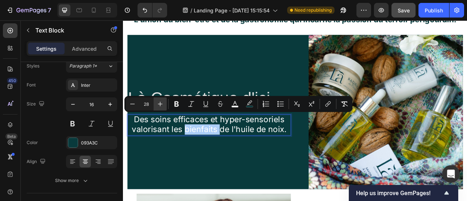
click at [161, 105] on icon "Editor contextual toolbar" at bounding box center [159, 103] width 7 height 7
type input "30"
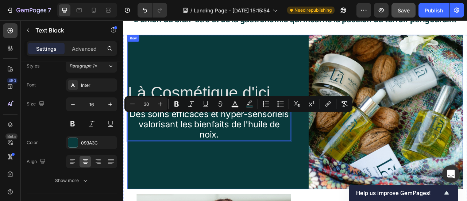
click at [321, 194] on div "Là Cosmétique d'ici Heading Des soins efficaces et hyper-sensoriels valorisant …" at bounding box center [232, 137] width 208 height 196
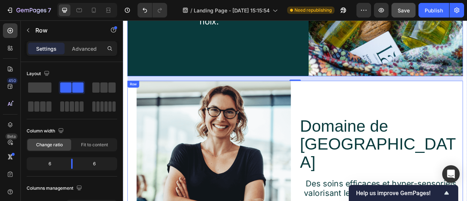
scroll to position [1665, 0]
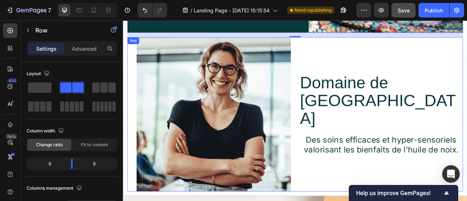
click at [378, 81] on div "Domaine de Vielcroze Heading Des soins efficaces et hyper-sensoriels valorisant…" at bounding box center [451, 140] width 208 height 196
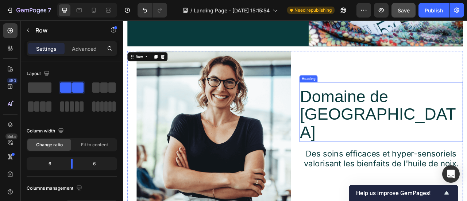
scroll to position [1652, 0]
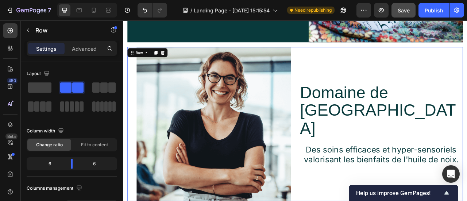
click at [440, 76] on div "Domaine de Vielcroze Heading Des soins efficaces et hyper-sensoriels valorisant…" at bounding box center [451, 152] width 208 height 196
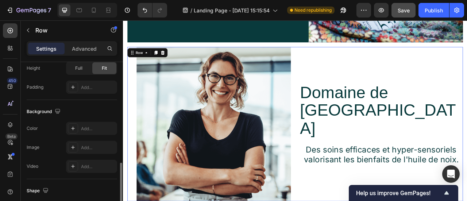
scroll to position [262, 0]
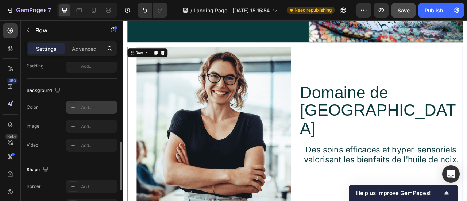
click at [79, 102] on div "Add..." at bounding box center [91, 107] width 51 height 13
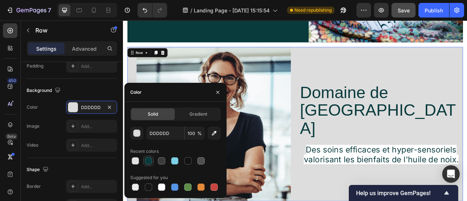
click at [153, 160] on div at bounding box center [148, 161] width 10 height 10
type input "093A3C"
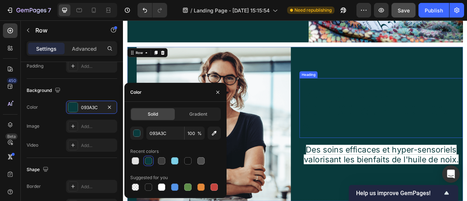
click at [455, 113] on div "Domaine de Vielcroze Heading" at bounding box center [451, 132] width 208 height 76
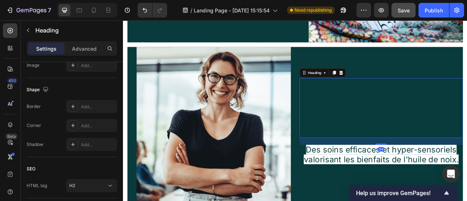
scroll to position [0, 0]
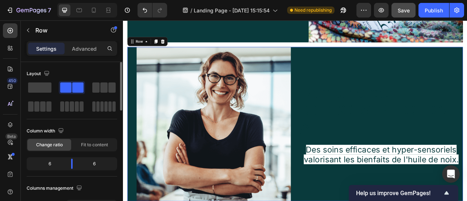
click at [442, 105] on div "Domaine de Vielcroze Heading Des soins efficaces et hyper-sensoriels valorisant…" at bounding box center [451, 152] width 208 height 196
click at [422, 93] on div "Domaine de Vielcroze Heading Des soins efficaces et hyper-sensoriels valorisant…" at bounding box center [451, 152] width 208 height 196
click at [442, 143] on div "Domaine de Vielcroze Heading Des soins efficaces et hyper-sensoriels valorisant…" at bounding box center [451, 152] width 208 height 196
click at [424, 66] on div "Domaine de Vielcroze Heading Des soins efficaces et hyper-sensoriels valorisant…" at bounding box center [451, 152] width 208 height 196
click at [419, 101] on div "Domaine de Vielcroze Heading Des soins efficaces et hyper-sensoriels valorisant…" at bounding box center [451, 152] width 208 height 196
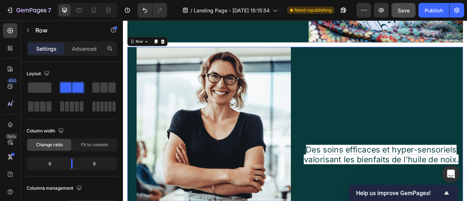
click at [362, 96] on div "Domaine de Vielcroze Heading Des soins efficaces et hyper-sensoriels valorisant…" at bounding box center [451, 152] width 208 height 196
click at [455, 139] on h2 "Domaine de [GEOGRAPHIC_DATA]" at bounding box center [451, 135] width 208 height 70
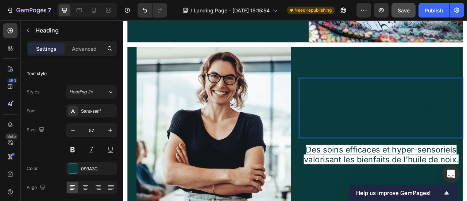
click at [386, 122] on h2 "Domaine de [GEOGRAPHIC_DATA]" at bounding box center [451, 135] width 208 height 70
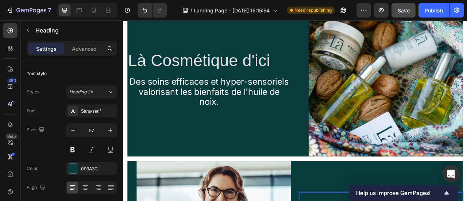
scroll to position [1648, 0]
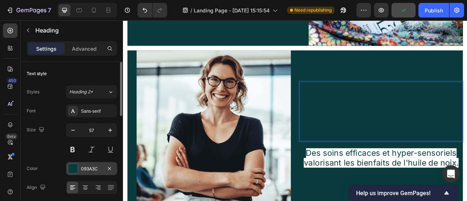
click at [93, 166] on div "093A3C" at bounding box center [91, 169] width 21 height 7
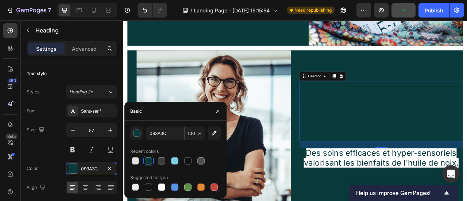
click at [129, 162] on div "093A3C 100 % Recent colors Suggested for you" at bounding box center [175, 160] width 102 height 66
click at [132, 162] on div at bounding box center [135, 160] width 7 height 7
type input "E2E2E2"
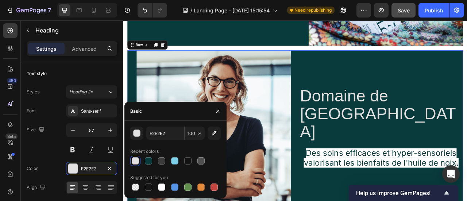
click at [467, 77] on div "Domaine de Vielcroze Heading Des soins efficaces et hyper-sensoriels valorisant…" at bounding box center [451, 156] width 208 height 196
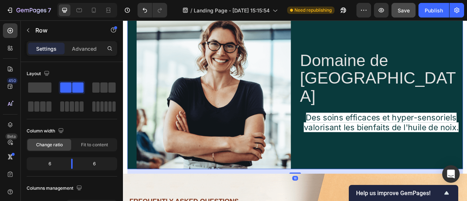
scroll to position [1694, 0]
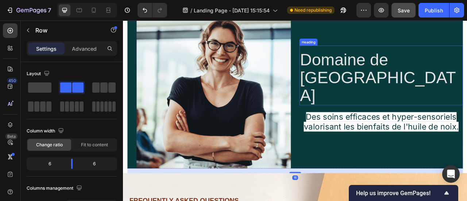
click at [441, 86] on p "Domaine de [GEOGRAPHIC_DATA]" at bounding box center [451, 93] width 206 height 69
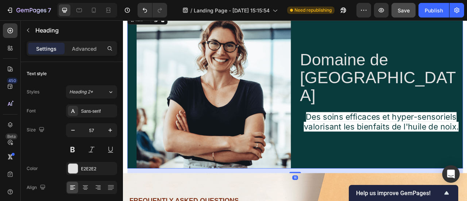
click at [438, 65] on div "Domaine de Vielcroze Heading Des soins efficaces et hyper-sensoriels valorisant…" at bounding box center [451, 110] width 208 height 196
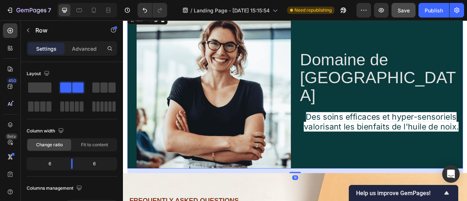
click at [438, 77] on p "Domaine de [GEOGRAPHIC_DATA]" at bounding box center [451, 93] width 206 height 69
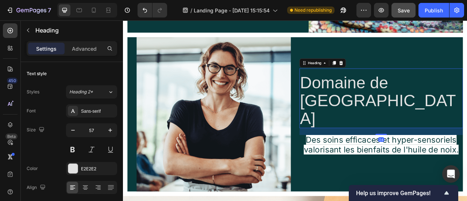
scroll to position [1665, 0]
click at [75, 131] on icon "button" at bounding box center [72, 130] width 7 height 7
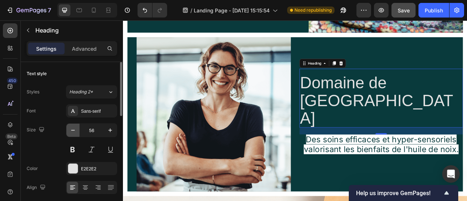
click at [75, 131] on icon "button" at bounding box center [72, 130] width 7 height 7
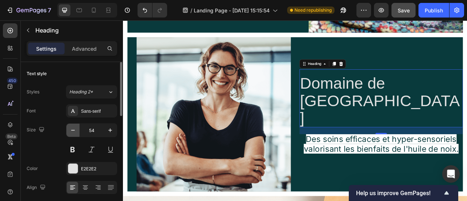
click at [75, 131] on icon "button" at bounding box center [72, 130] width 7 height 7
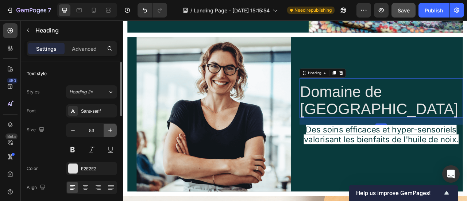
click at [107, 132] on icon "button" at bounding box center [110, 130] width 7 height 7
type input "54"
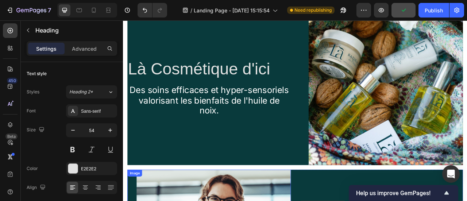
scroll to position [1466, 0]
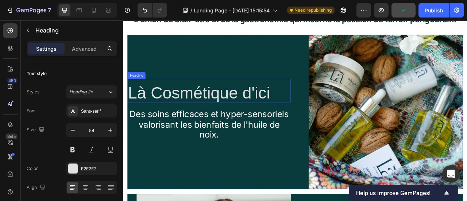
click at [185, 113] on p "Là Cosmétique d'ici" at bounding box center [232, 112] width 206 height 23
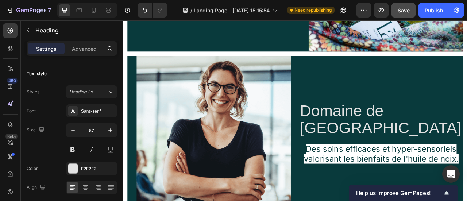
scroll to position [1644, 0]
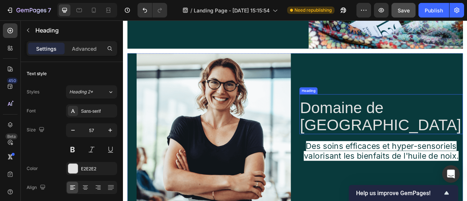
click at [455, 138] on p "Domaine de [GEOGRAPHIC_DATA]" at bounding box center [451, 142] width 206 height 43
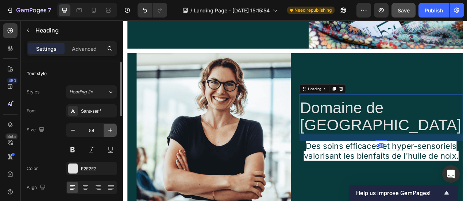
click at [110, 133] on icon "button" at bounding box center [110, 130] width 7 height 7
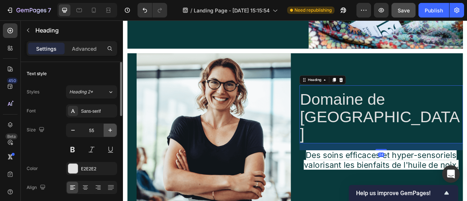
click at [110, 133] on icon "button" at bounding box center [110, 130] width 7 height 7
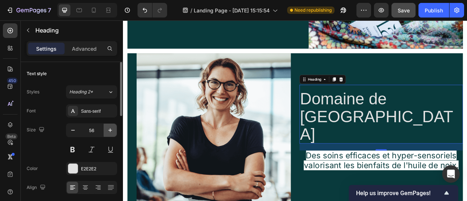
click at [111, 134] on button "button" at bounding box center [110, 130] width 13 height 13
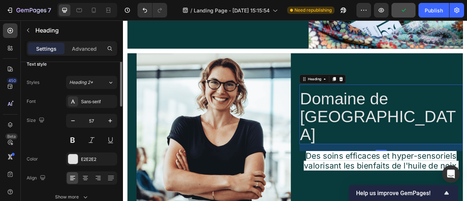
scroll to position [0, 0]
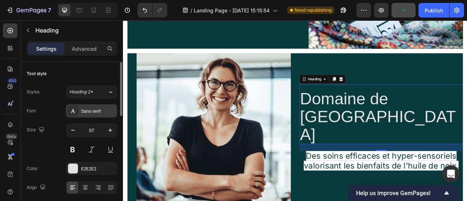
click at [95, 108] on div "Sans-serif" at bounding box center [98, 111] width 34 height 7
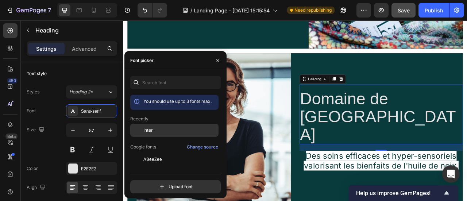
click at [167, 129] on div "Inter" at bounding box center [180, 130] width 74 height 7
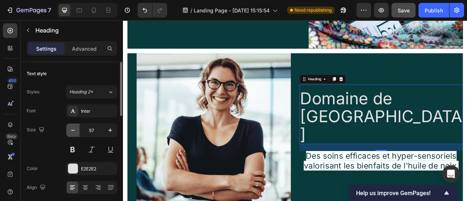
click at [76, 131] on icon "button" at bounding box center [72, 130] width 7 height 7
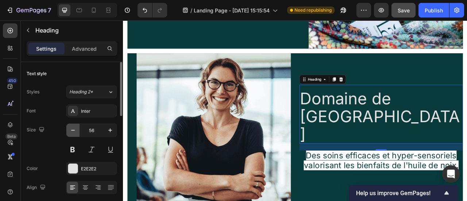
click at [76, 131] on icon "button" at bounding box center [72, 130] width 7 height 7
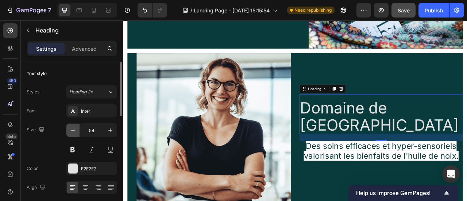
click at [76, 131] on icon "button" at bounding box center [72, 130] width 7 height 7
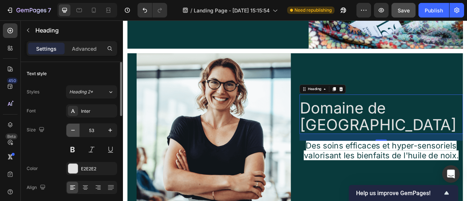
type input "52"
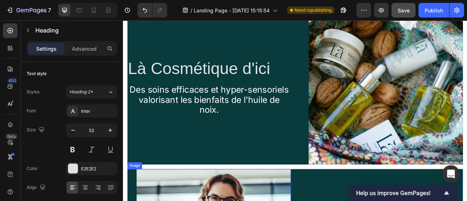
scroll to position [1481, 0]
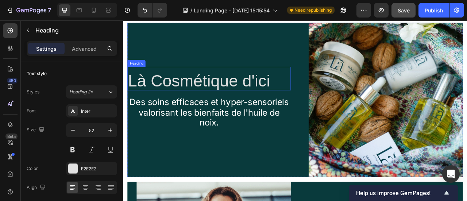
click at [209, 104] on p "Là Cosmétique d'ici" at bounding box center [232, 97] width 206 height 23
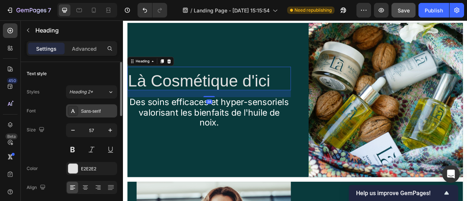
click at [102, 110] on div "Sans-serif" at bounding box center [98, 111] width 34 height 7
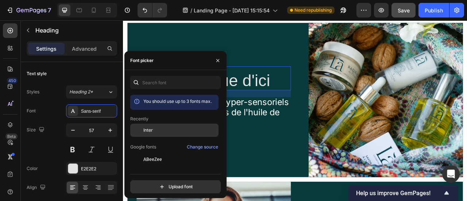
click at [147, 130] on span "Inter" at bounding box center [147, 130] width 9 height 7
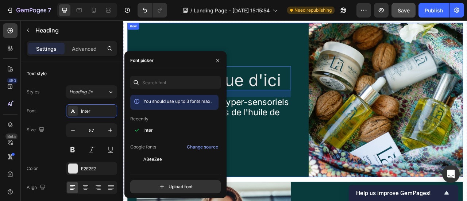
click at [322, 71] on div "Là Cosmétique d'ici Heading 24 Des soins efficaces et hyper-sensoriels valorisa…" at bounding box center [232, 121] width 208 height 196
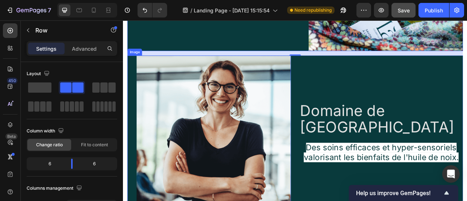
scroll to position [1642, 0]
click at [268, 140] on img at bounding box center [238, 163] width 196 height 196
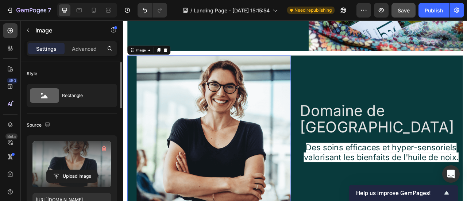
click at [80, 159] on label at bounding box center [71, 164] width 79 height 46
click at [80, 170] on input "file" at bounding box center [72, 176] width 50 height 12
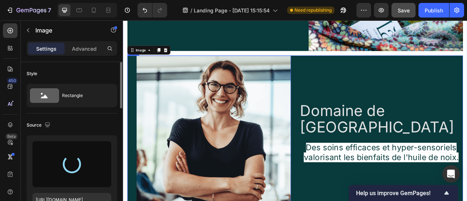
type input "[URL][DOMAIN_NAME]"
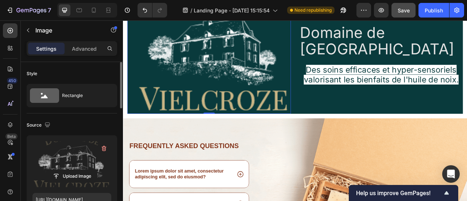
scroll to position [1717, 0]
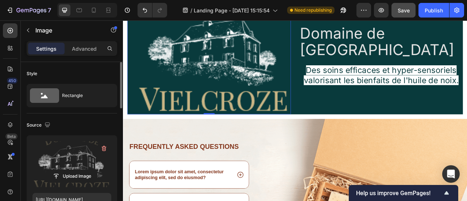
click at [81, 157] on label at bounding box center [71, 164] width 79 height 46
click at [81, 170] on input "file" at bounding box center [72, 176] width 50 height 12
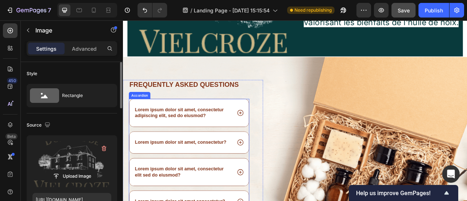
scroll to position [1785, 0]
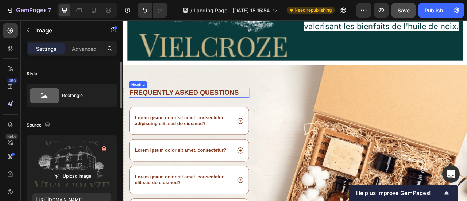
click at [218, 106] on h2 "Frequently asked questions" at bounding box center [206, 112] width 153 height 12
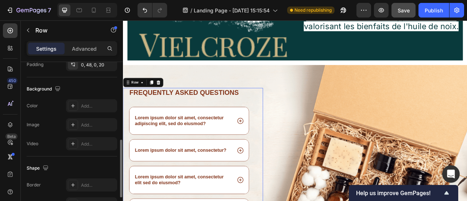
scroll to position [221, 0]
click at [81, 104] on div "Add..." at bounding box center [98, 107] width 34 height 7
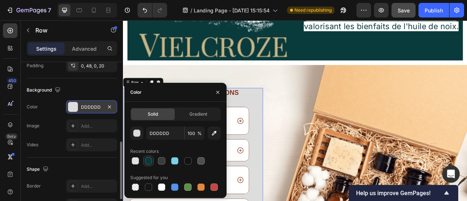
click at [150, 160] on div at bounding box center [148, 160] width 7 height 7
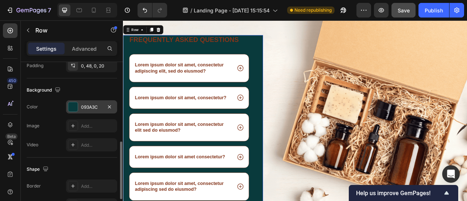
scroll to position [1832, 0]
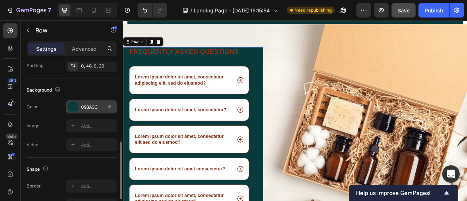
click at [95, 105] on div "093A3C" at bounding box center [91, 107] width 21 height 7
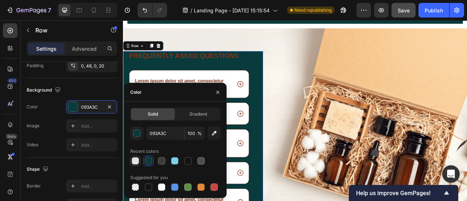
click at [138, 160] on div at bounding box center [135, 160] width 7 height 7
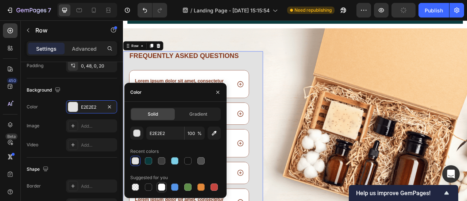
click at [165, 187] on div at bounding box center [161, 186] width 7 height 7
type input "FFFFFF"
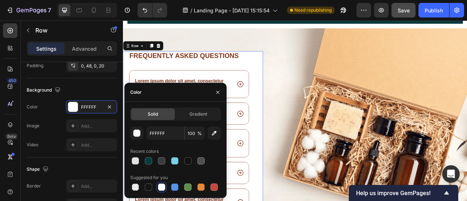
click at [238, 63] on h2 "Frequently asked questions" at bounding box center [206, 65] width 153 height 12
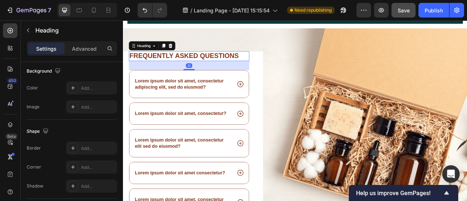
scroll to position [0, 0]
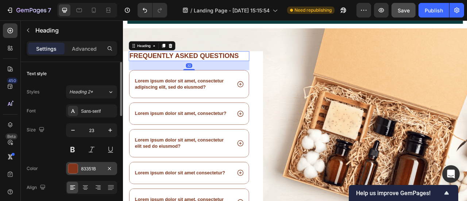
click at [82, 166] on div "83351B" at bounding box center [91, 169] width 21 height 7
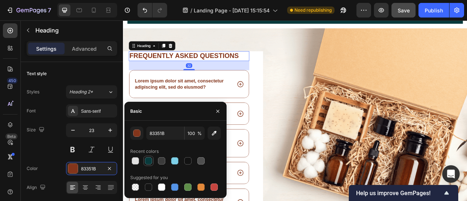
click at [146, 162] on div at bounding box center [148, 160] width 7 height 7
type input "093A3C"
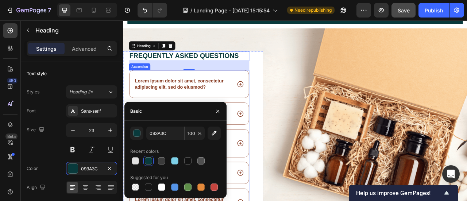
click at [224, 94] on p "Lorem ipsum dolor sit amet, consectetur adipiscing elit, sed do eiusmod?" at bounding box center [199, 101] width 123 height 15
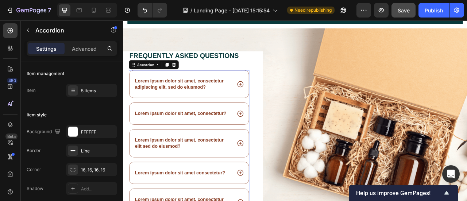
click at [258, 103] on p "Lorem ipsum dolor sit amet, consectetur adipiscing elit, sed do eiusmod?" at bounding box center [199, 101] width 123 height 15
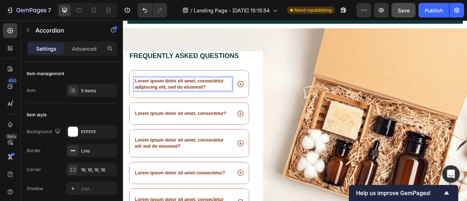
click at [264, 103] on div "Lorem ipsum dolor sit amet, consectetur adipiscing elit, sed do eiusmod?" at bounding box center [207, 101] width 152 height 35
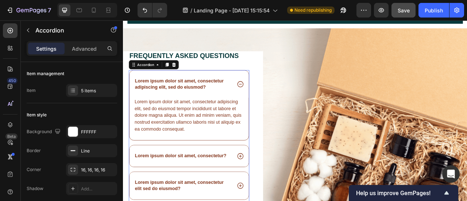
click at [275, 107] on div "Lorem ipsum dolor sit amet, consectetur adipiscing elit, sed do eiusmod?" at bounding box center [207, 101] width 152 height 35
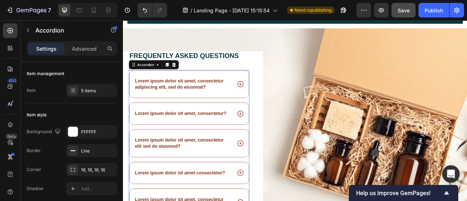
click at [97, 122] on div "Item style Background FFFFFF Border Line Corner 16, 16, 16, 16 Shadow Add..." at bounding box center [72, 152] width 90 height 98
click at [100, 129] on div "FFFFFF" at bounding box center [91, 132] width 21 height 7
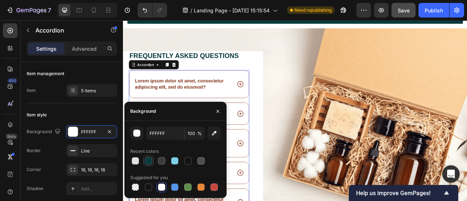
click at [145, 158] on div at bounding box center [148, 160] width 9 height 9
type input "093A3C"
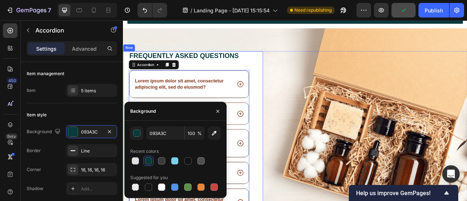
click at [329, 134] on div "Image" at bounding box center [436, 177] width 249 height 236
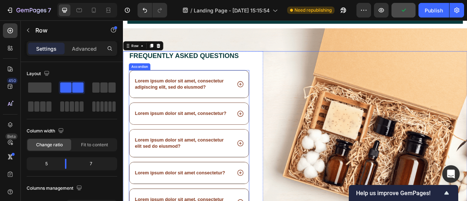
click at [268, 125] on div "Lorem ipsum dolor sit amet, consectetur?" at bounding box center [207, 138] width 152 height 27
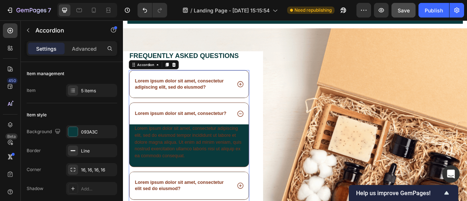
click at [267, 125] on div "Lorem ipsum dolor sit amet, consectetur?" at bounding box center [207, 138] width 152 height 27
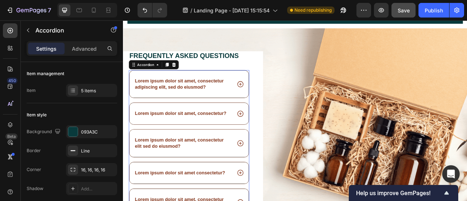
click at [267, 125] on div "Lorem ipsum dolor sit amet, consectetur?" at bounding box center [207, 138] width 152 height 27
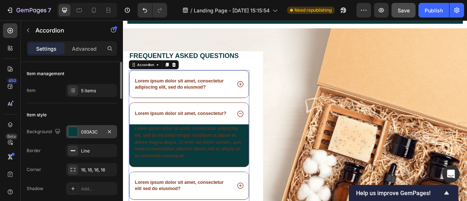
click at [98, 132] on div "093A3C" at bounding box center [91, 132] width 21 height 7
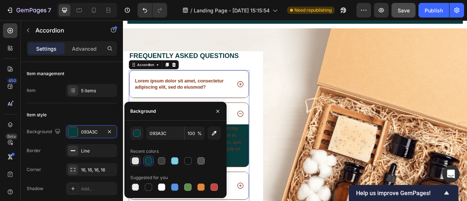
click at [138, 157] on div at bounding box center [135, 160] width 9 height 9
type input "E2E2E2"
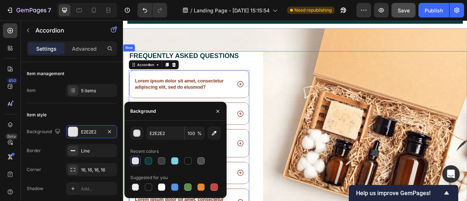
click at [324, 123] on div "Image" at bounding box center [436, 177] width 249 height 236
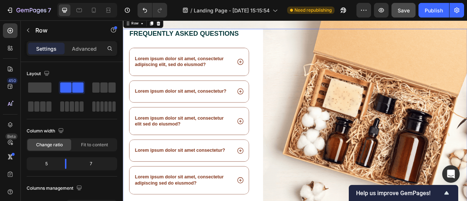
scroll to position [1855, 0]
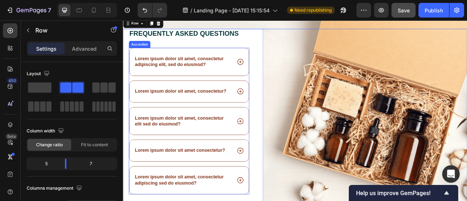
click at [255, 55] on div "Lorem ipsum dolor sit amet, consectetur adipiscing elit, sed do eiusmod?" at bounding box center [207, 73] width 152 height 36
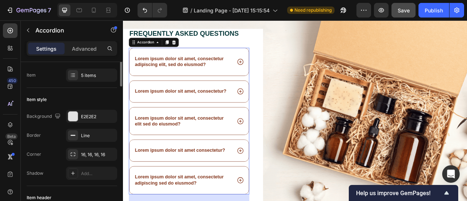
scroll to position [0, 0]
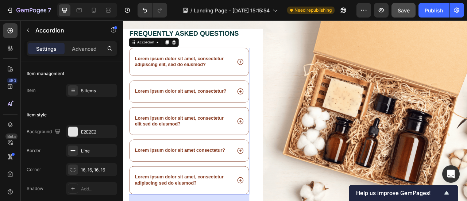
click at [83, 56] on div "Settings Advanced" at bounding box center [72, 51] width 102 height 21
click at [80, 54] on div "Settings Advanced" at bounding box center [72, 48] width 90 height 15
click at [75, 49] on p "Advanced" at bounding box center [84, 49] width 25 height 8
type input "100%"
type input "100"
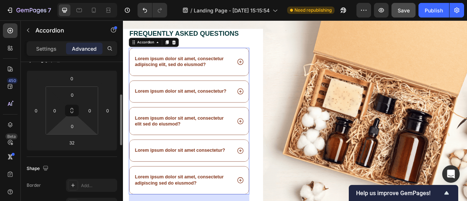
scroll to position [96, 0]
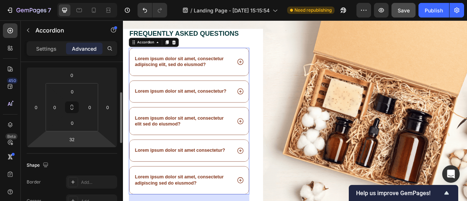
click at [82, 0] on html "7 / Landing Page - [DATE] 15:15:54 Need republishing Preview Save Publish 450 B…" at bounding box center [233, 0] width 467 height 0
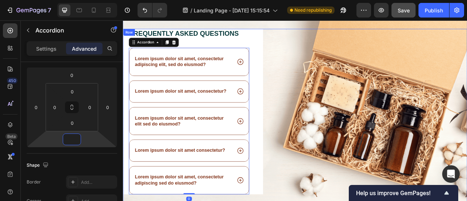
scroll to position [1984, 0]
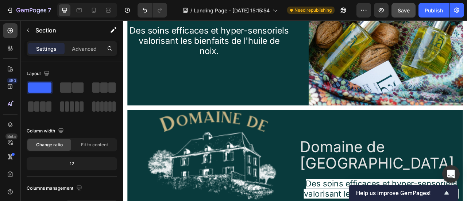
scroll to position [1571, 0]
